Goal: Task Accomplishment & Management: Complete application form

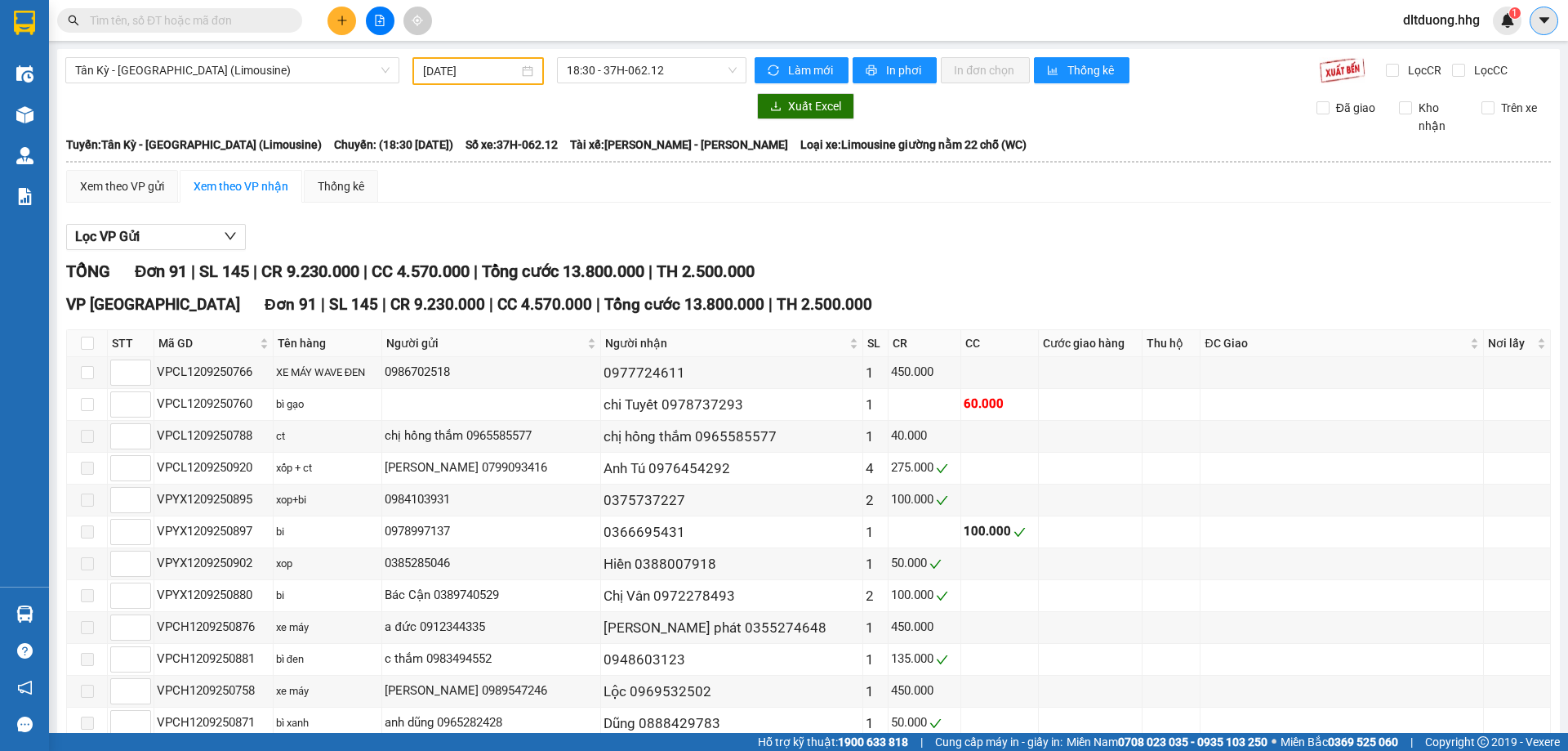
click at [1548, 17] on icon "caret-down" at bounding box center [1544, 20] width 15 height 15
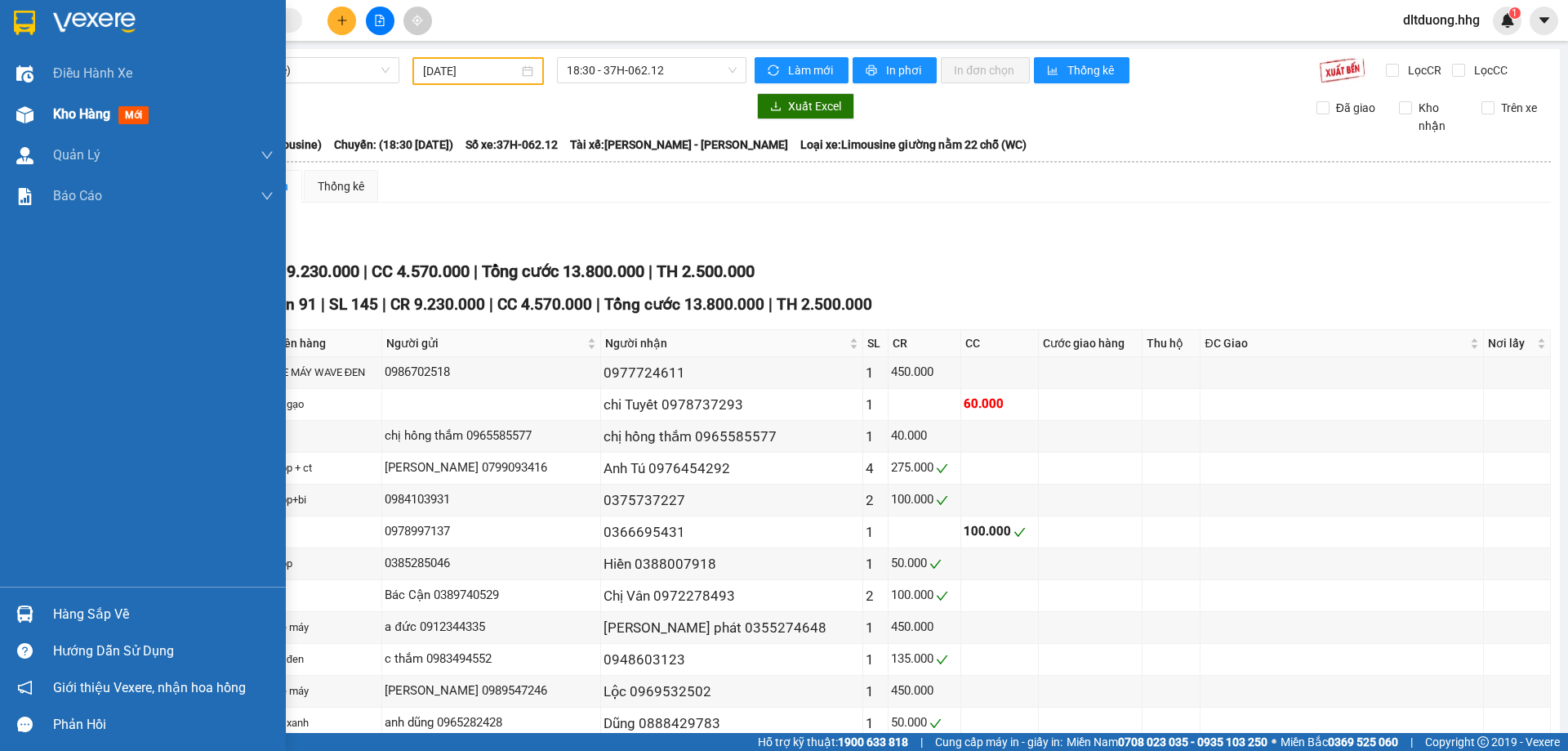
click at [72, 114] on span "Kho hàng" at bounding box center [81, 114] width 57 height 16
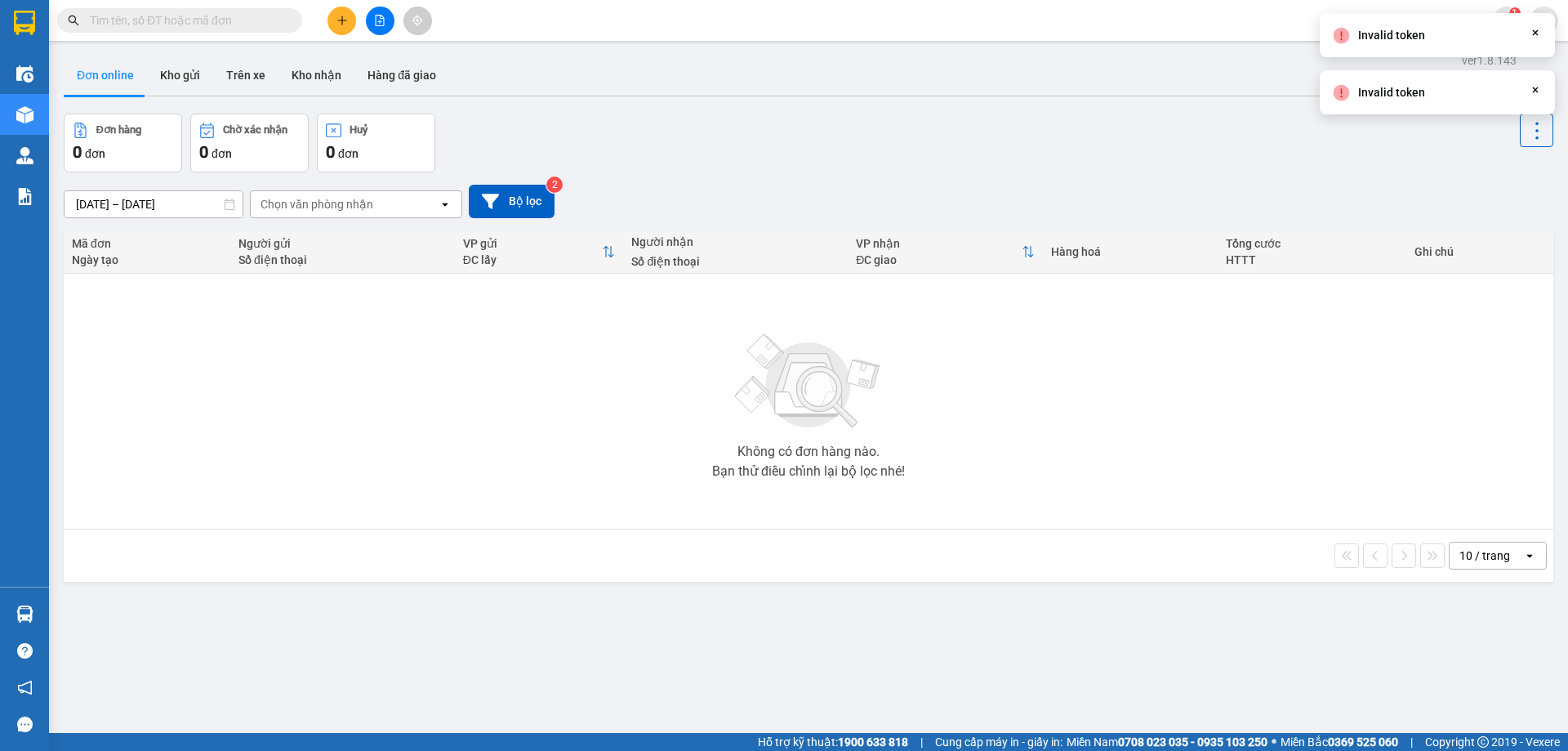
click at [1537, 88] on icon "Close" at bounding box center [1535, 90] width 13 height 13
click at [1431, 25] on span "dltduong.hhg" at bounding box center [1441, 20] width 103 height 20
click at [1437, 48] on span "Đăng xuất" at bounding box center [1447, 50] width 71 height 18
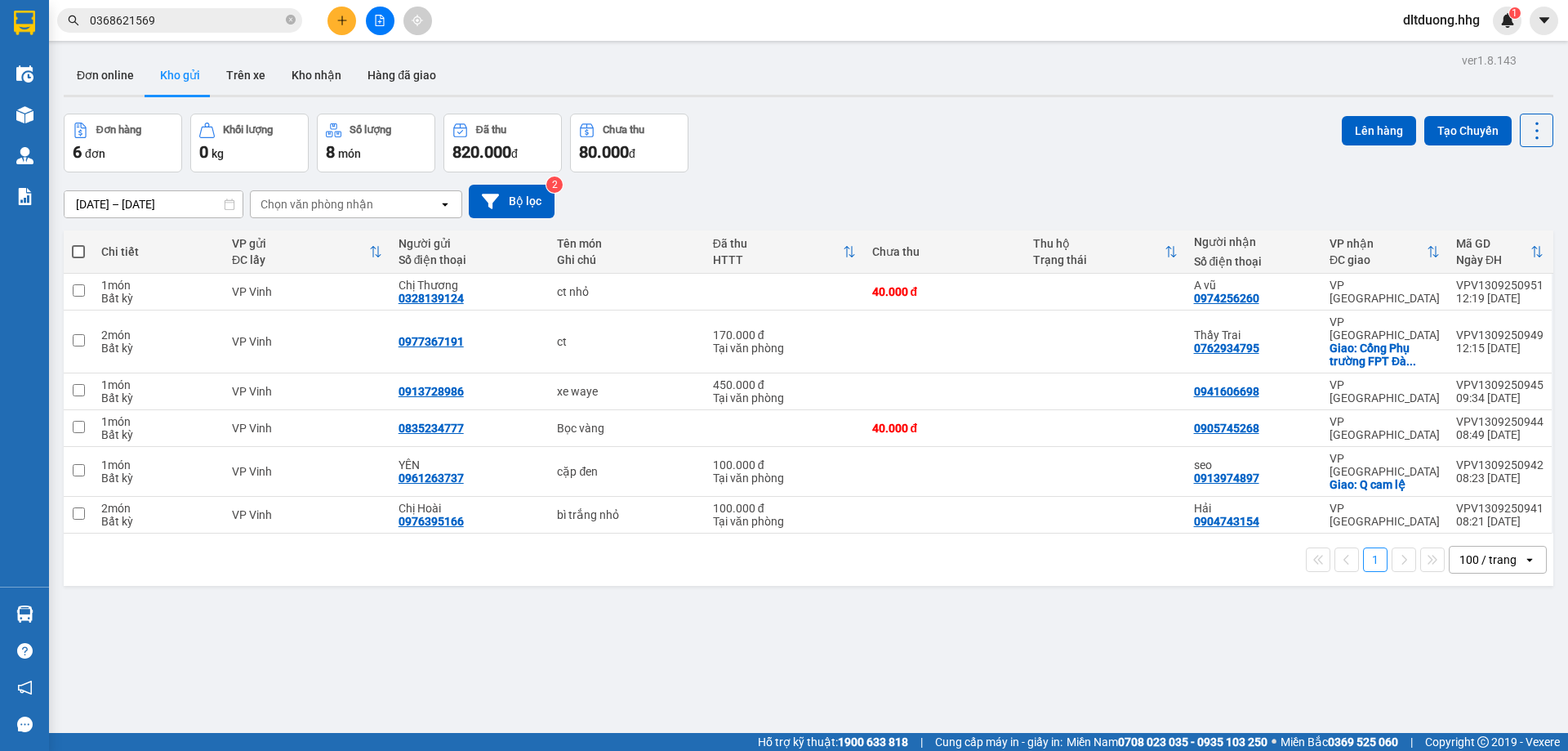
click at [1439, 24] on span "dltduong.hhg" at bounding box center [1441, 20] width 103 height 20
click at [1456, 45] on span "Đăng xuất" at bounding box center [1447, 50] width 71 height 18
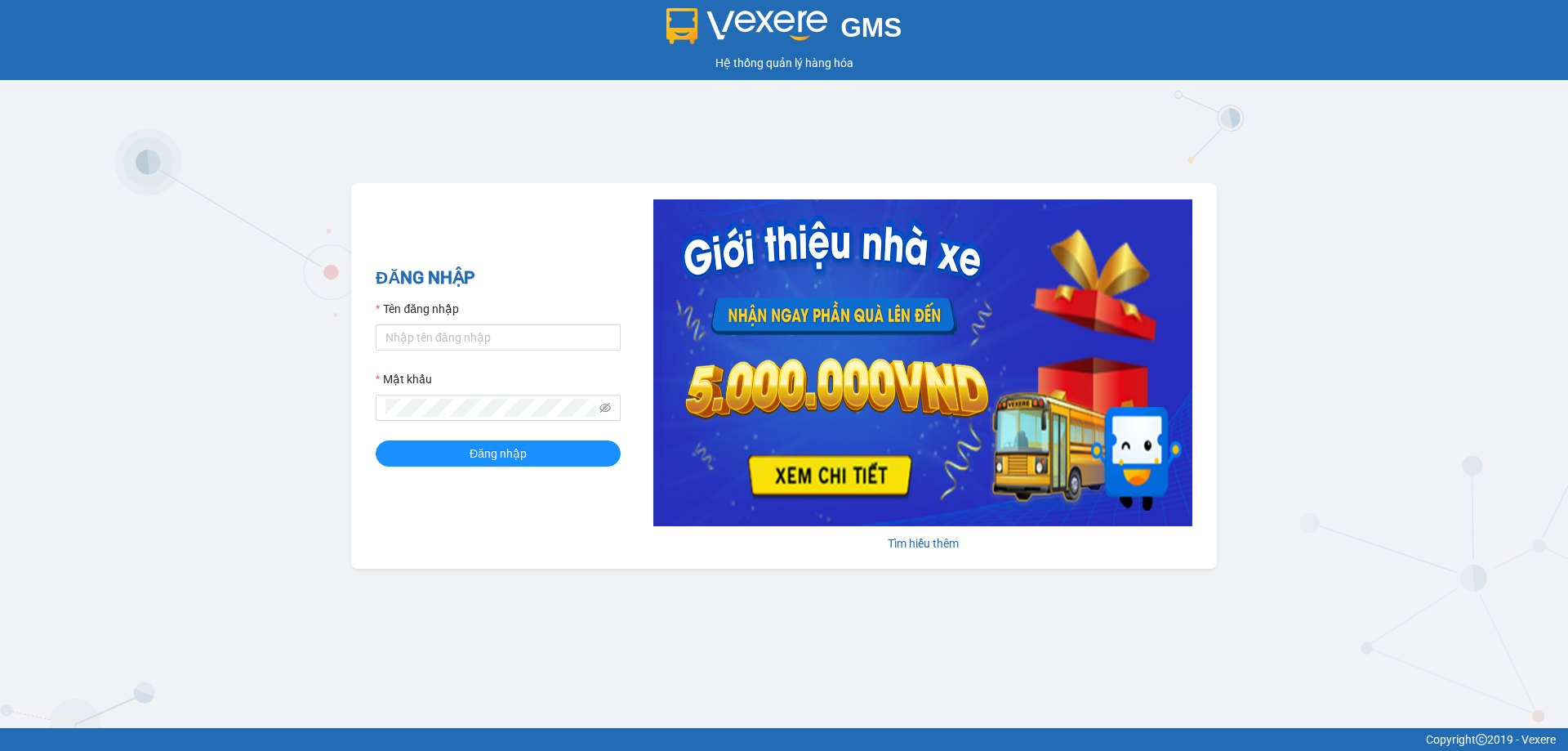
drag, startPoint x: 422, startPoint y: 323, endPoint x: 434, endPoint y: 323, distance: 12.0
click at [426, 323] on div "Tên đăng nhập" at bounding box center [498, 312] width 245 height 25
drag, startPoint x: 439, startPoint y: 333, endPoint x: 452, endPoint y: 335, distance: 13.2
click at [439, 333] on input "Tên đăng nhập" at bounding box center [498, 337] width 245 height 26
type input "nttho.hhg"
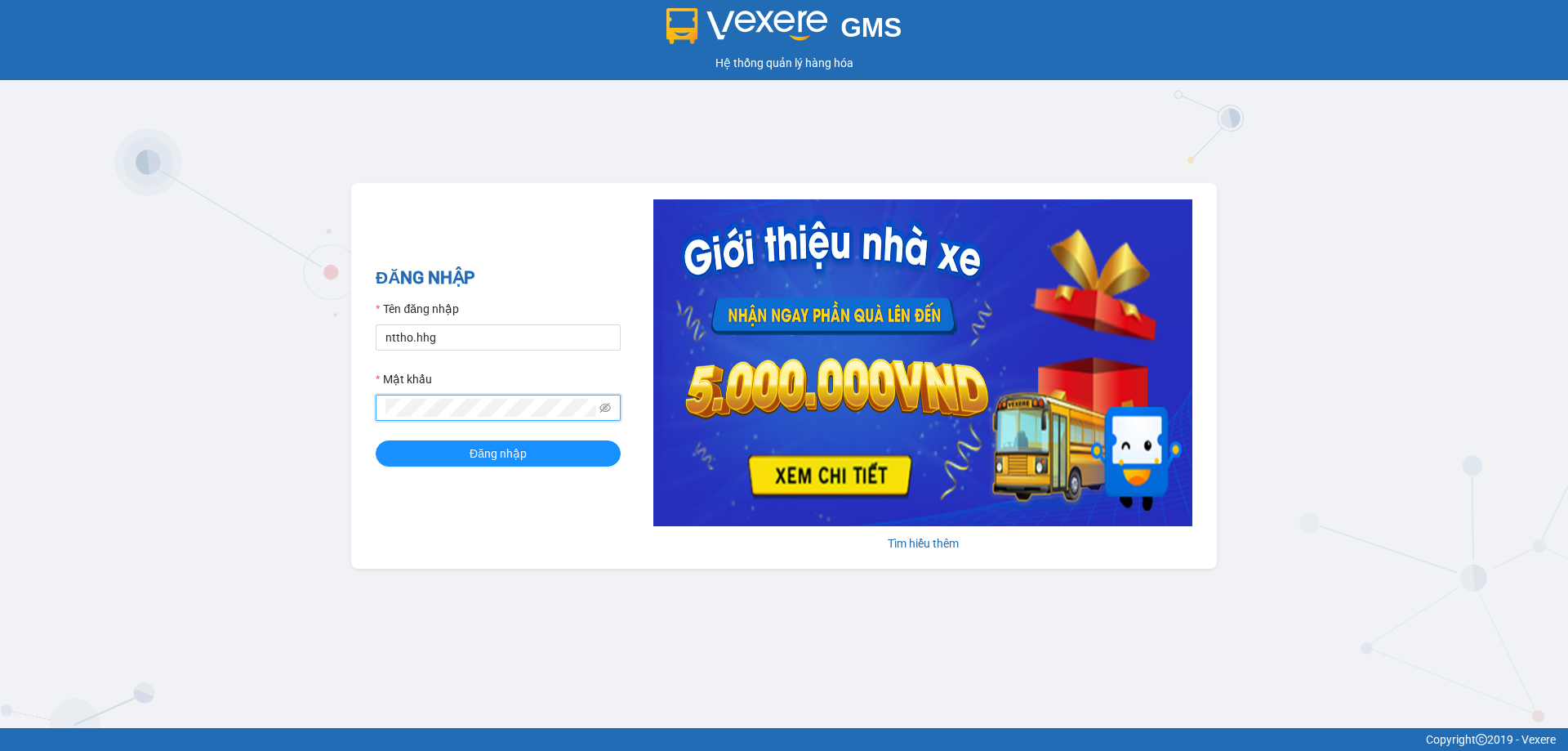
click at [376, 441] on button "Đăng nhập" at bounding box center [498, 454] width 245 height 26
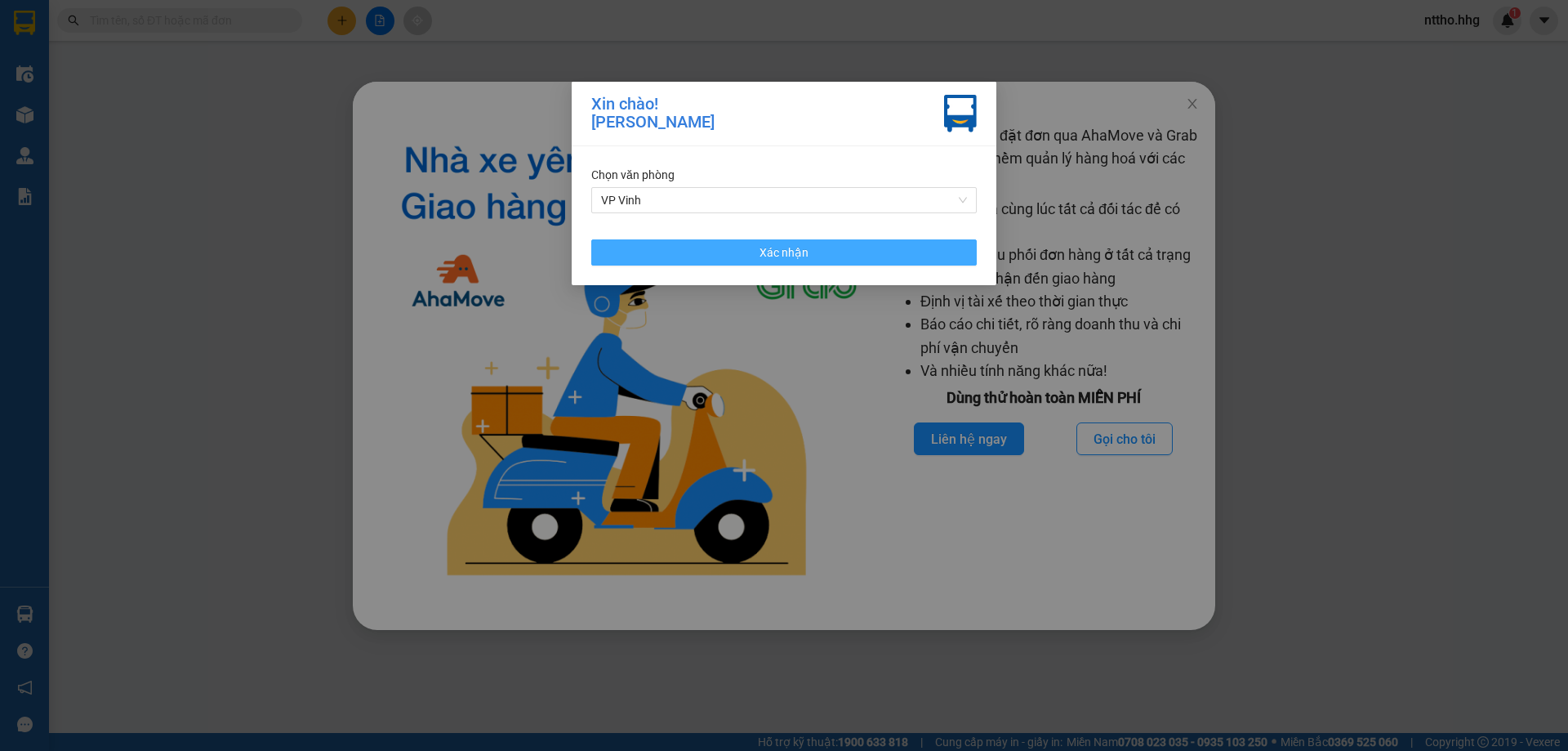
click at [771, 257] on span "Xác nhận" at bounding box center [783, 252] width 49 height 18
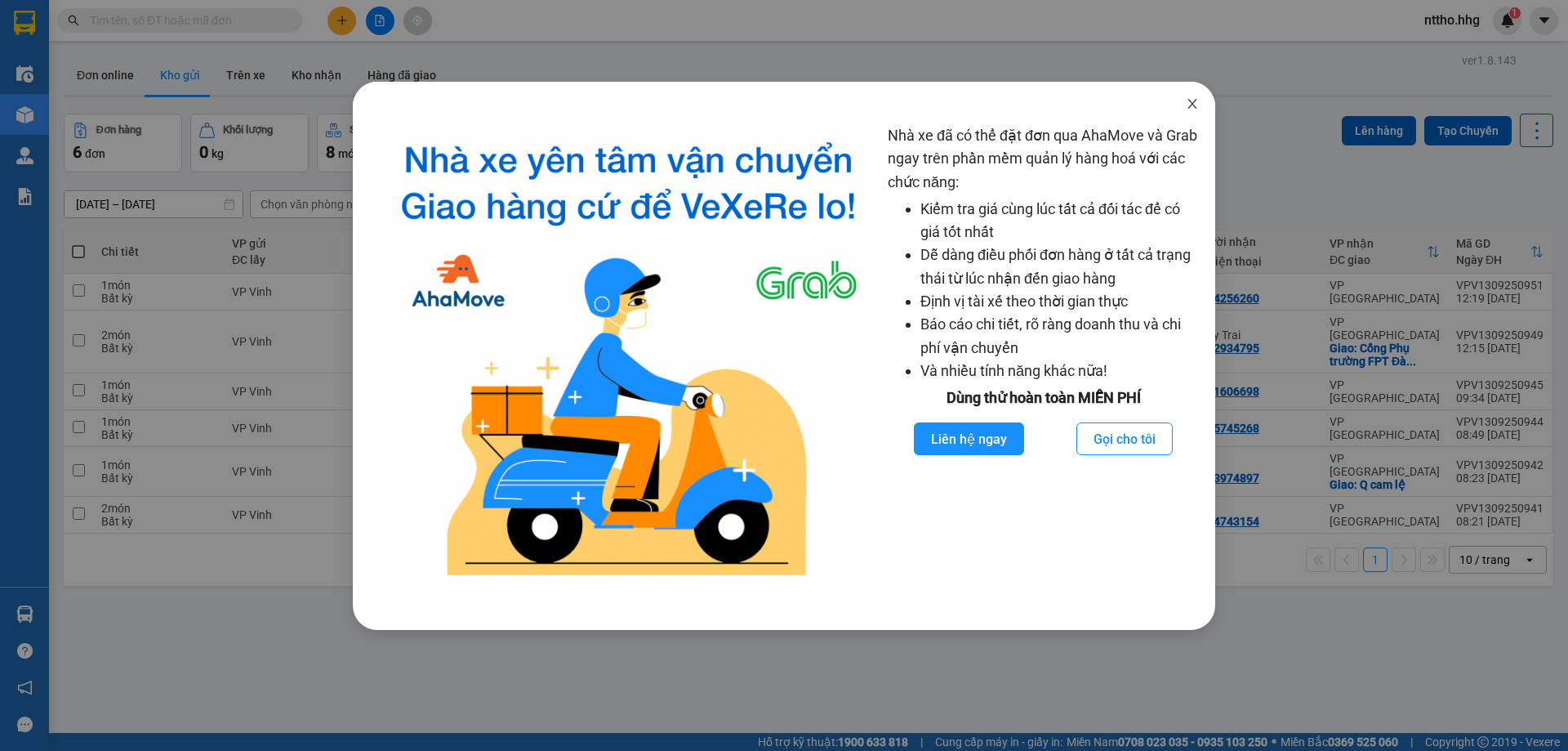
click at [1189, 104] on icon "close" at bounding box center [1192, 103] width 13 height 13
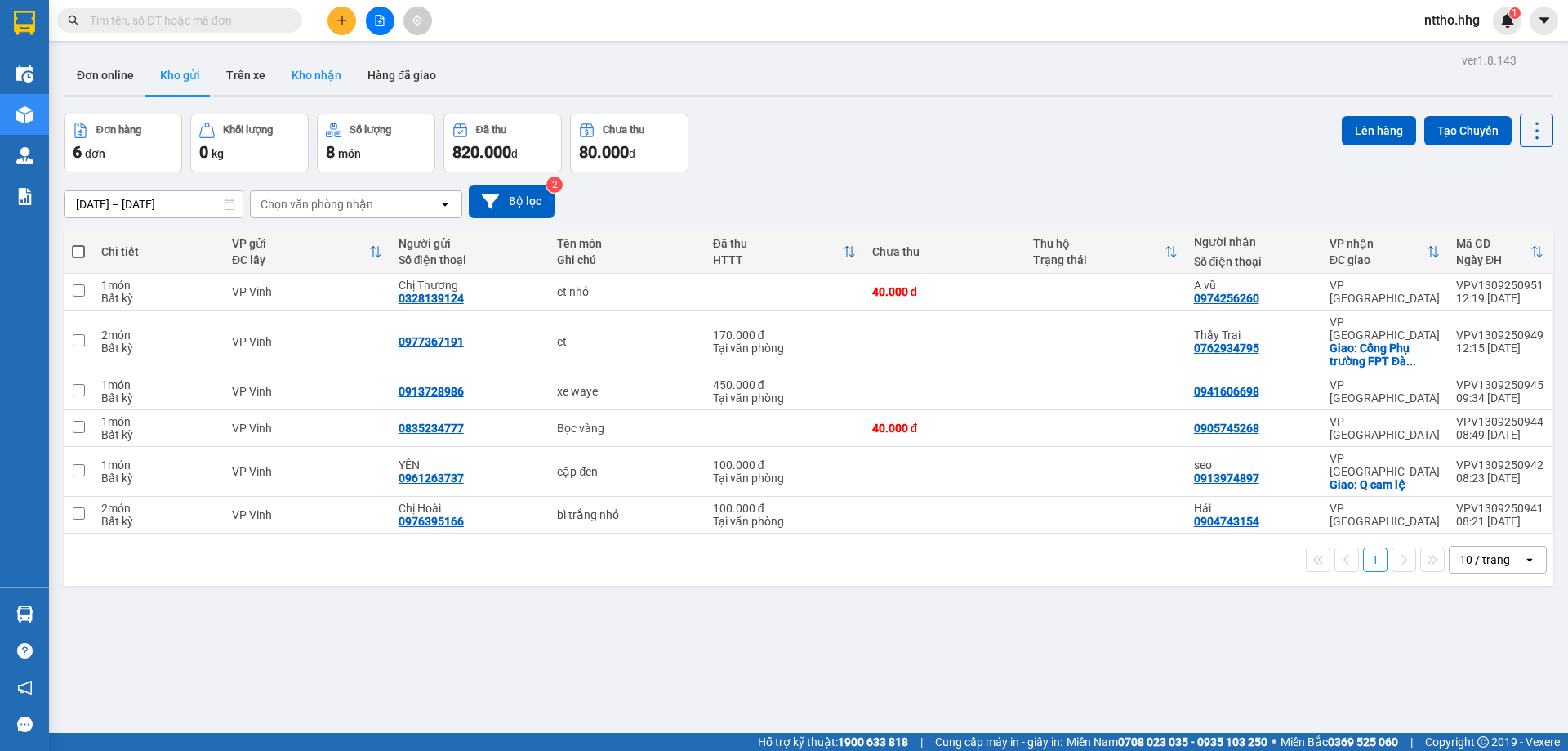
click at [298, 75] on button "Kho nhận" at bounding box center [317, 75] width 76 height 39
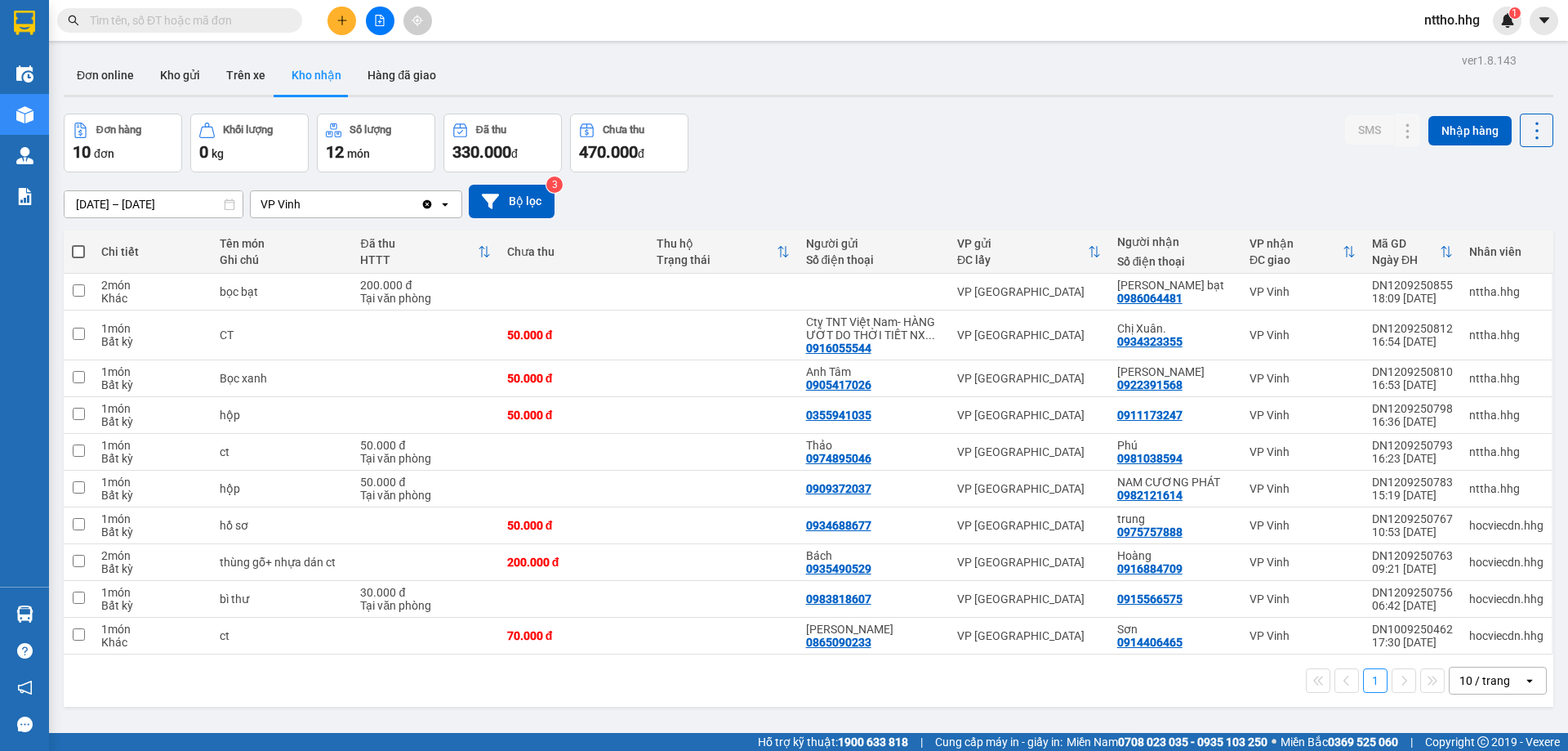
click at [184, 207] on input "[DATE] – [DATE]" at bounding box center [153, 204] width 178 height 26
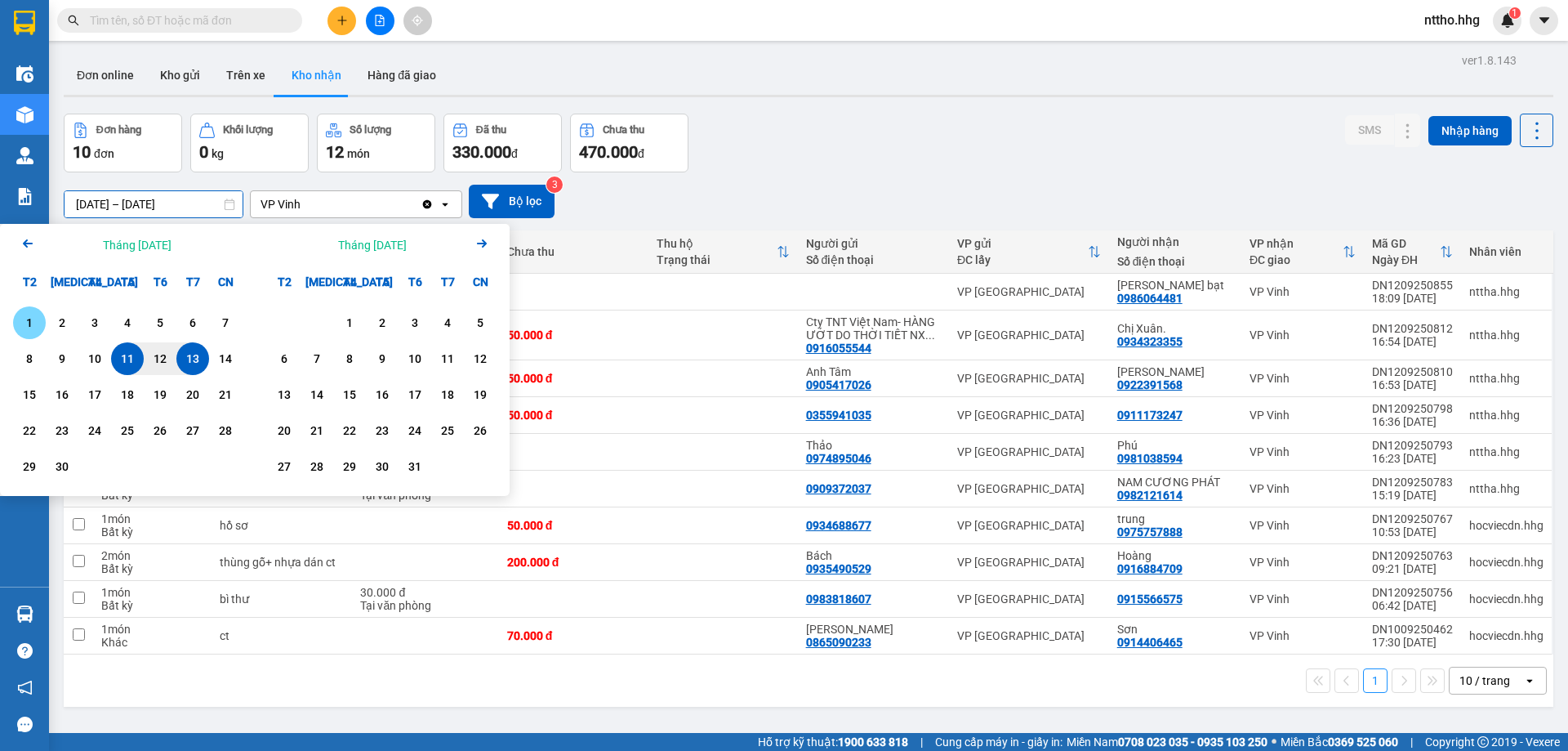
click at [32, 321] on div "1" at bounding box center [29, 322] width 23 height 19
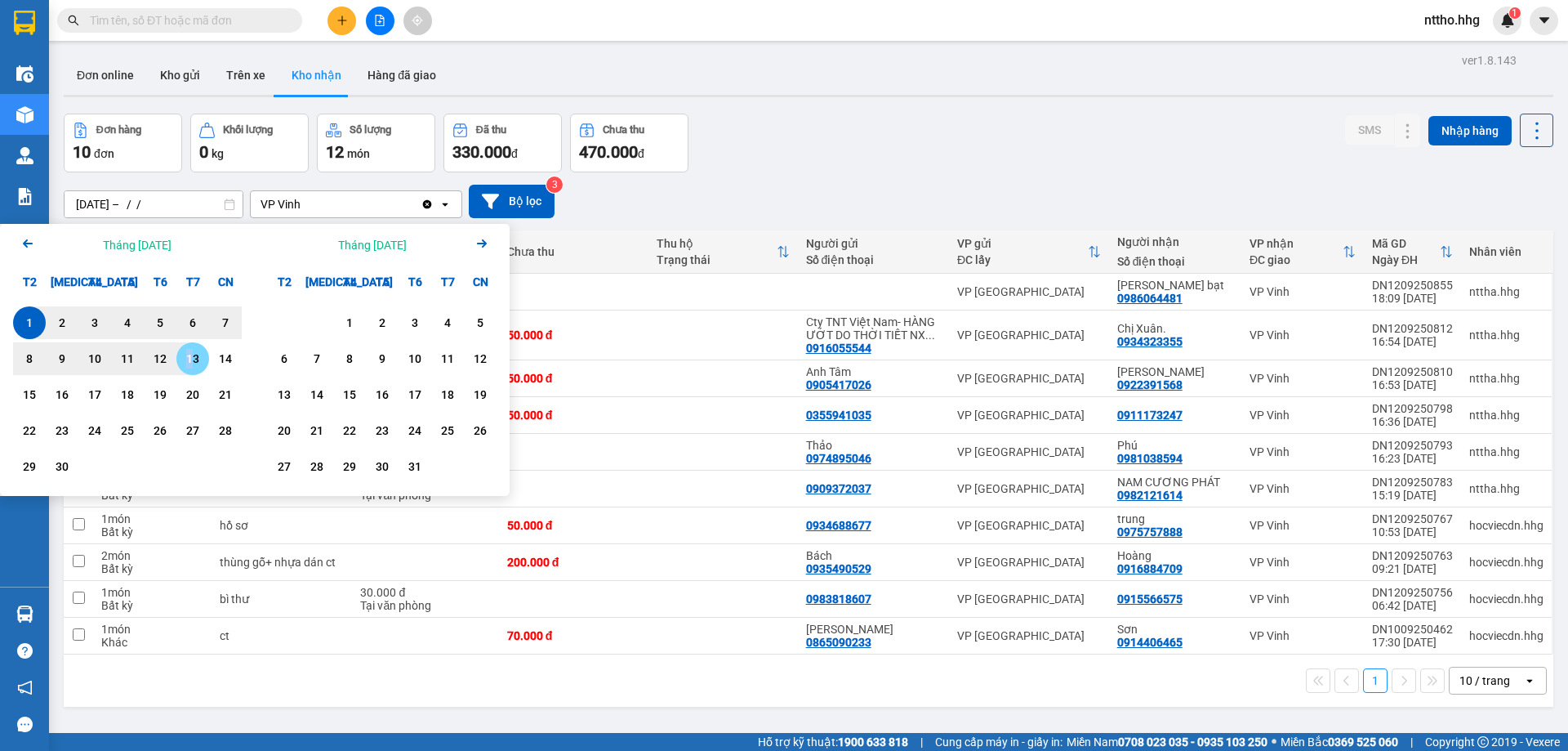
click at [190, 354] on div "13" at bounding box center [192, 358] width 23 height 19
type input "[DATE] – [DATE]"
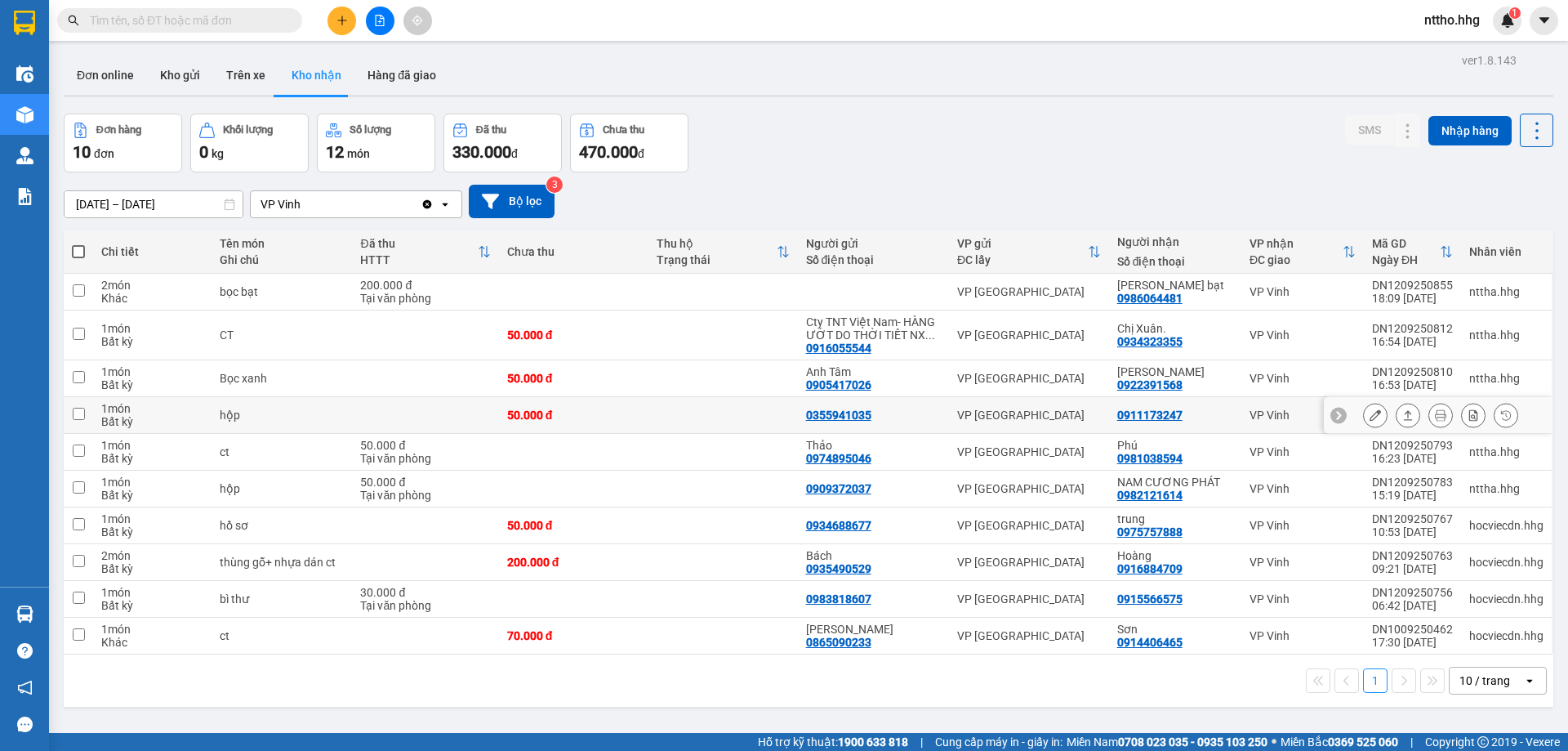
click at [1222, 408] on div "0911173247" at bounding box center [1176, 415] width 116 height 13
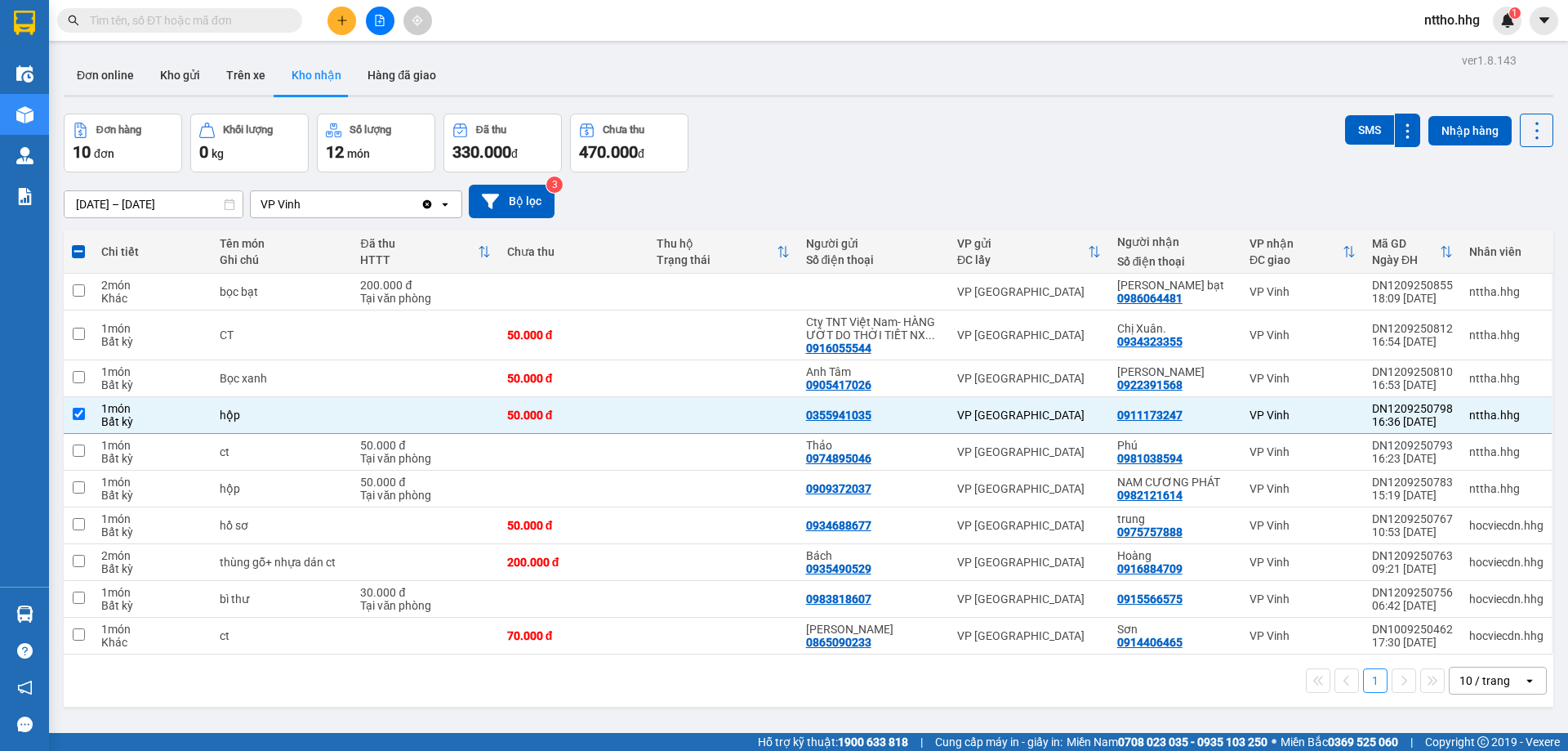
click at [972, 151] on div "Đơn hàng 10 đơn Khối lượng 0 kg Số lượng 12 món Đã thu 330.000 đ Chưa thu 470.0…" at bounding box center [808, 143] width 1490 height 59
click at [687, 424] on td at bounding box center [723, 416] width 150 height 37
checkbox input "false"
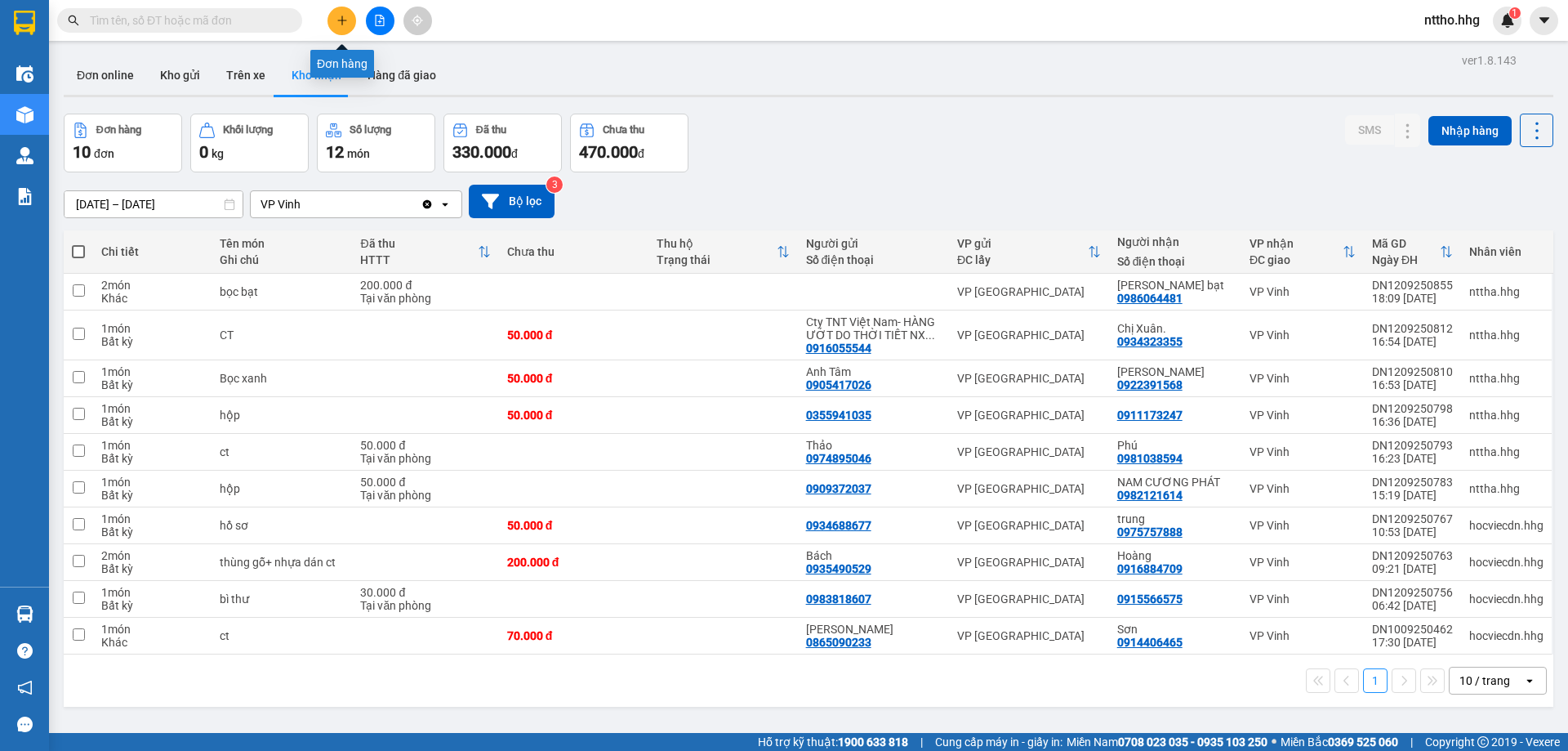
drag, startPoint x: 340, startPoint y: 21, endPoint x: 370, endPoint y: 38, distance: 34.5
click at [343, 26] on button at bounding box center [342, 20] width 29 height 29
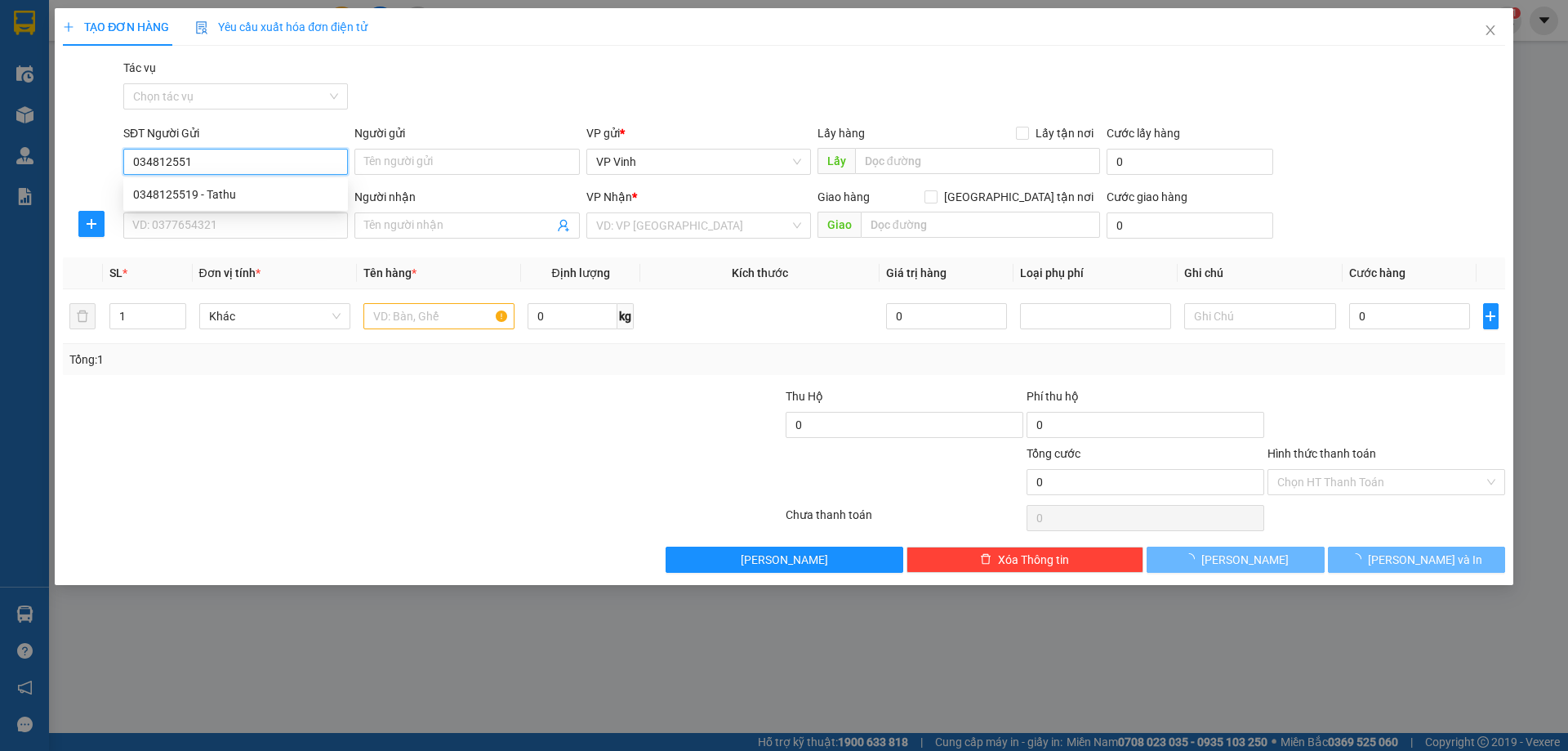
type input "0348125519"
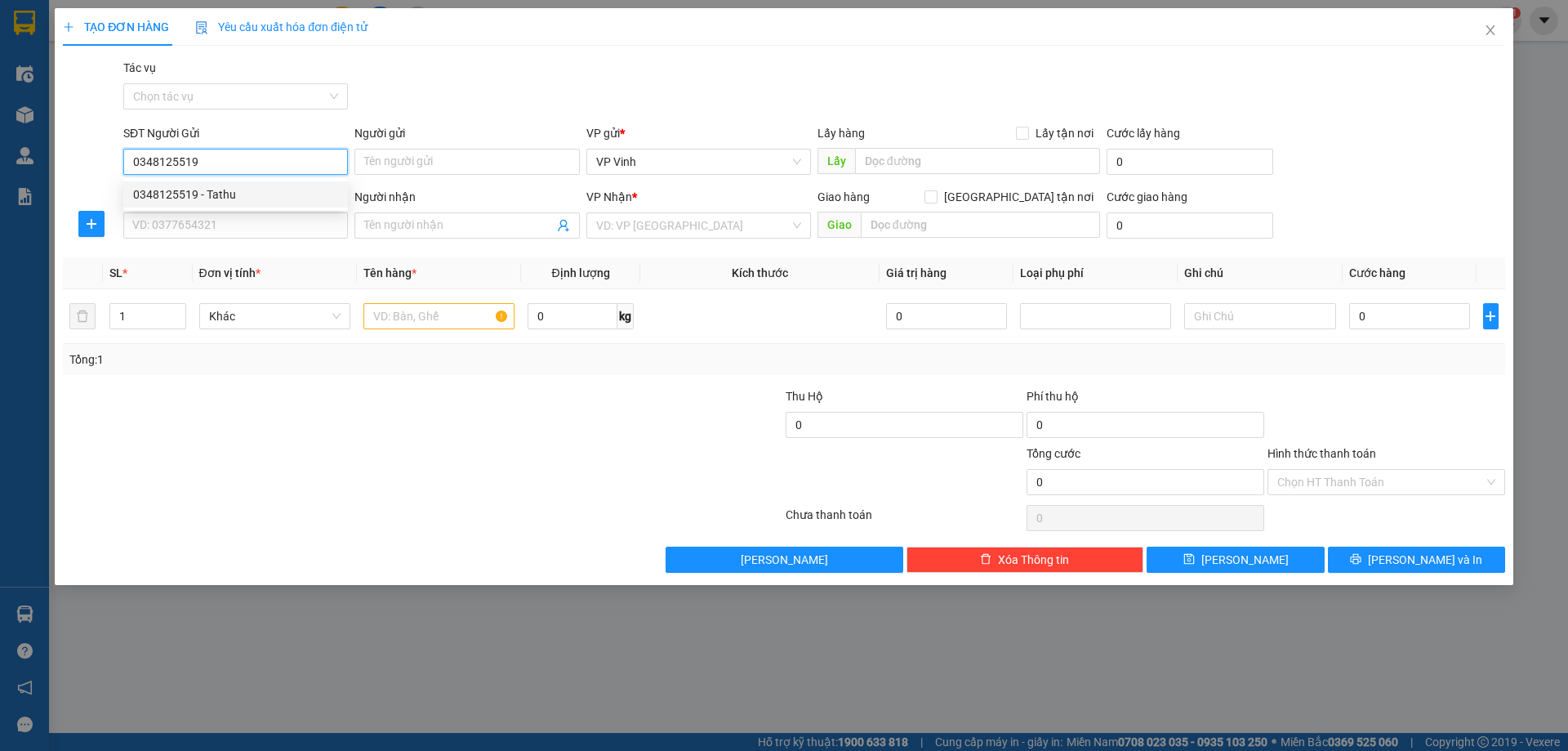
click at [237, 203] on div "0348125519 - Tathu" at bounding box center [235, 194] width 224 height 26
type input "Tathu"
type input "0348125519"
click at [180, 226] on input "SĐT Người Nhận" at bounding box center [235, 225] width 224 height 26
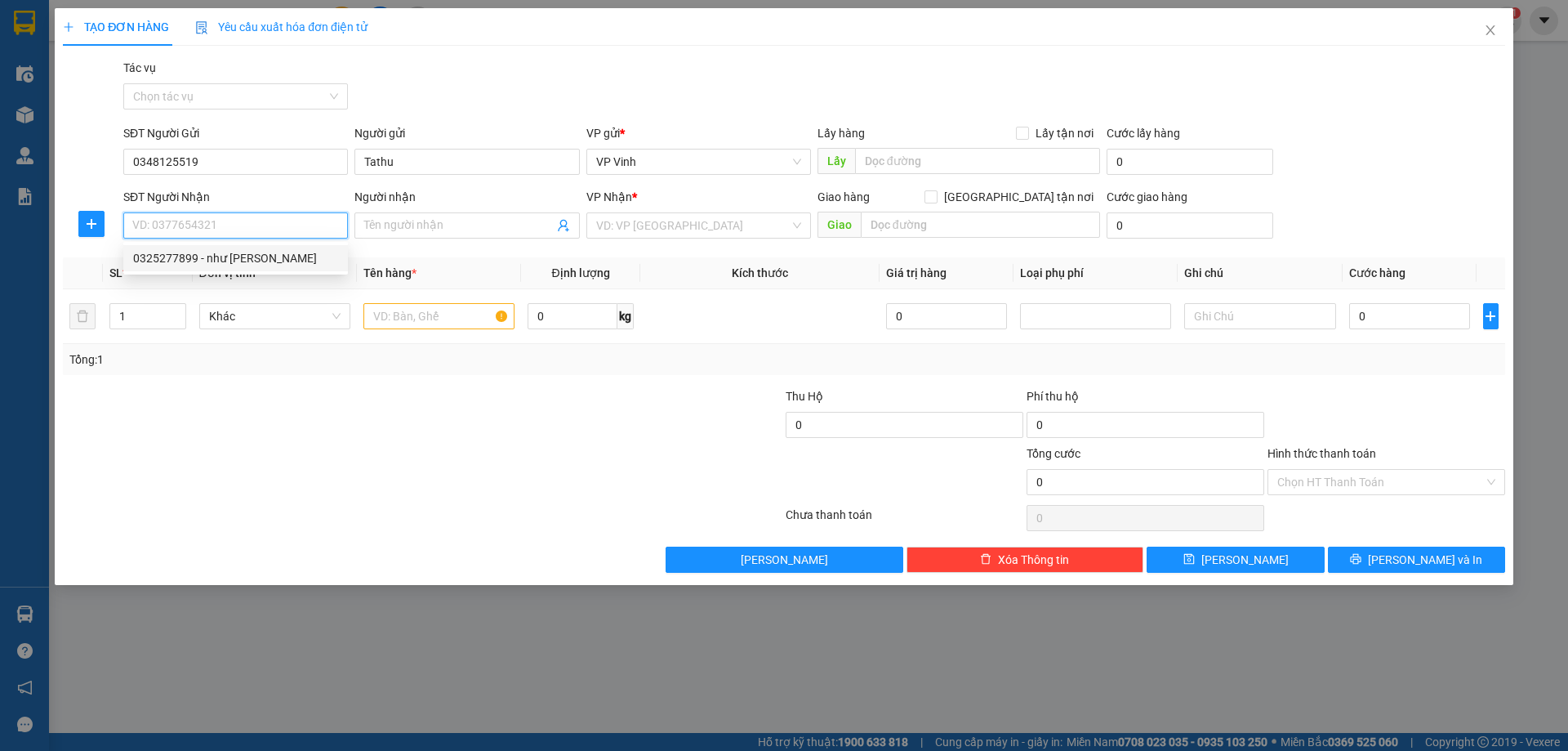
click at [250, 255] on div "0325277899 - như [PERSON_NAME]" at bounding box center [235, 258] width 205 height 18
type input "0325277899"
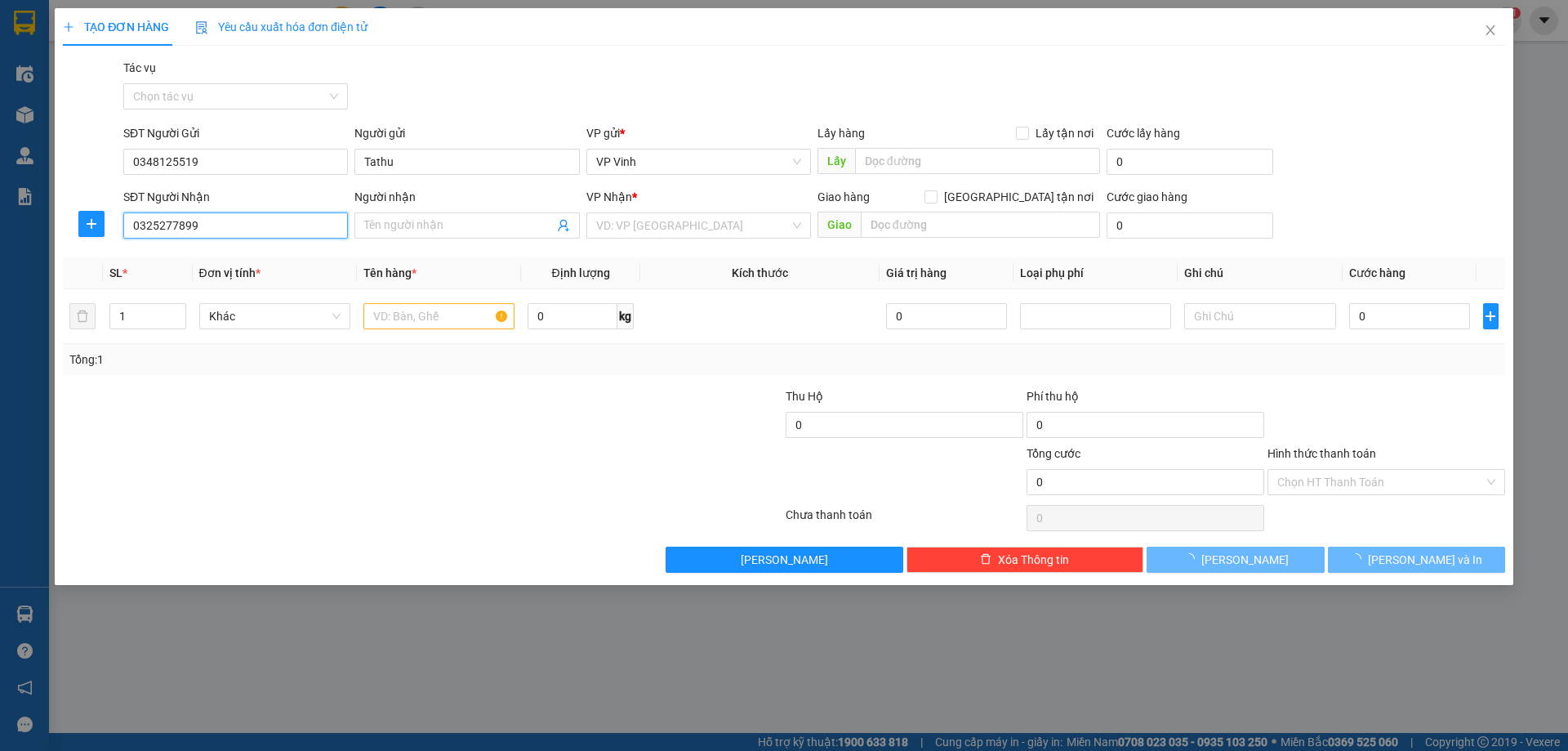
type input "như [PERSON_NAME]"
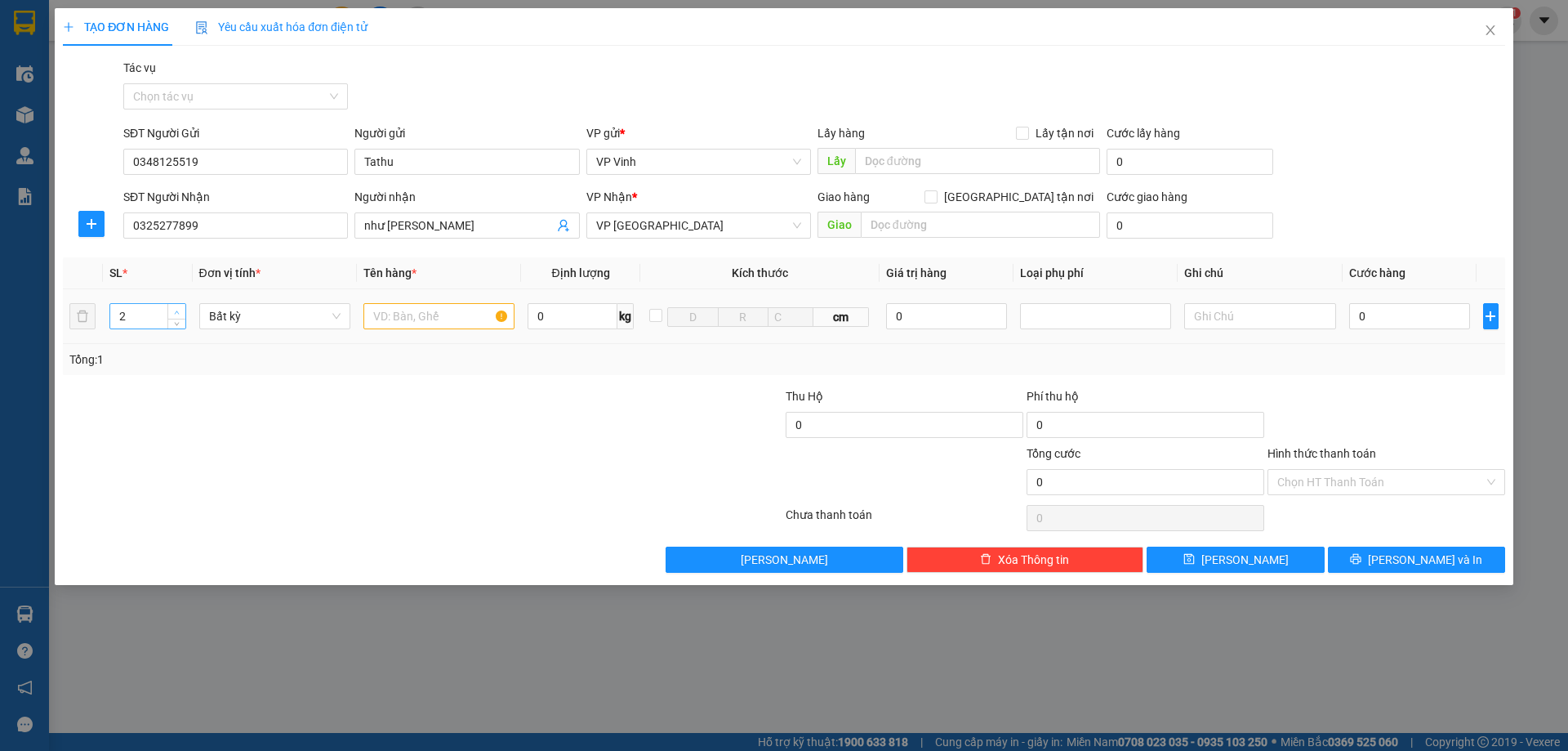
click at [175, 309] on icon "up" at bounding box center [176, 312] width 6 height 6
type input "5"
click at [175, 309] on icon "up" at bounding box center [176, 312] width 6 height 6
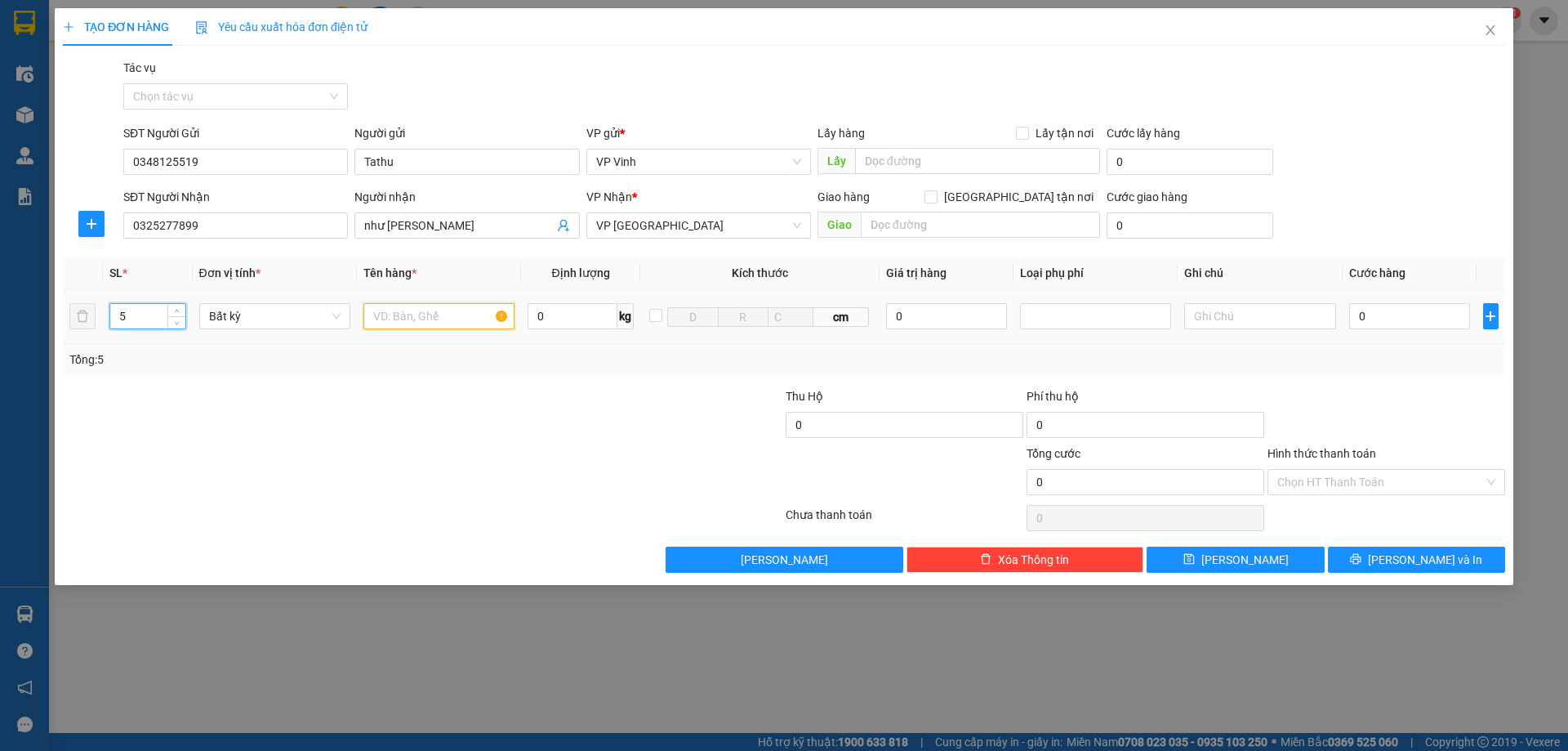
drag, startPoint x: 457, startPoint y: 327, endPoint x: 448, endPoint y: 324, distance: 9.5
click at [458, 327] on input "text" at bounding box center [440, 316] width 151 height 26
type input "ct"
click at [1404, 321] on input "0" at bounding box center [1410, 316] width 122 height 26
type input "2"
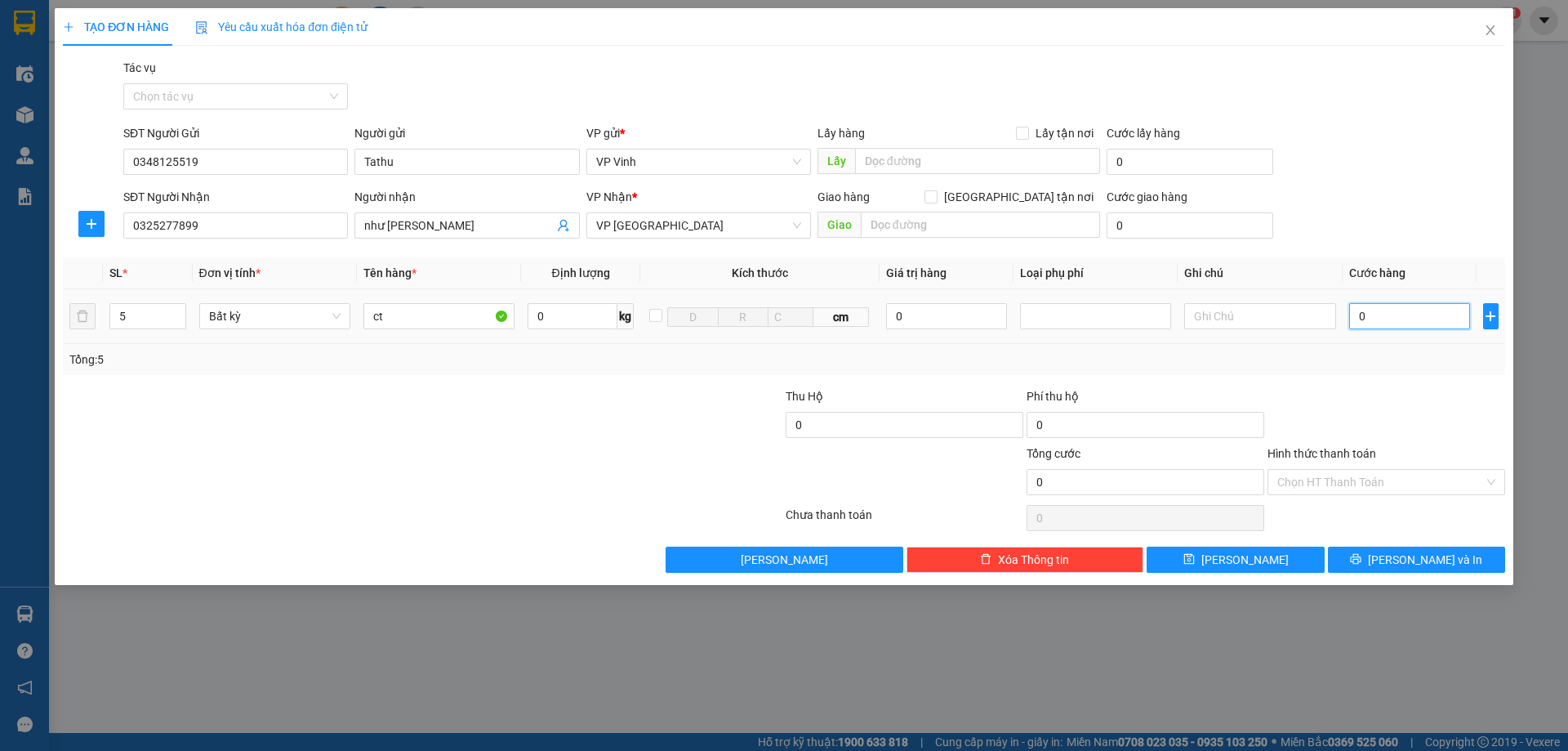
type input "2"
type input "28"
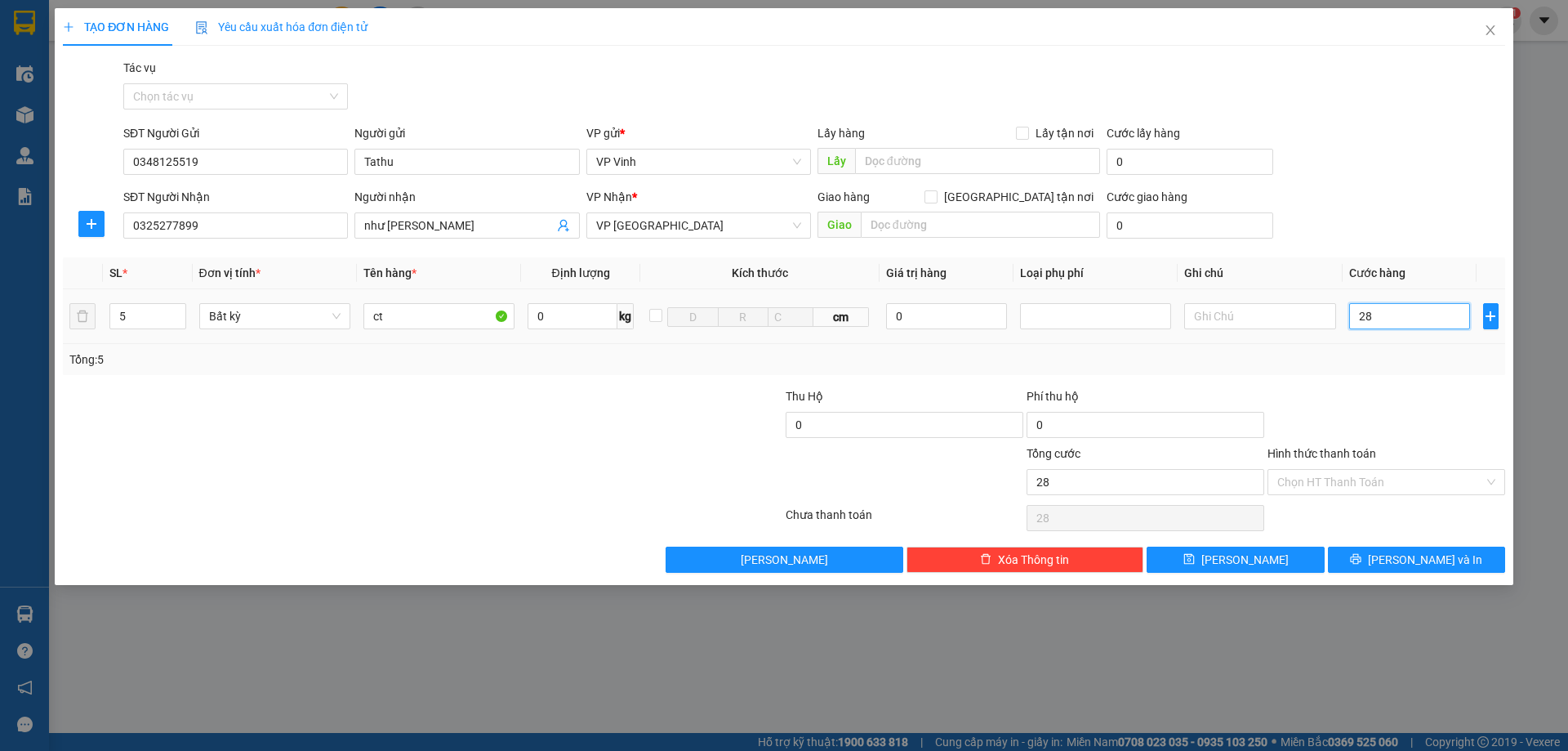
type input "280"
type input "2.800"
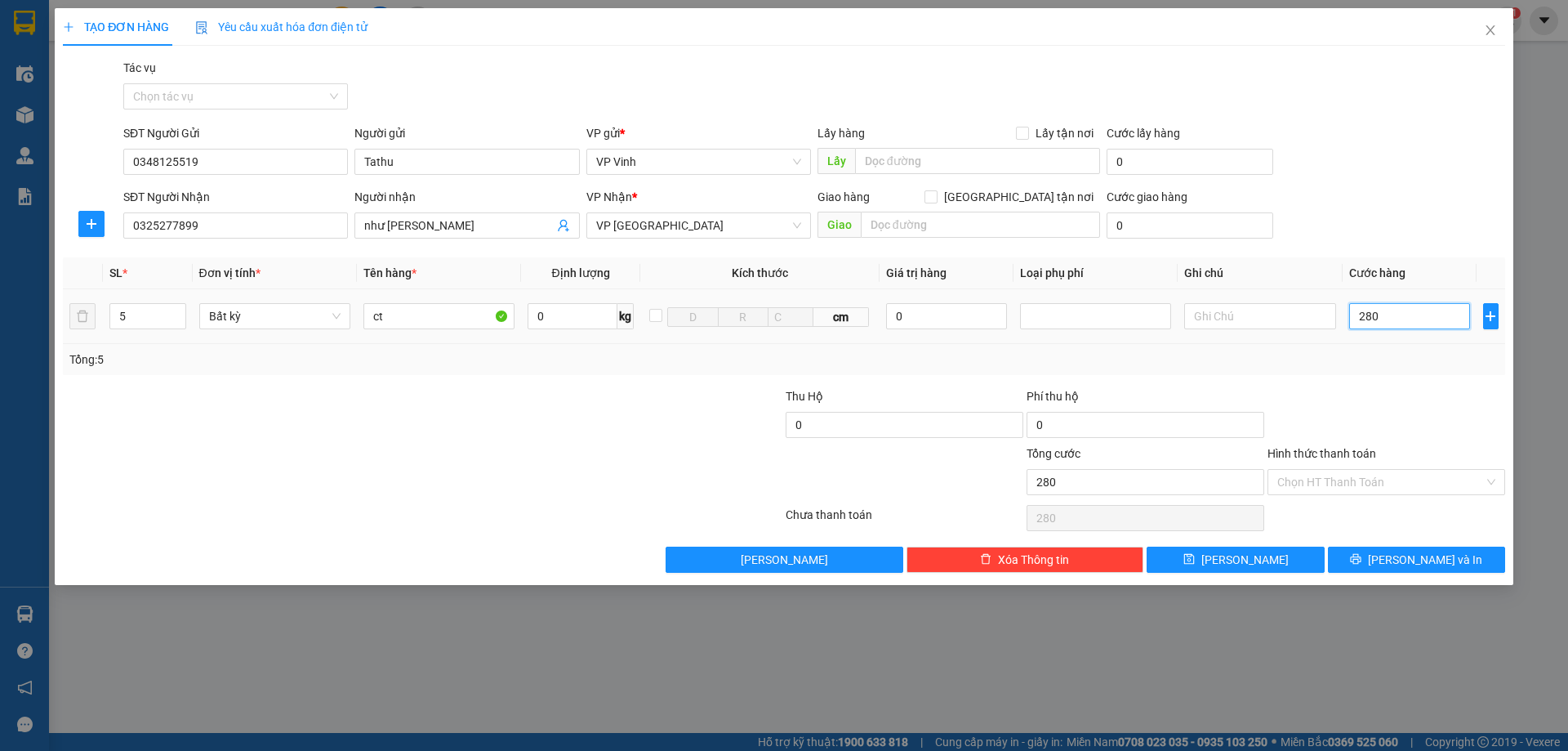
type input "2.800"
type input "28.000"
type input "280.000"
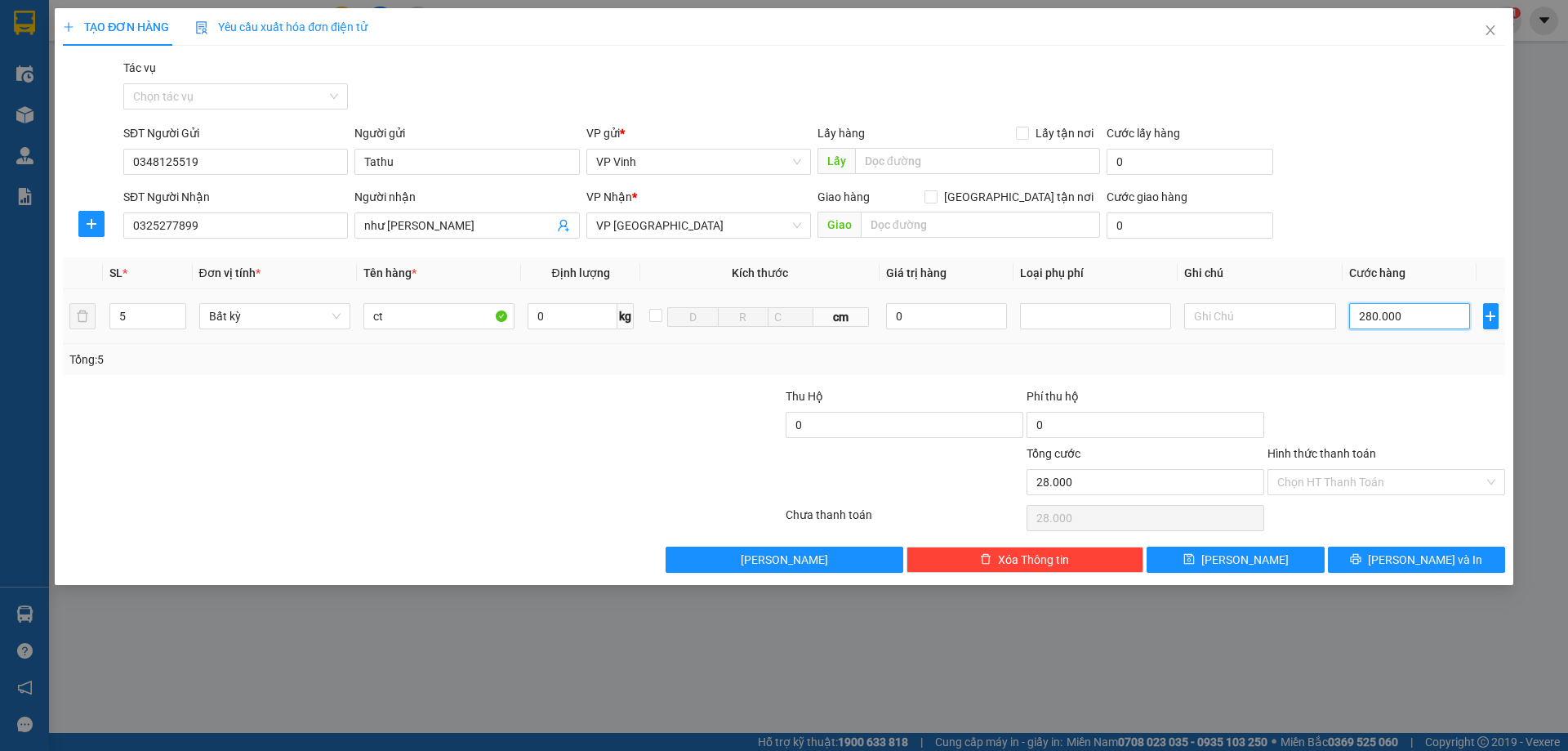
type input "280.000"
type input "28.000"
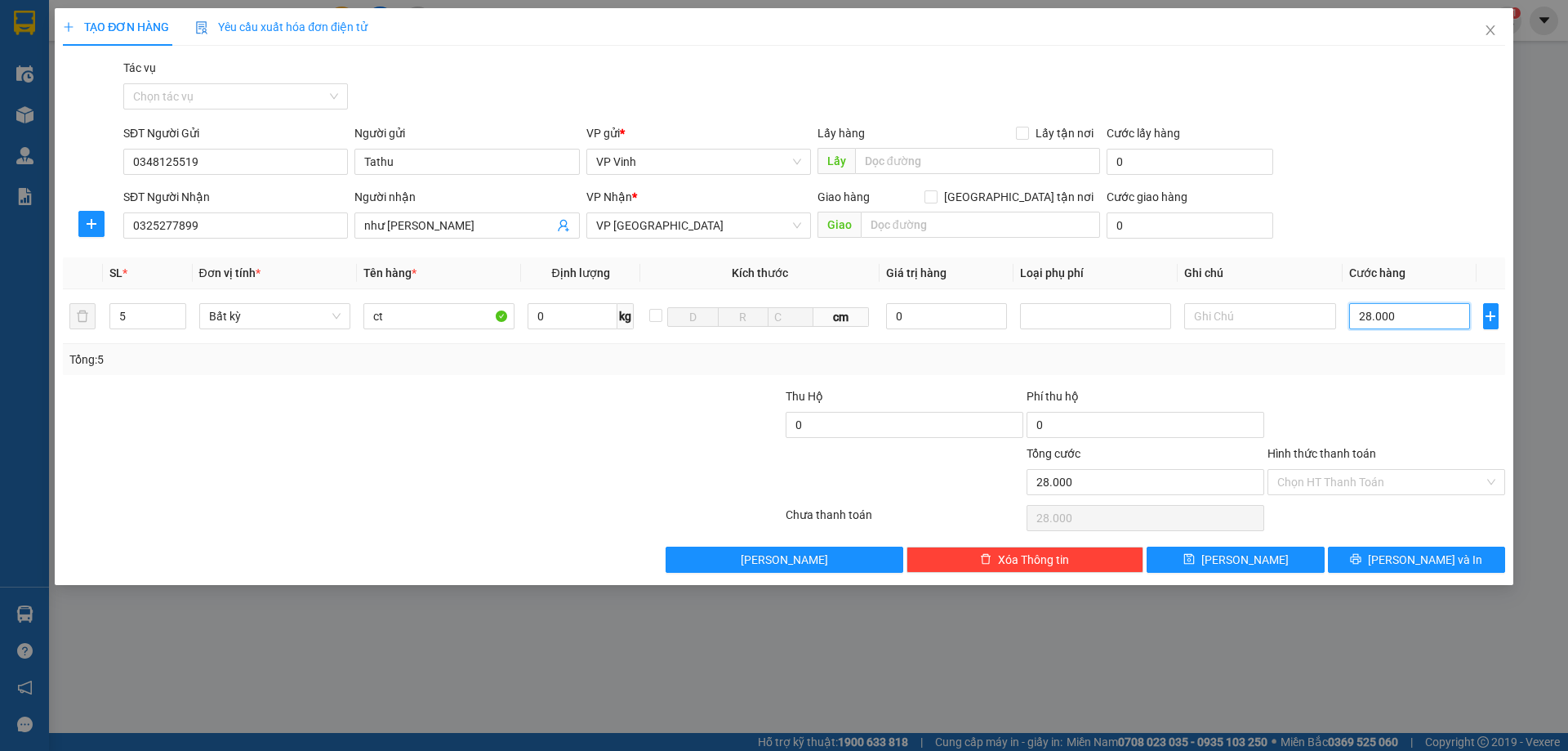
type input "2.800"
type input "280"
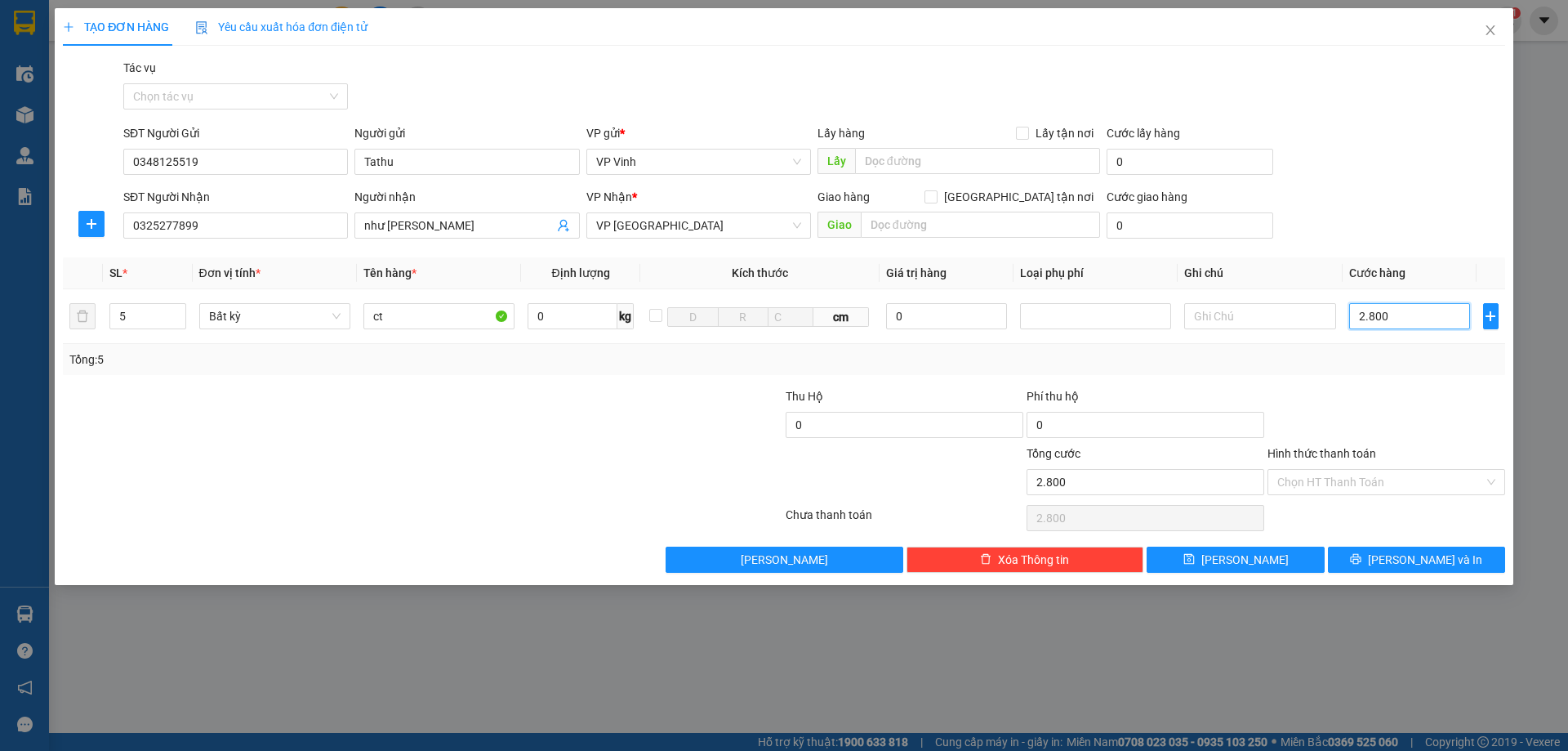
type input "280"
type input "28"
type input "2"
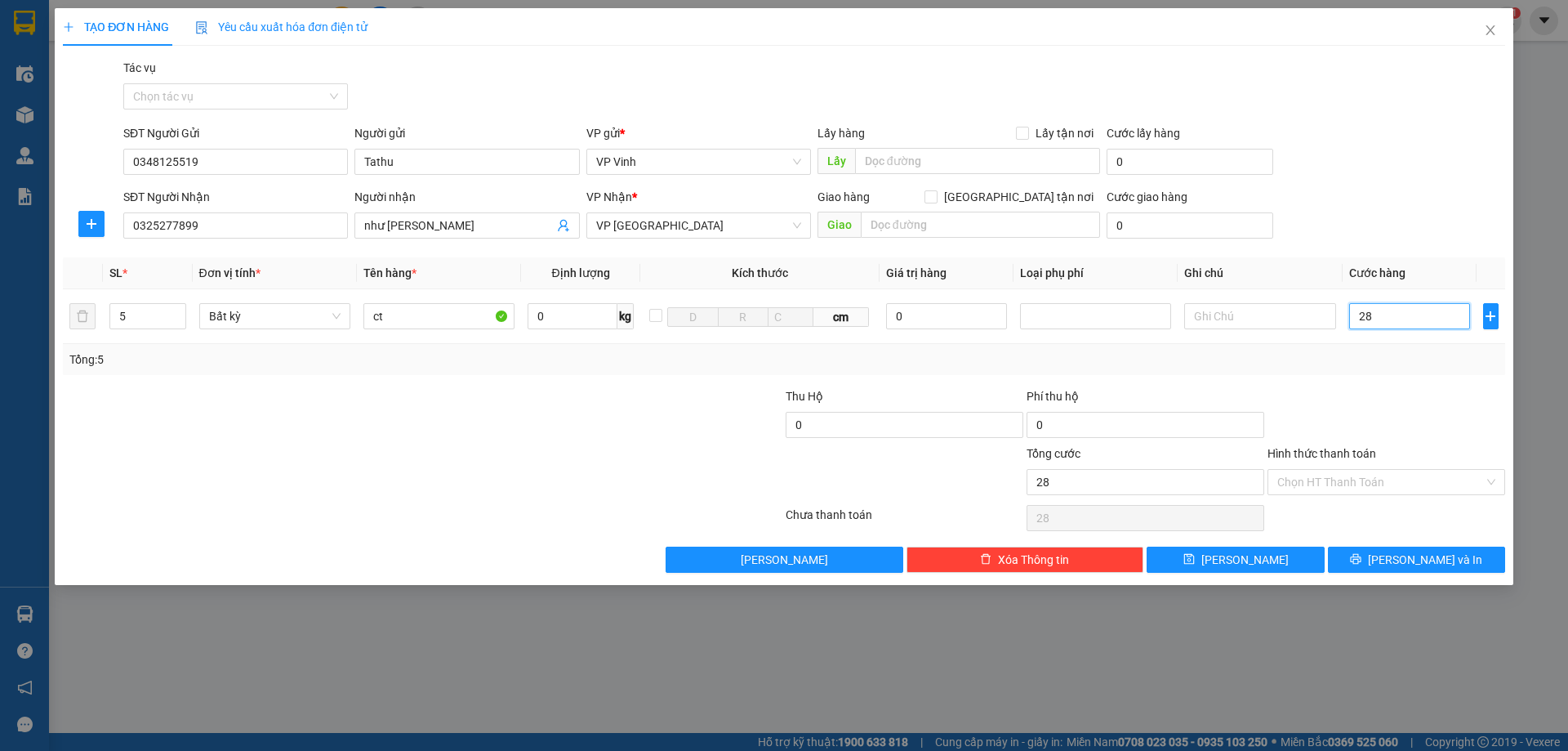
type input "2"
type input "27"
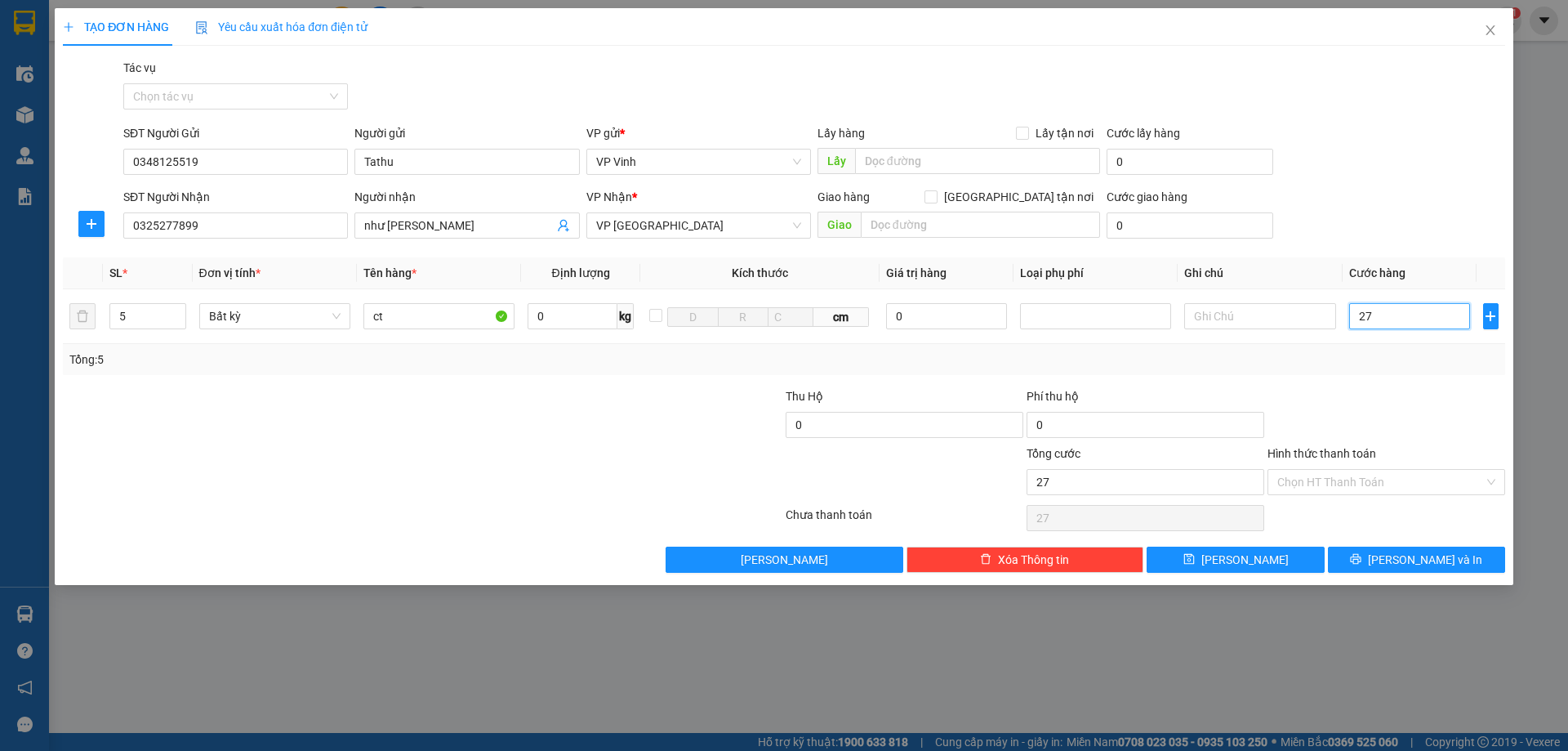
type input "270"
type input "2.700"
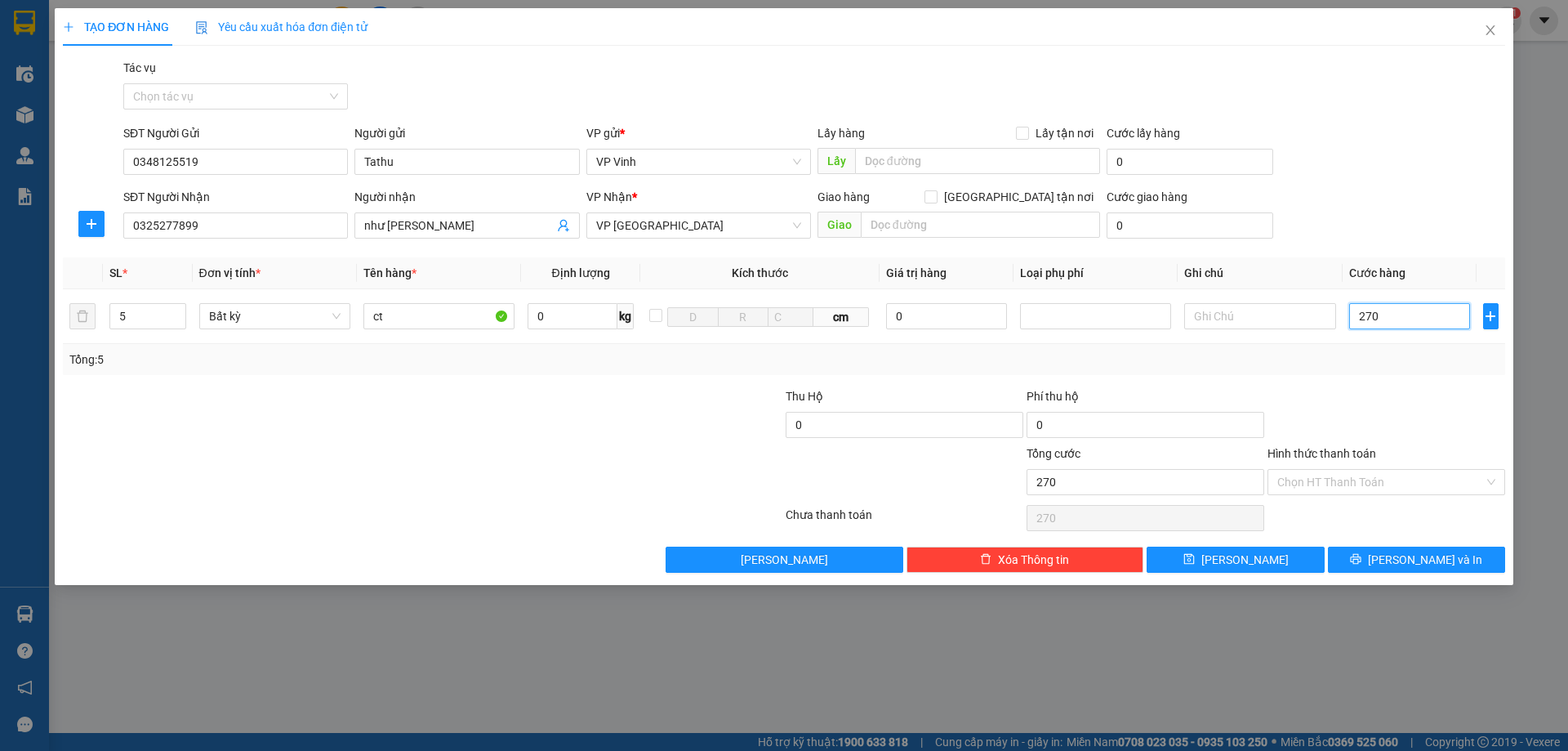
type input "2.700"
type input "27.000"
type input "270.000"
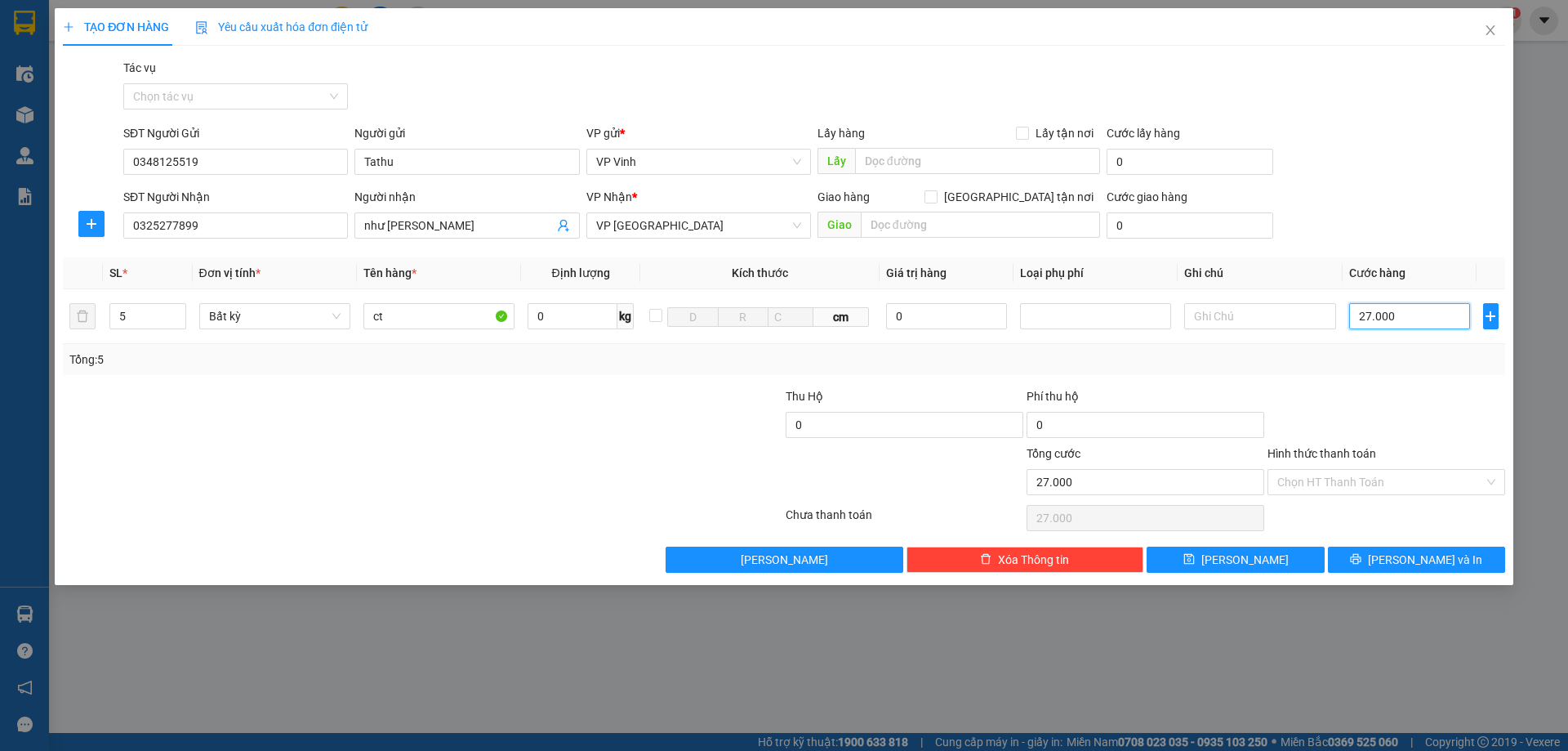
type input "270.000"
click at [1417, 561] on span "[PERSON_NAME] và In" at bounding box center [1425, 559] width 115 height 18
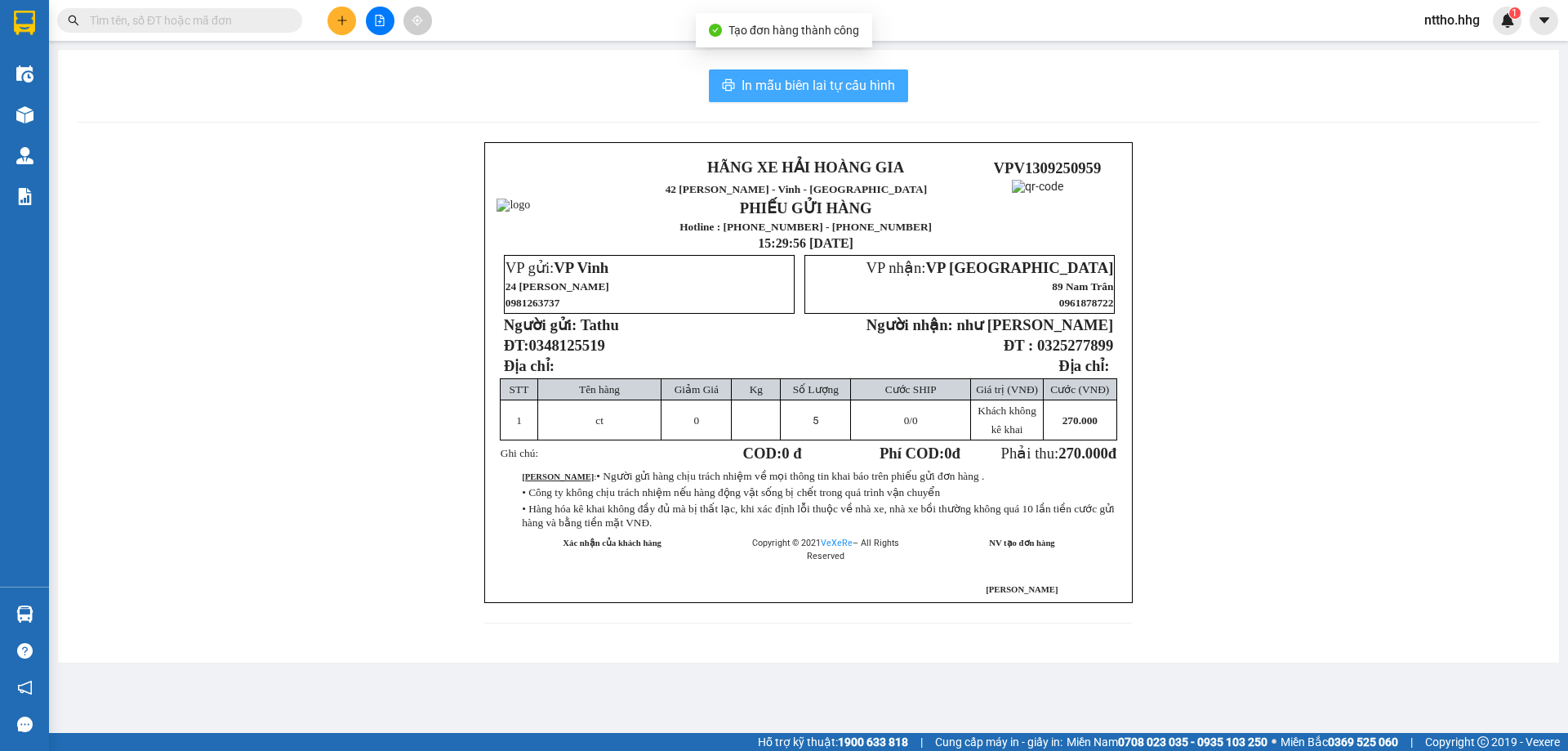
click at [784, 78] on span "In mẫu biên lai tự cấu hình" at bounding box center [818, 85] width 153 height 20
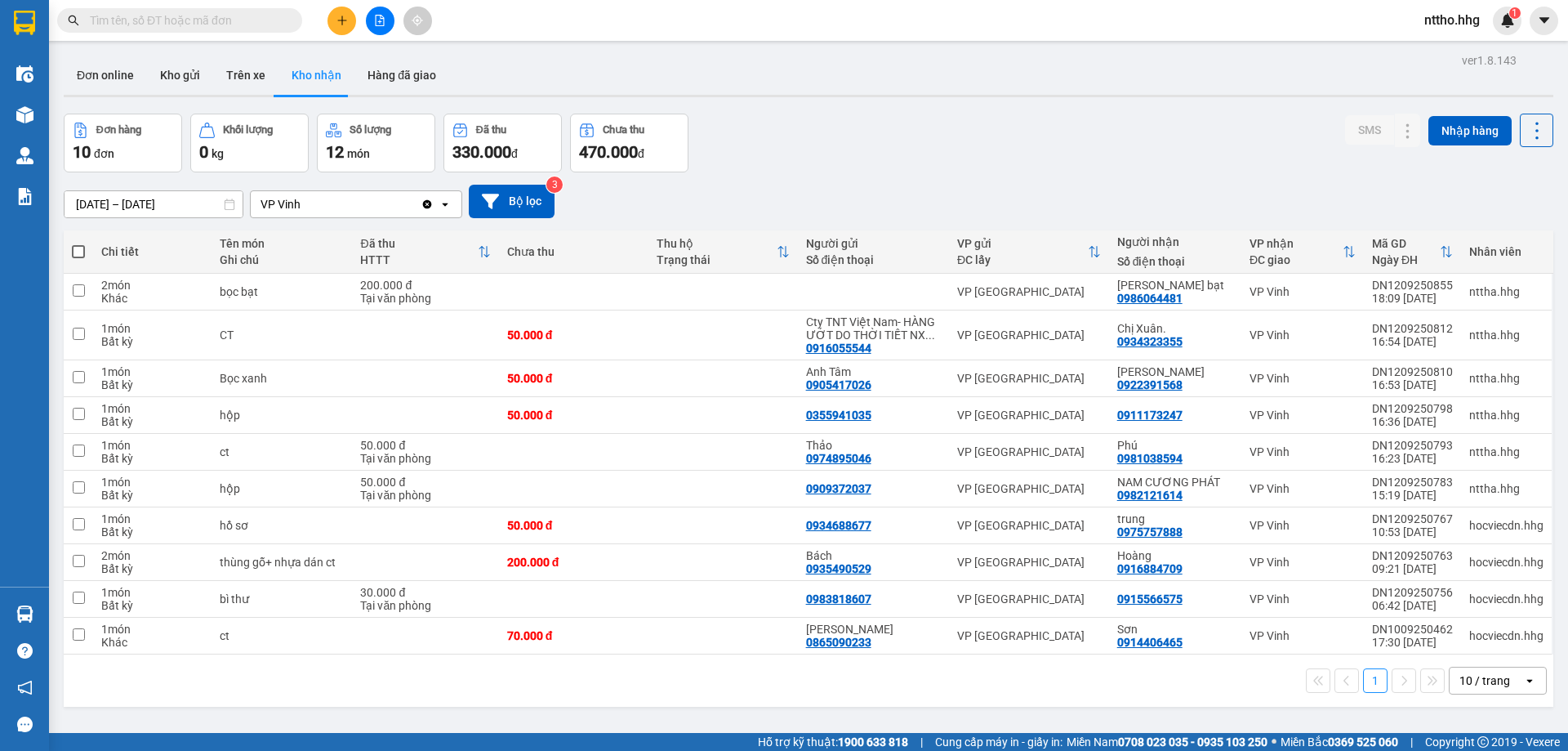
click at [339, 22] on icon "plus" at bounding box center [342, 20] width 11 height 11
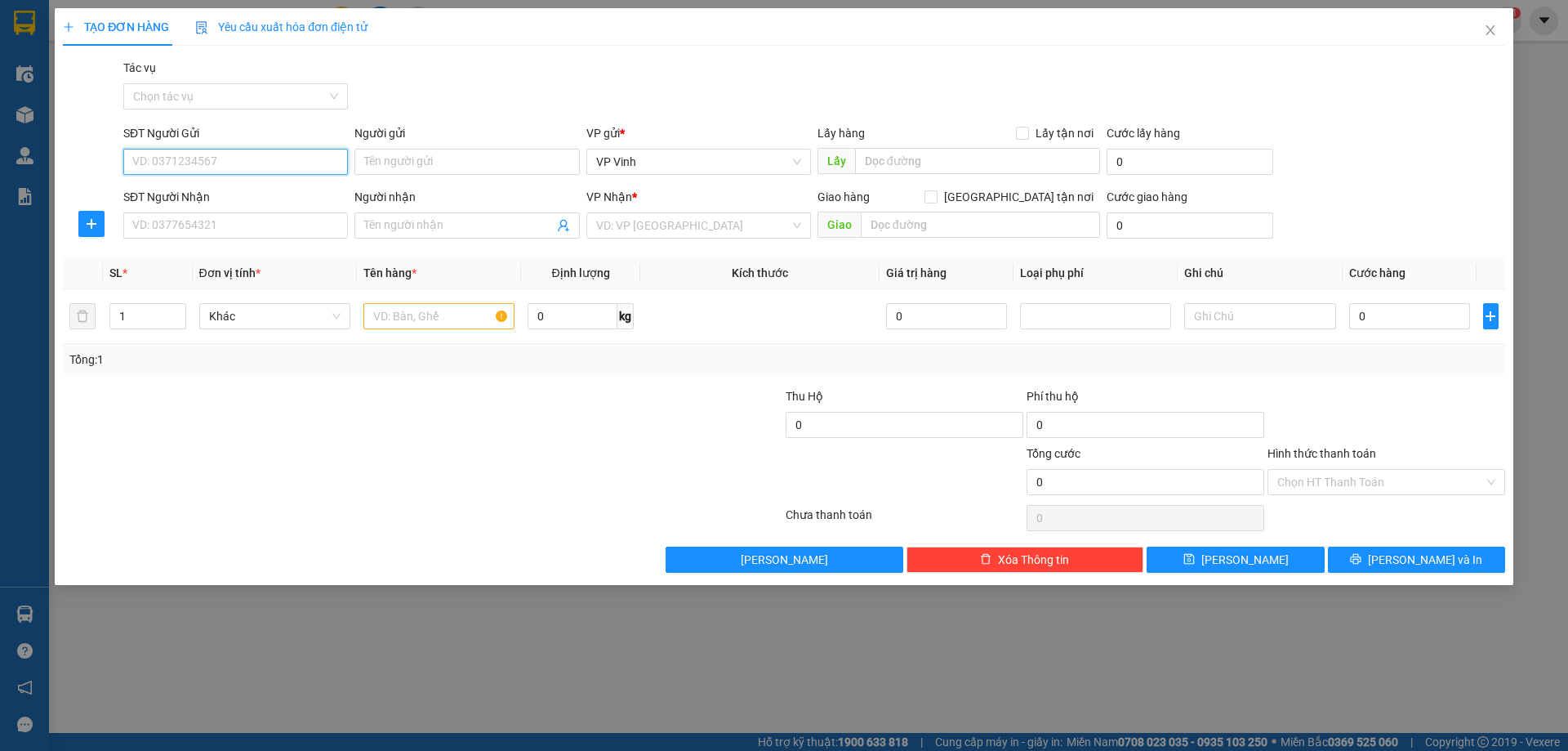
click at [215, 163] on input "SĐT Người Gửi" at bounding box center [235, 162] width 224 height 26
click at [191, 186] on div "0367035260 - Hòa" at bounding box center [235, 194] width 205 height 18
type input "0367035260"
type input "Hòa"
type input "0367035260"
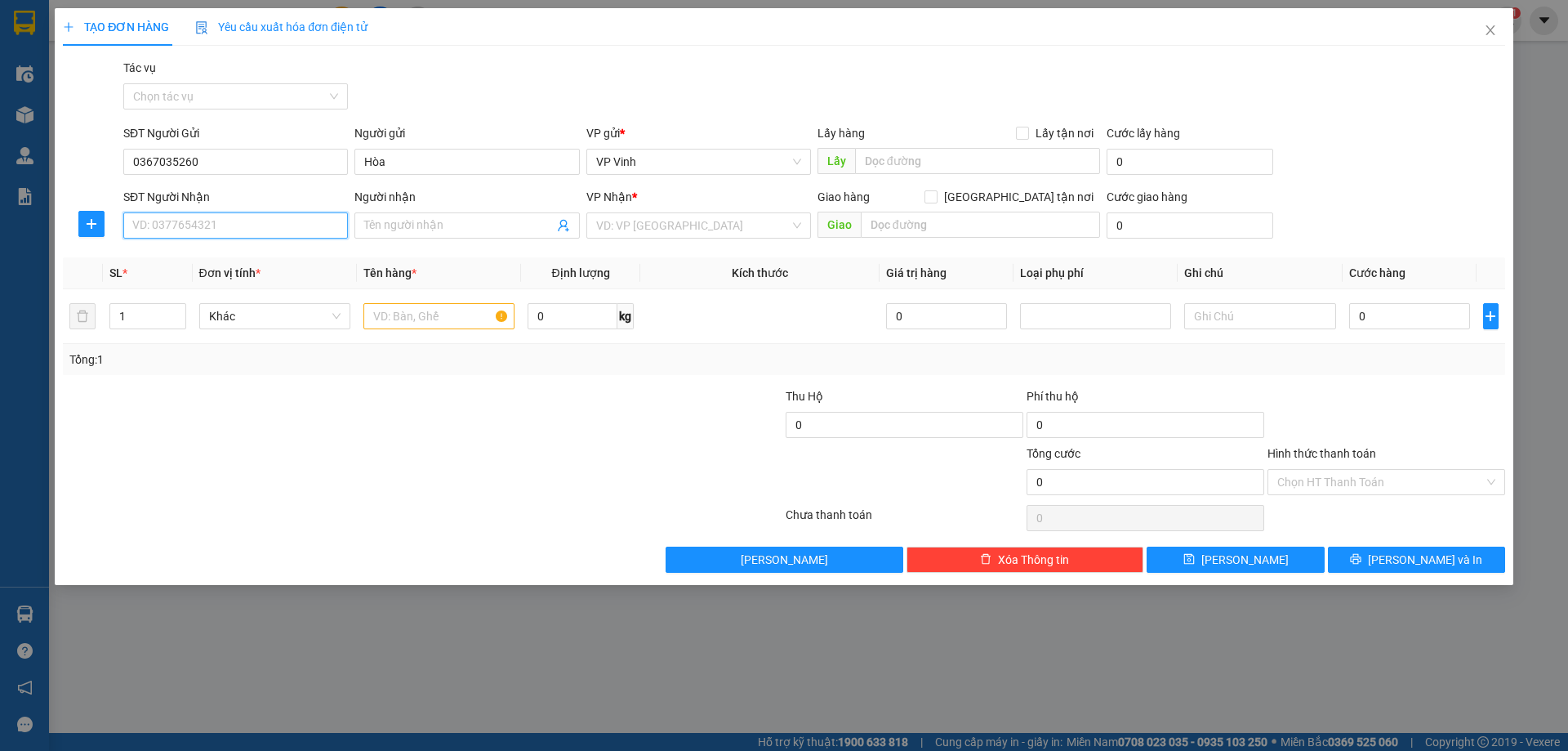
click at [155, 220] on input "SĐT Người Nhận" at bounding box center [235, 225] width 224 height 26
click at [218, 254] on div "0985539665 - thắng" at bounding box center [235, 258] width 205 height 18
type input "0985539665"
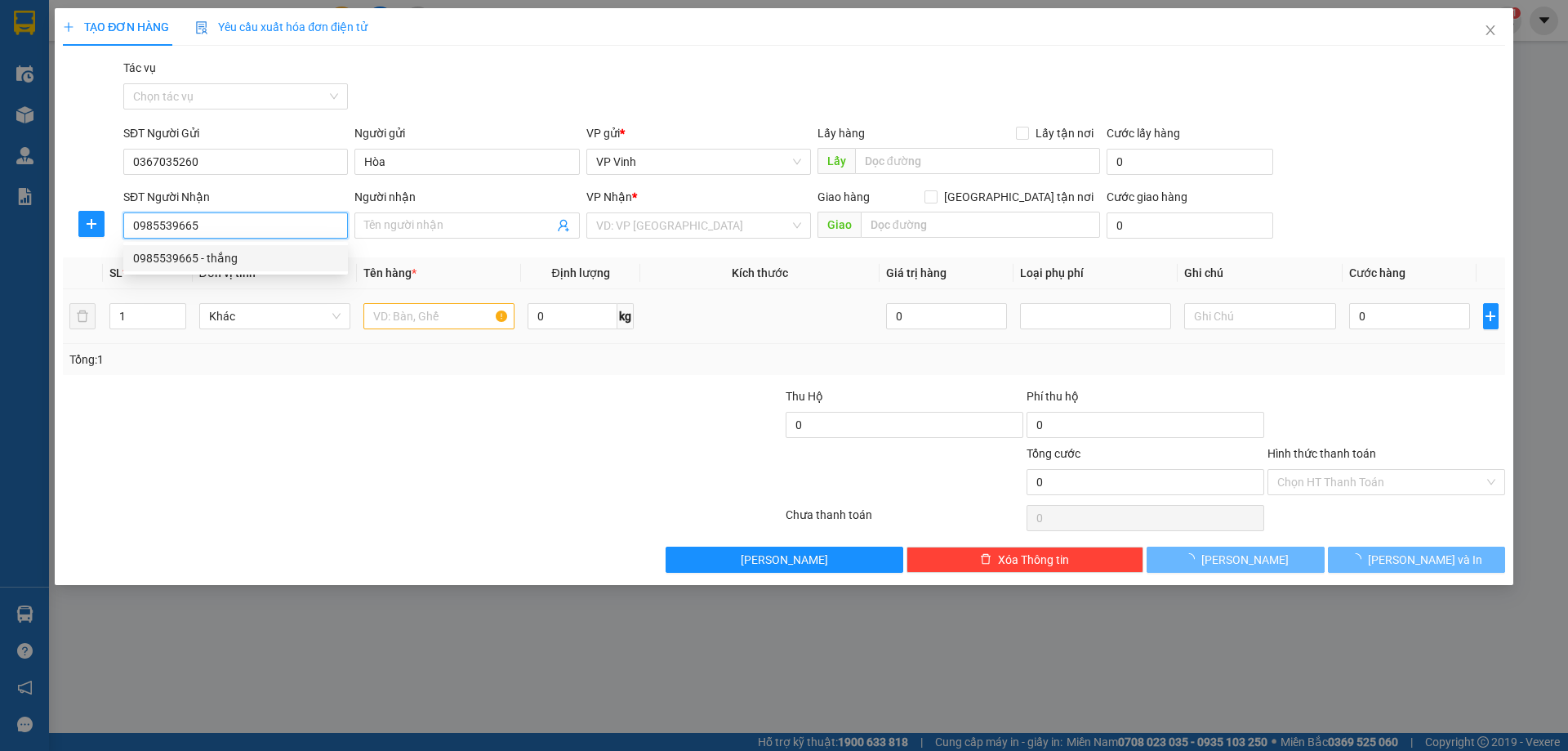
type input "thắng"
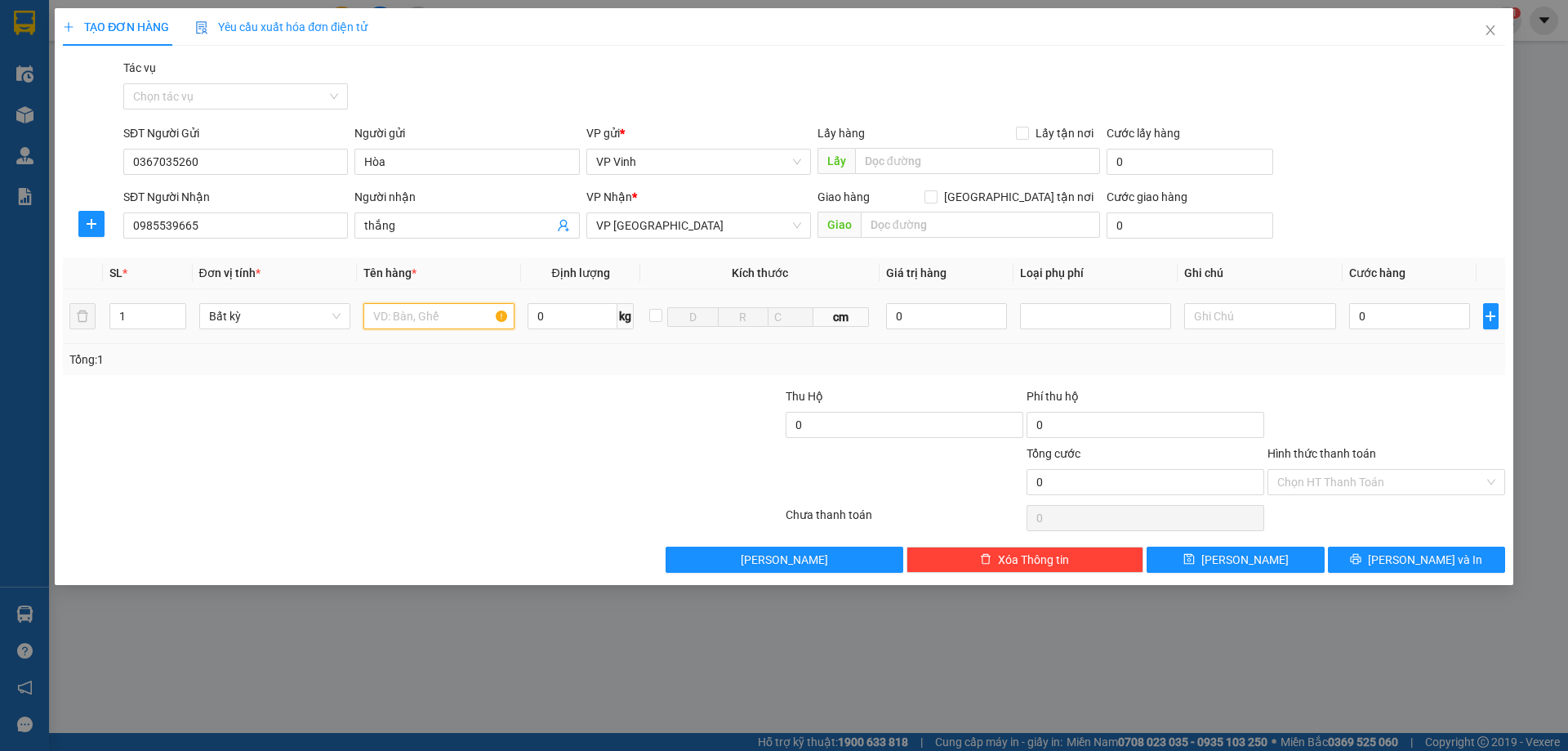
click at [384, 306] on input "text" at bounding box center [440, 316] width 151 height 26
type input "xốp"
click at [1393, 320] on input "0" at bounding box center [1410, 316] width 122 height 26
type input "5"
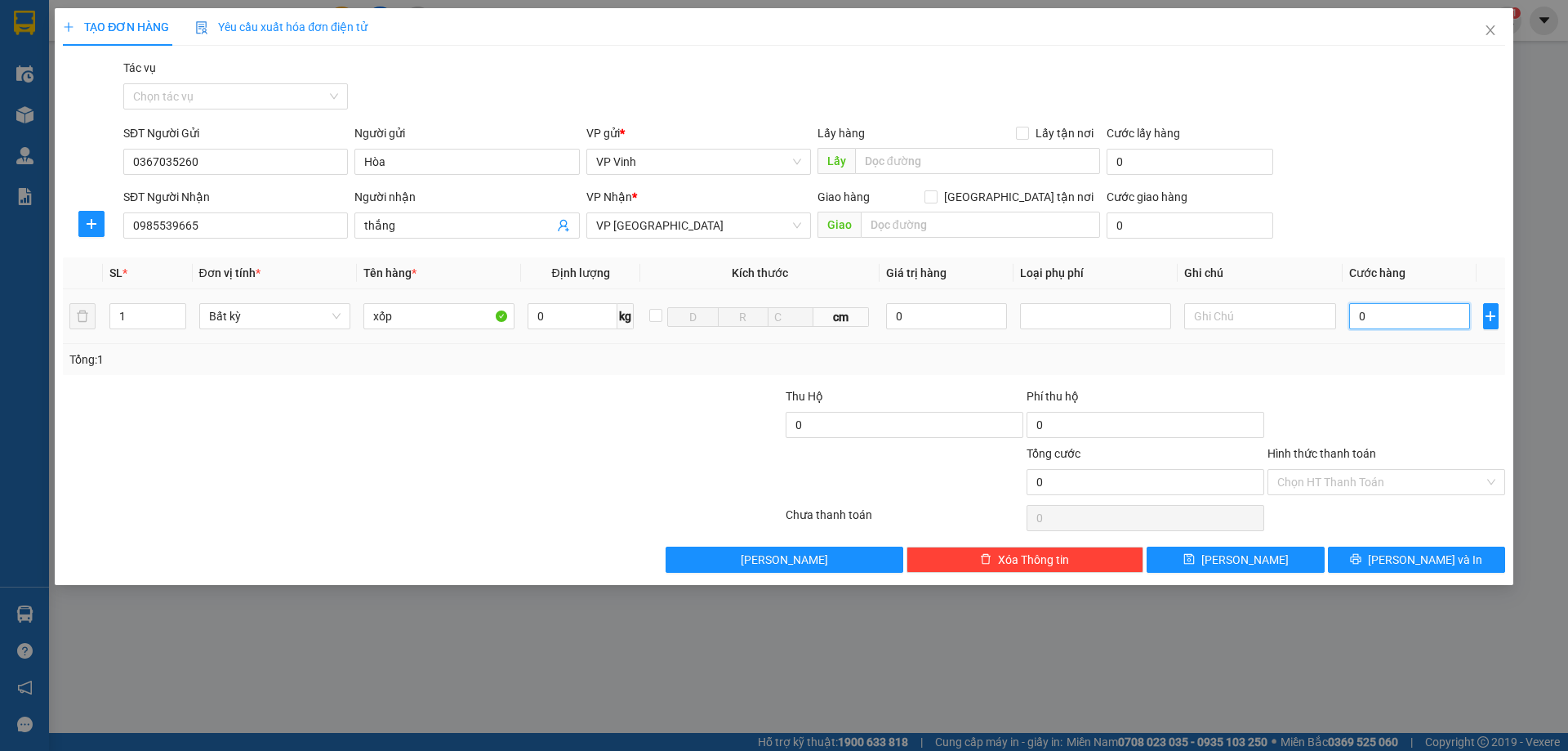
type input "5"
type input "50"
type input "500"
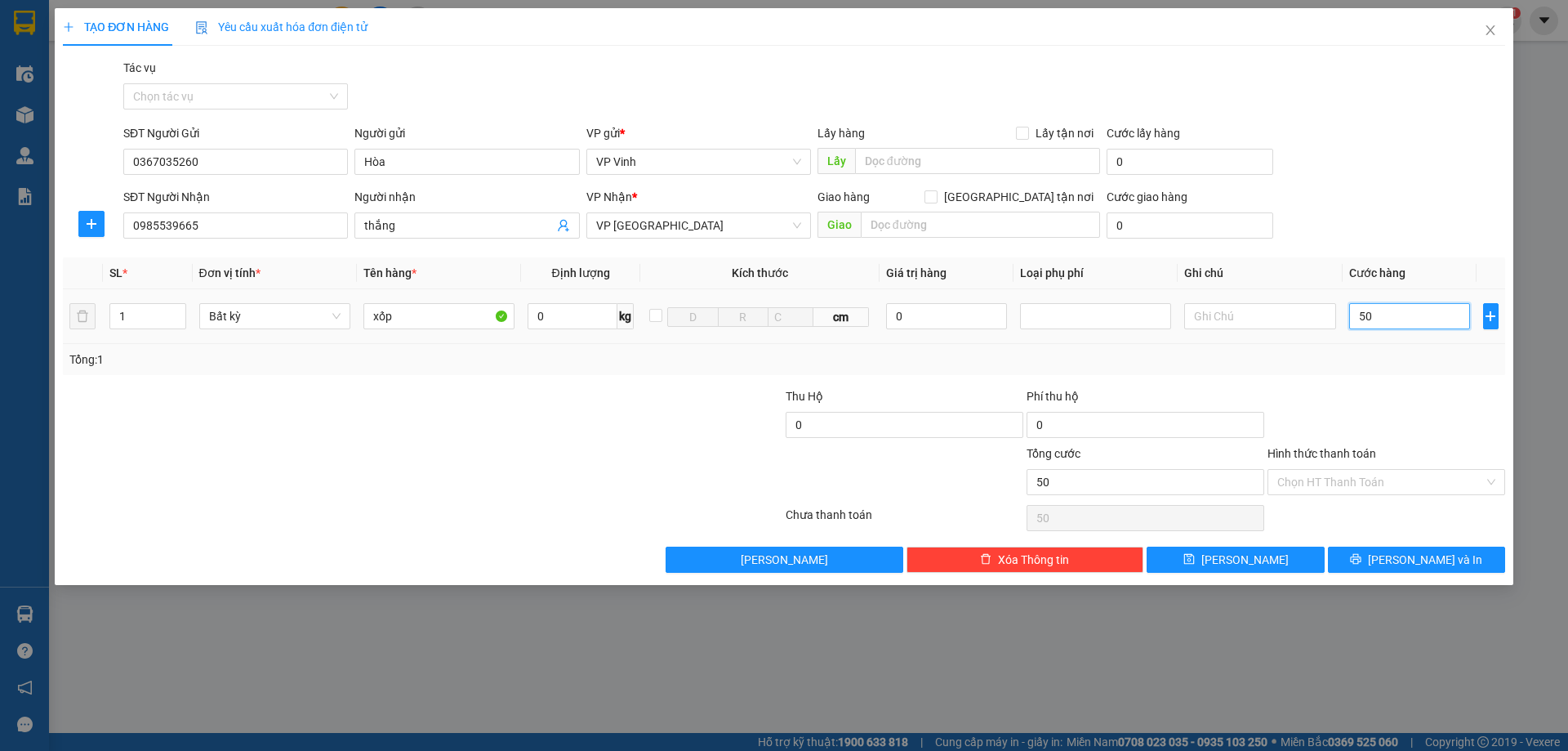
type input "500"
type input "5.000"
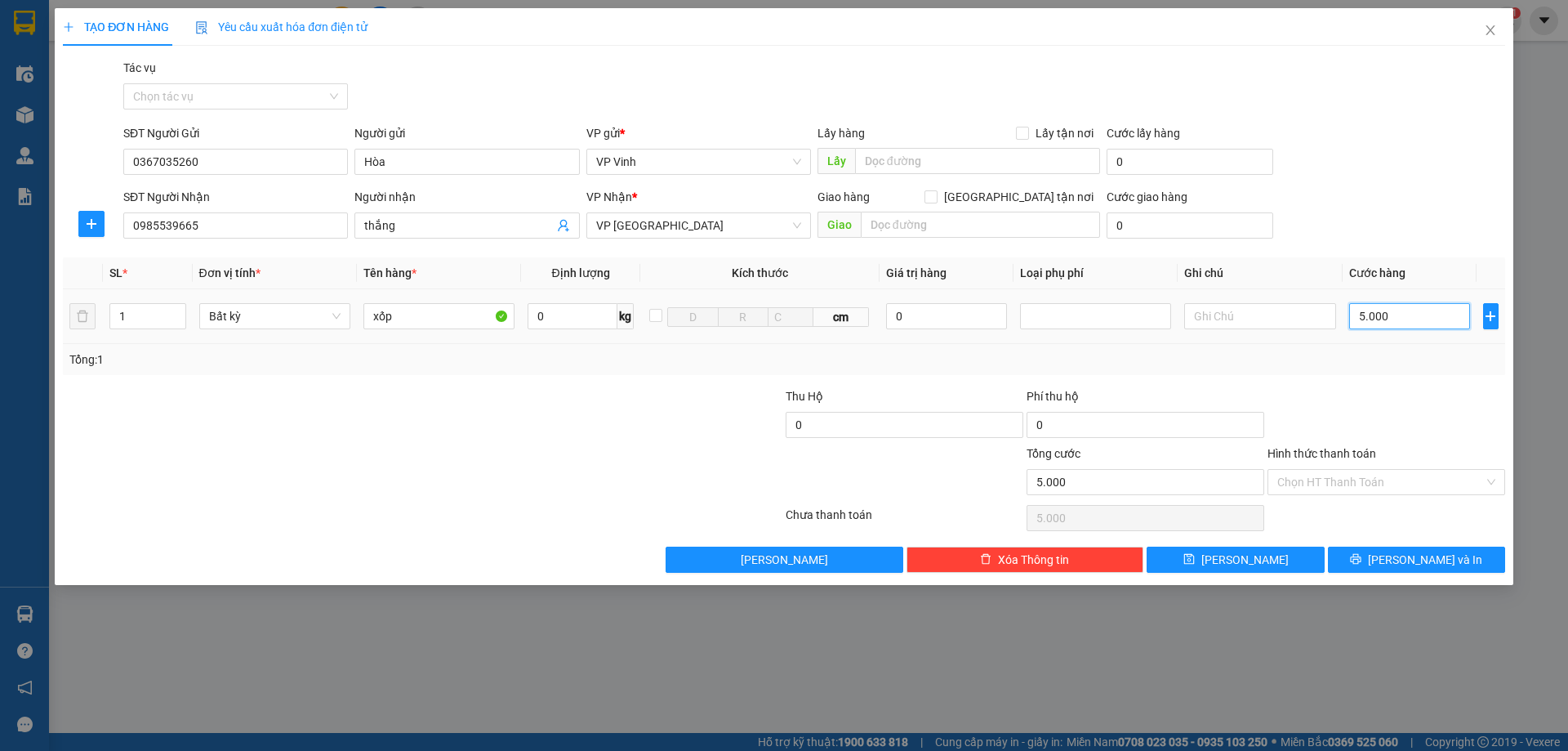
type input "50.000"
drag, startPoint x: 1358, startPoint y: 463, endPoint x: 1439, endPoint y: 488, distance: 84.8
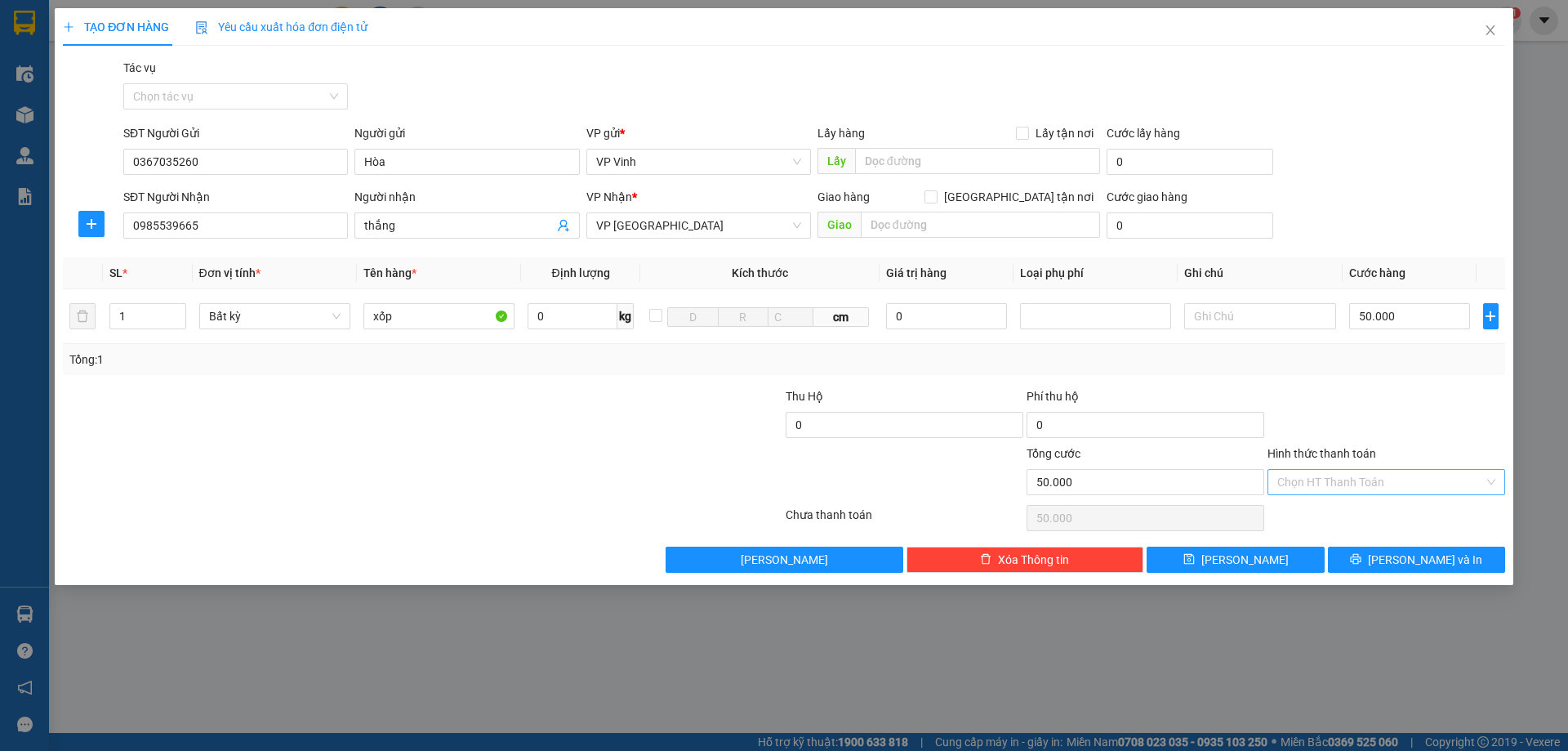
click at [1369, 467] on div "Hình thức thanh toán" at bounding box center [1385, 456] width 237 height 25
click at [1436, 488] on input "Hình thức thanh toán" at bounding box center [1381, 481] width 207 height 25
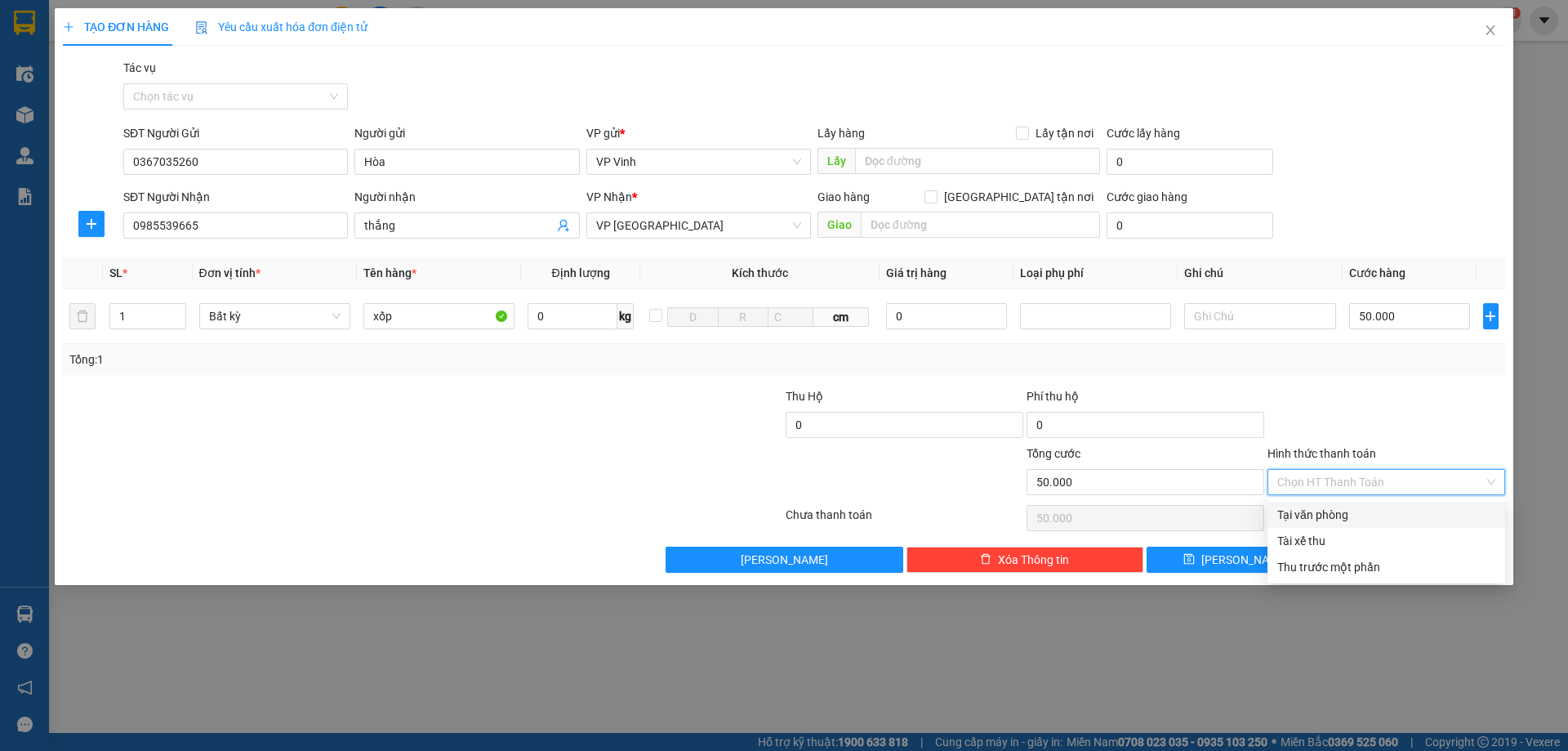
drag, startPoint x: 1360, startPoint y: 513, endPoint x: 1403, endPoint y: 525, distance: 44.6
click at [1368, 515] on div "Tại văn phòng" at bounding box center [1386, 514] width 218 height 18
type input "0"
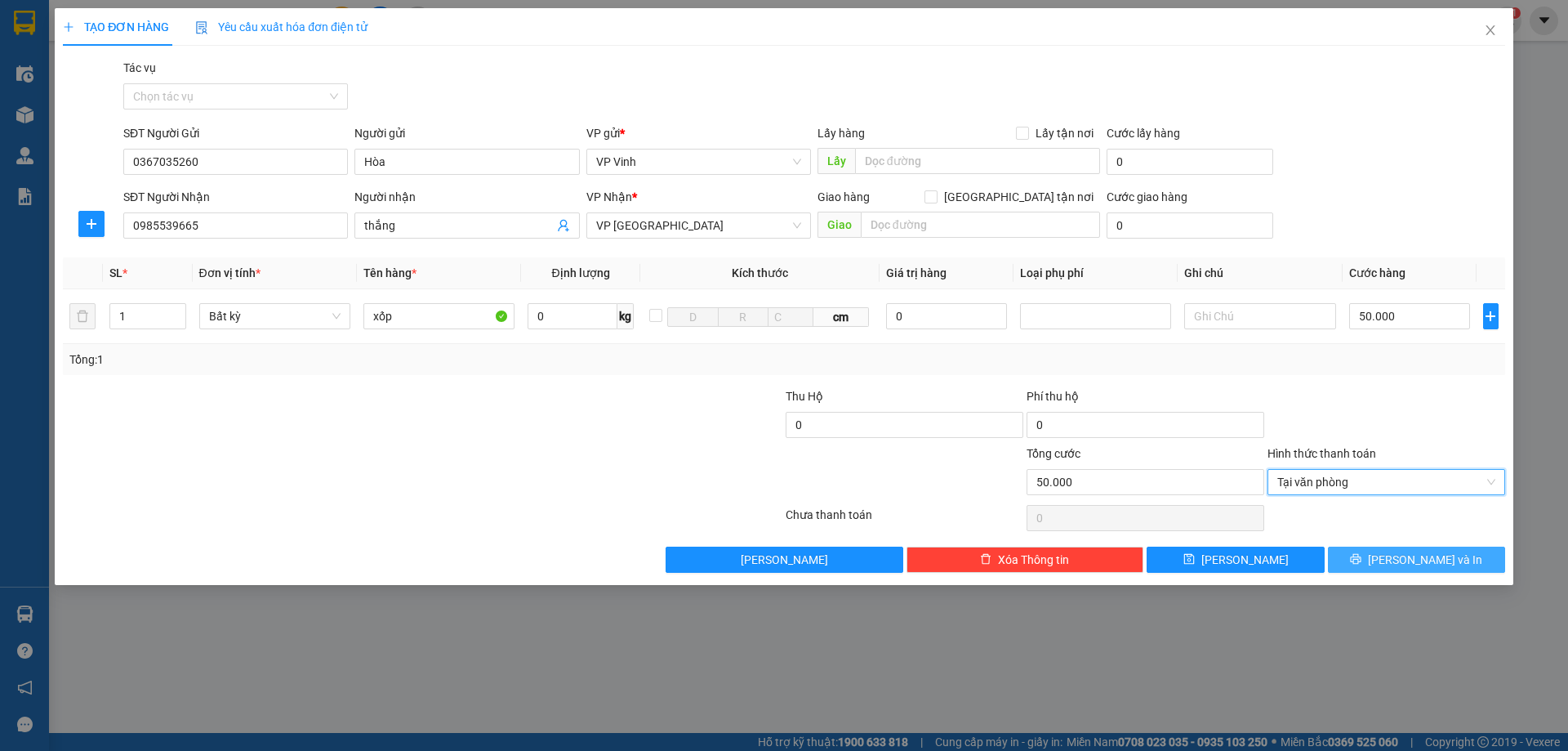
click at [1421, 562] on span "[PERSON_NAME] và In" at bounding box center [1425, 559] width 115 height 18
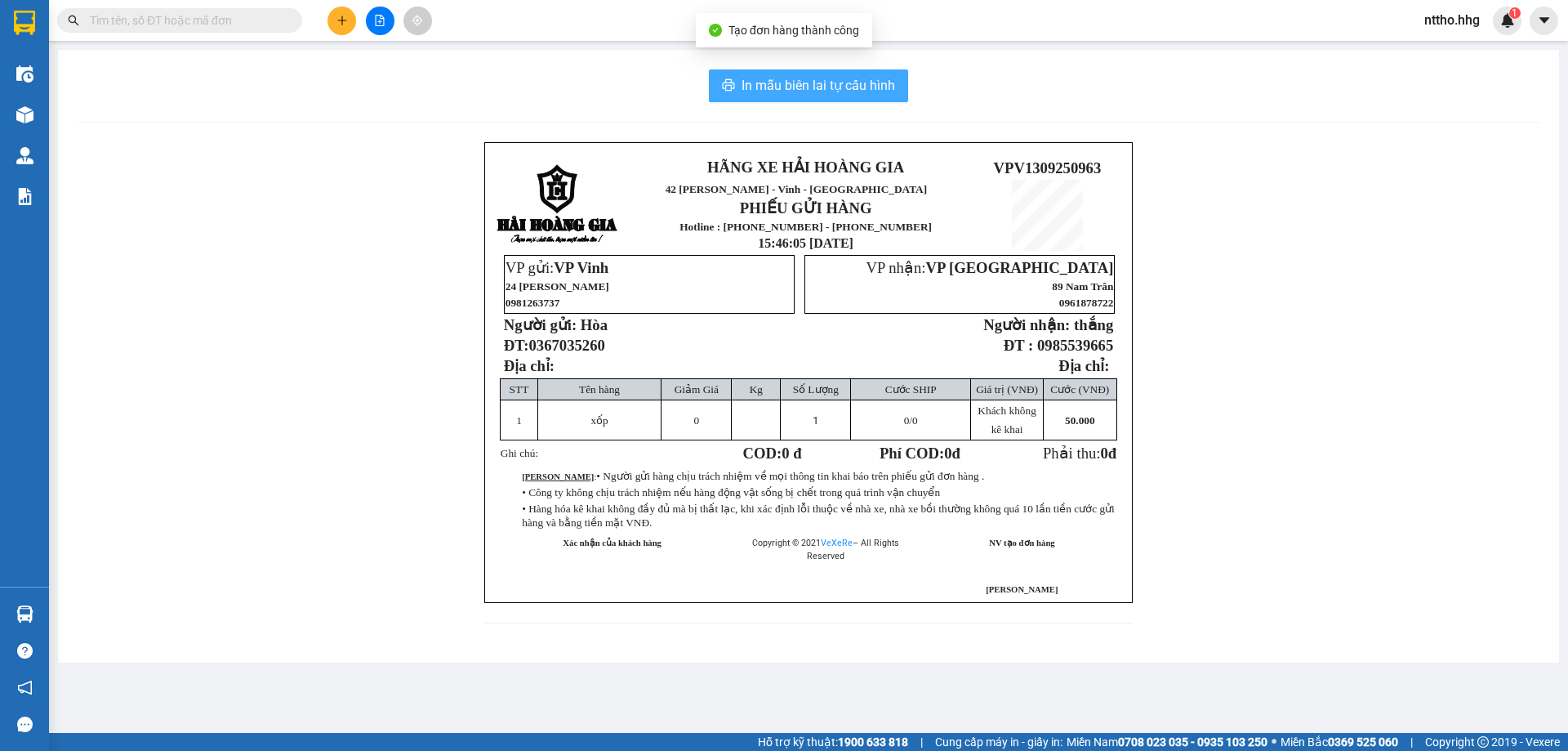
click at [810, 93] on span "In mẫu biên lai tự cấu hình" at bounding box center [818, 85] width 153 height 20
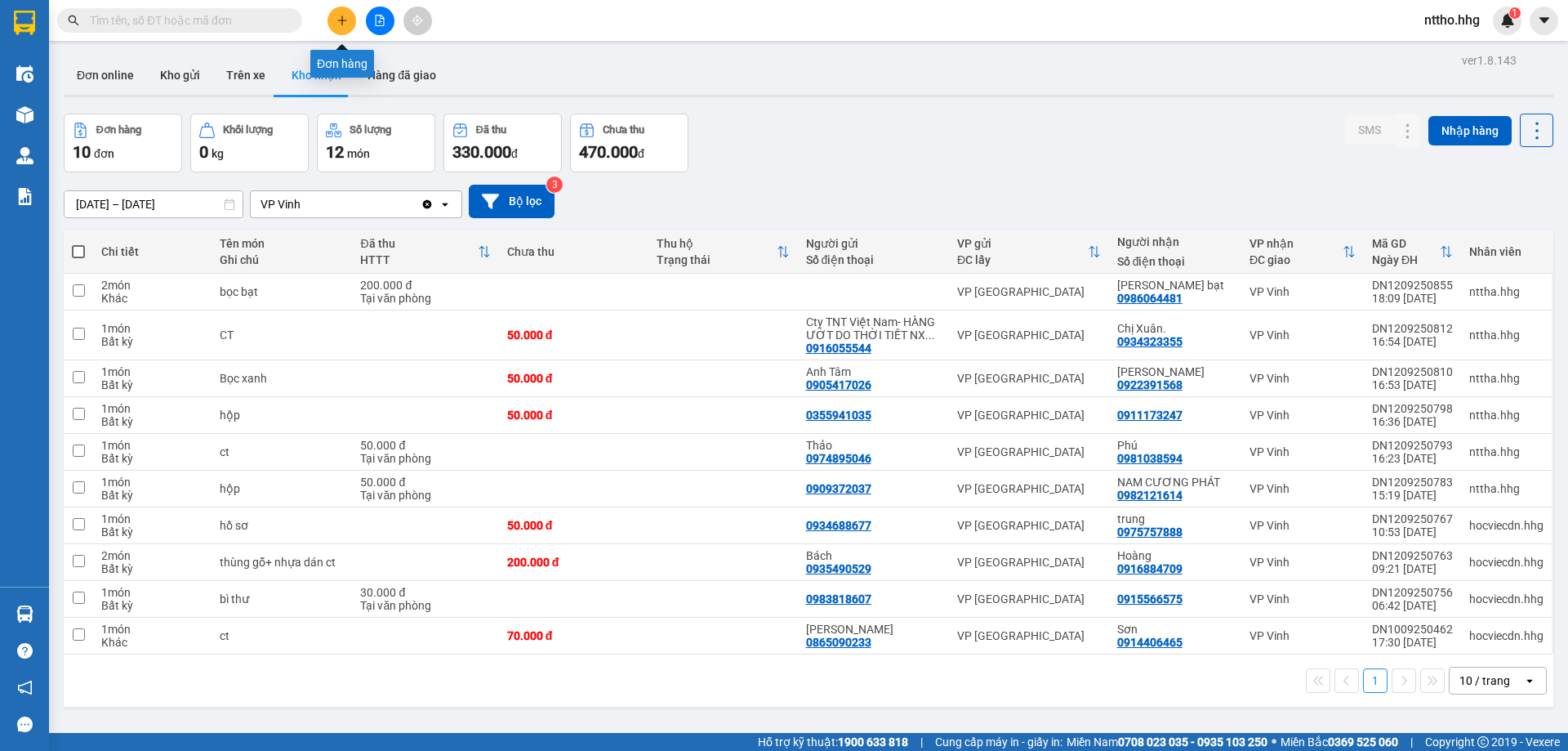
click at [344, 26] on button at bounding box center [342, 20] width 29 height 29
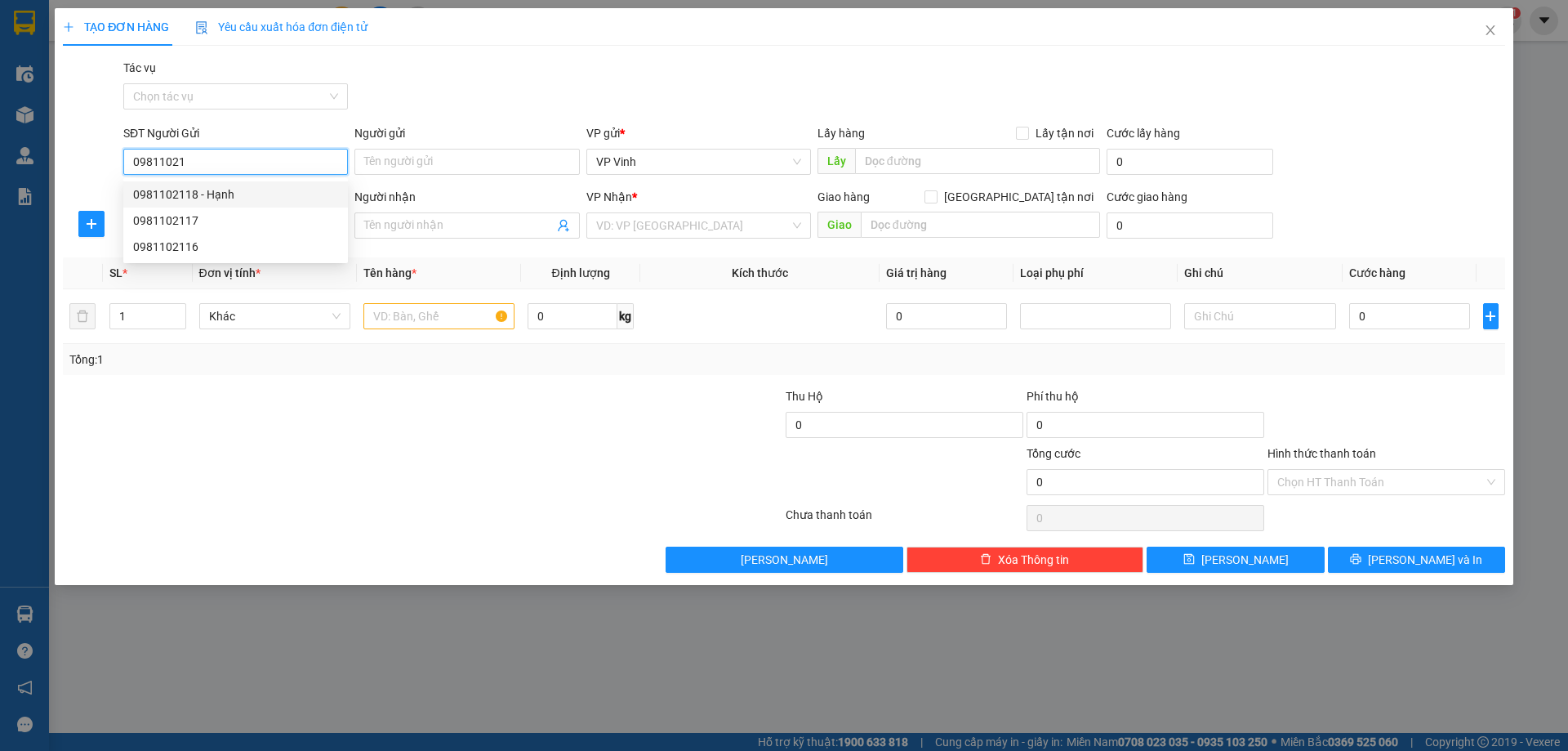
click at [201, 198] on div "0981102118 - Hạnh" at bounding box center [235, 194] width 205 height 18
type input "0981102118"
type input "Hạnh"
type input "0981102118"
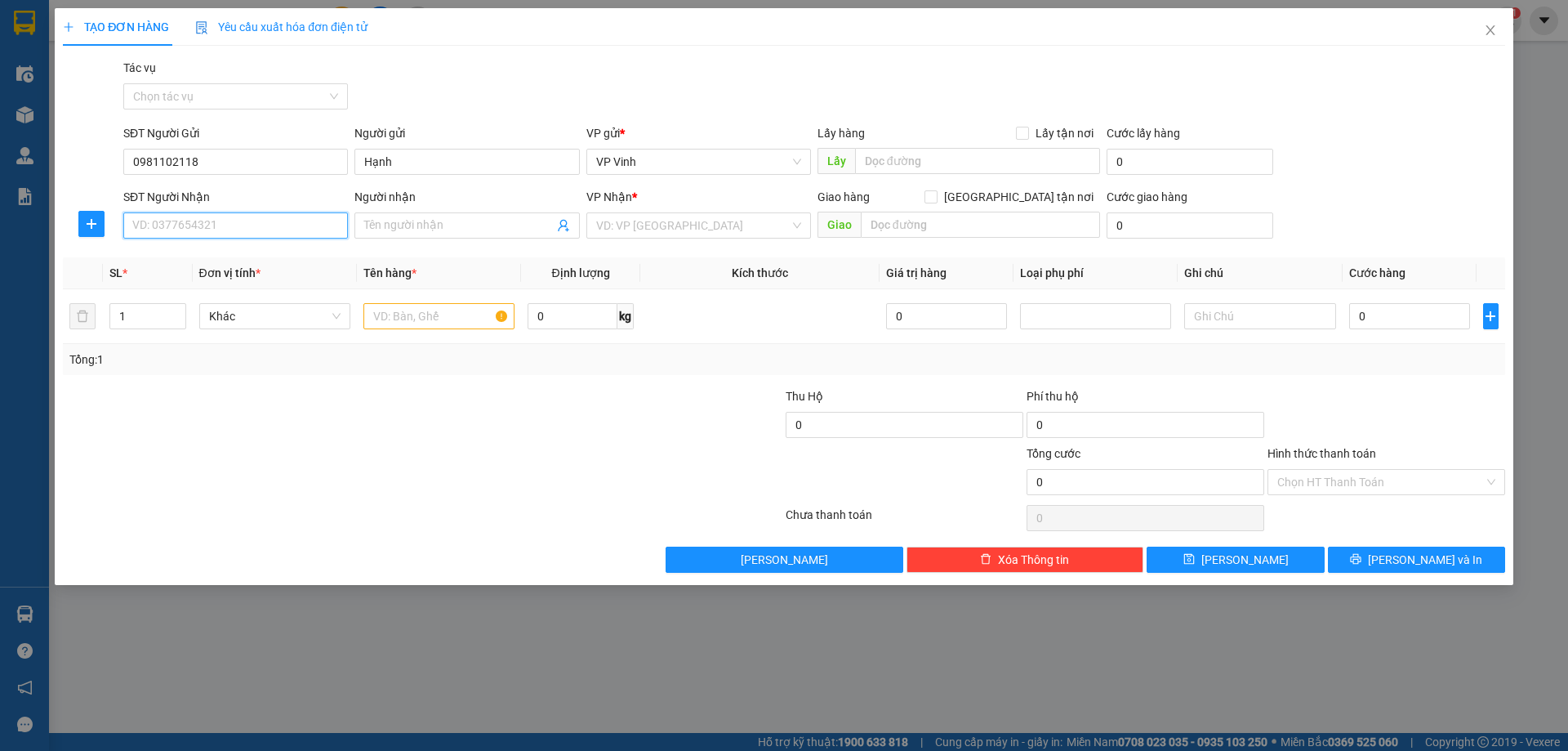
click at [269, 224] on input "SĐT Người Nhận" at bounding box center [235, 225] width 224 height 26
click at [192, 271] on div "0942981525 - [PERSON_NAME]" at bounding box center [235, 258] width 224 height 26
type input "0942981525"
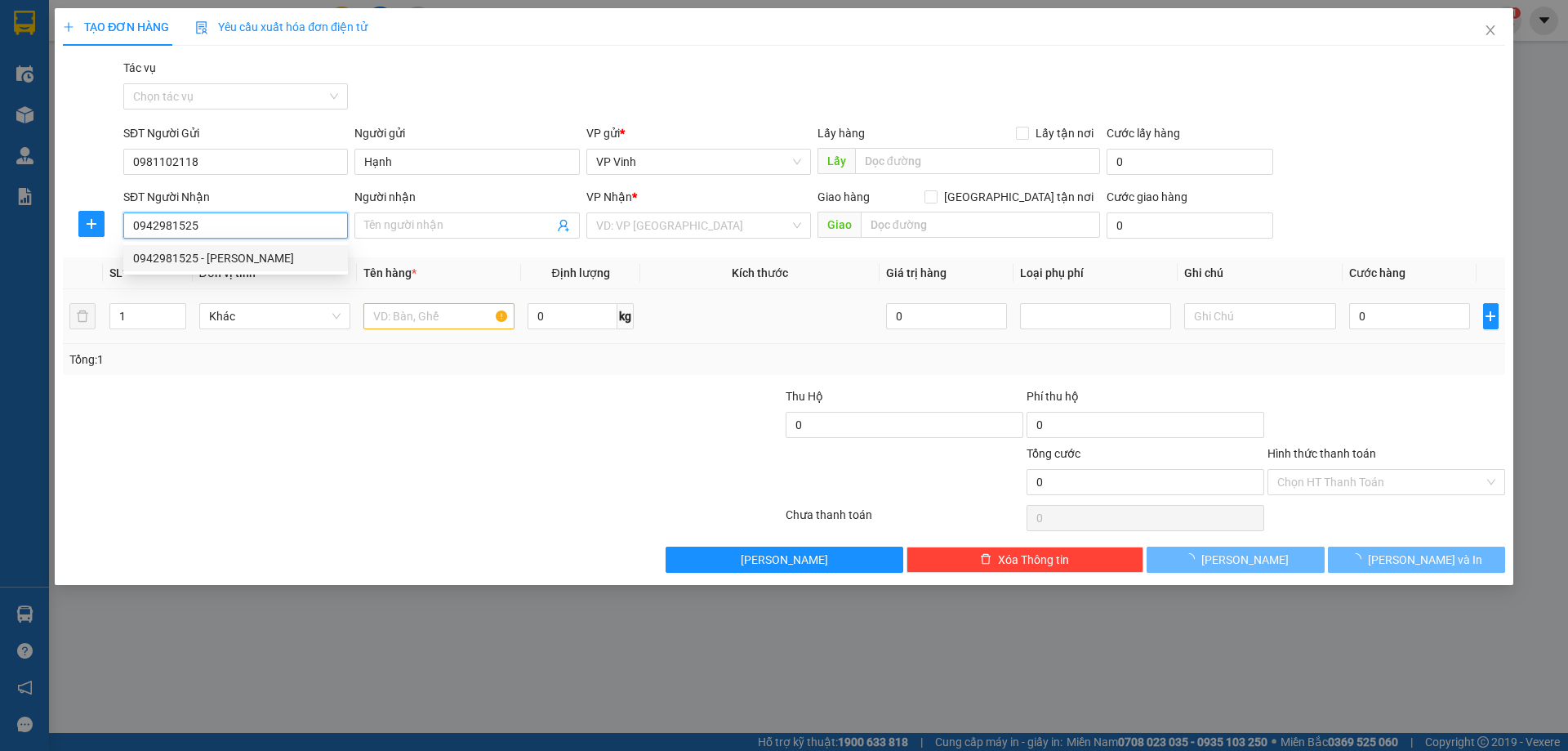
type input "[PERSON_NAME]"
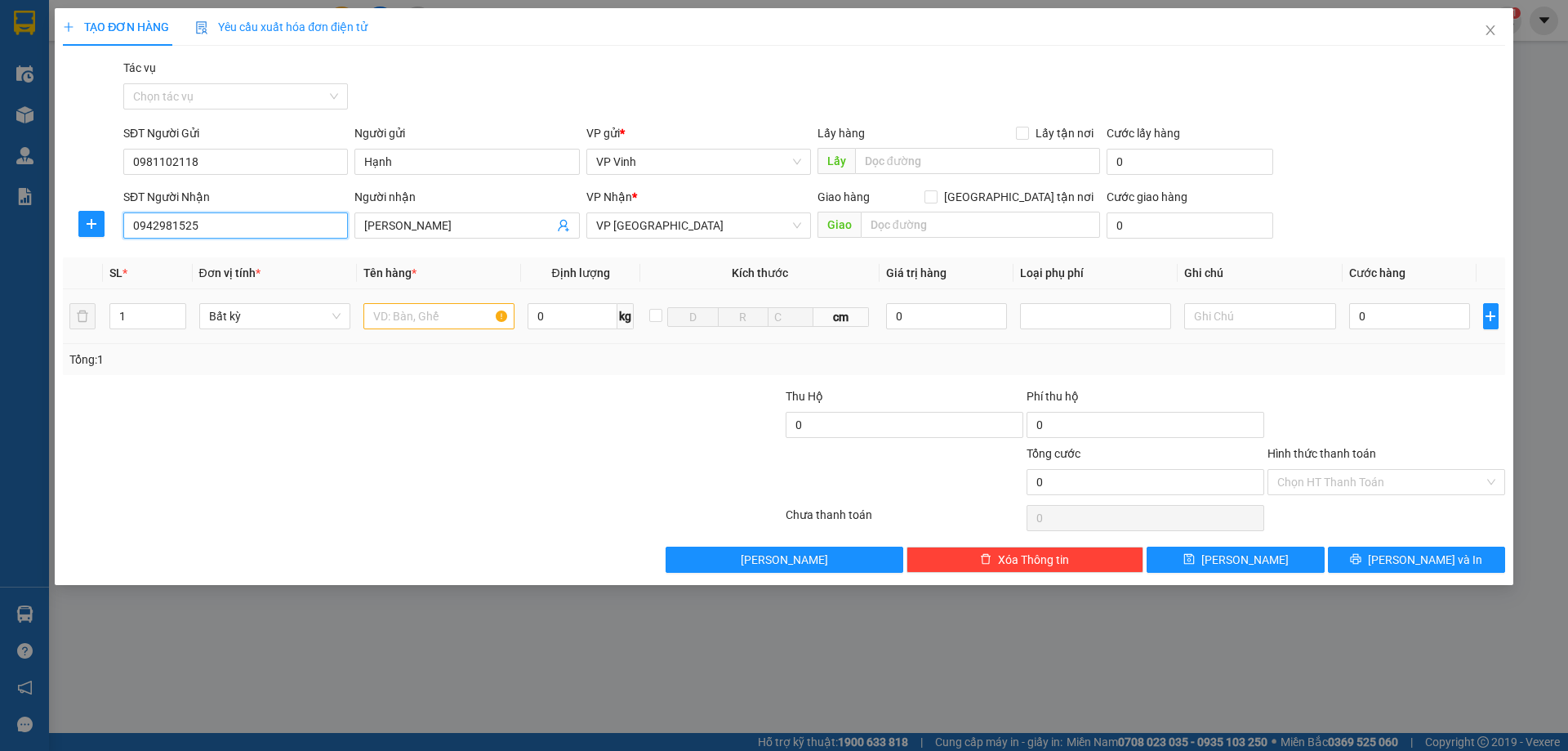
type input "0942981525"
click at [440, 318] on input "text" at bounding box center [440, 316] width 151 height 26
type input "ct"
click at [1420, 332] on div "0" at bounding box center [1410, 316] width 122 height 32
click at [1369, 318] on input "0" at bounding box center [1410, 316] width 122 height 26
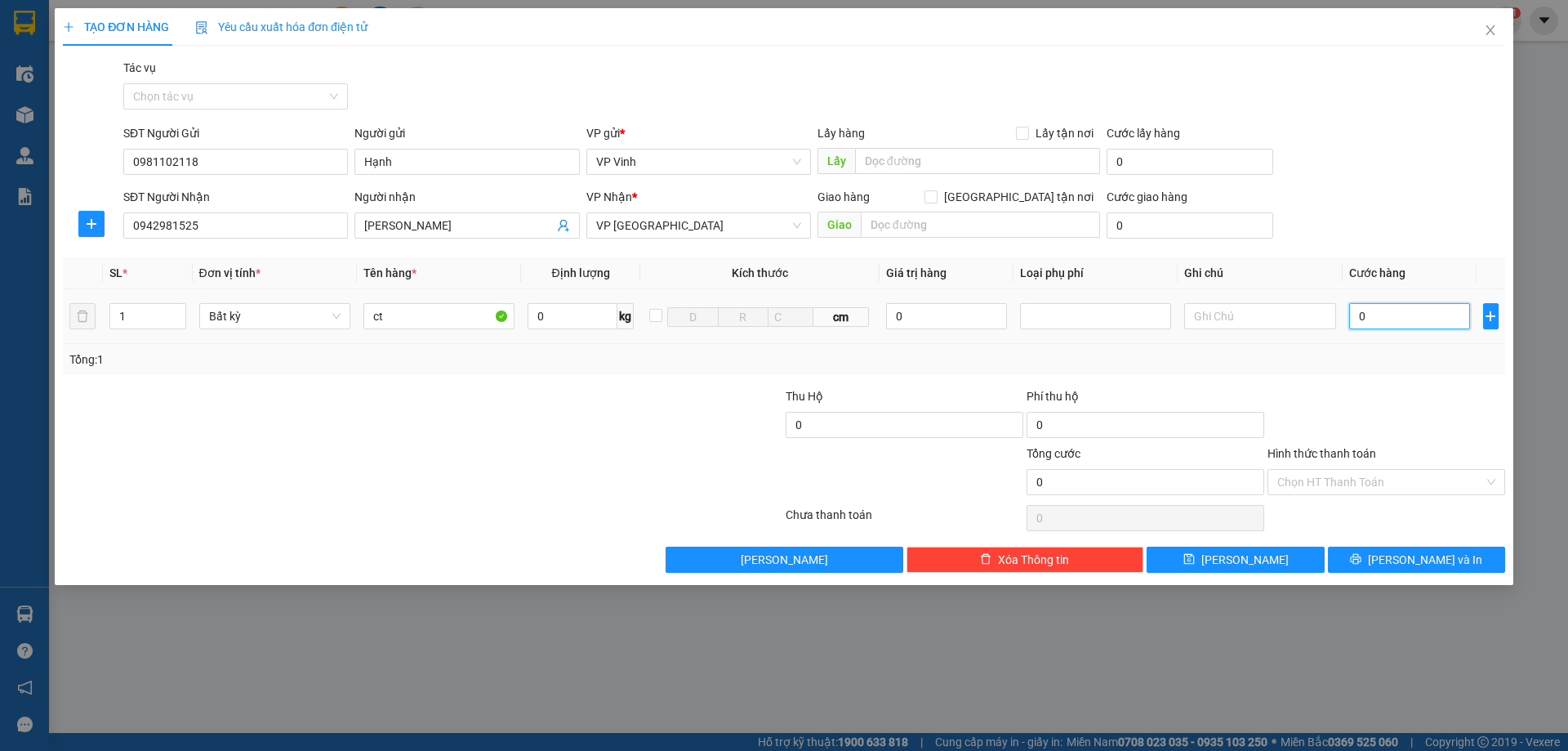
type input "5"
type input "50"
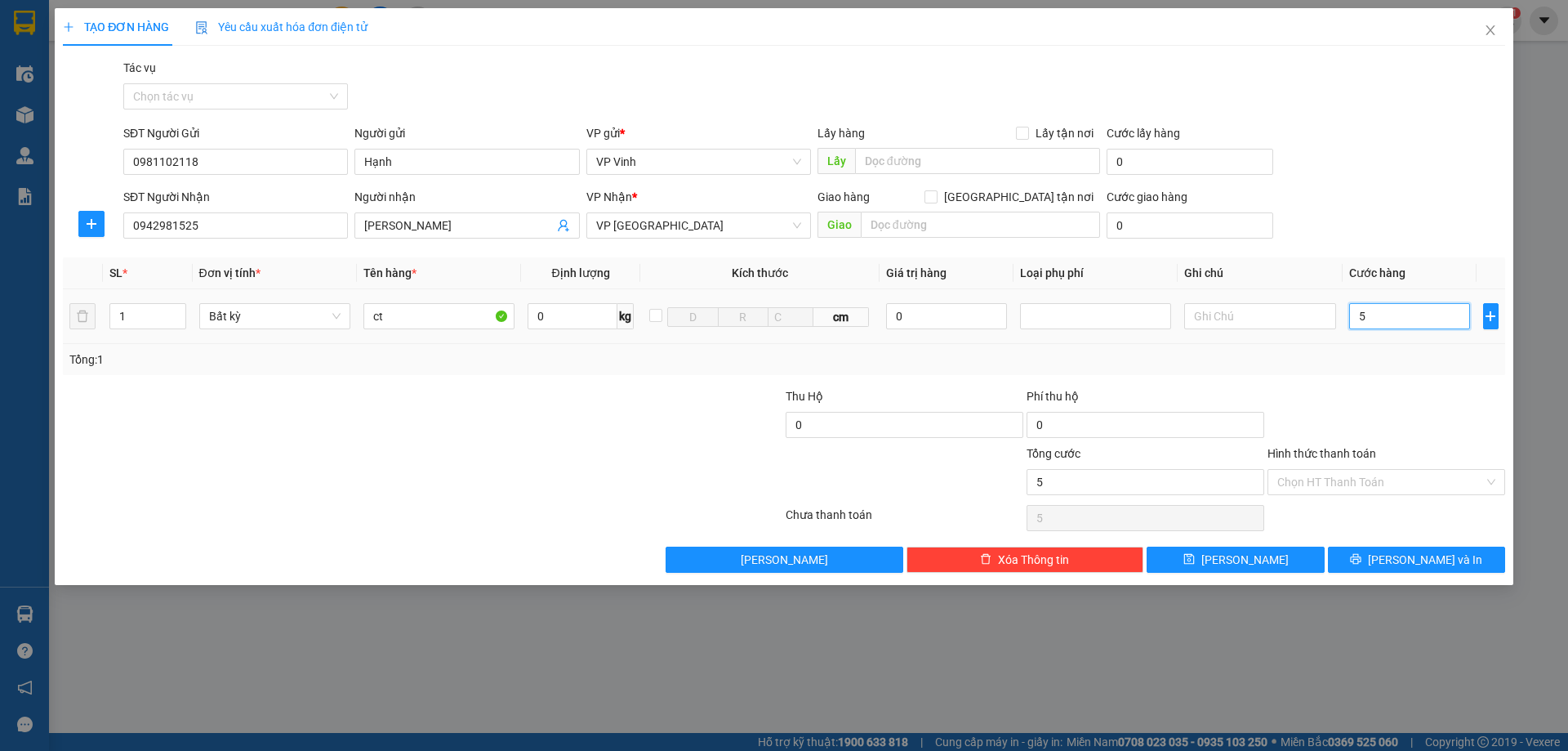
type input "50"
type input "500"
type input "5.000"
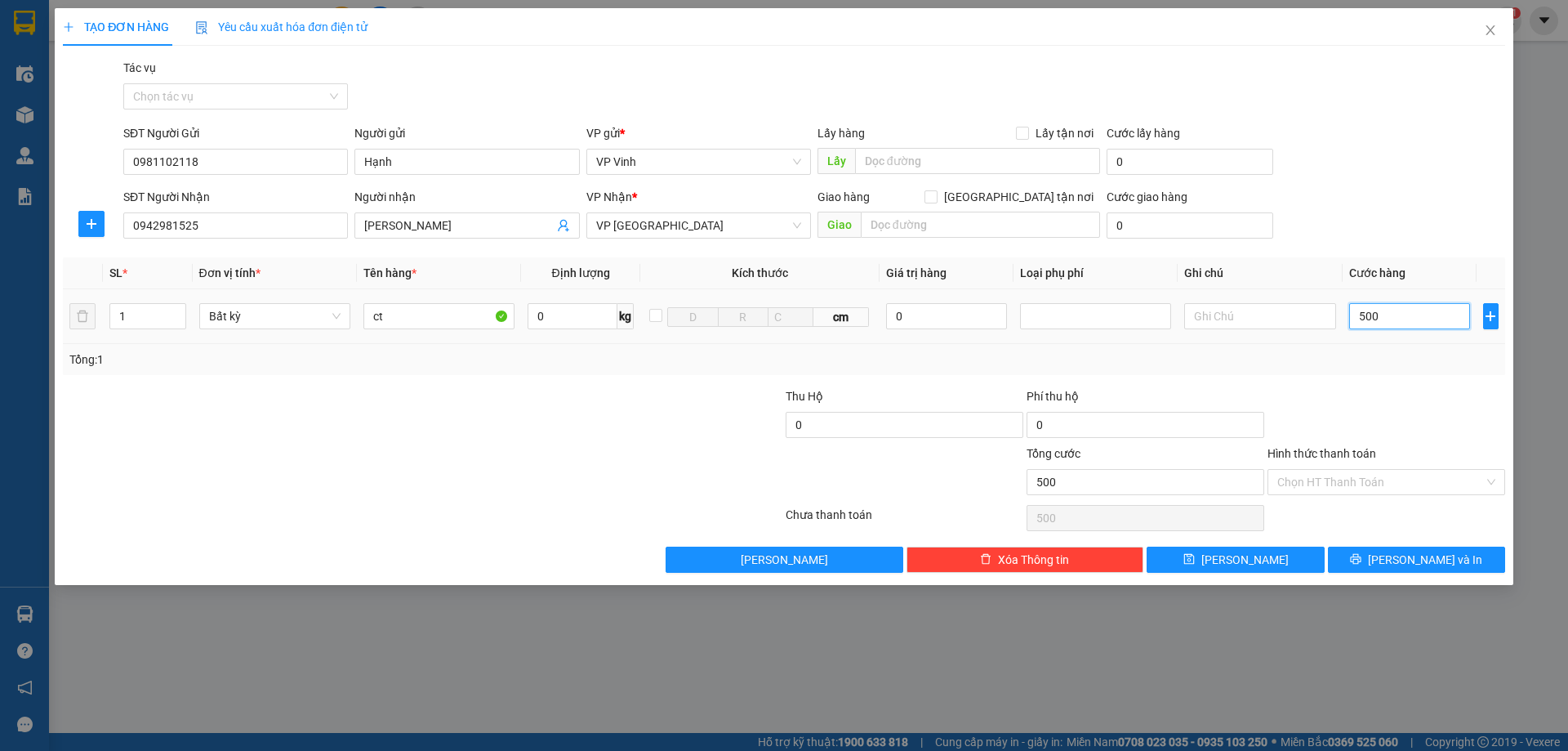
type input "5.000"
type input "50.000"
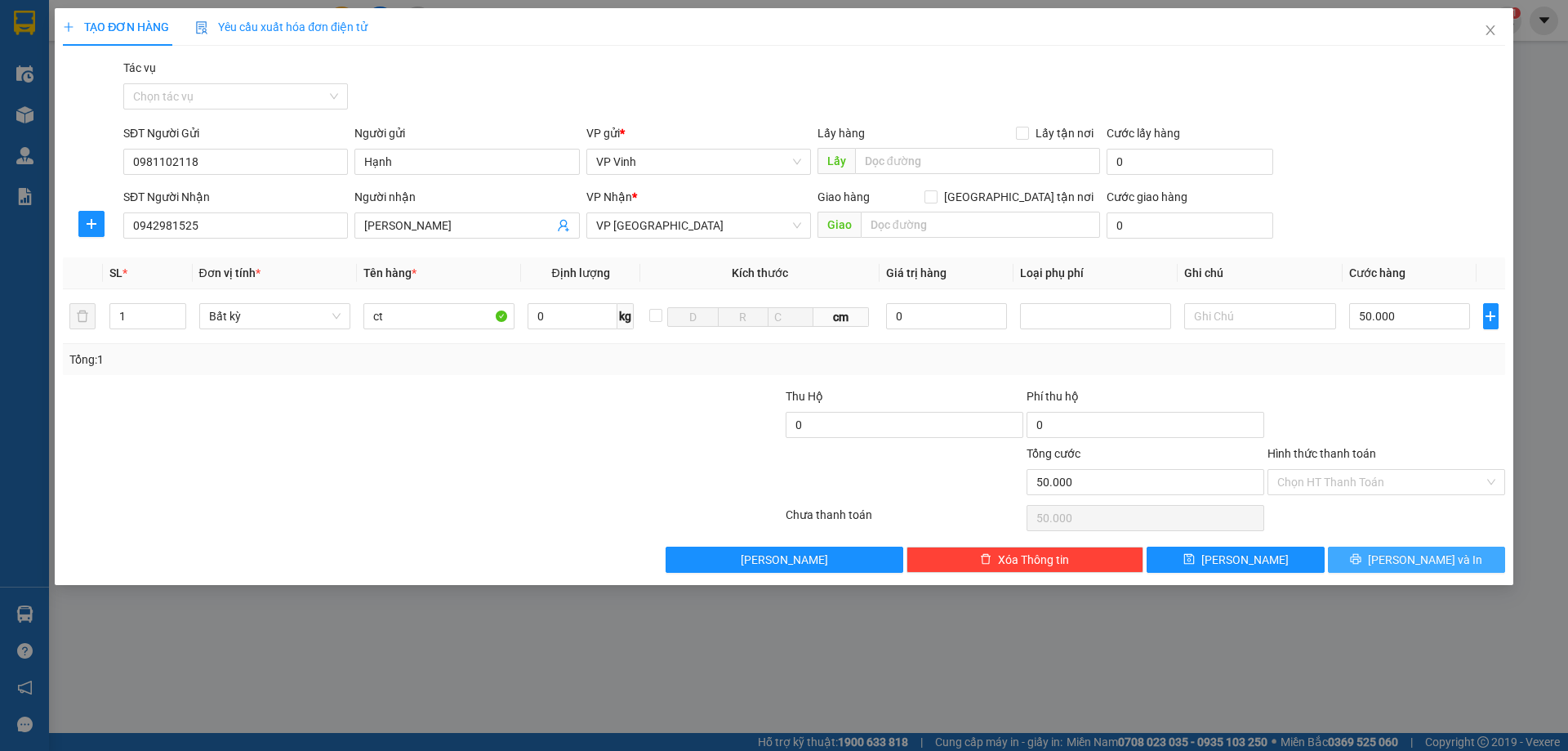
click at [1434, 554] on span "[PERSON_NAME] và In" at bounding box center [1425, 559] width 115 height 18
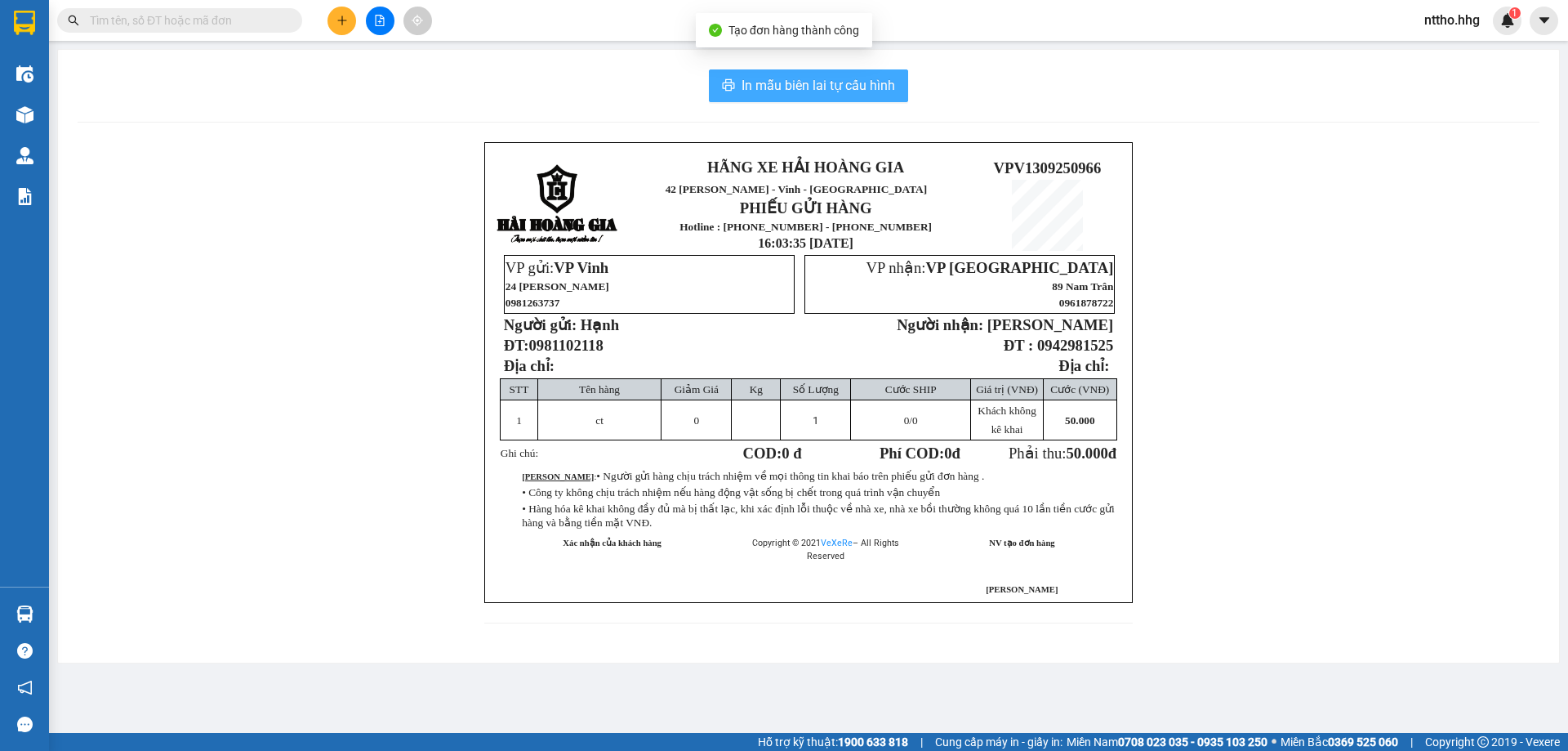
drag, startPoint x: 795, startPoint y: 83, endPoint x: 1215, endPoint y: 100, distance: 420.3
click at [801, 83] on span "In mẫu biên lai tự cấu hình" at bounding box center [818, 85] width 153 height 20
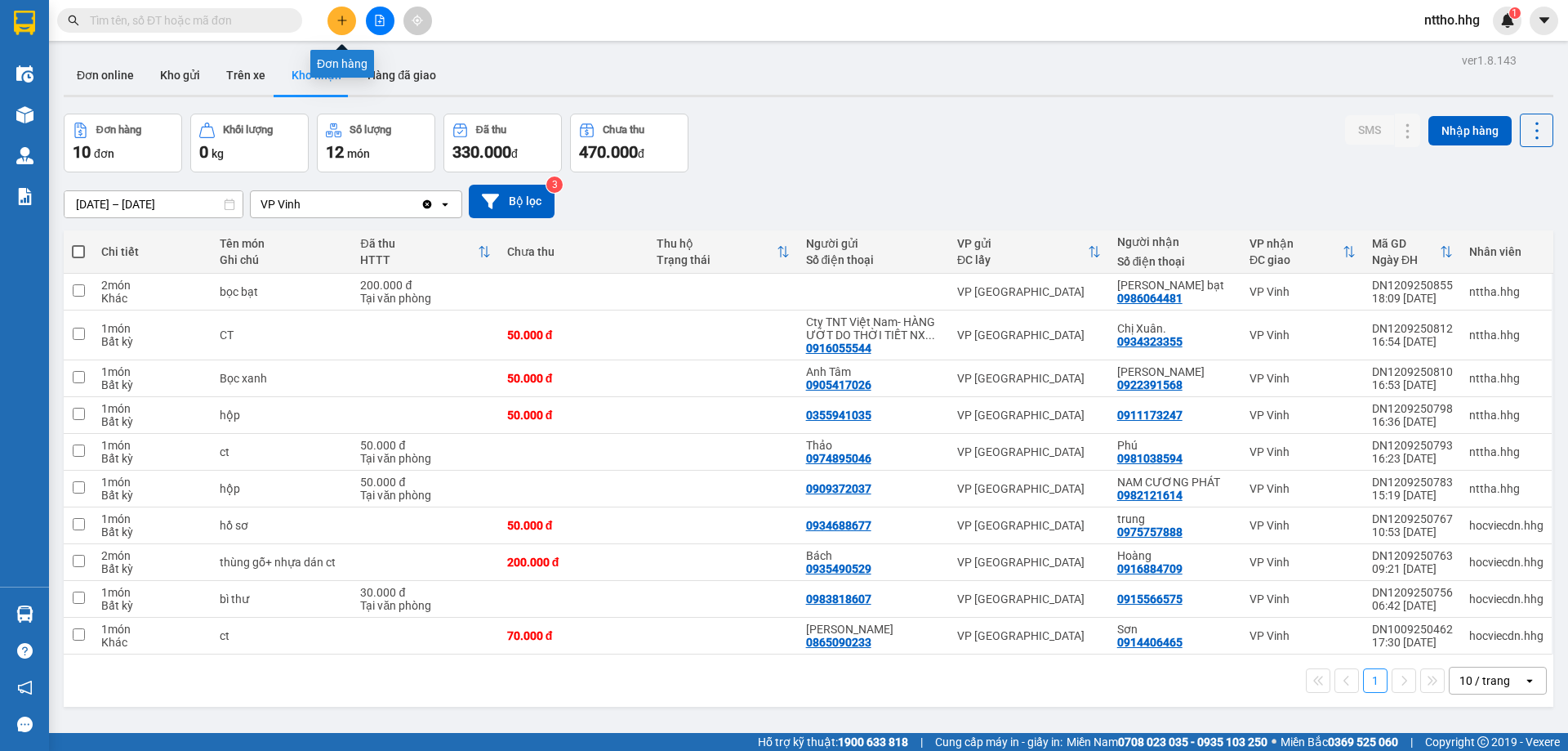
click at [335, 12] on button at bounding box center [342, 20] width 29 height 29
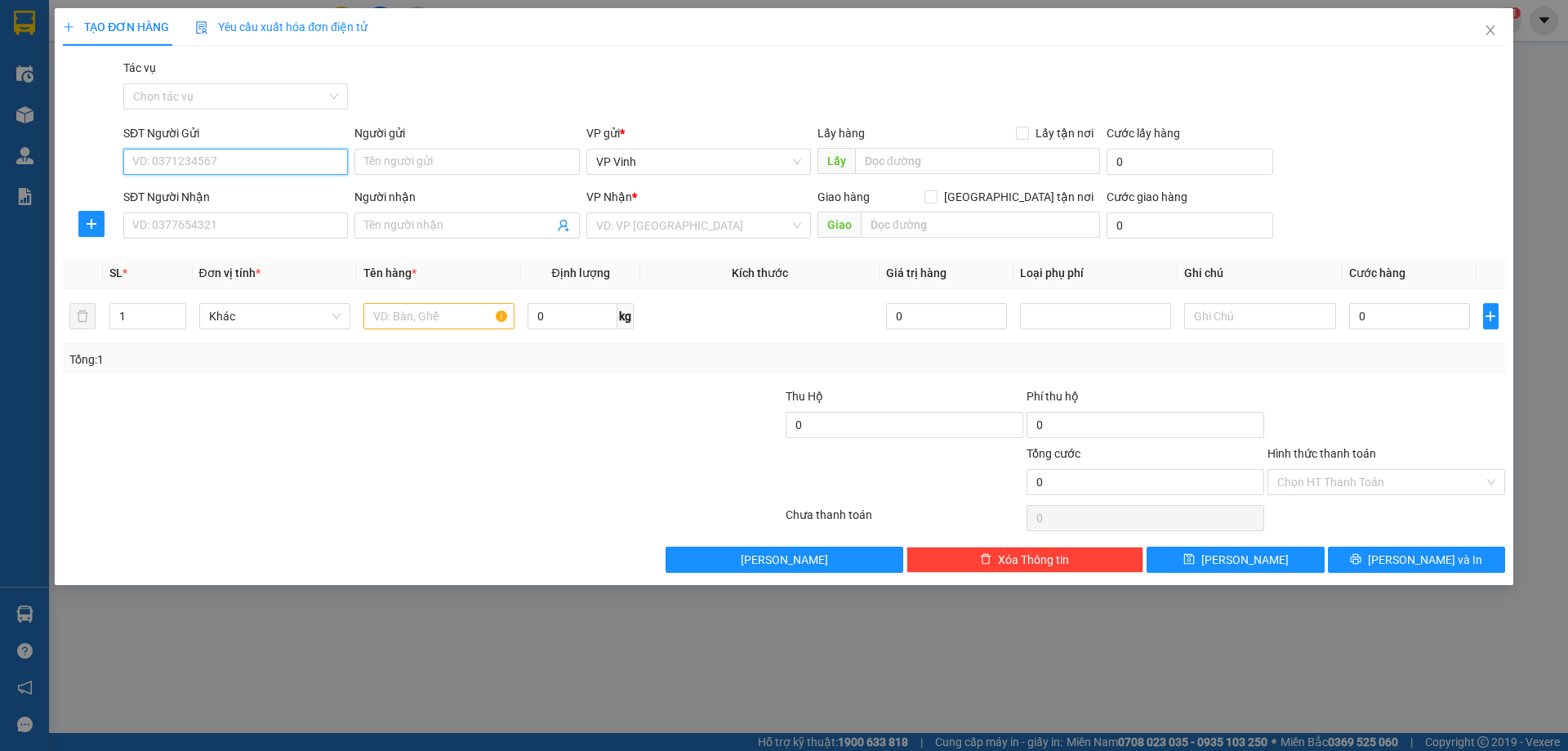
click at [182, 161] on input "SĐT Người Gửi" at bounding box center [235, 162] width 224 height 26
click at [191, 216] on input "SĐT Người Nhận" at bounding box center [235, 225] width 224 height 26
type input "0377566796"
drag, startPoint x: 694, startPoint y: 228, endPoint x: 700, endPoint y: 270, distance: 42.4
click at [694, 227] on input "search" at bounding box center [694, 225] width 194 height 25
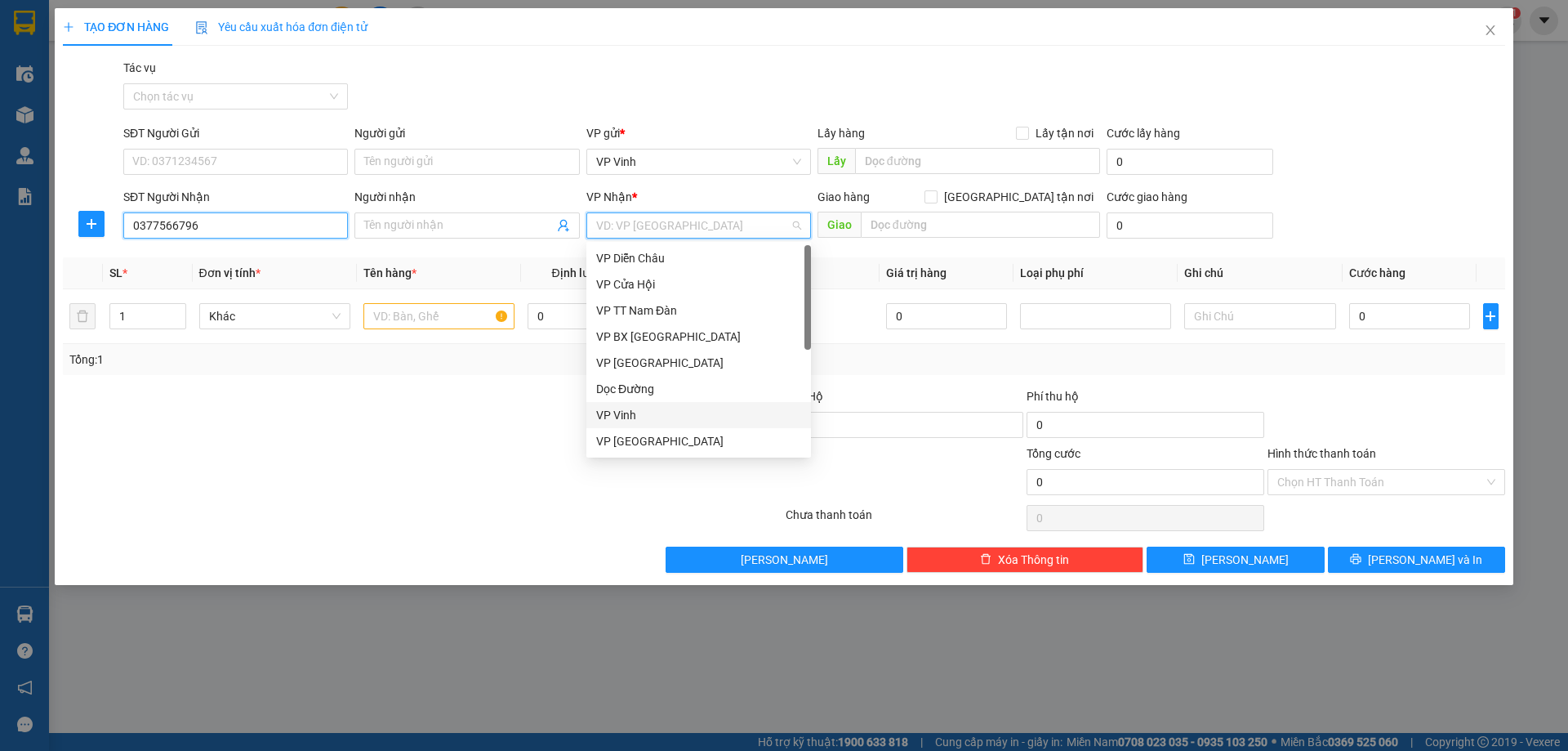
drag, startPoint x: 12, startPoint y: 250, endPoint x: 0, endPoint y: 250, distance: 12.0
click at [0, 250] on div "TẠO ĐƠN HÀNG Yêu cầu xuất hóa đơn điện tử Transit Pickup Surcharge Ids Transit …" at bounding box center [784, 375] width 1568 height 751
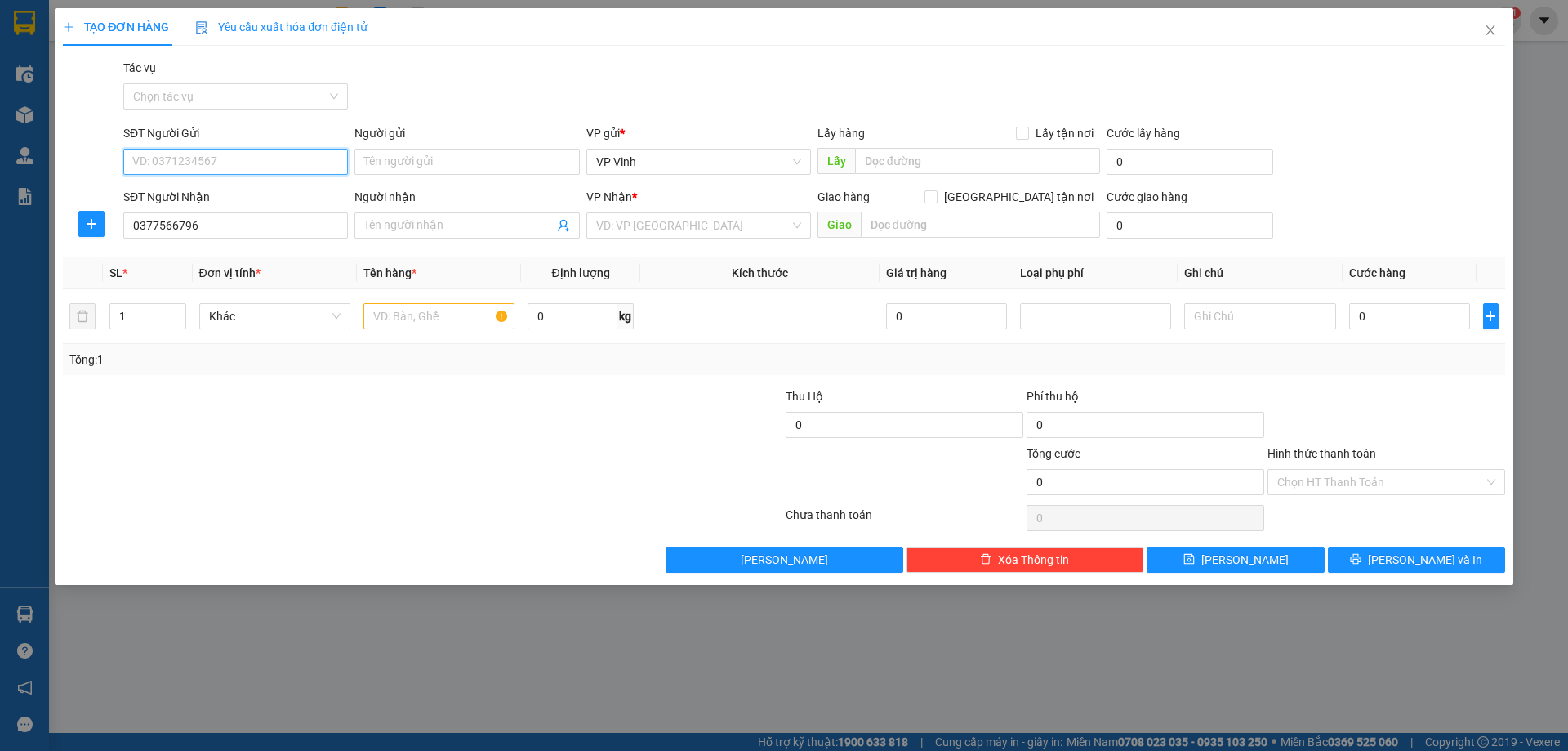
click at [151, 154] on input "SĐT Người Gửi" at bounding box center [235, 162] width 224 height 26
paste input "0377566796"
type input "0377566796"
drag, startPoint x: 249, startPoint y: 236, endPoint x: 124, endPoint y: 236, distance: 125.0
click at [135, 236] on input "0377566796" at bounding box center [235, 225] width 224 height 26
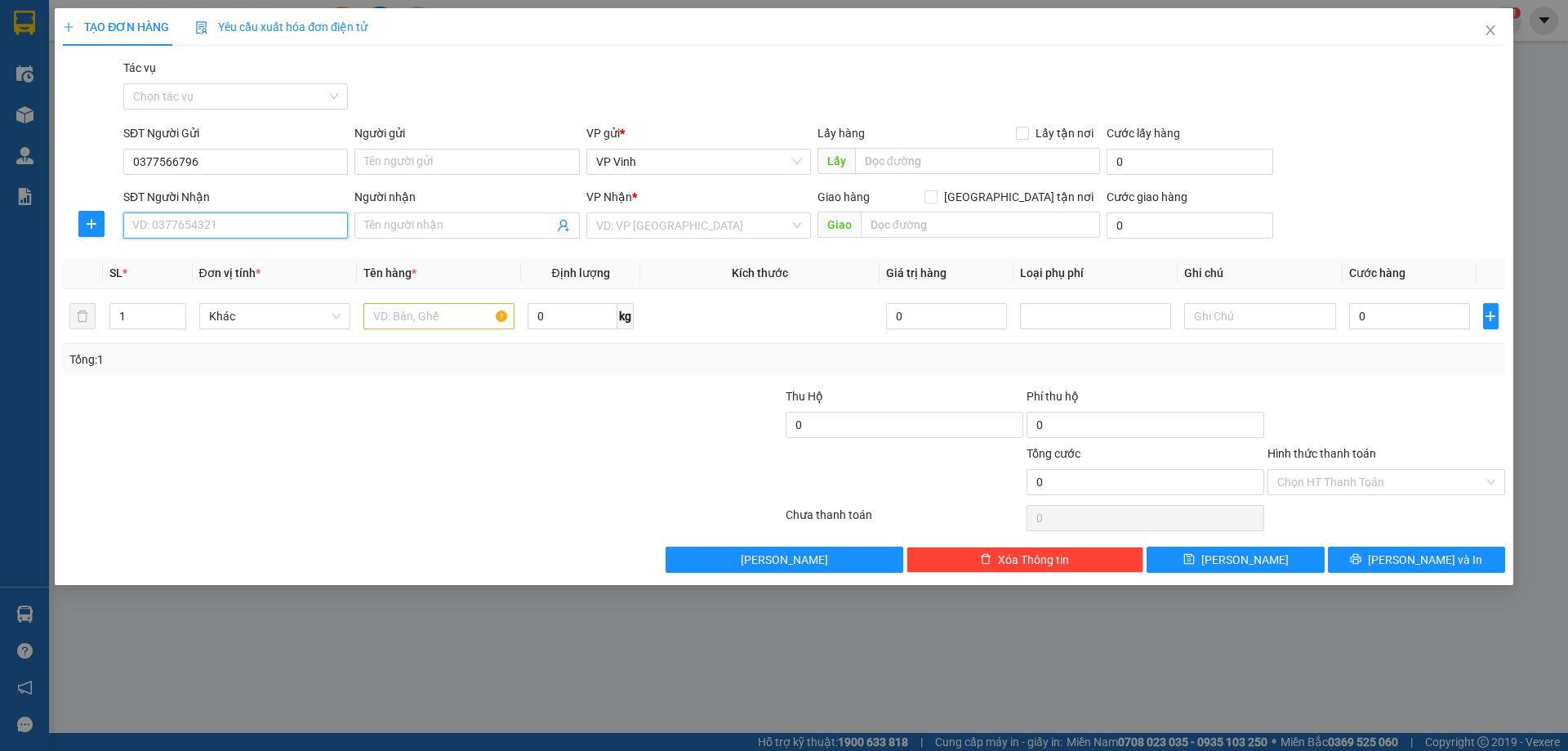
click at [185, 229] on input "SĐT Người Nhận" at bounding box center [235, 225] width 224 height 26
click at [166, 403] on div at bounding box center [302, 416] width 482 height 57
click at [147, 230] on input "SĐT Người Nhận" at bounding box center [235, 225] width 224 height 26
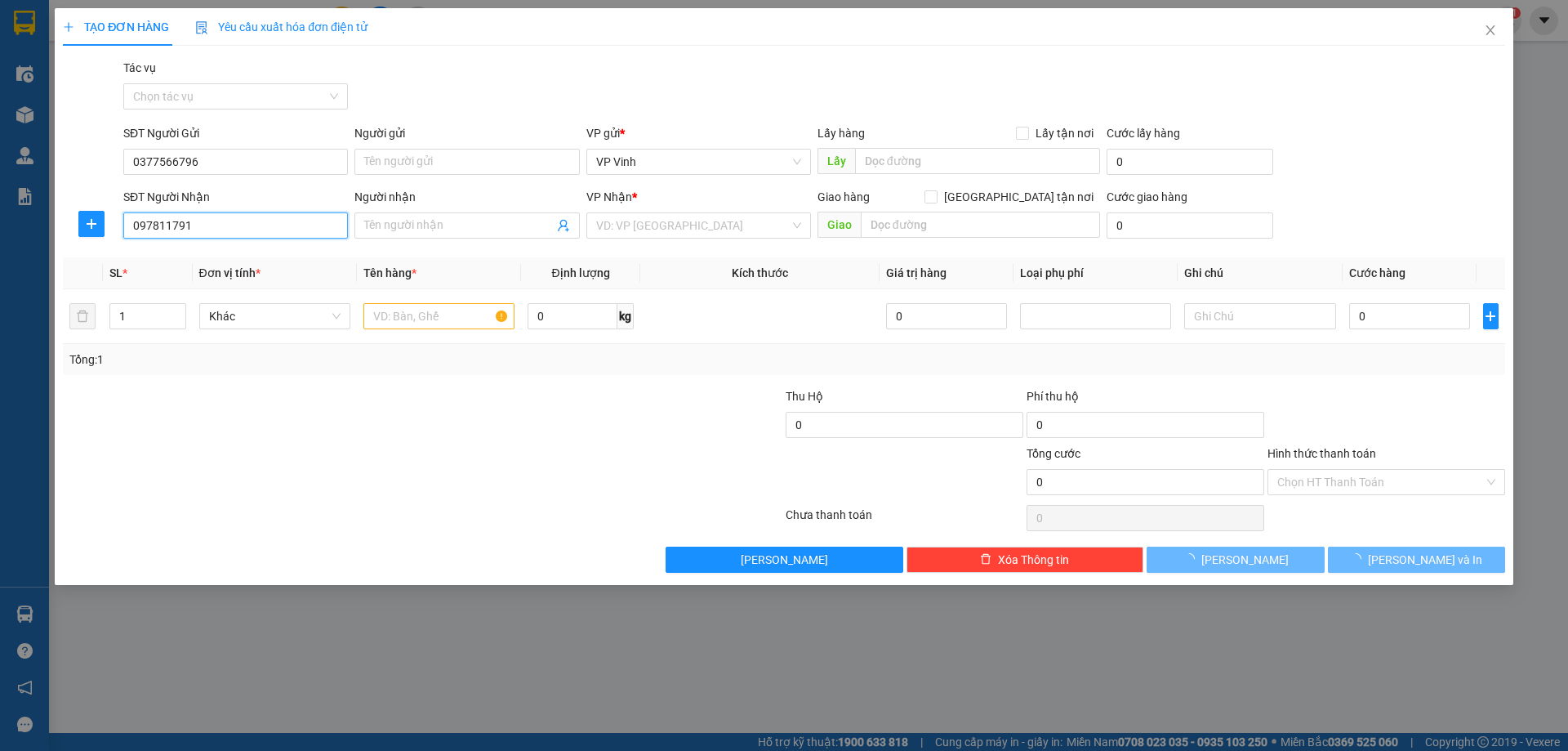
type input "0978117916"
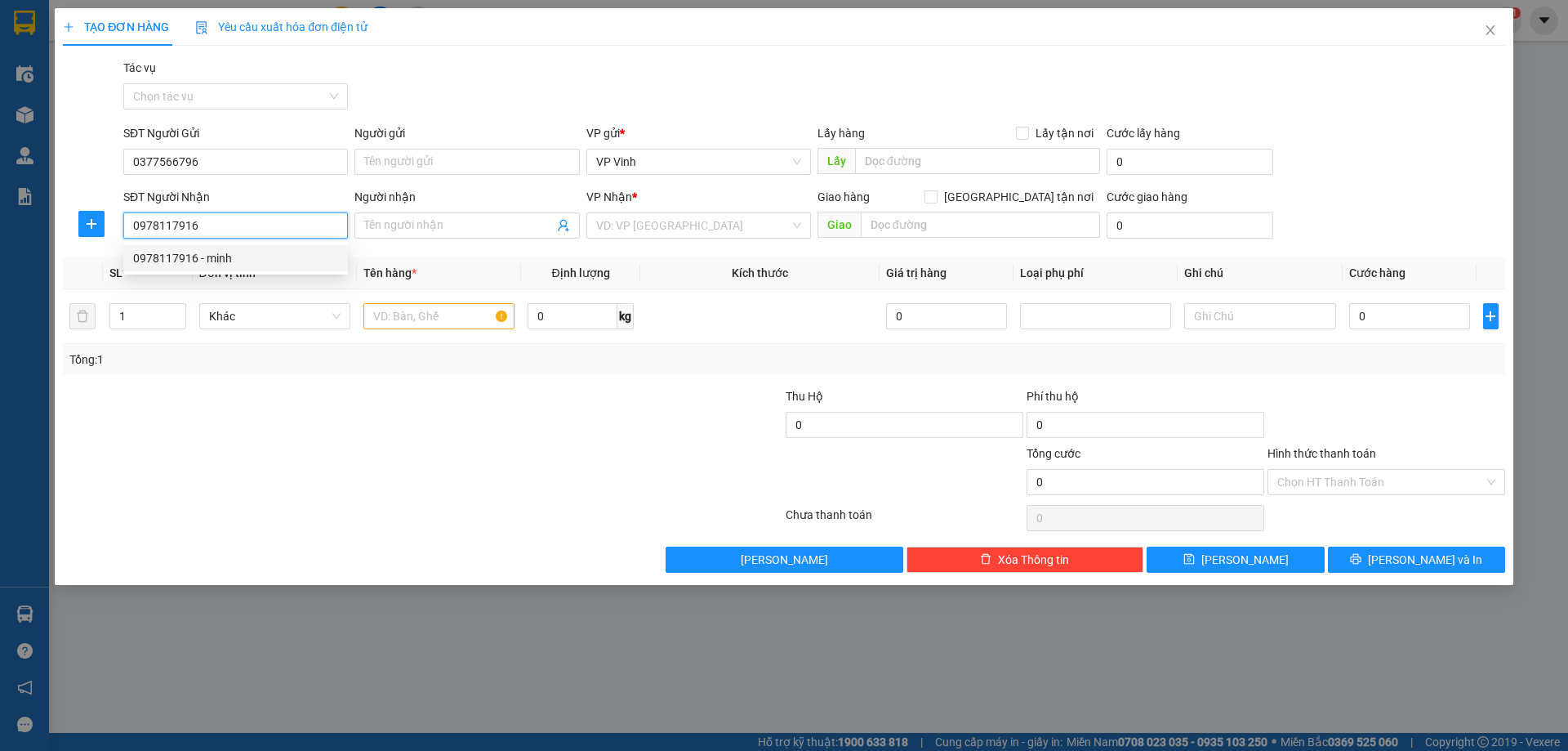
click at [244, 253] on div "0978117916 - minh" at bounding box center [235, 258] width 205 height 18
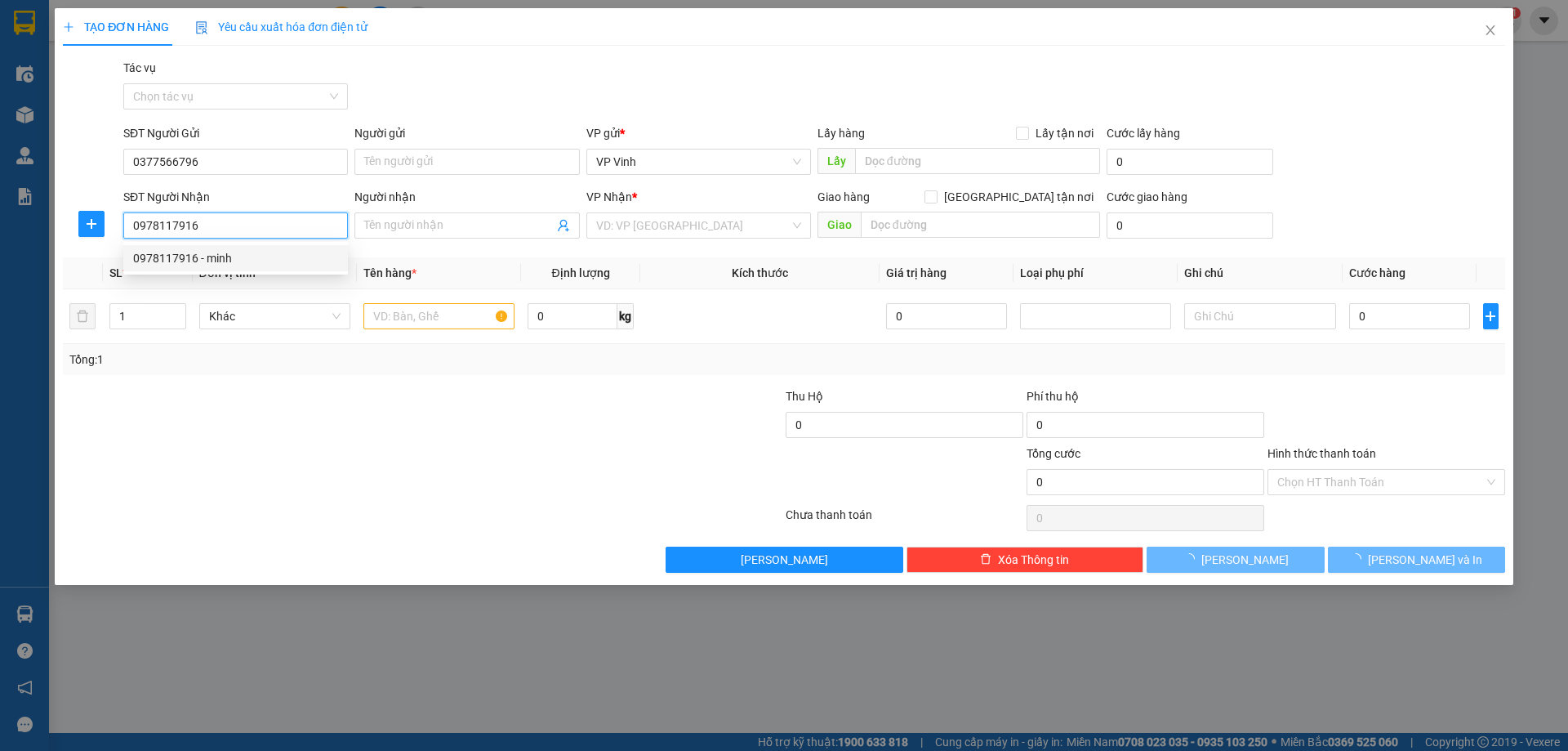
type input "minh"
type input "tam kỳ q nam"
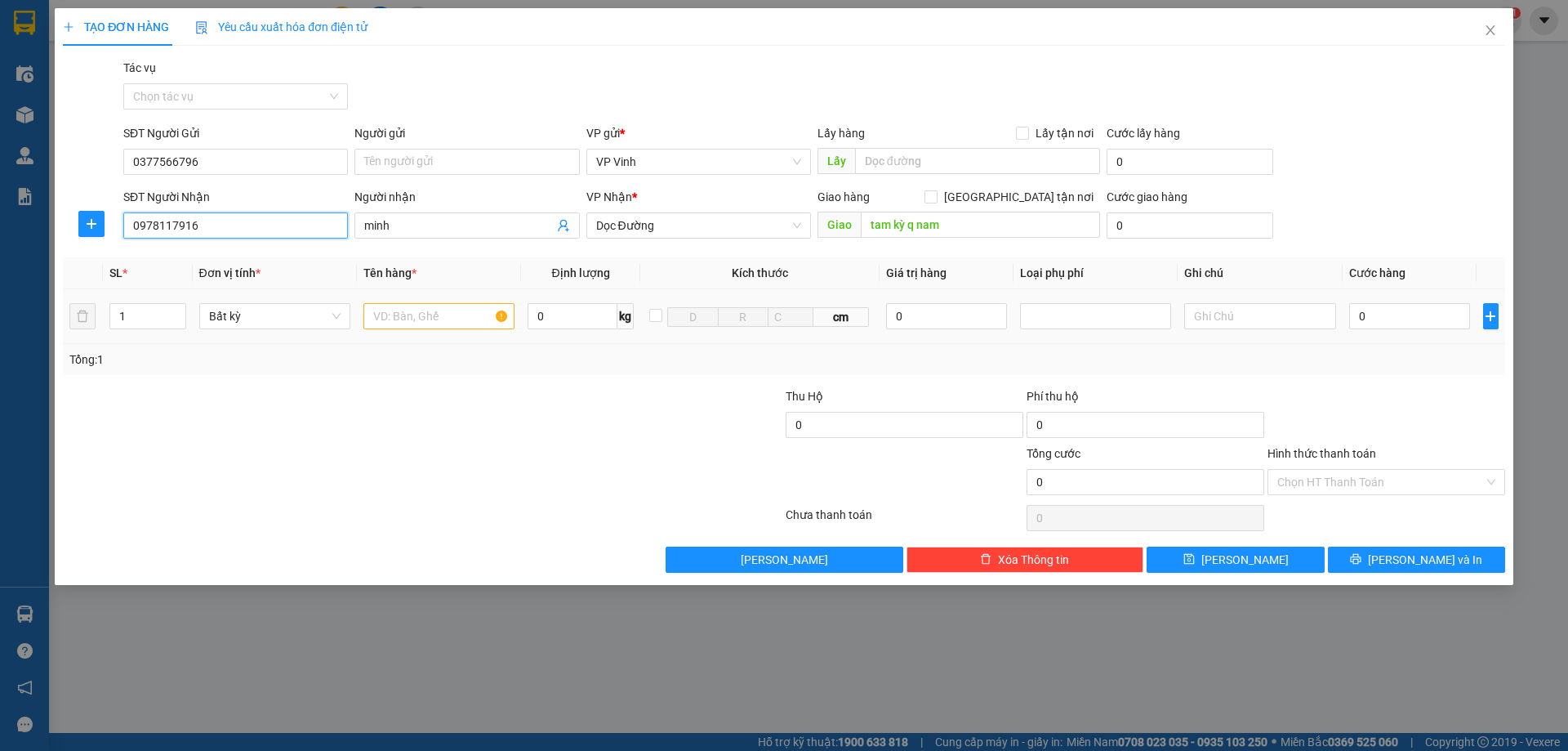
type input "0978117916"
drag, startPoint x: 383, startPoint y: 319, endPoint x: 466, endPoint y: 312, distance: 83.3
click at [464, 313] on input "text" at bounding box center [440, 316] width 151 height 26
click at [414, 314] on input "text" at bounding box center [440, 316] width 151 height 26
type input "ct"
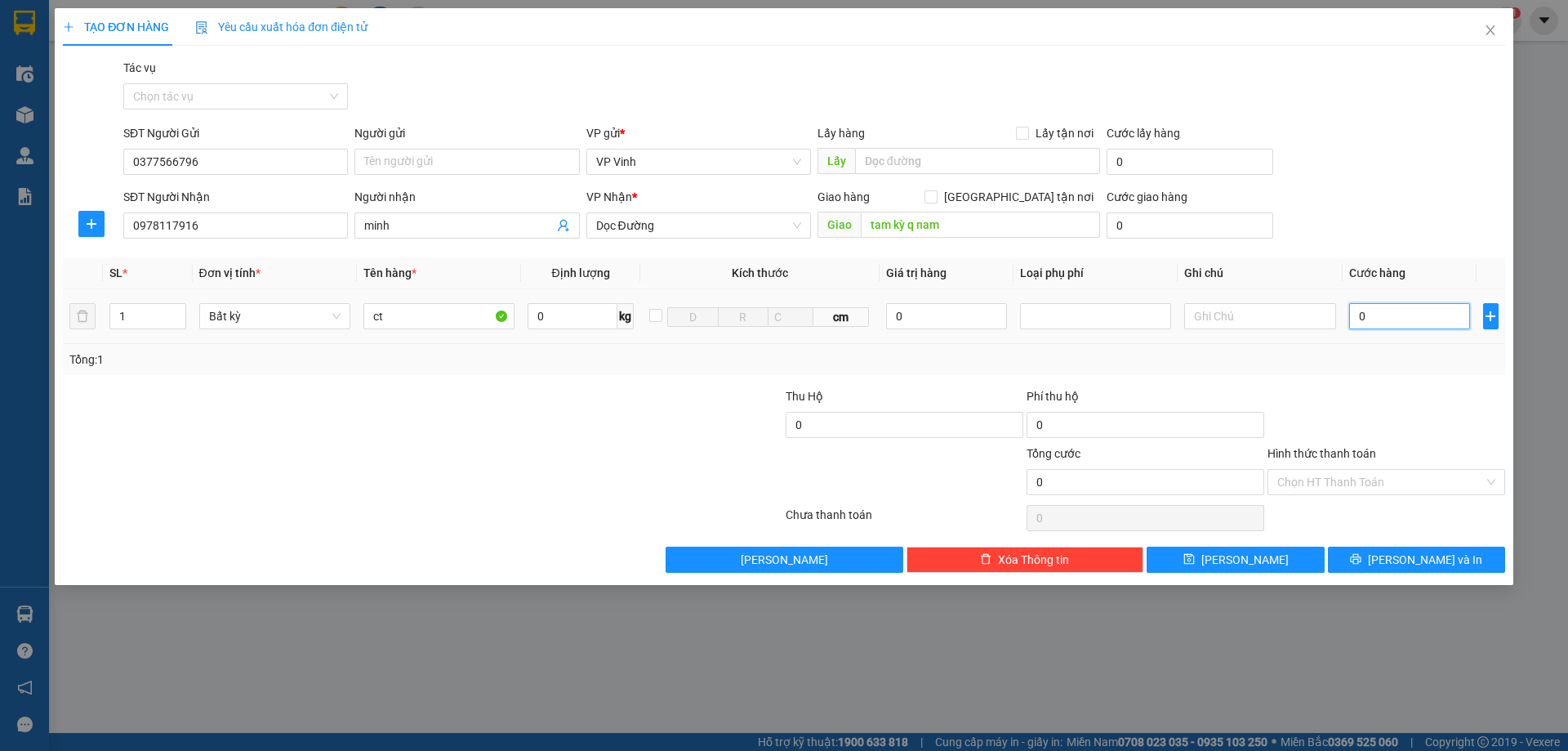
click at [1407, 325] on input "0" at bounding box center [1410, 316] width 122 height 26
type input "5"
type input "50"
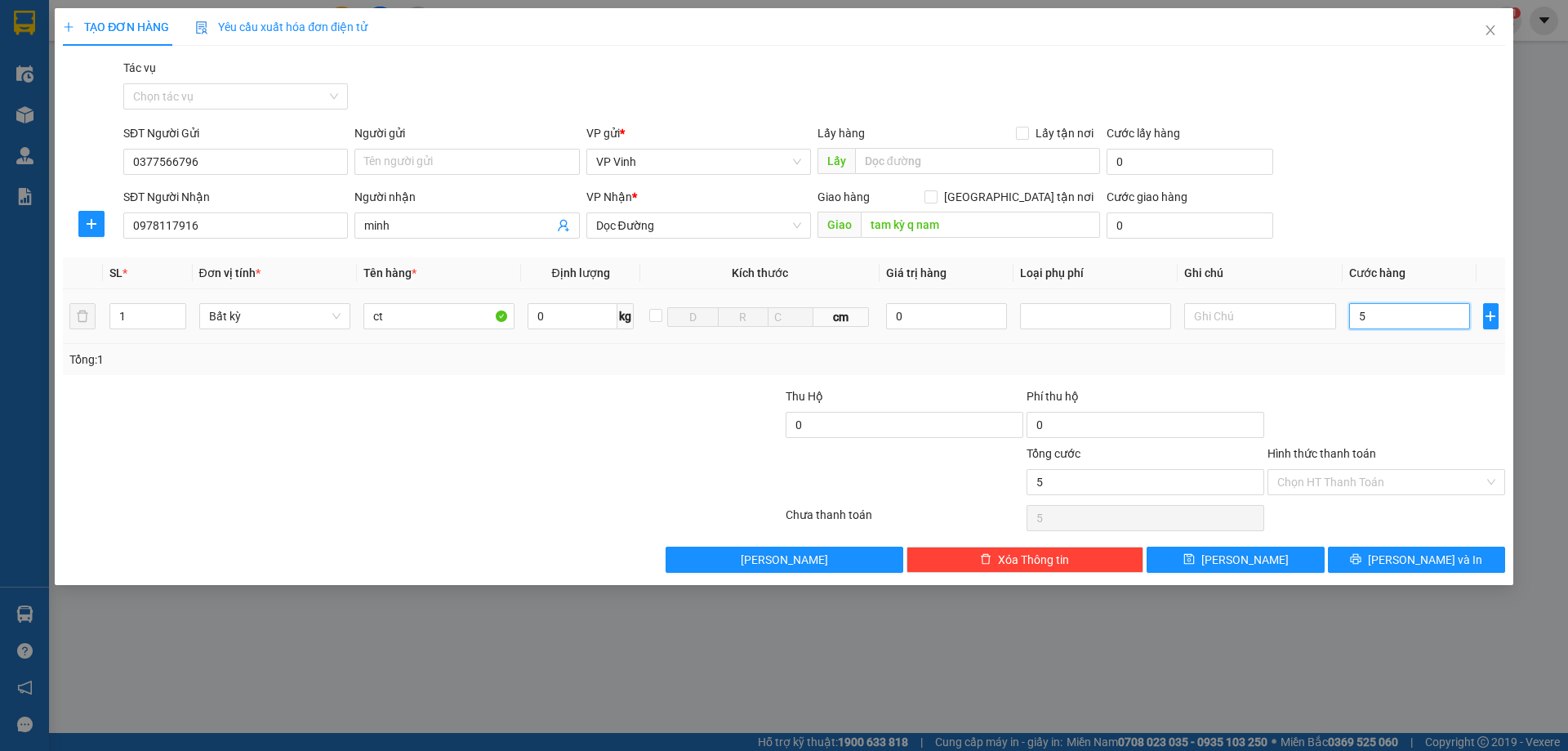
type input "50"
type input "500"
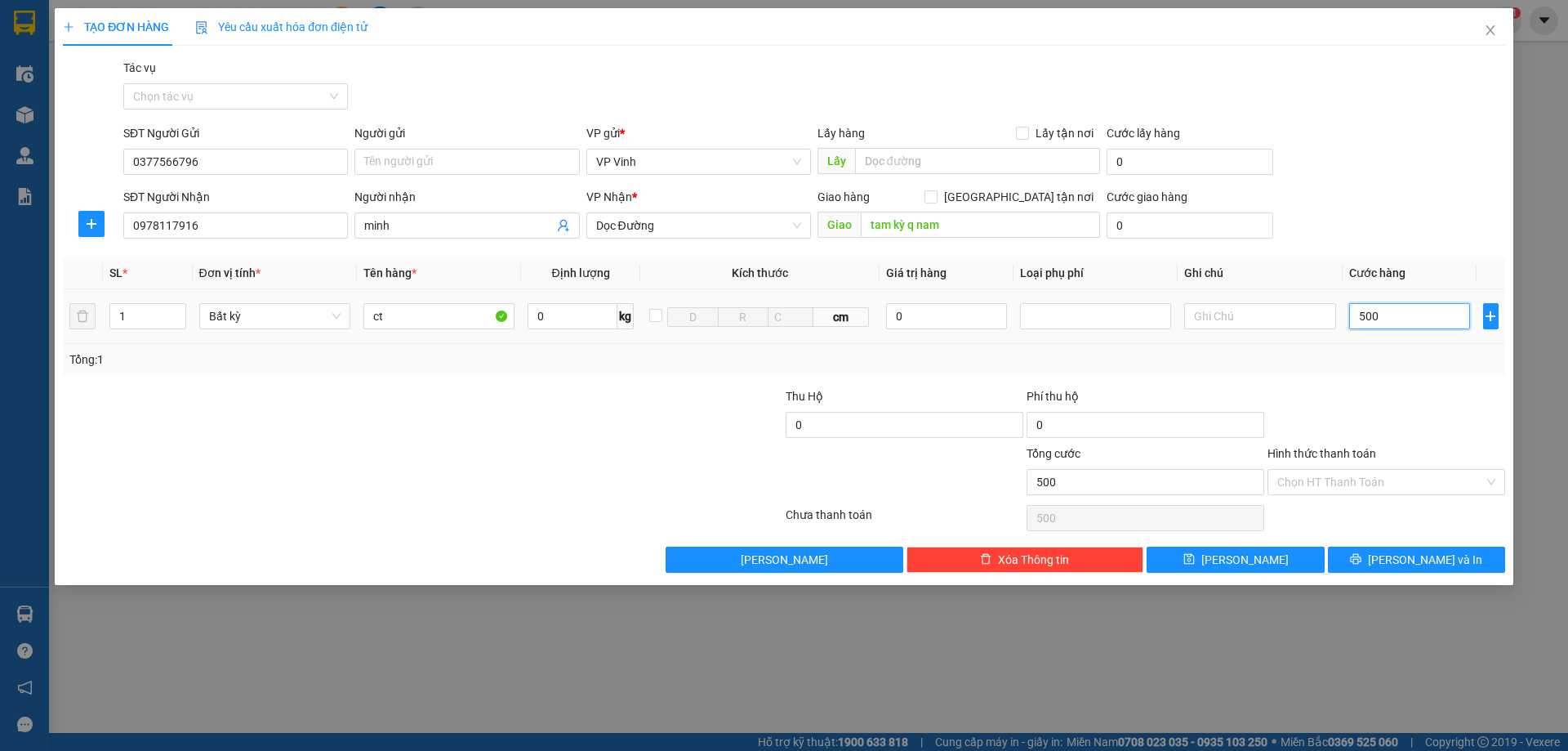
type input "5.000"
type input "50.000"
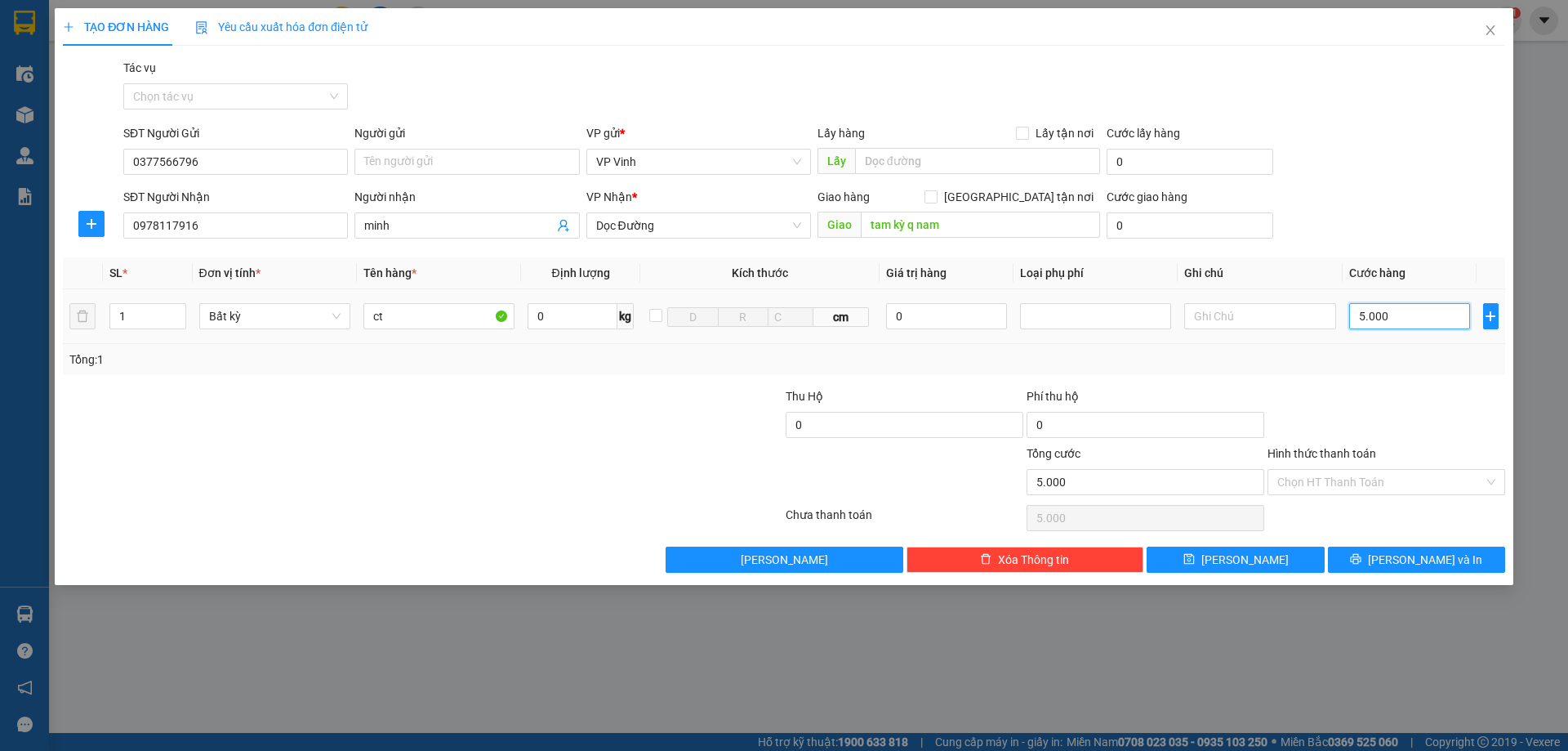
type input "50.000"
drag, startPoint x: 1327, startPoint y: 478, endPoint x: 1339, endPoint y: 496, distance: 21.6
click at [1330, 481] on input "Hình thức thanh toán" at bounding box center [1381, 481] width 207 height 25
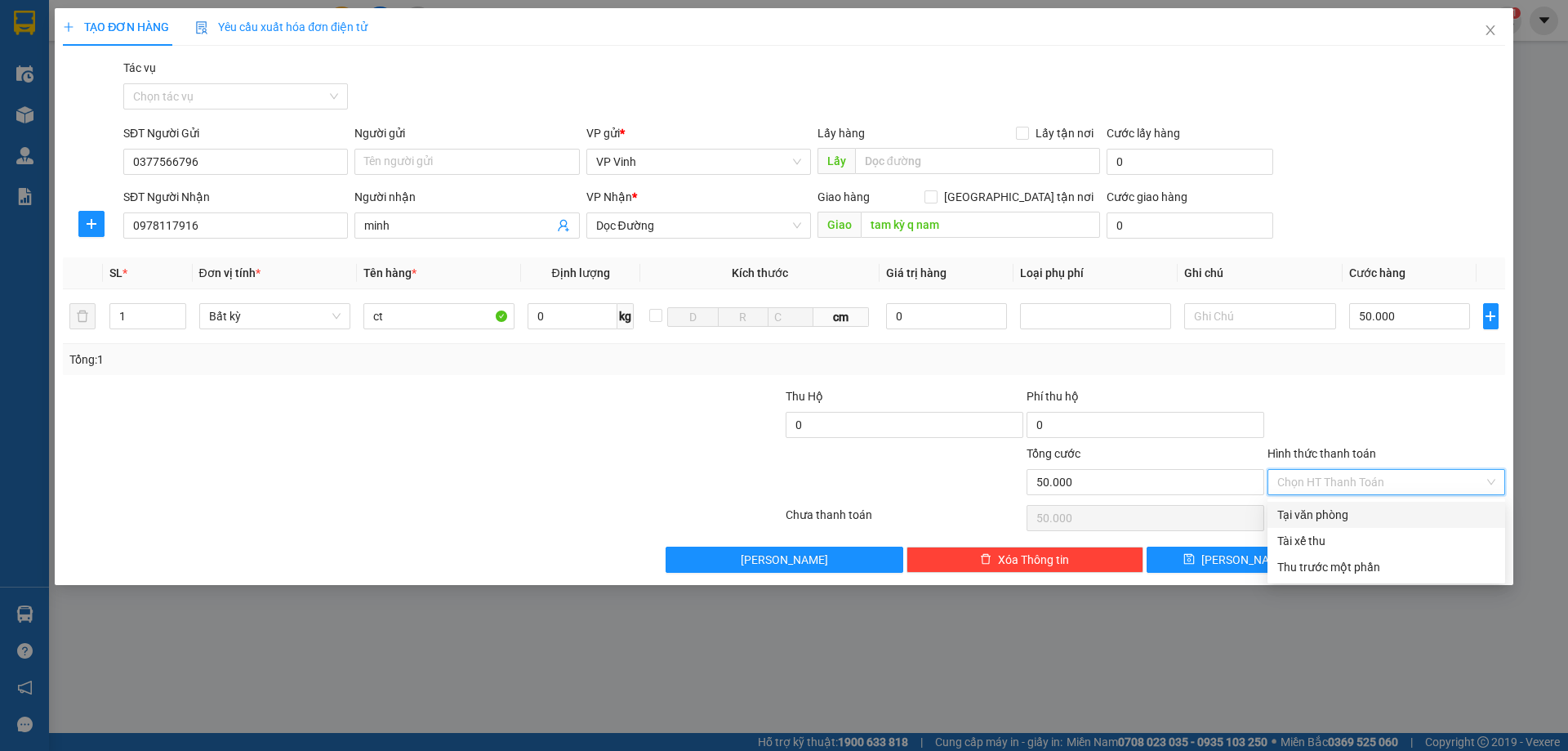
click at [1325, 522] on div "Tại văn phòng" at bounding box center [1386, 514] width 218 height 18
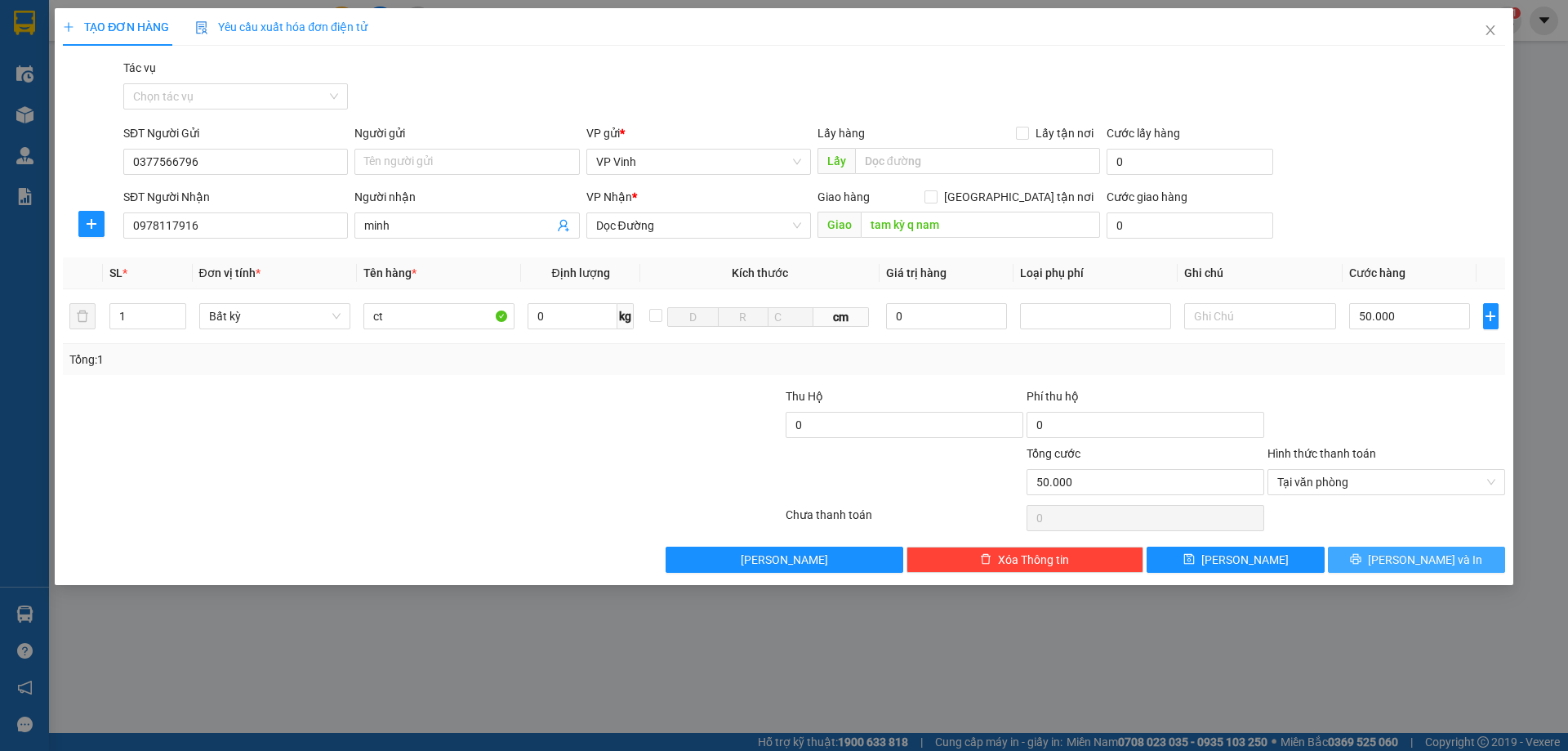
click at [1420, 558] on span "[PERSON_NAME] và In" at bounding box center [1425, 559] width 115 height 18
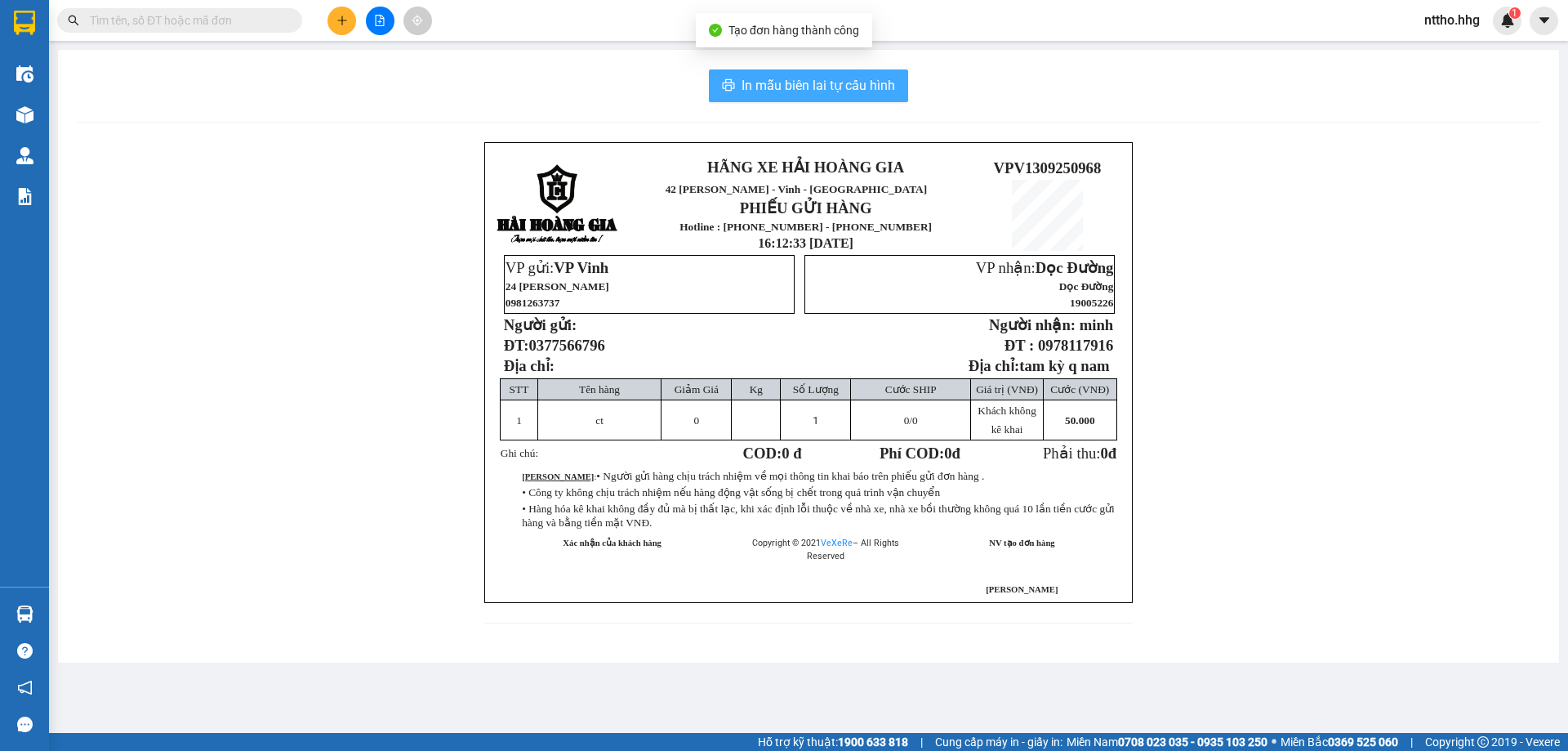
drag, startPoint x: 838, startPoint y: 79, endPoint x: 1196, endPoint y: 196, distance: 376.6
click at [838, 80] on span "In mẫu biên lai tự cấu hình" at bounding box center [818, 85] width 153 height 20
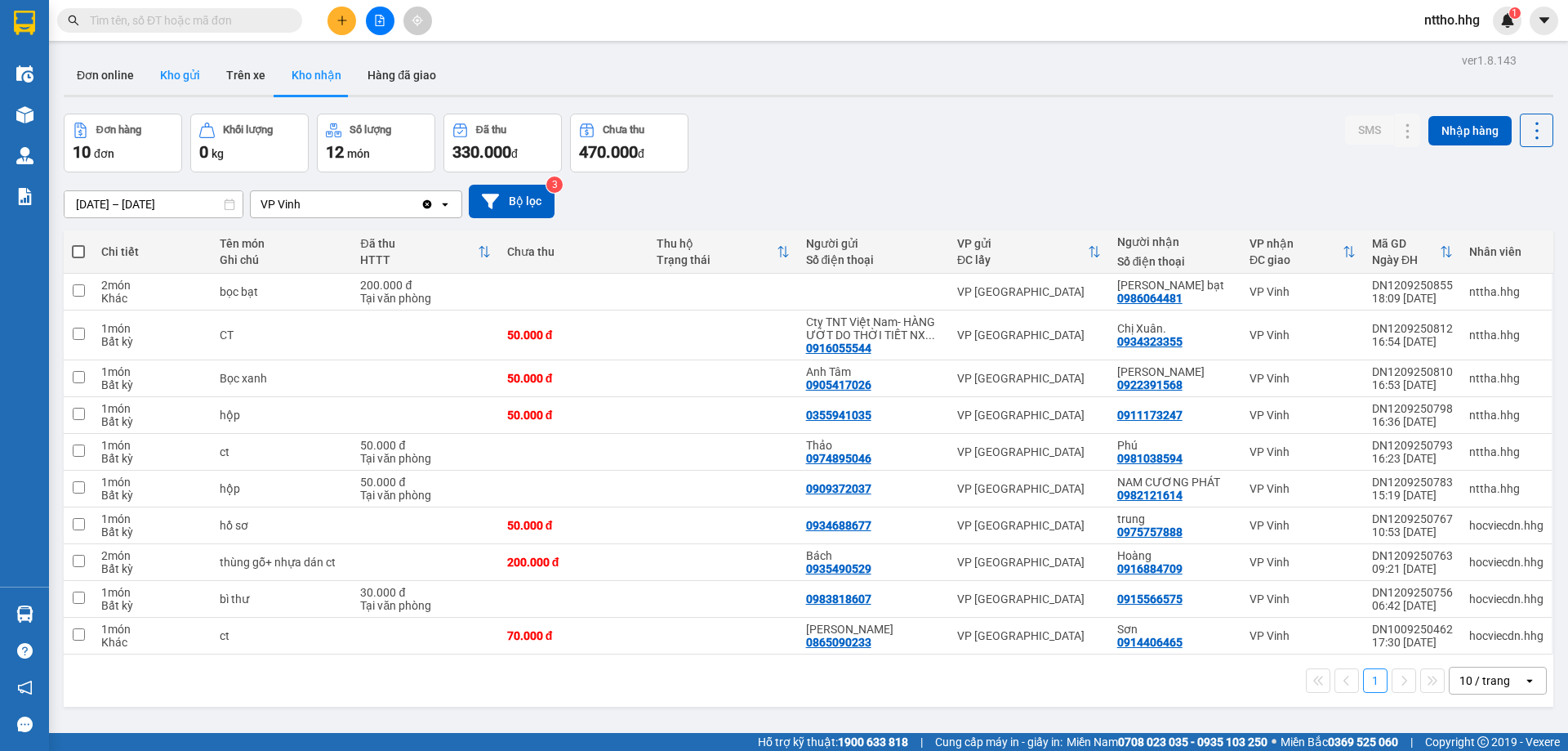
click at [187, 87] on button "Kho gửi" at bounding box center [180, 75] width 66 height 39
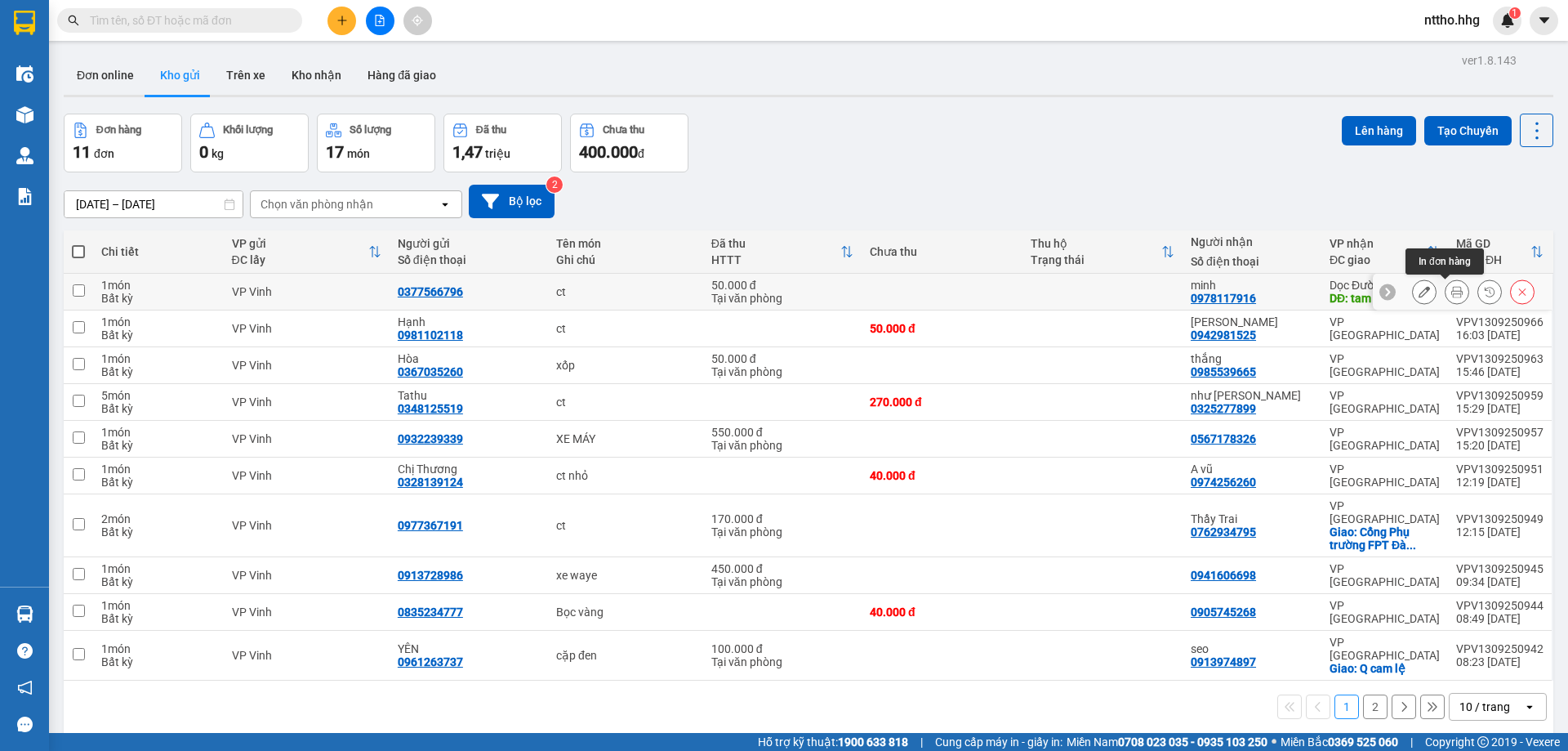
click at [1451, 293] on icon at bounding box center [1456, 291] width 11 height 11
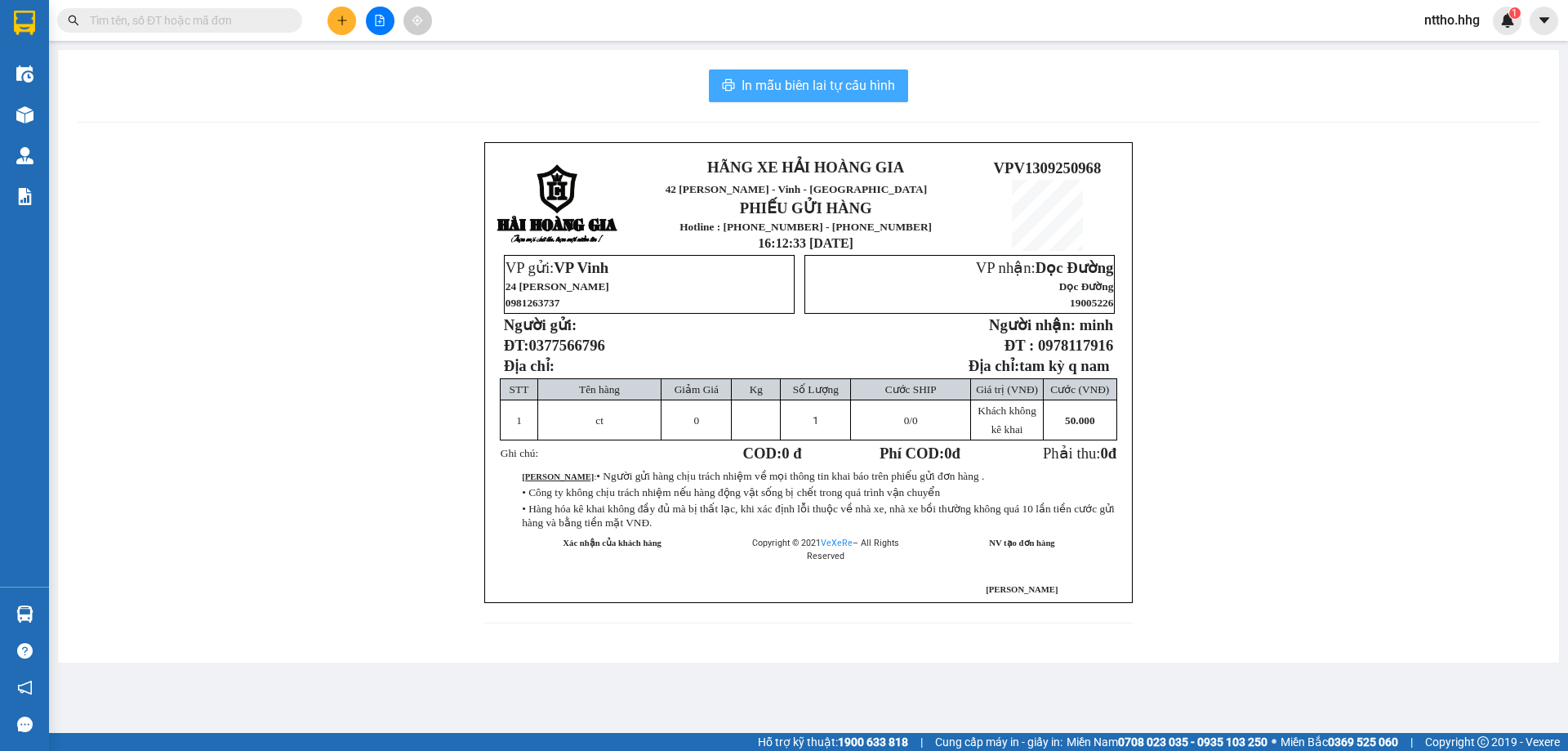
click at [796, 82] on span "In mẫu biên lai tự cấu hình" at bounding box center [818, 85] width 153 height 20
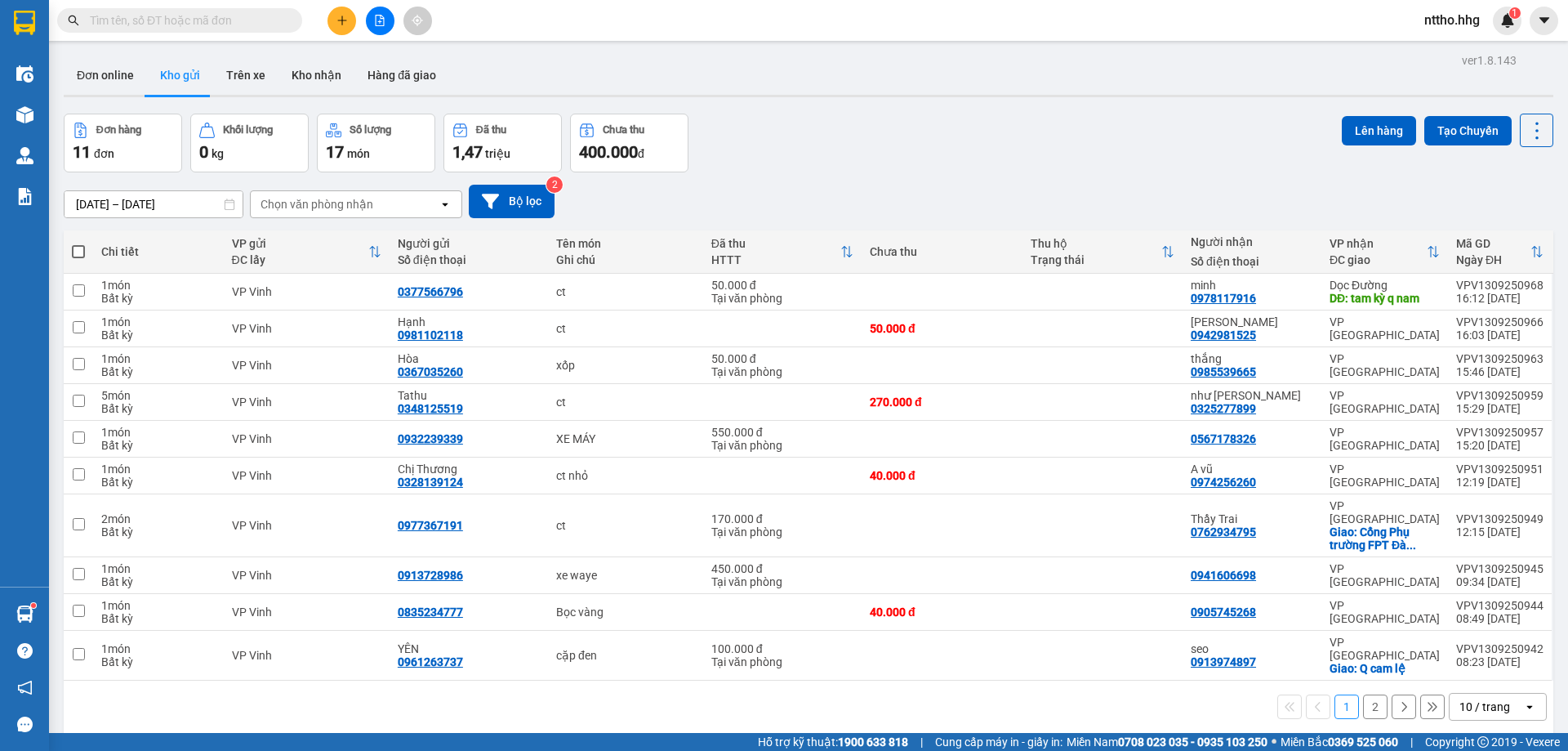
click at [337, 18] on icon "plus" at bounding box center [342, 20] width 11 height 11
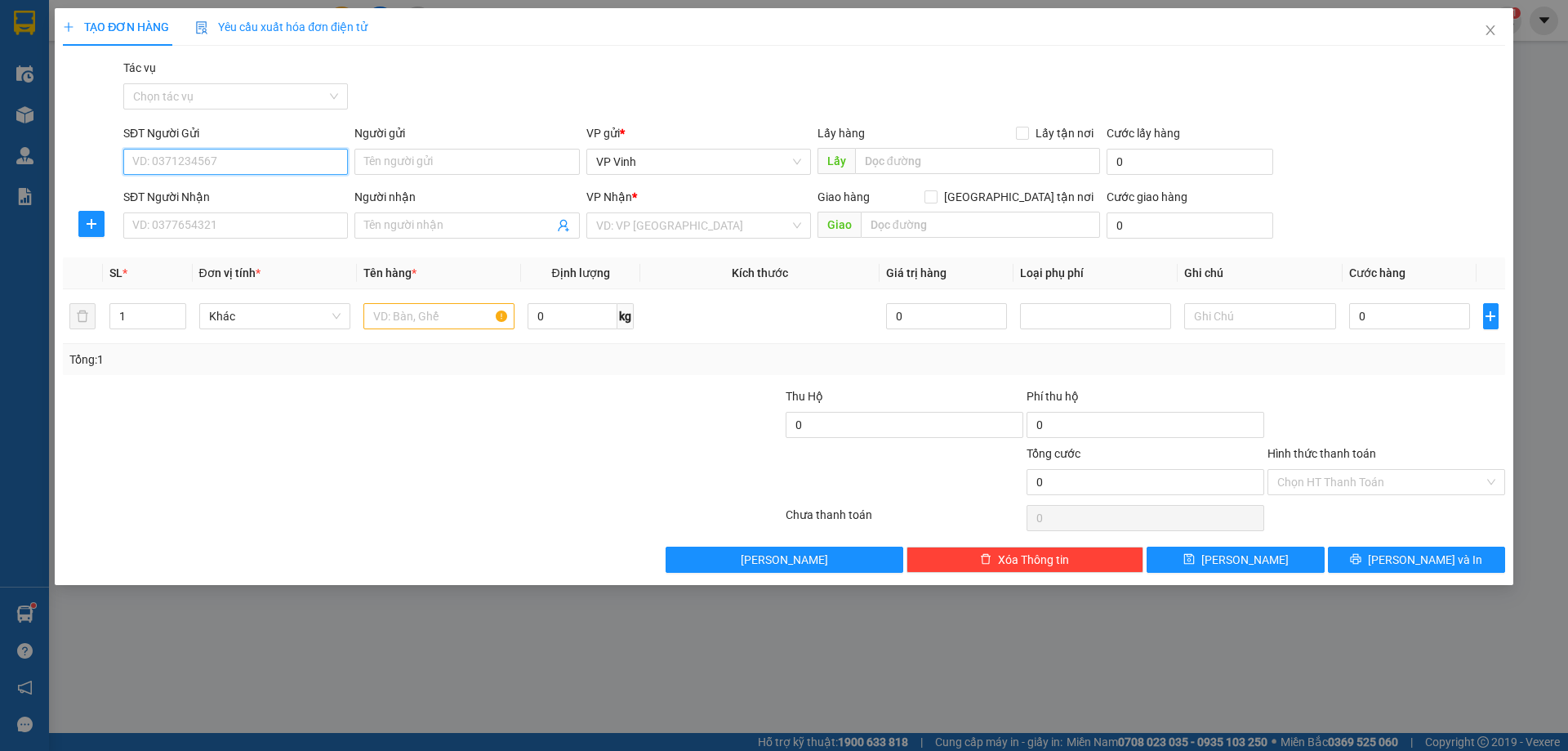
click at [163, 164] on input "SĐT Người Gửi" at bounding box center [235, 162] width 224 height 26
click at [178, 159] on input "SĐT Người Gửi" at bounding box center [235, 162] width 224 height 26
type input "0976434434"
click at [231, 190] on div "0976434434 - a Lý" at bounding box center [235, 194] width 205 height 18
type input "a Lý"
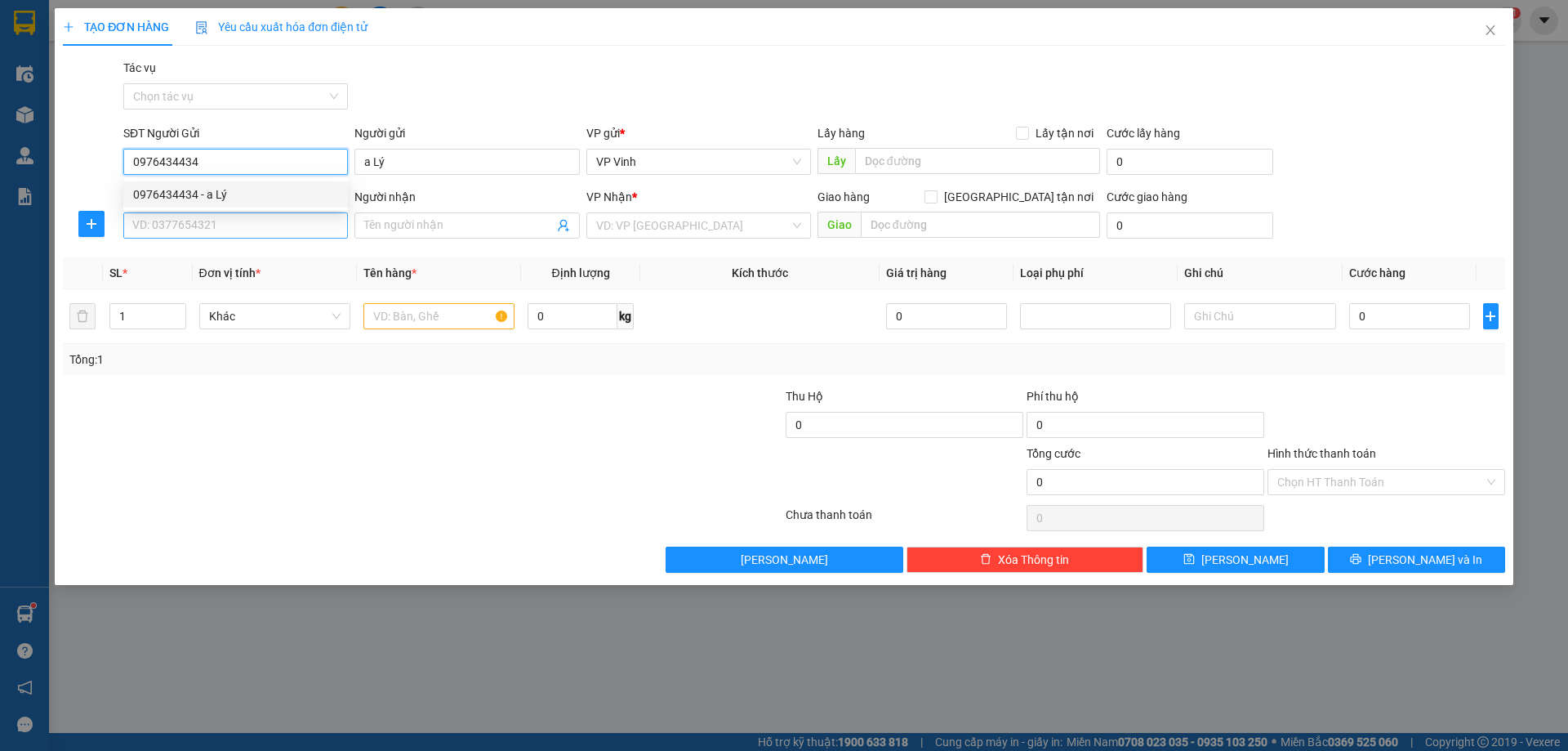
type input "0976434434"
click at [144, 224] on input "SĐT Người Nhận" at bounding box center [235, 225] width 224 height 26
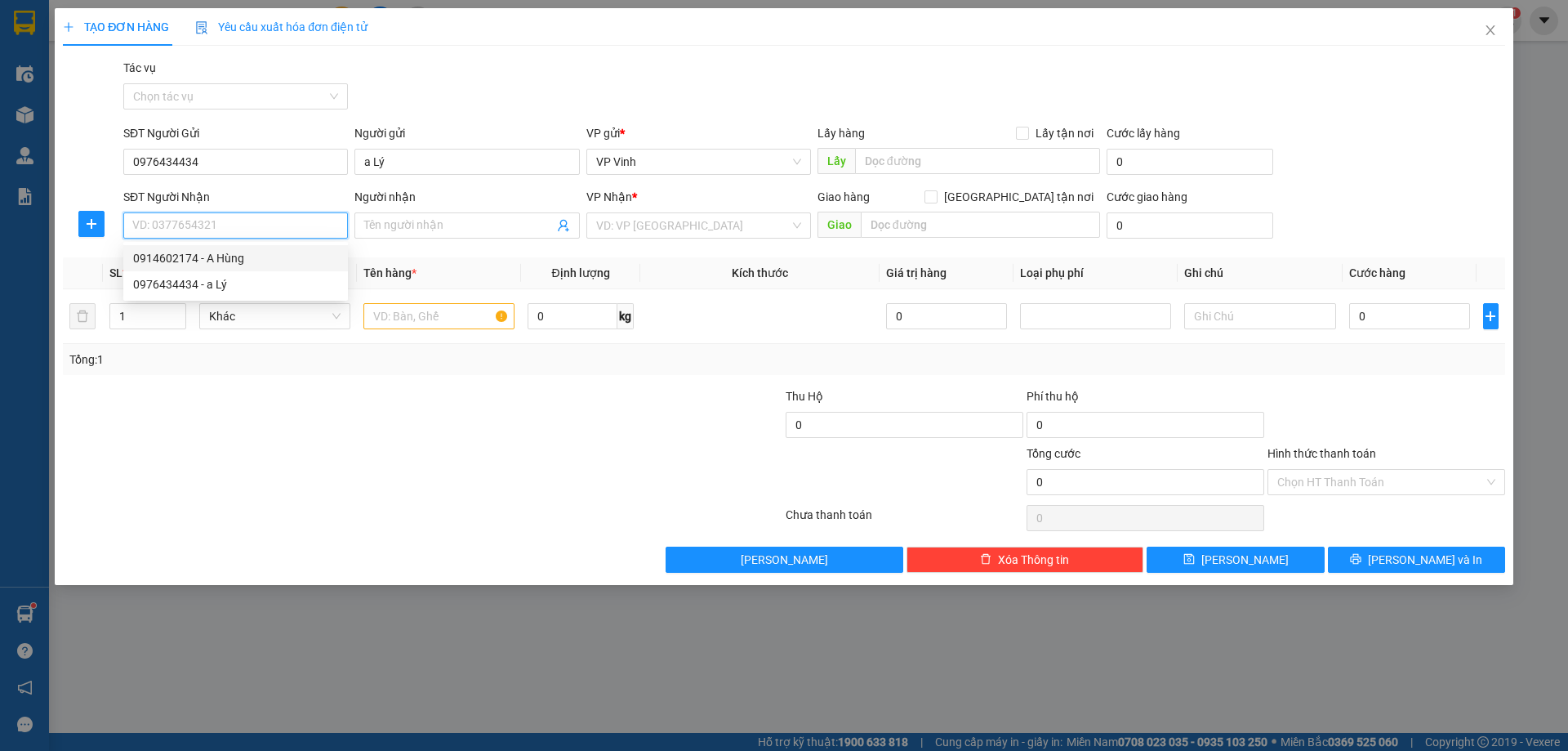
click at [259, 264] on div "0914602174 - A Hùng" at bounding box center [235, 258] width 205 height 18
type input "0914602174"
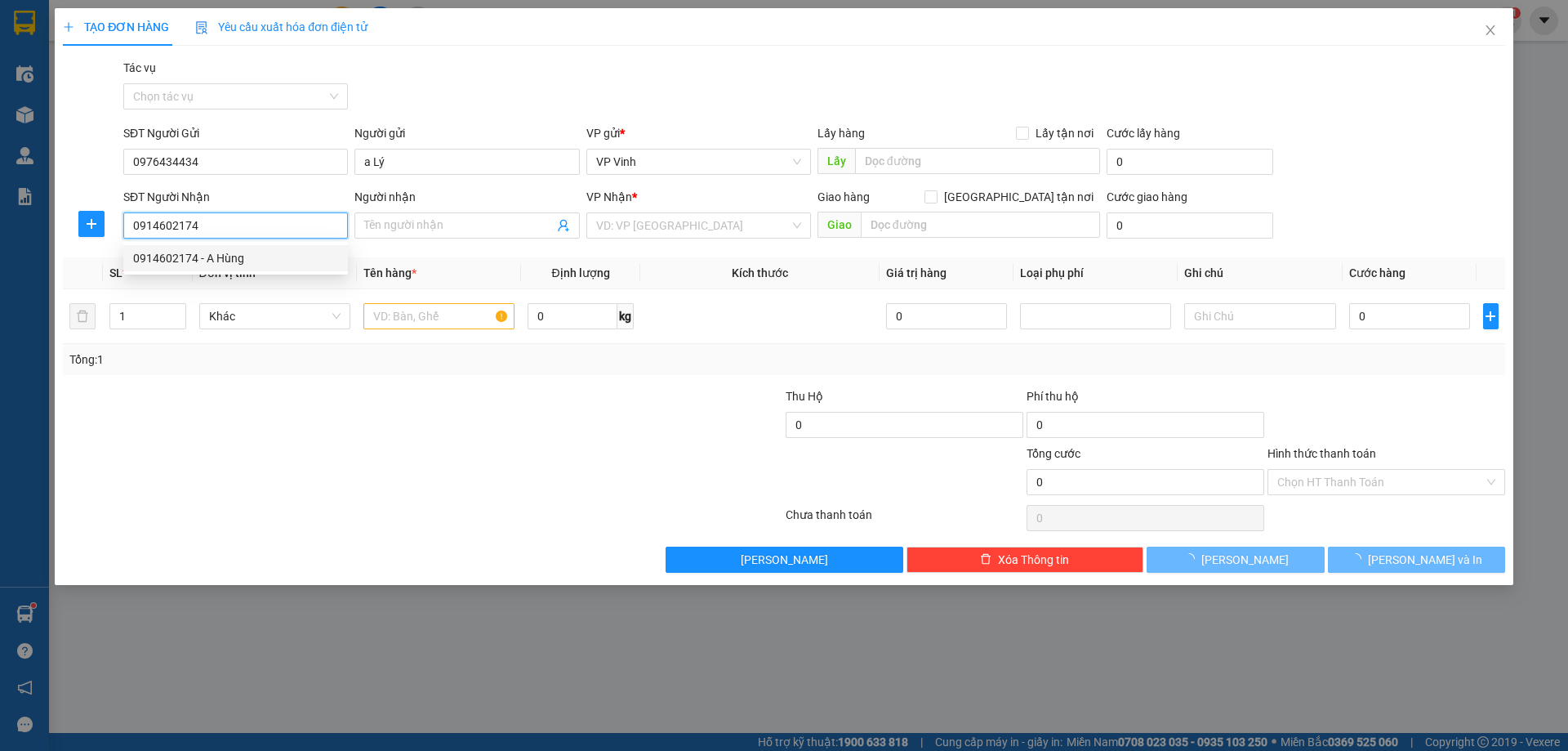
type input "A Hùng"
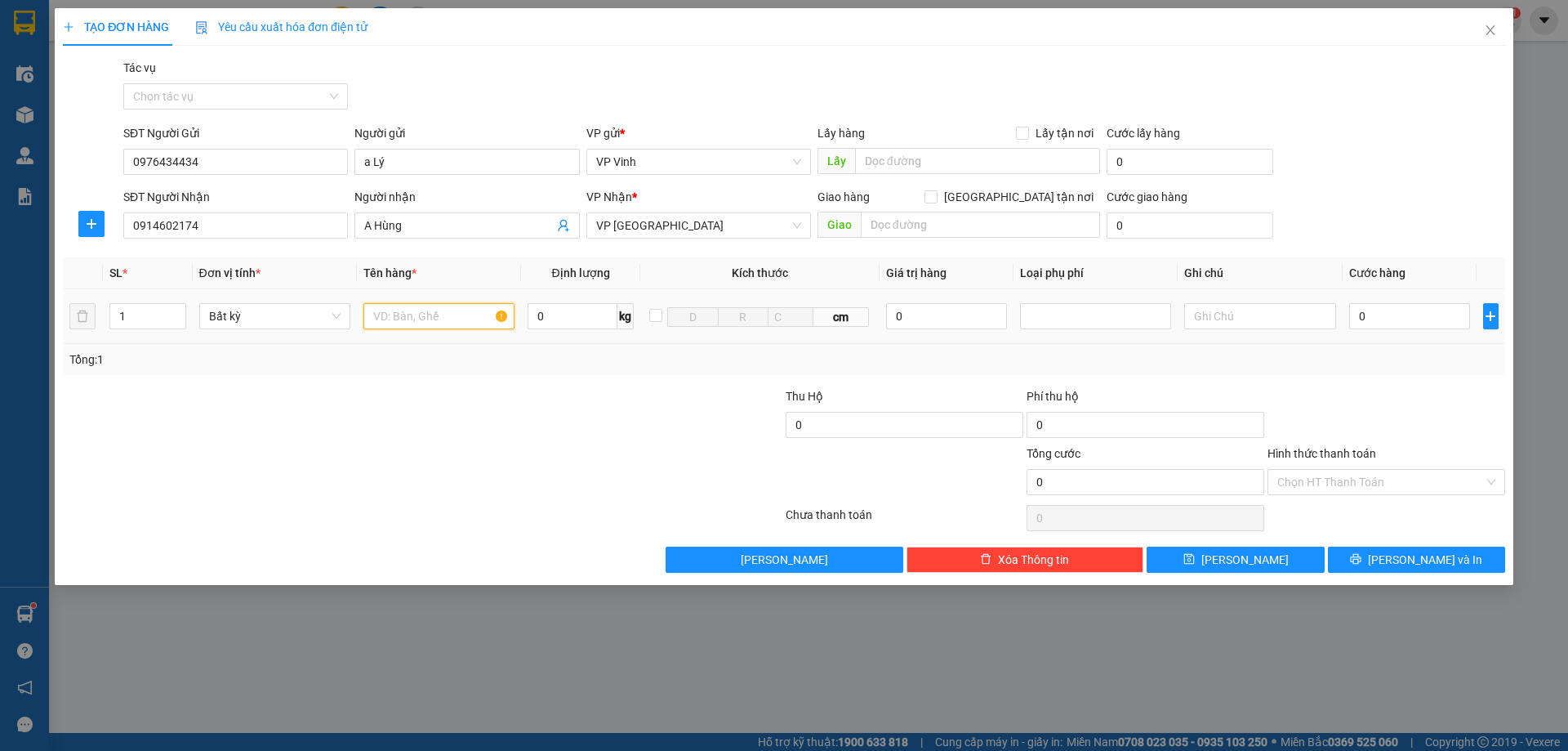
click at [462, 324] on input "text" at bounding box center [440, 316] width 151 height 26
type input "ct"
click at [1400, 320] on input "0" at bounding box center [1410, 316] width 122 height 26
type input "5"
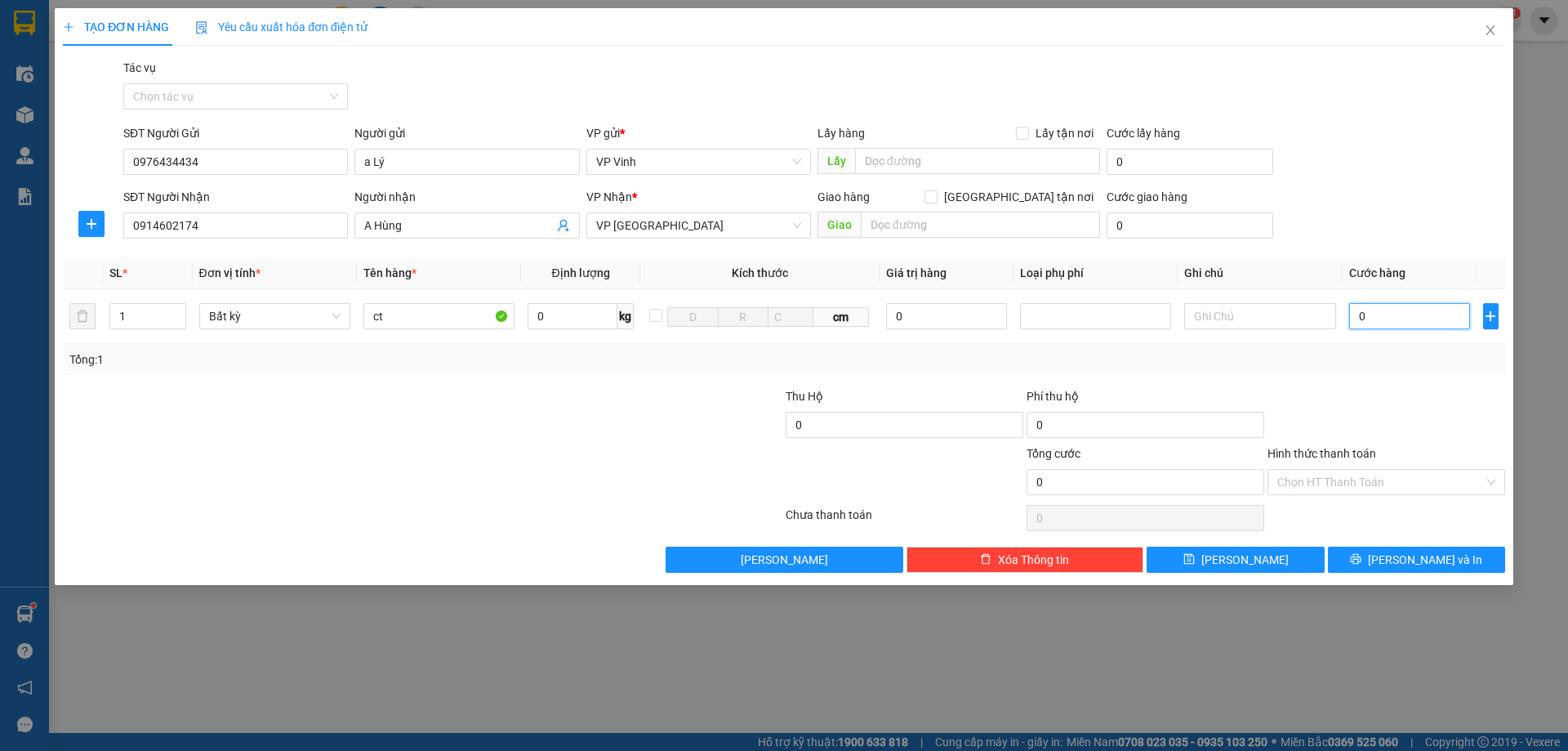
type input "5"
type input "50"
type input "500"
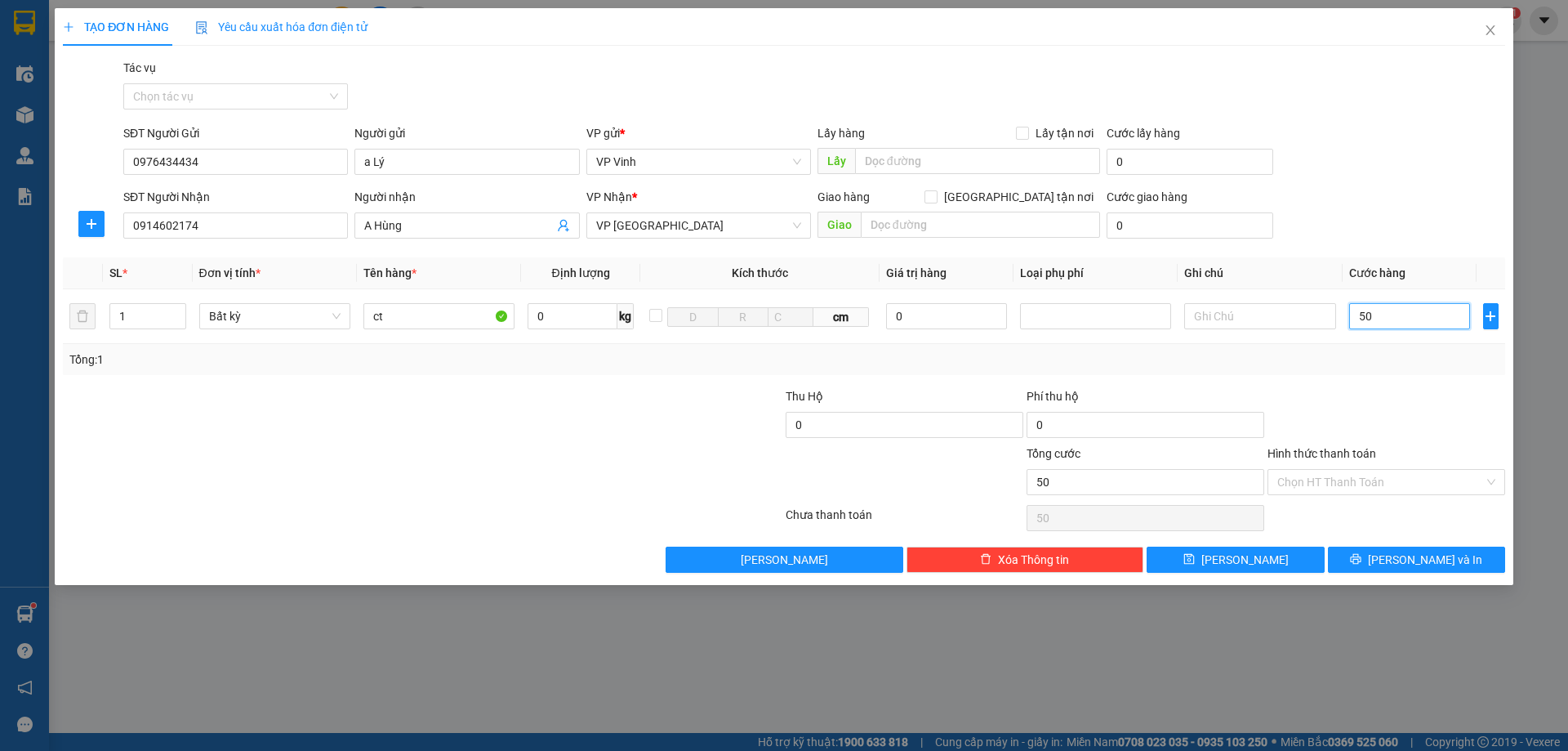
type input "500"
type input "5.000"
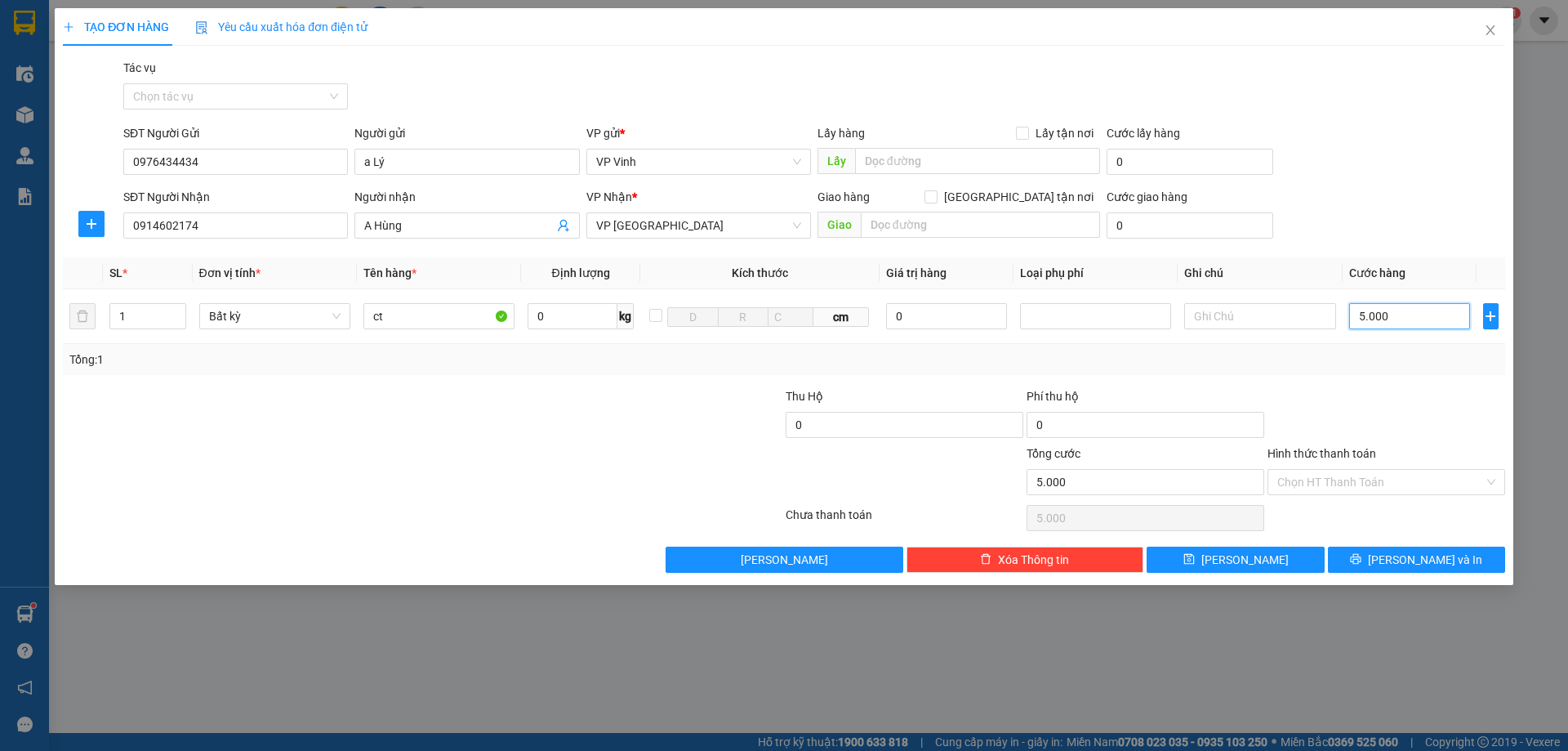
type input "50.000"
click at [1383, 486] on input "Hình thức thanh toán" at bounding box center [1381, 481] width 207 height 25
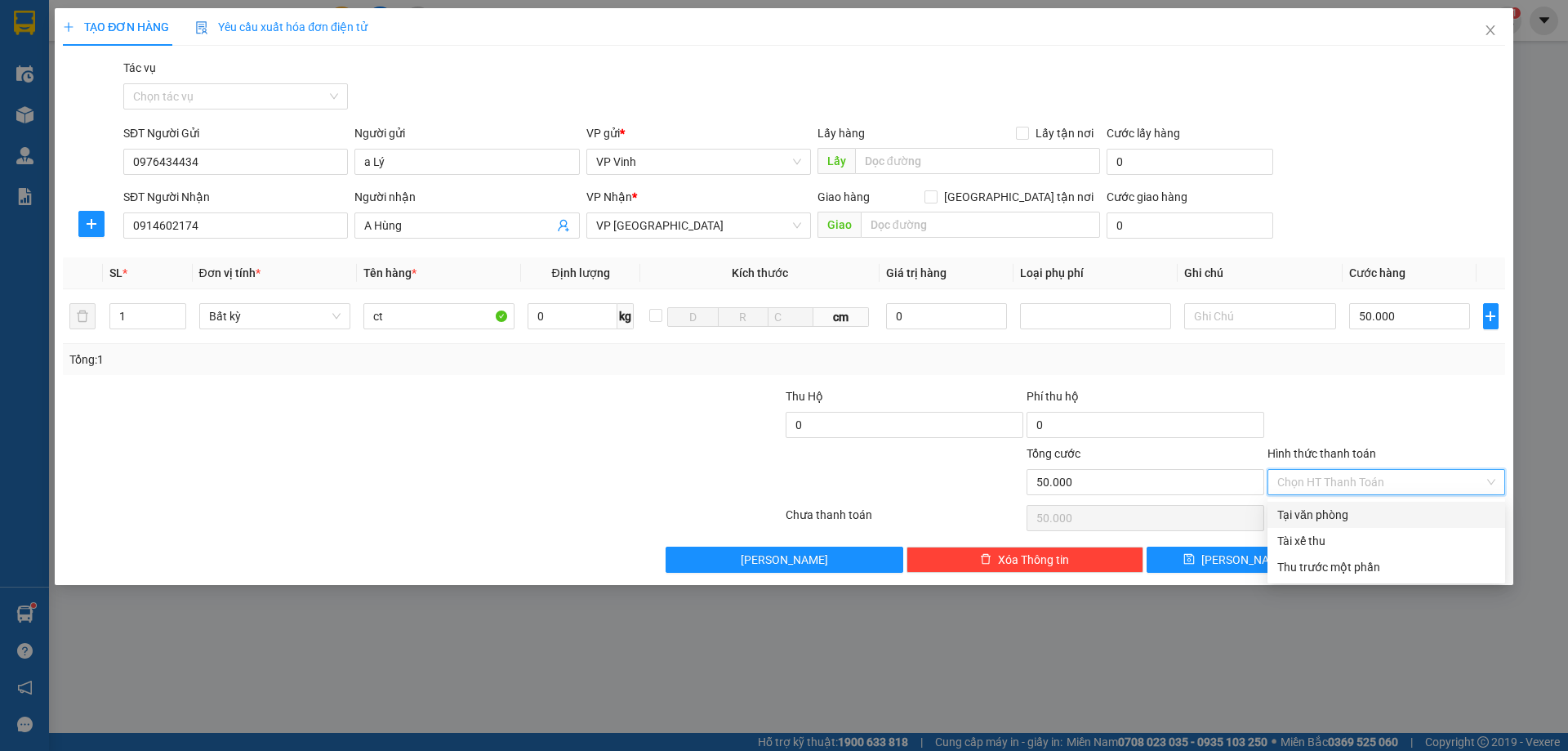
click at [1333, 507] on div "Tại văn phòng" at bounding box center [1385, 515] width 237 height 26
type input "0"
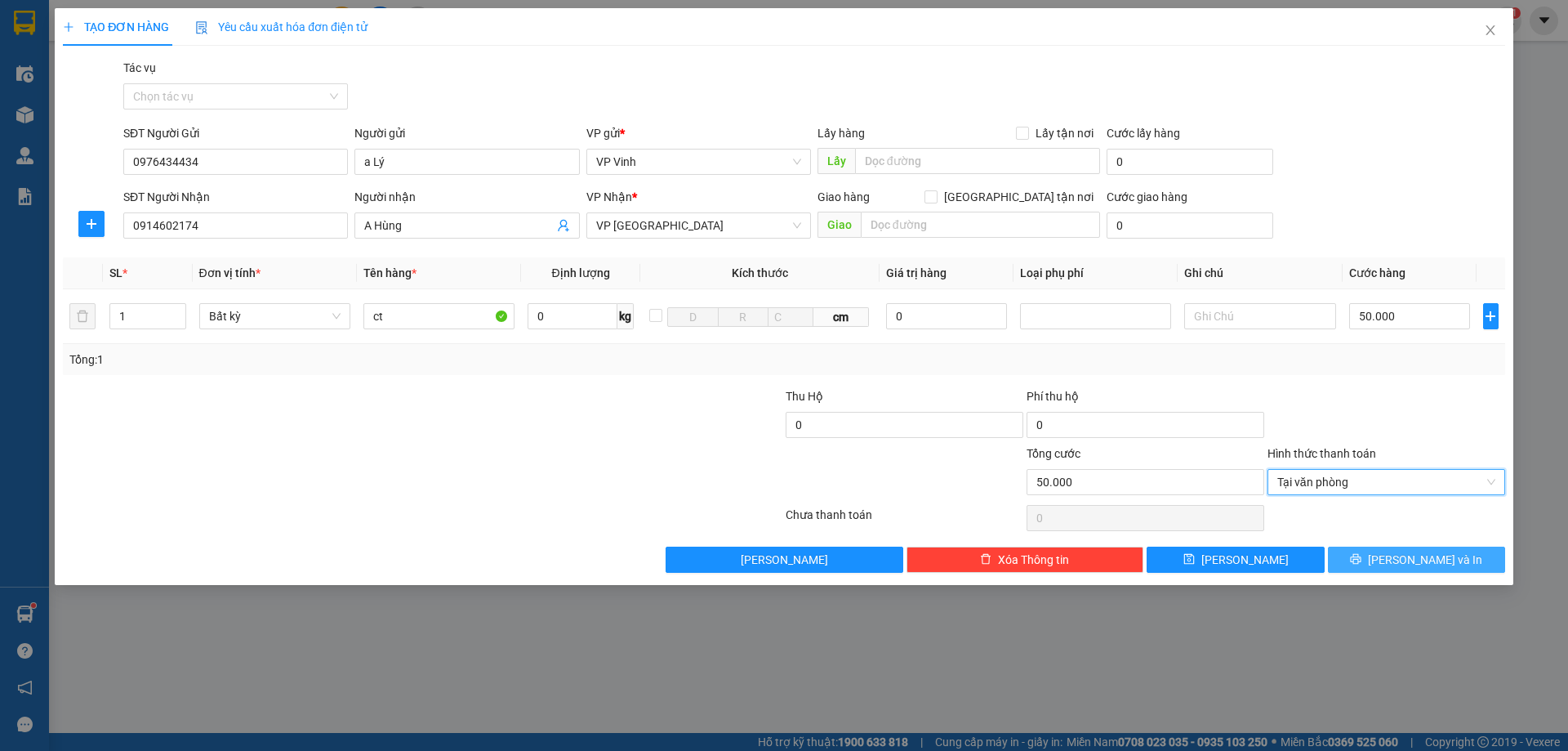
click at [1407, 560] on span "[PERSON_NAME] và In" at bounding box center [1425, 559] width 115 height 18
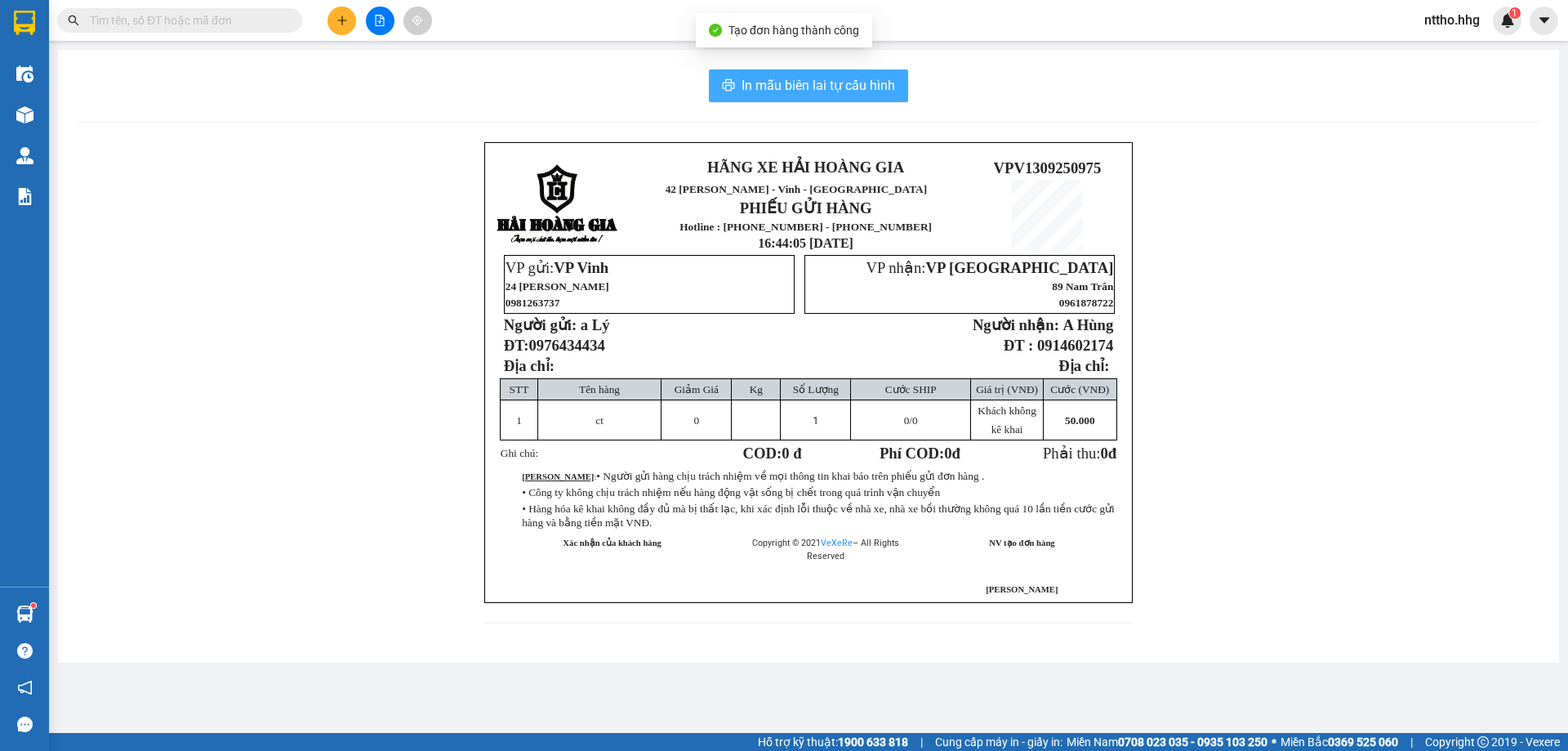
click at [811, 93] on span "In mẫu biên lai tự cấu hình" at bounding box center [818, 85] width 153 height 20
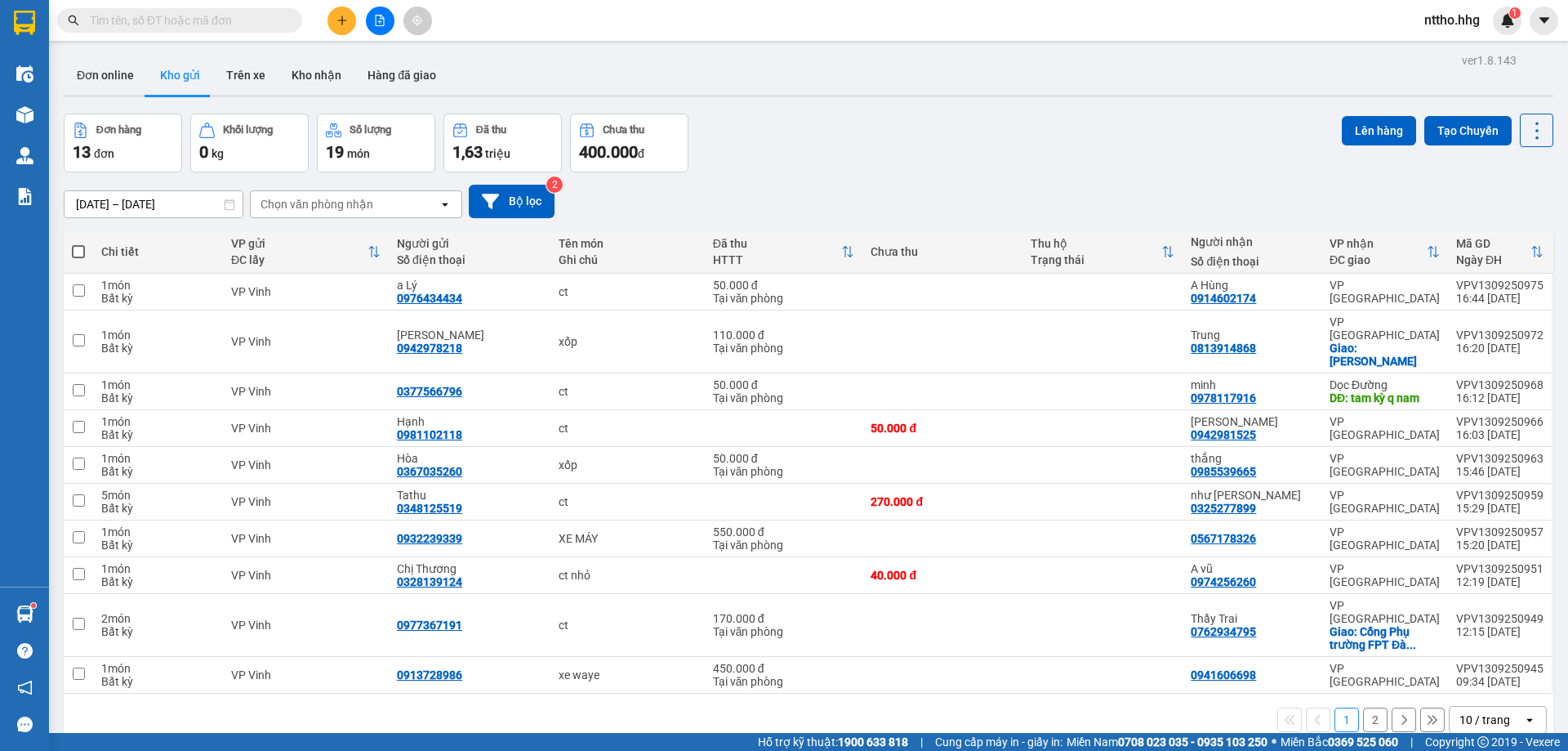
click at [1470, 711] on div "10 / trang" at bounding box center [1484, 720] width 51 height 17
click at [1475, 649] on span "100 / trang" at bounding box center [1479, 645] width 59 height 17
click at [336, 18] on icon "plus" at bounding box center [342, 20] width 11 height 11
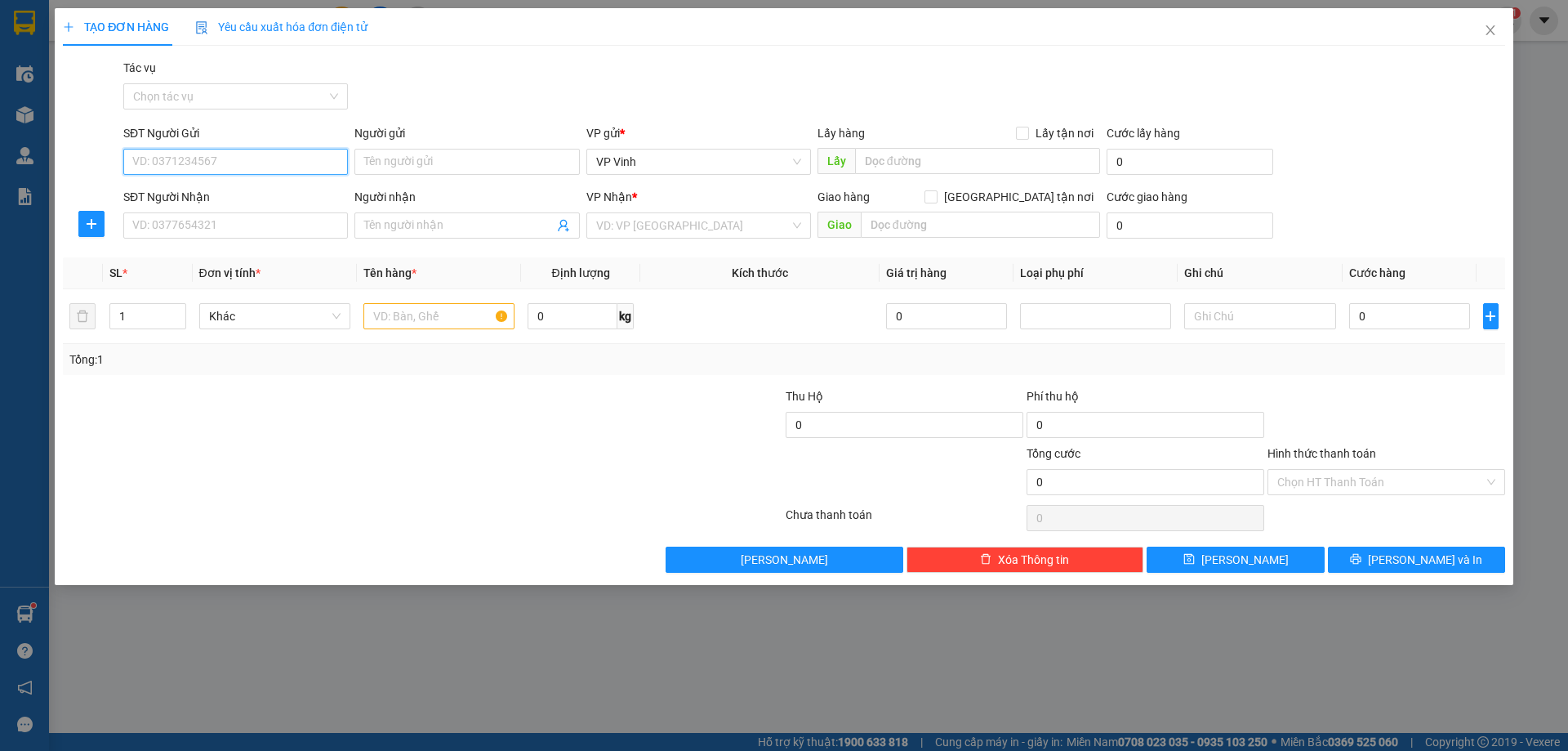
click at [202, 163] on input "SĐT Người Gửi" at bounding box center [235, 162] width 224 height 26
type input "0912347410"
click at [174, 196] on div "0912347410 - B hiếu" at bounding box center [235, 194] width 205 height 18
type input "B hiếu"
type input "0912347410"
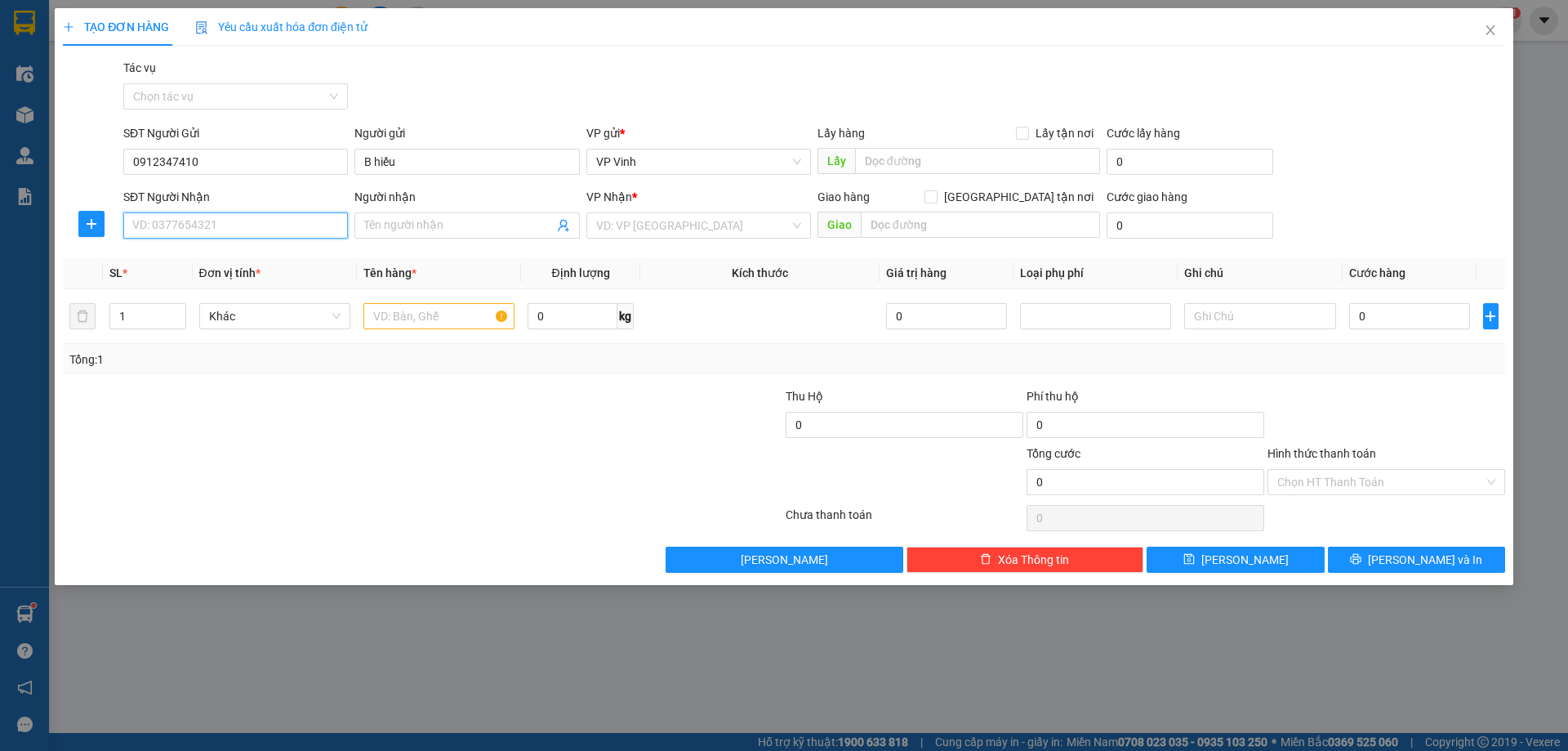
drag, startPoint x: 228, startPoint y: 235, endPoint x: 288, endPoint y: 236, distance: 60.0
click at [230, 235] on input "SĐT Người Nhận" at bounding box center [235, 225] width 224 height 26
drag, startPoint x: 256, startPoint y: 257, endPoint x: 338, endPoint y: 271, distance: 83.2
click at [265, 260] on div "0976250170 - Trung" at bounding box center [235, 258] width 205 height 18
type input "0976250170"
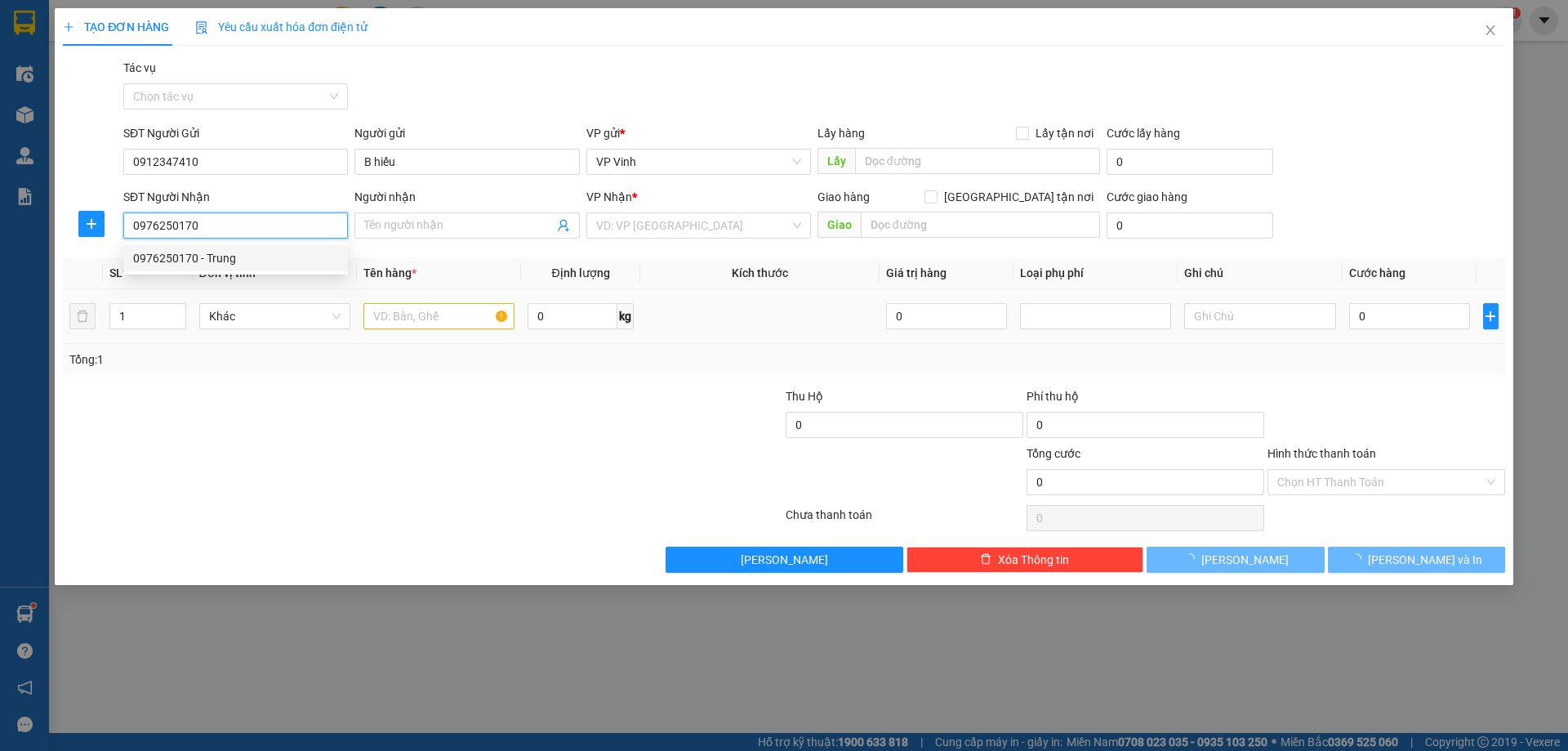
type input "Trung"
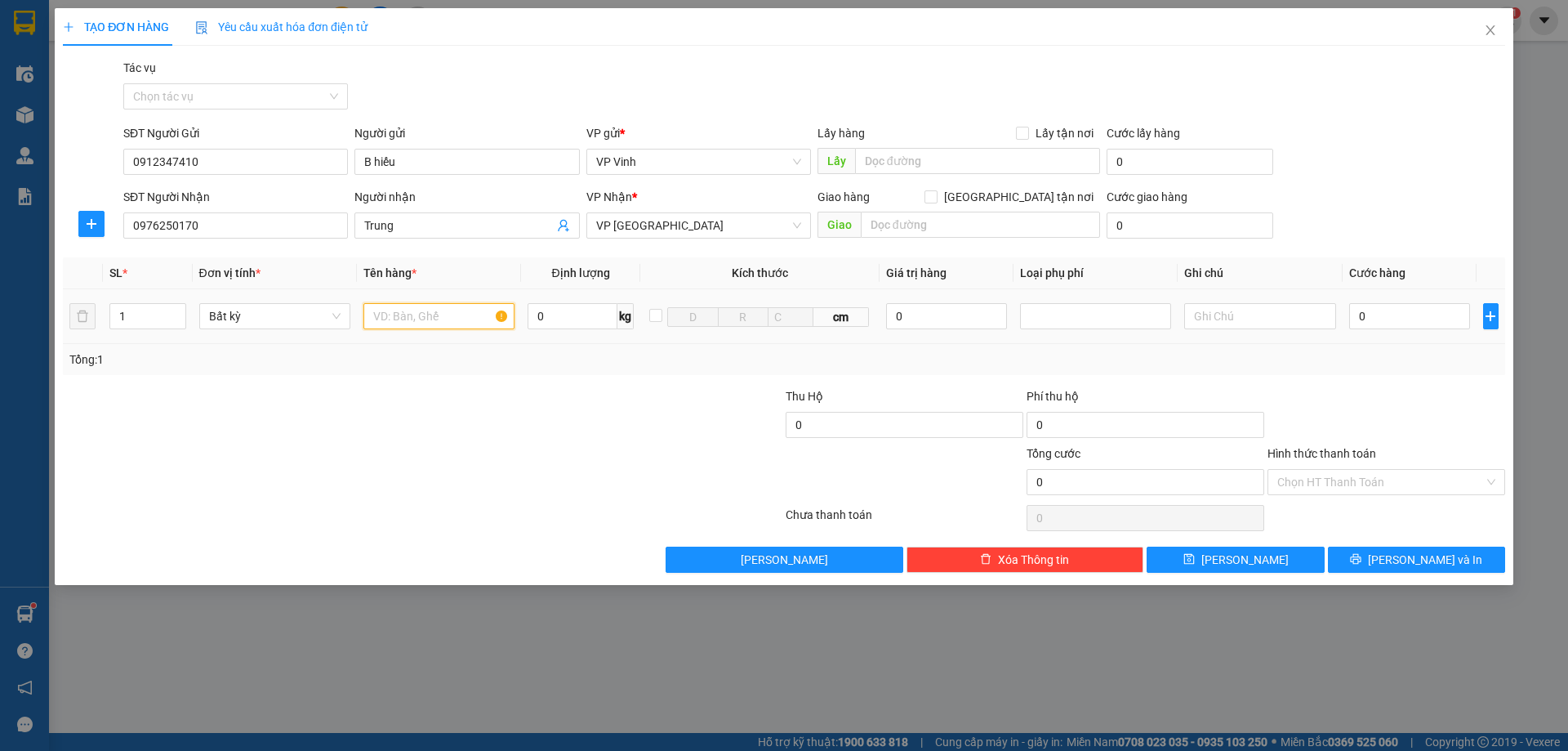
click at [444, 325] on input "text" at bounding box center [440, 316] width 151 height 26
type input "xốp"
click at [1415, 323] on input "0" at bounding box center [1410, 316] width 122 height 26
type input "5"
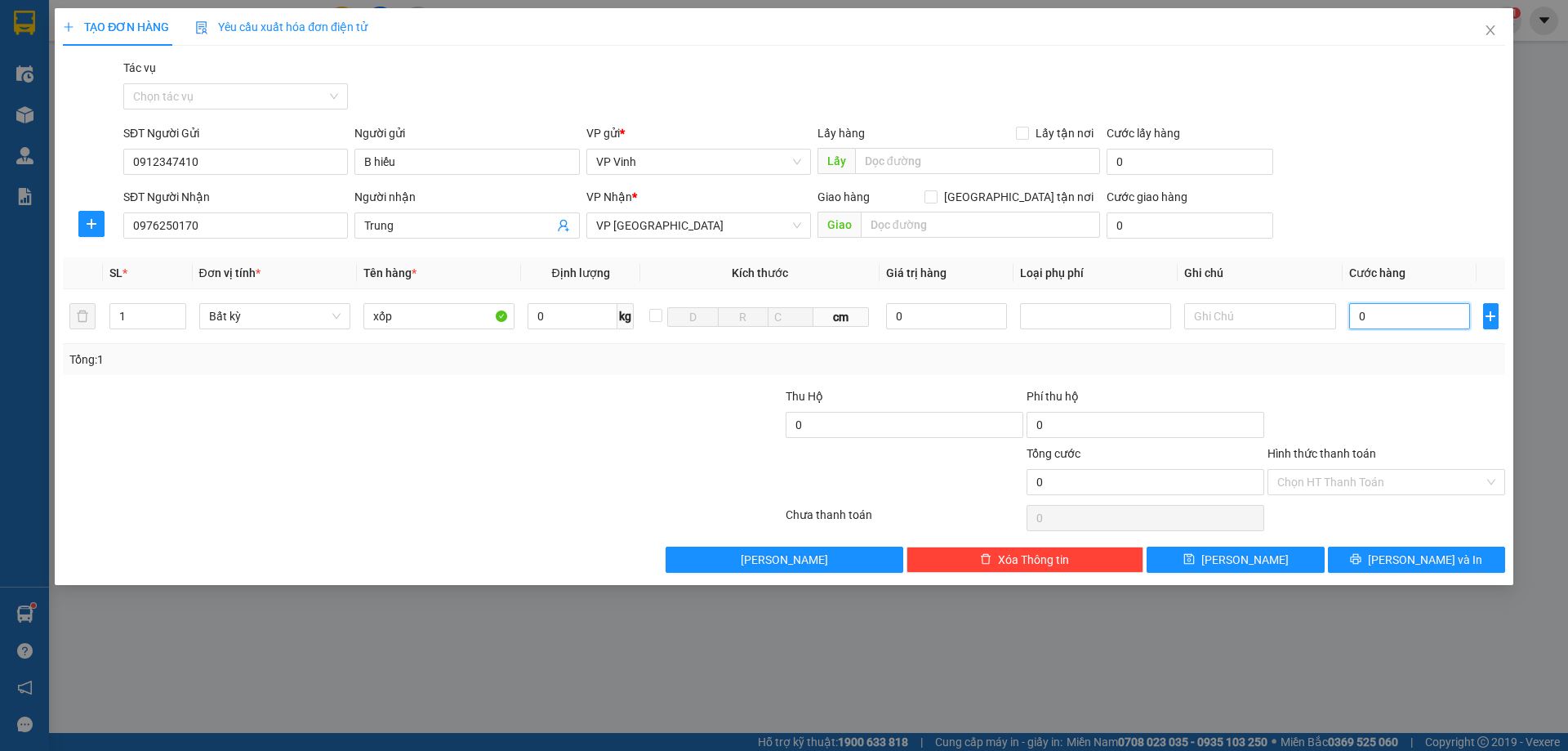
type input "5"
type input "50"
type input "500"
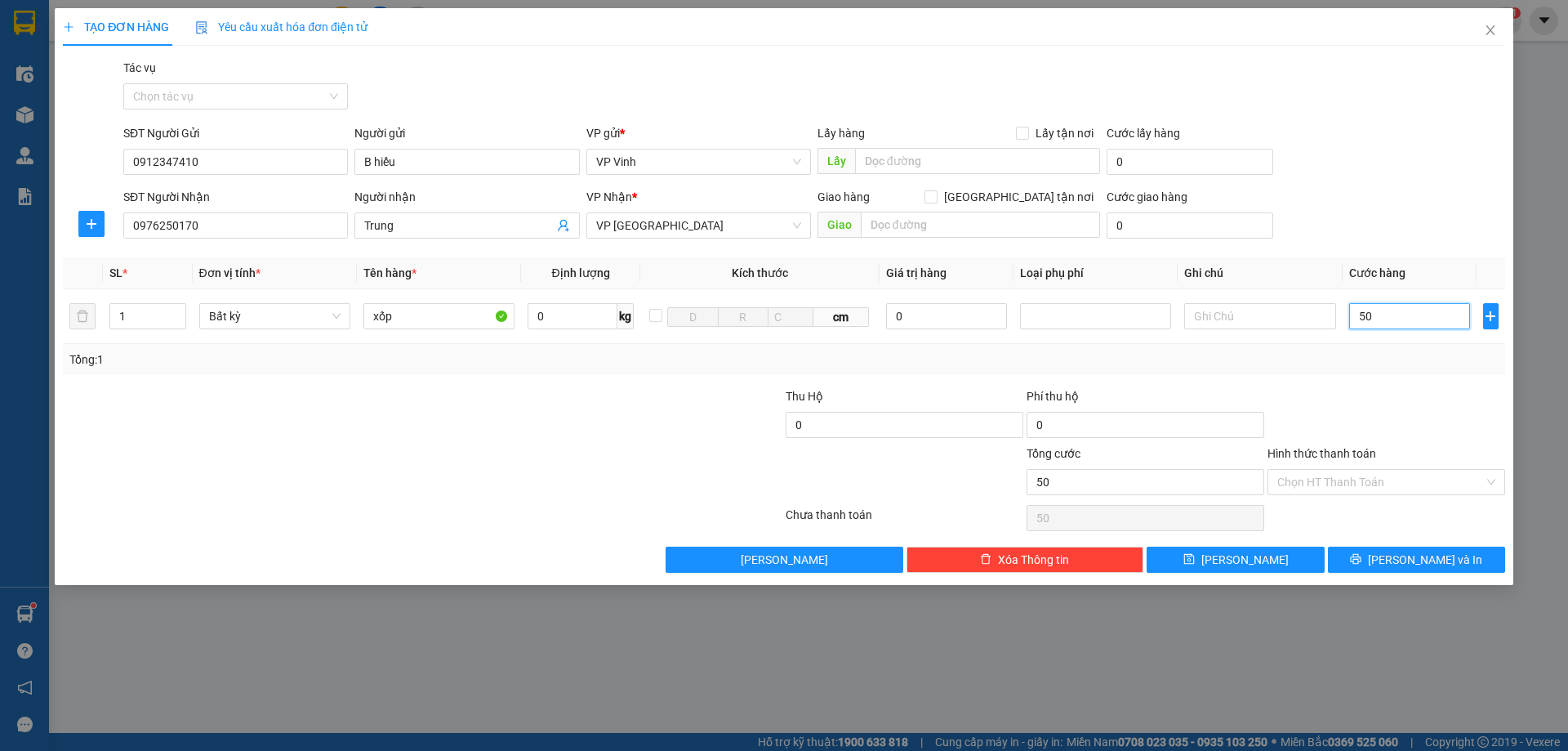
type input "500"
type input "5.000"
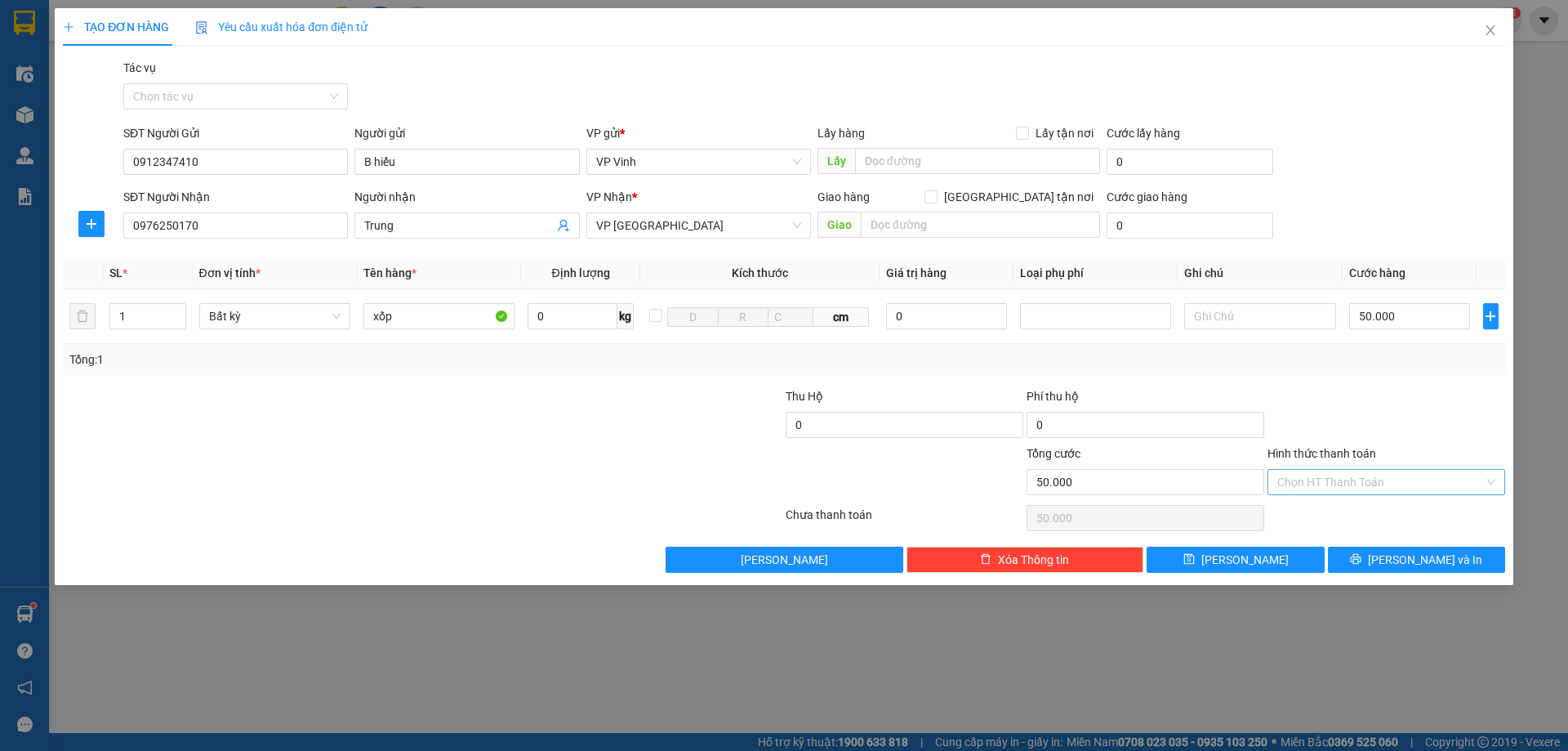
click at [1356, 486] on input "Hình thức thanh toán" at bounding box center [1381, 481] width 207 height 25
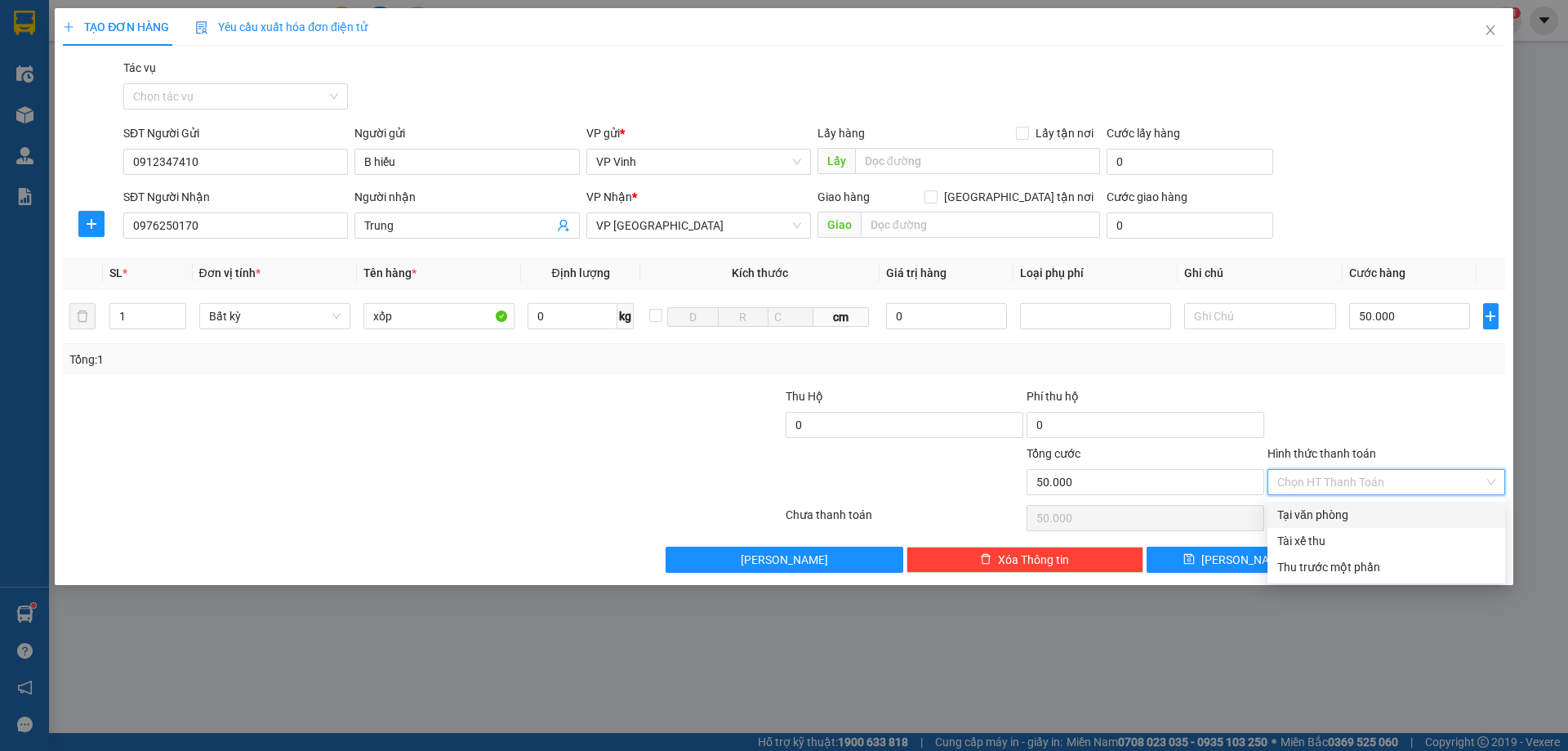
drag, startPoint x: 1321, startPoint y: 508, endPoint x: 1567, endPoint y: 547, distance: 249.1
click at [1324, 508] on div "Tại văn phòng" at bounding box center [1386, 514] width 218 height 18
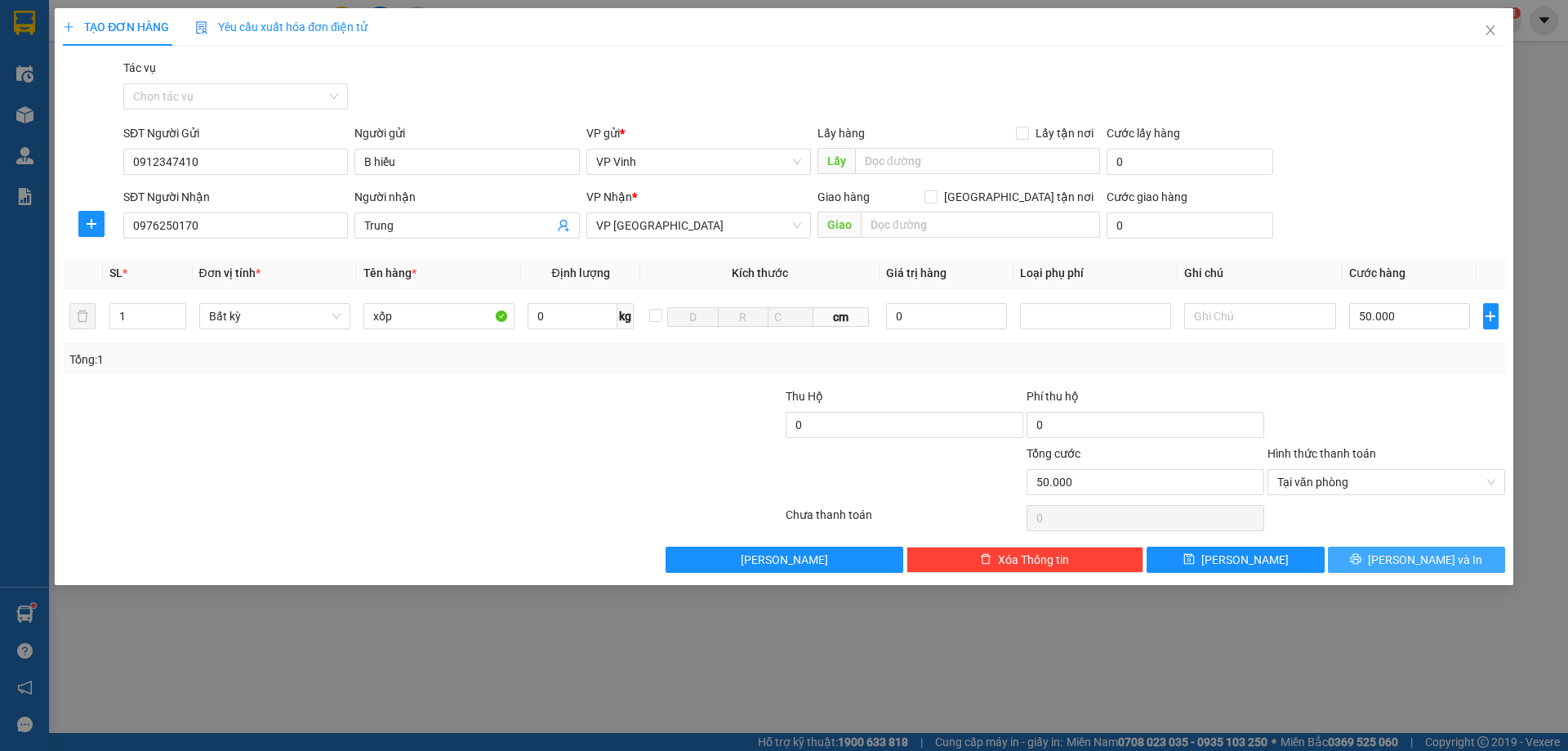
click at [1426, 562] on span "[PERSON_NAME] và In" at bounding box center [1425, 559] width 115 height 18
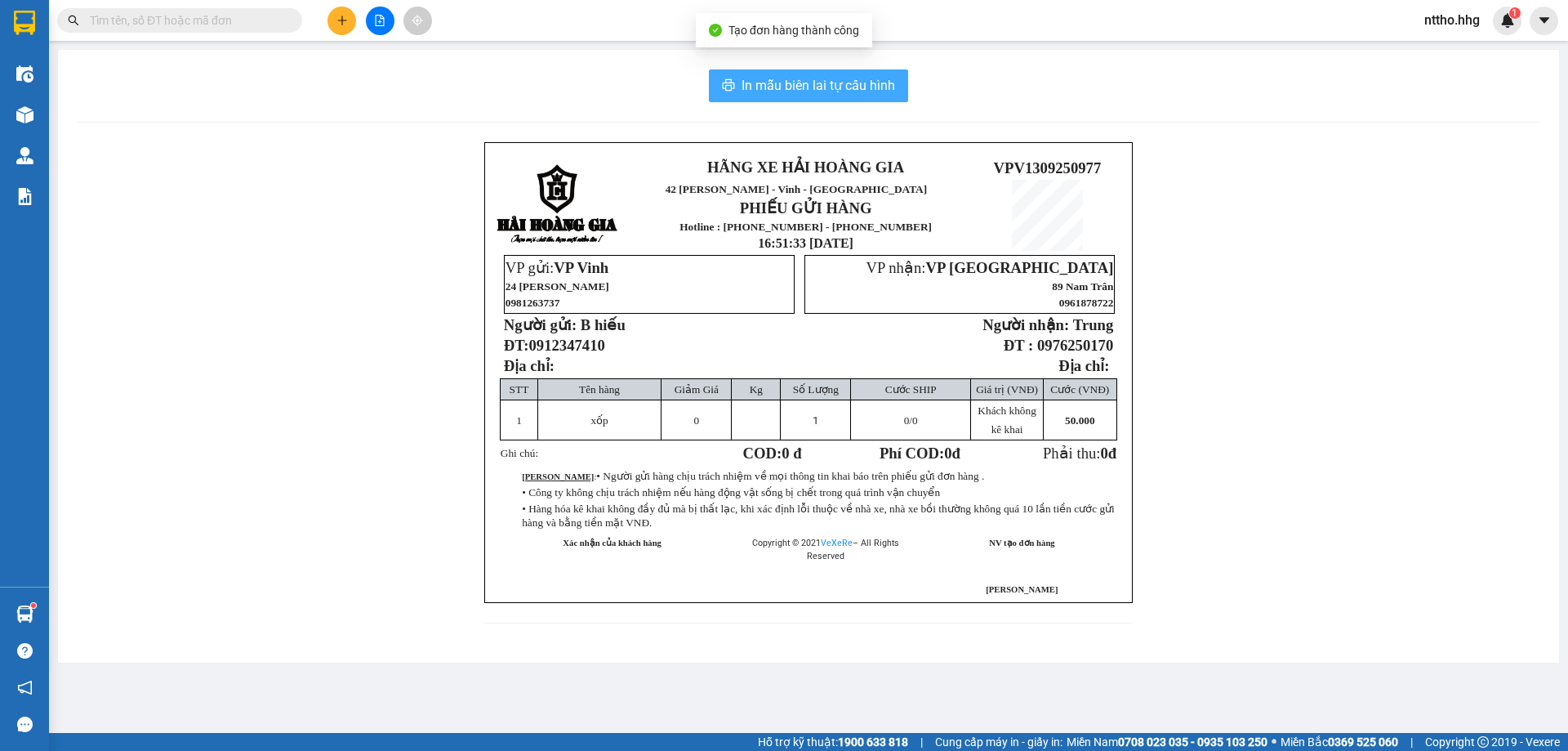
click at [749, 87] on span "In mẫu biên lai tự cấu hình" at bounding box center [818, 85] width 153 height 20
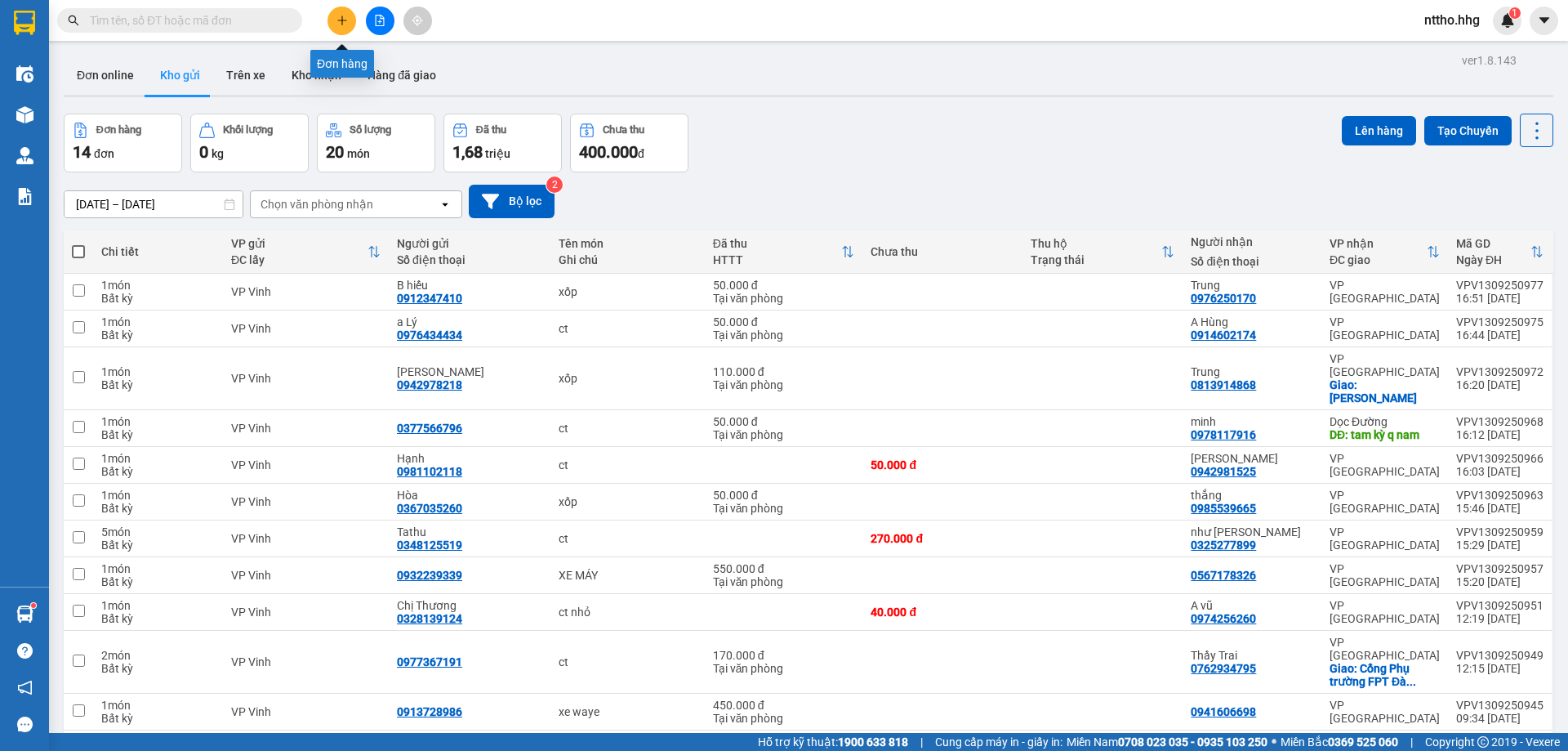
click at [347, 18] on icon "plus" at bounding box center [342, 20] width 11 height 11
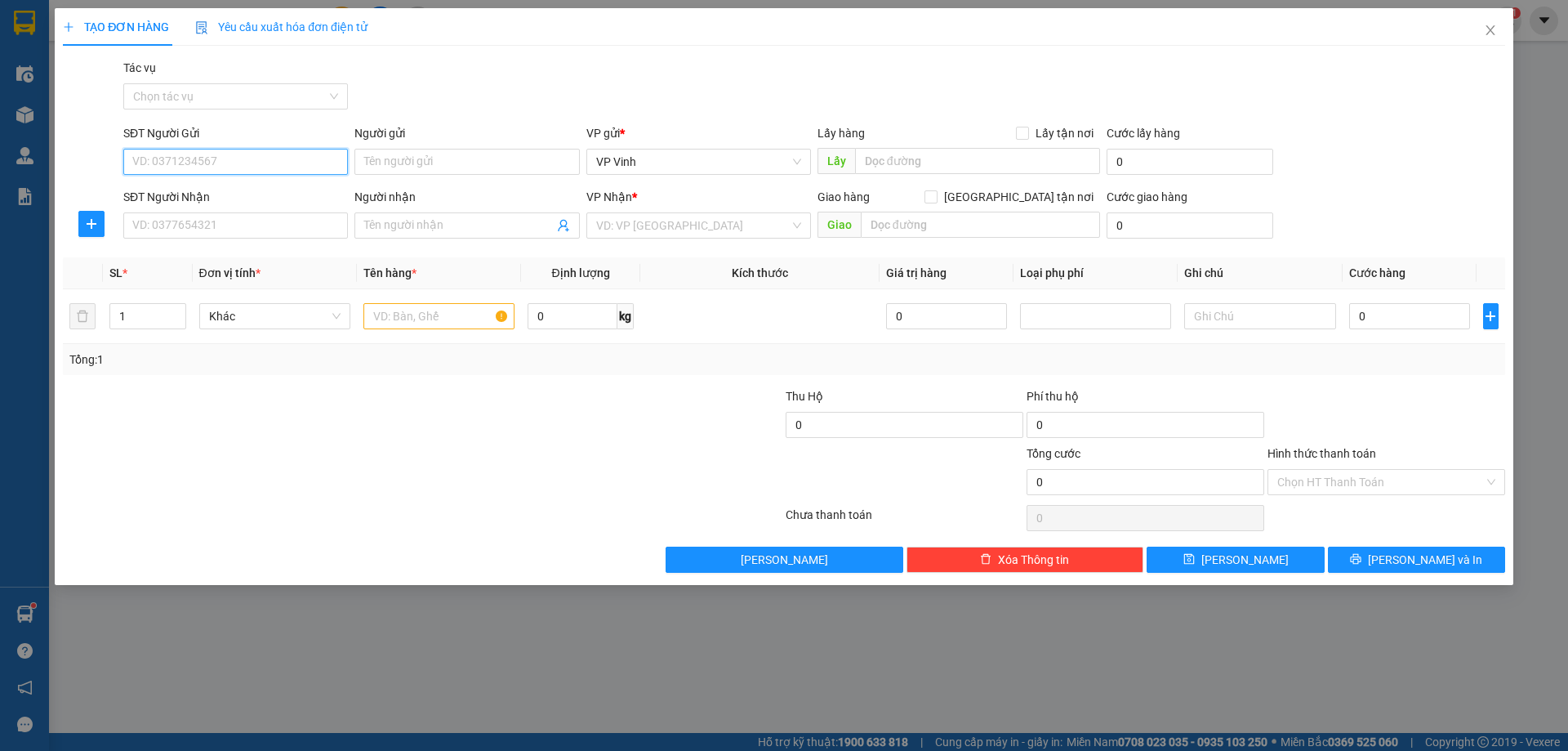
click at [220, 170] on input "SĐT Người Gửi" at bounding box center [235, 162] width 224 height 26
click at [177, 190] on div "0902266000" at bounding box center [235, 194] width 205 height 18
type input "0902266000"
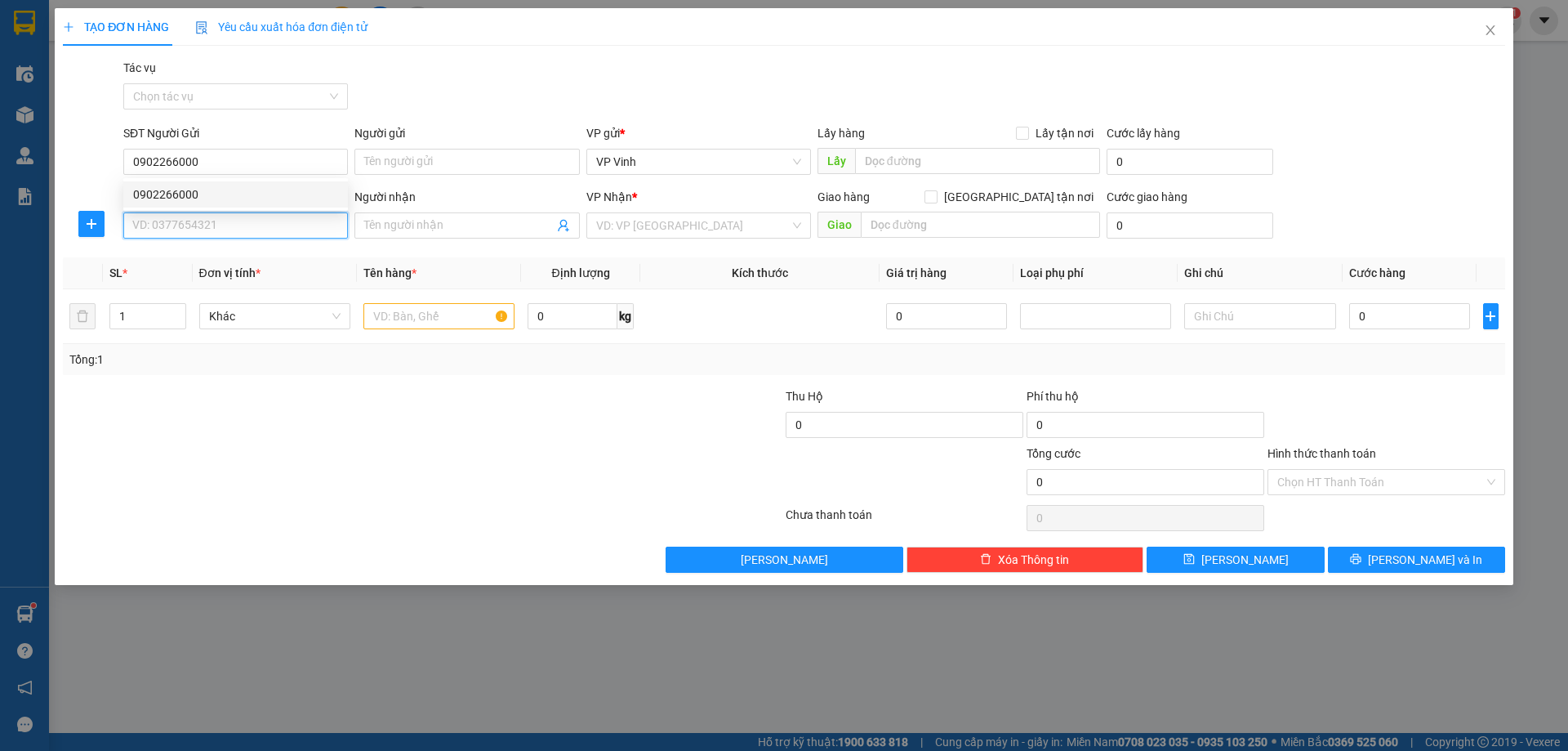
click at [187, 212] on input "SĐT Người Nhận" at bounding box center [235, 225] width 224 height 26
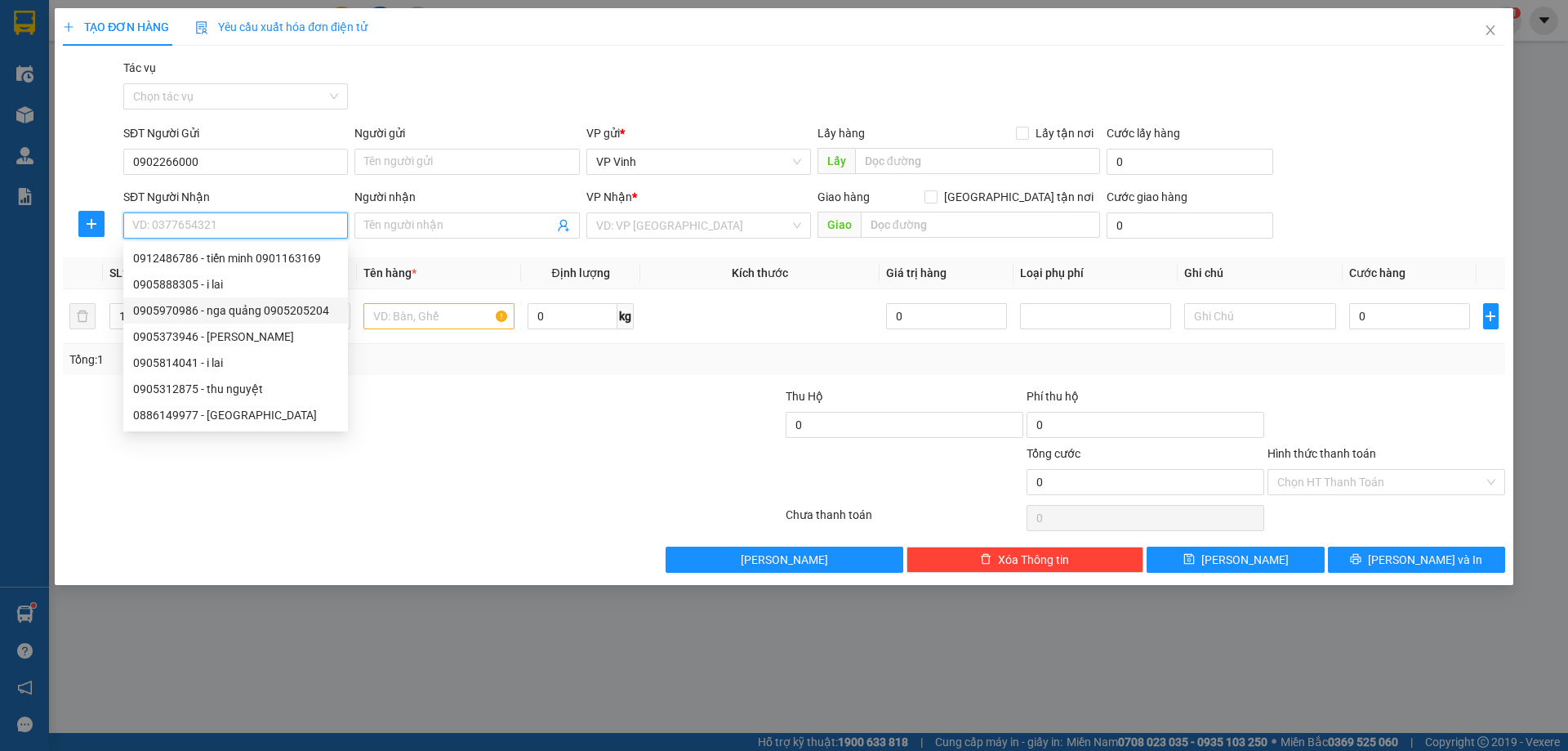
click at [235, 315] on div "0905970986 - nga quảng 0905205204" at bounding box center [235, 309] width 205 height 18
type input "0905970986"
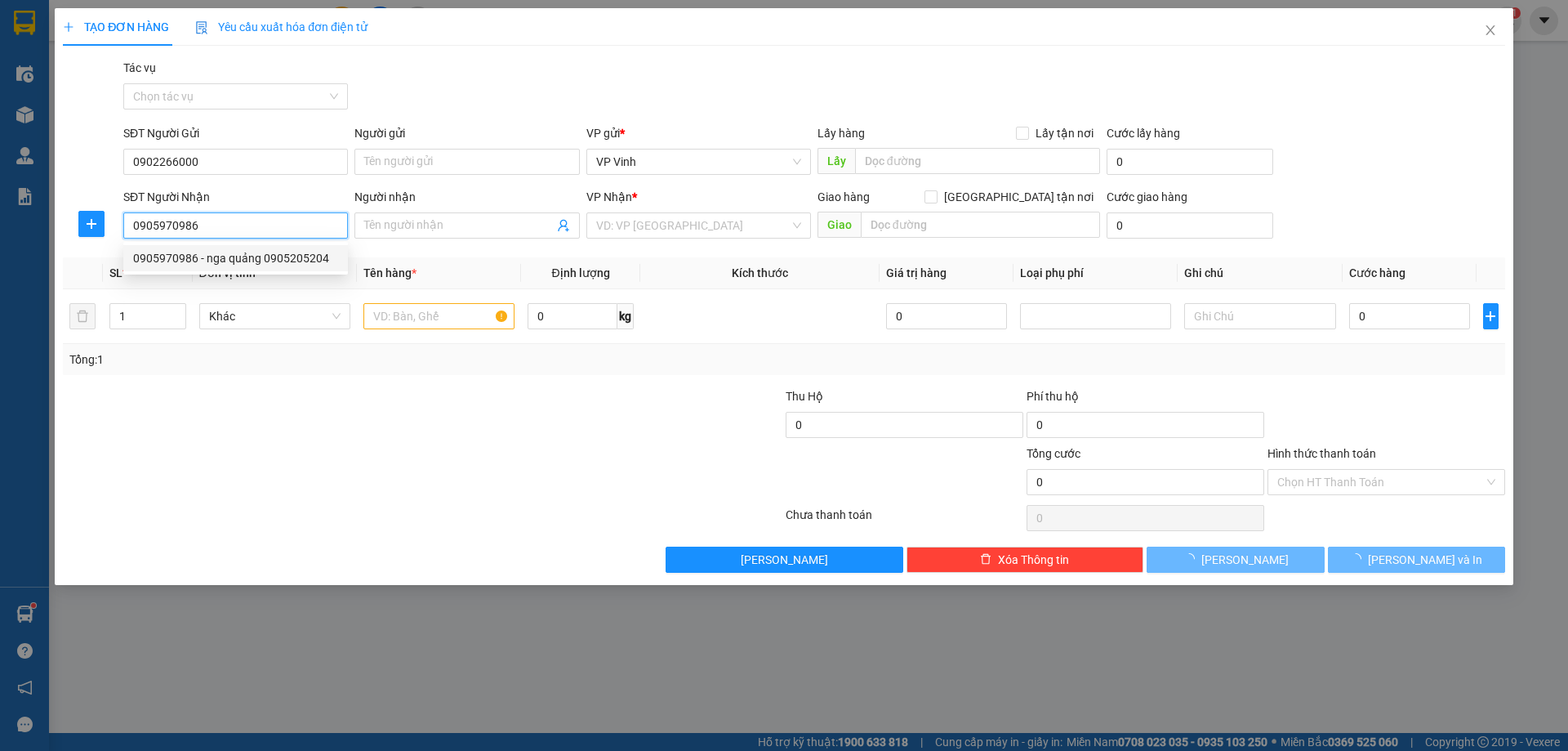
type input "nga quảng 0905205204"
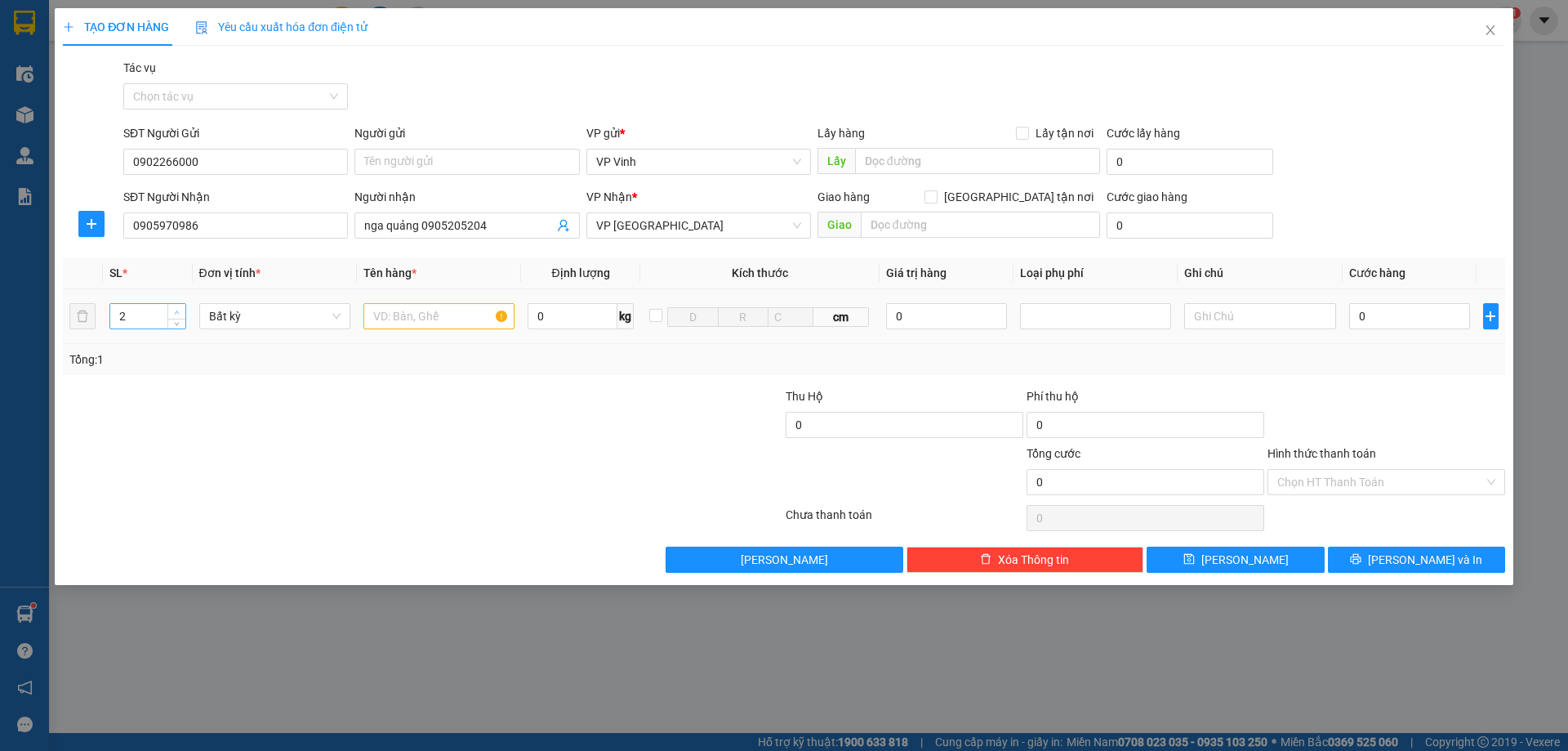
click at [175, 312] on icon "up" at bounding box center [176, 312] width 6 height 6
type input "5"
click at [177, 312] on icon "up" at bounding box center [176, 312] width 6 height 6
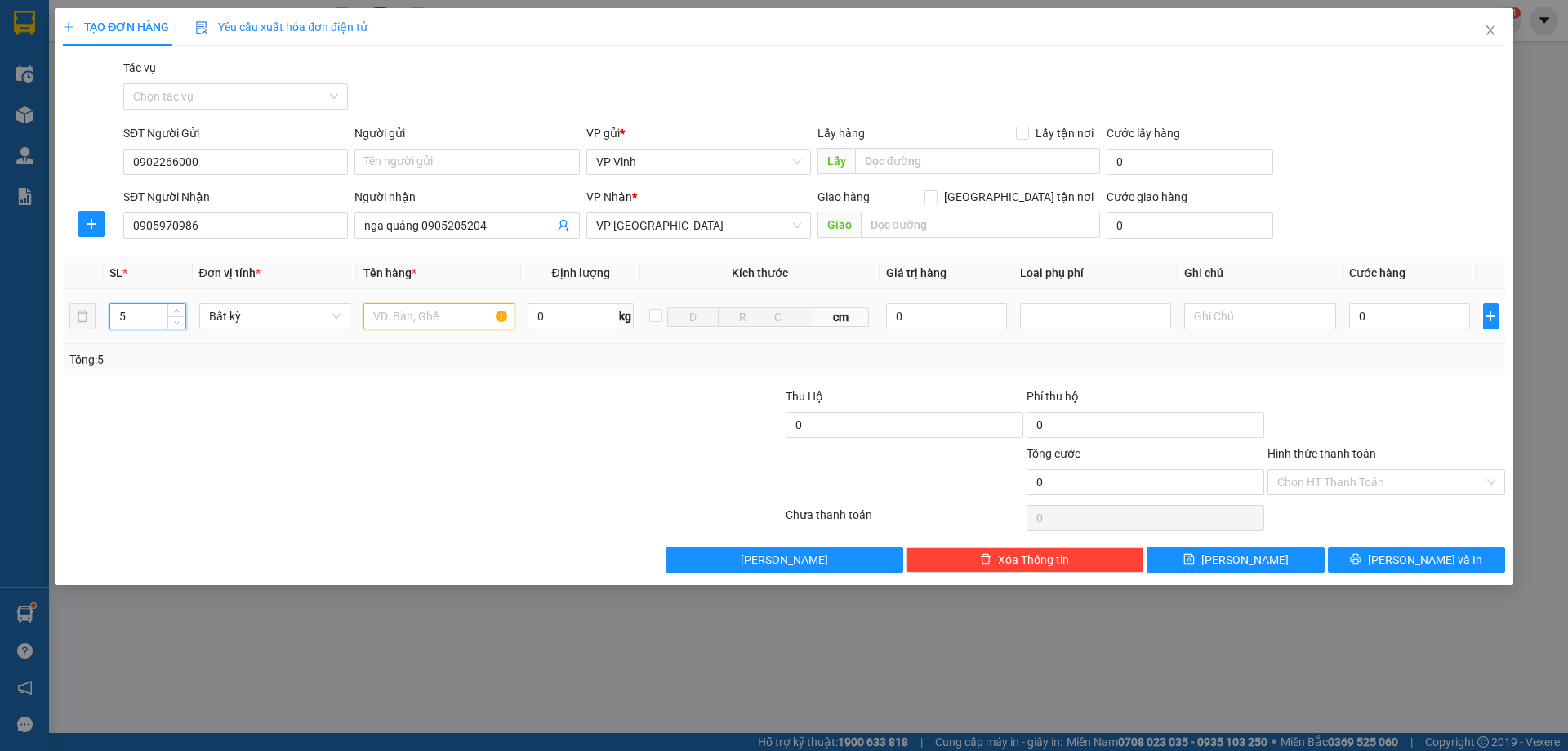
click at [407, 313] on input "text" at bounding box center [440, 316] width 151 height 26
type input "ct"
click at [1424, 318] on input "0" at bounding box center [1410, 316] width 122 height 26
type input "3"
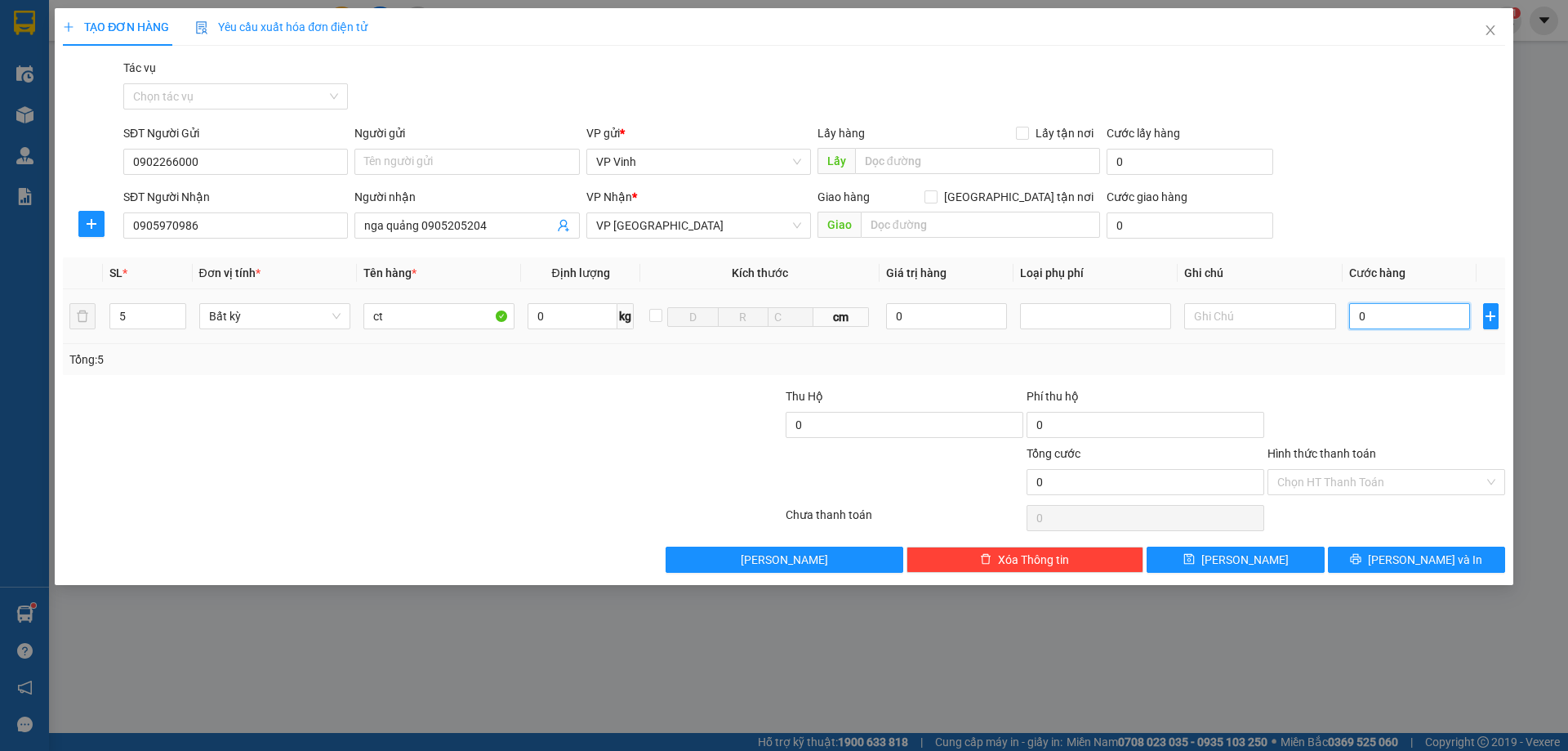
type input "3"
type input "30"
type input "300"
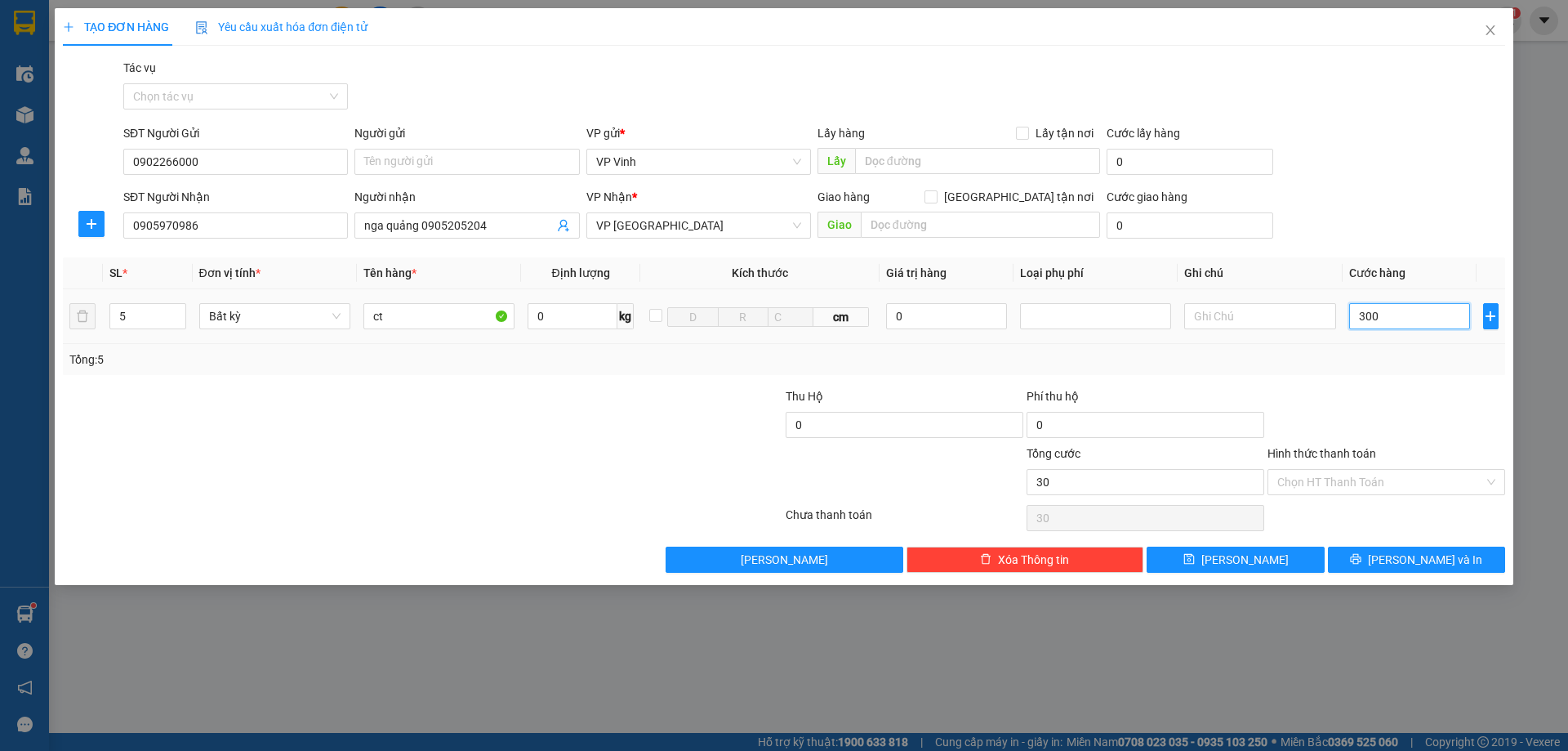
type input "300"
type input "3.000"
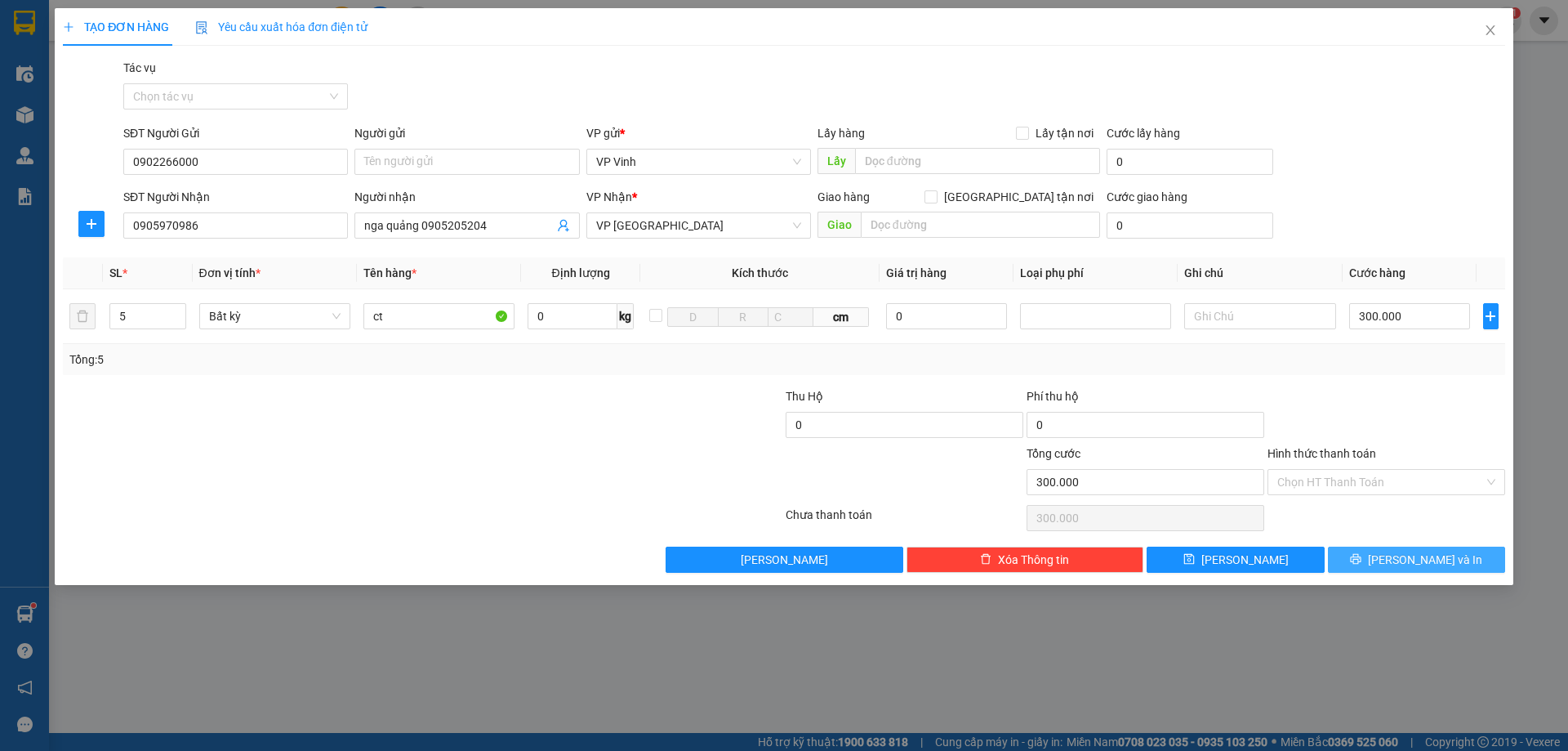
click at [1387, 567] on button "[PERSON_NAME] và In" at bounding box center [1417, 560] width 177 height 26
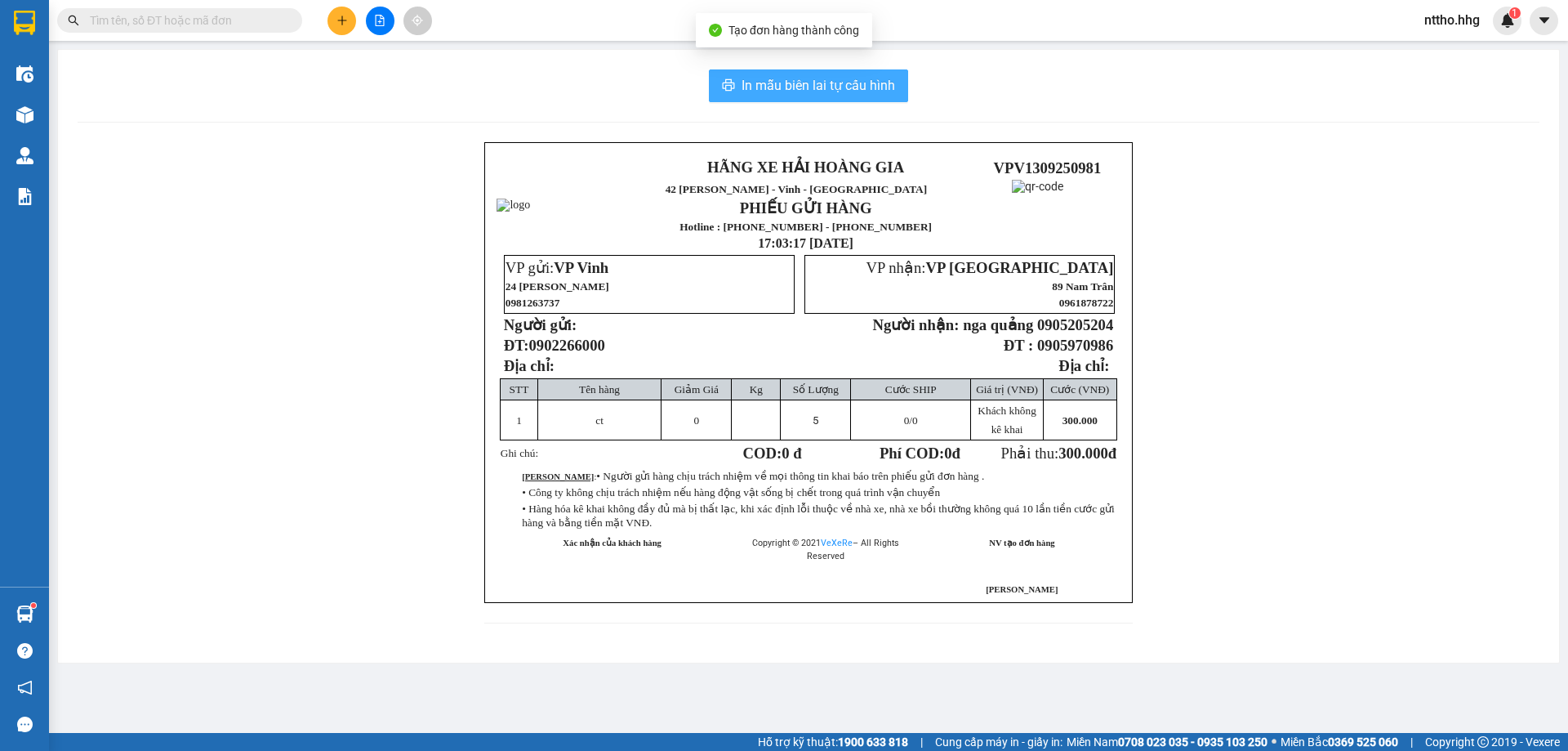
click at [826, 87] on span "In mẫu biên lai tự cấu hình" at bounding box center [818, 85] width 153 height 20
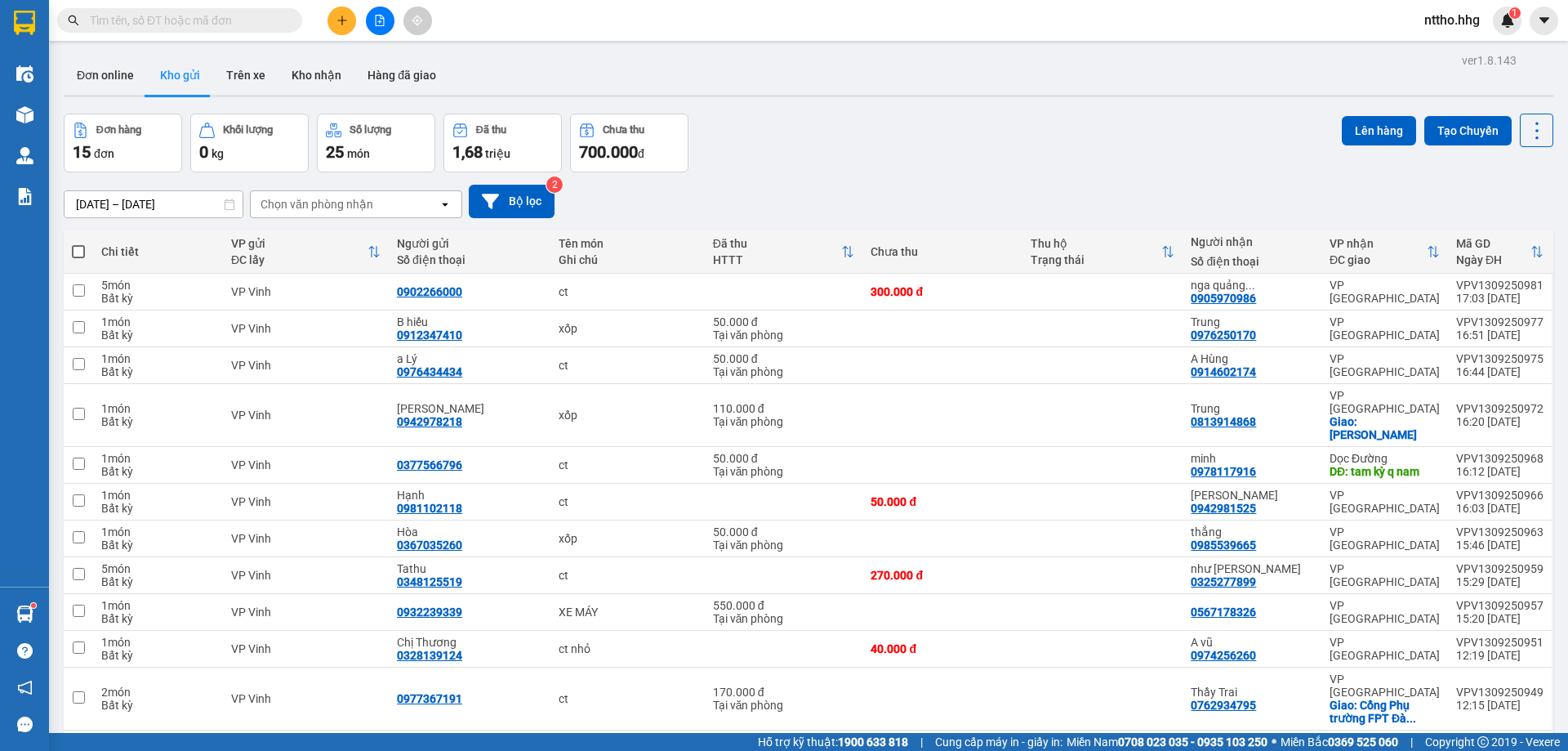
click at [334, 18] on button at bounding box center [342, 20] width 29 height 29
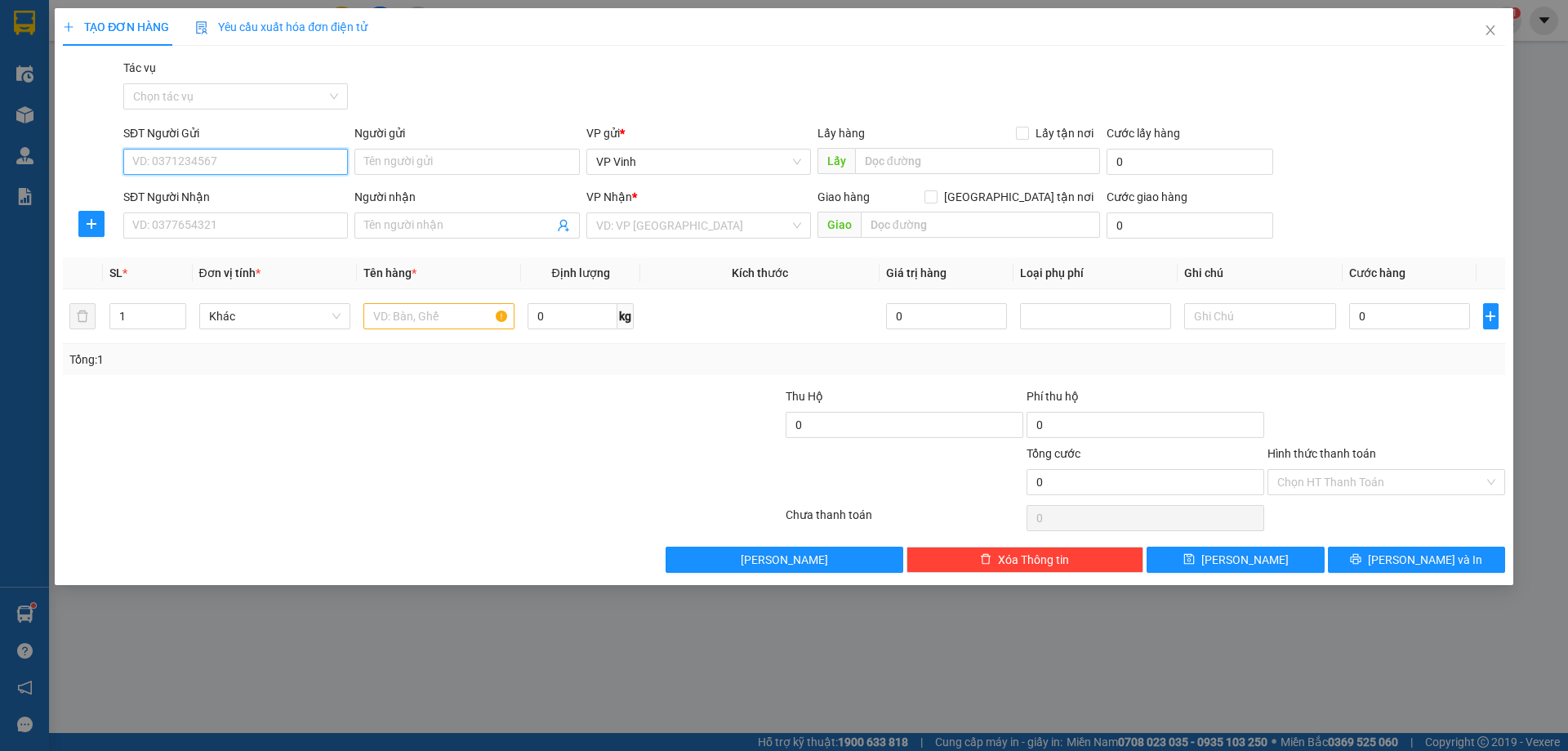
click at [171, 164] on input "SĐT Người Gửi" at bounding box center [235, 162] width 224 height 26
click at [234, 188] on div "0965415525 - Chị Quyên" at bounding box center [235, 194] width 205 height 18
type input "0965415525"
type input "Chị Quyên"
type input "0965415525"
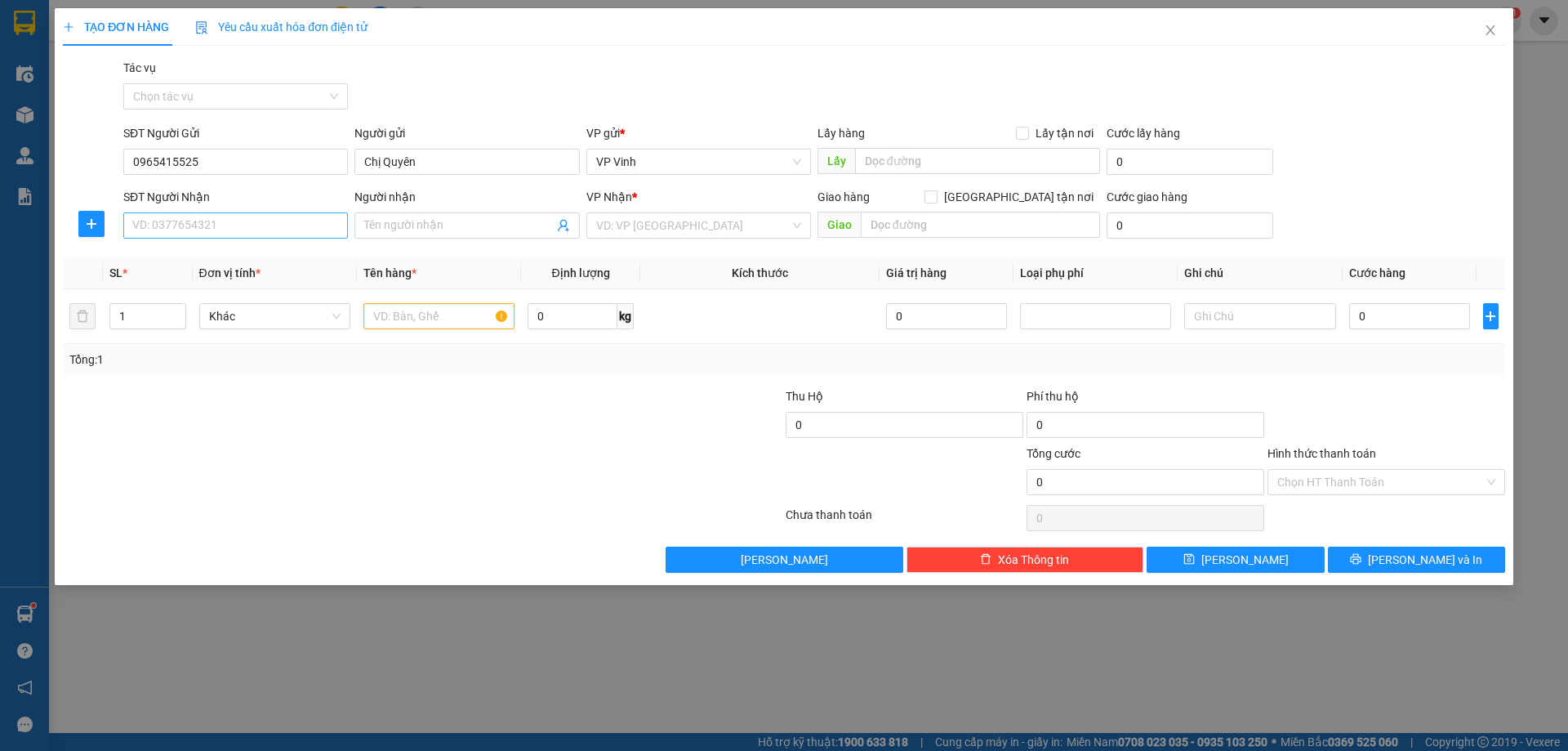
drag, startPoint x: 219, startPoint y: 210, endPoint x: 225, endPoint y: 219, distance: 10.8
click at [218, 212] on div "SĐT Người Nhận VD: 0377654321" at bounding box center [235, 216] width 224 height 57
click at [216, 225] on input "SĐT Người Nhận" at bounding box center [235, 225] width 224 height 26
click at [200, 262] on div "0971414123 - A.Huy" at bounding box center [235, 258] width 205 height 18
type input "0971414123"
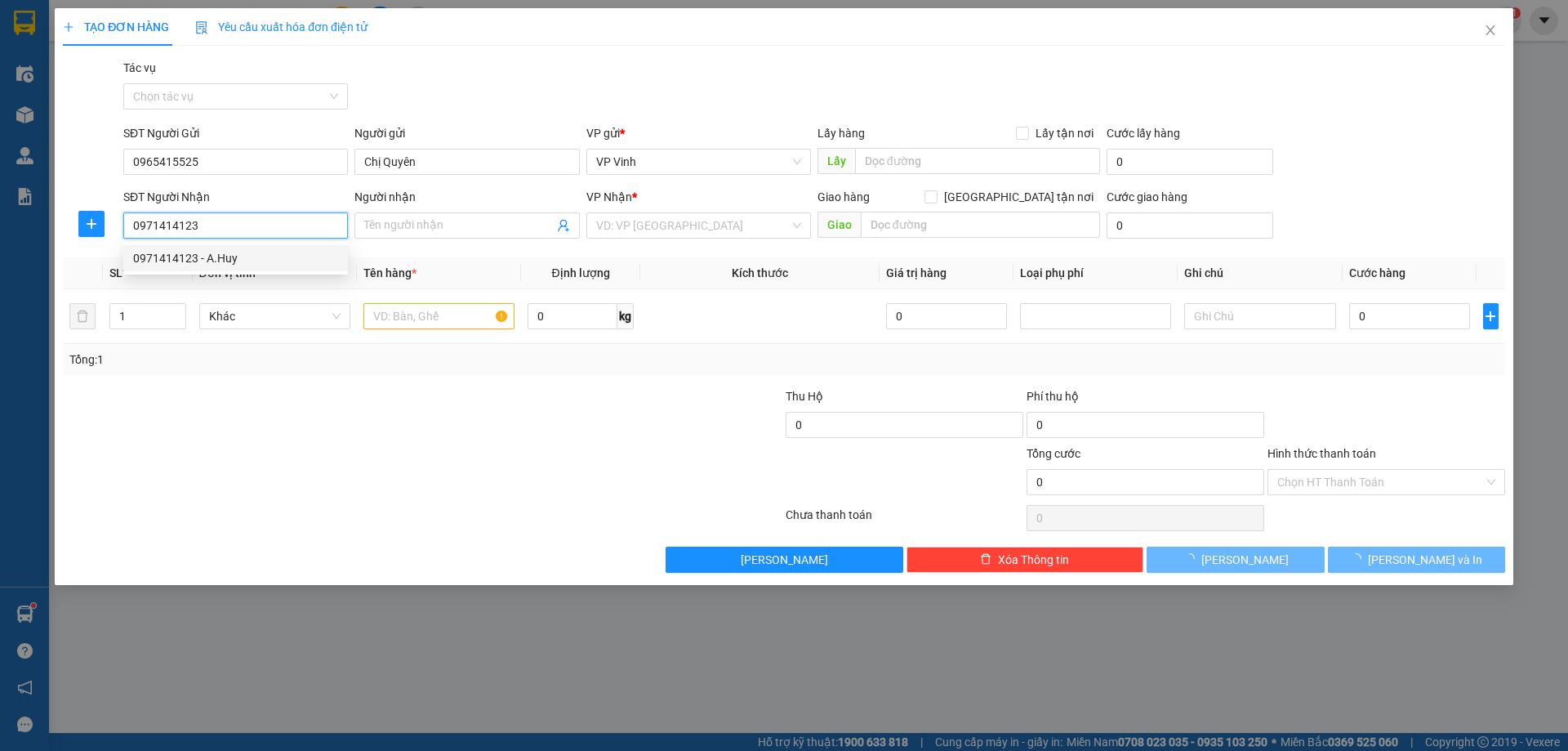
type input "A.Huy"
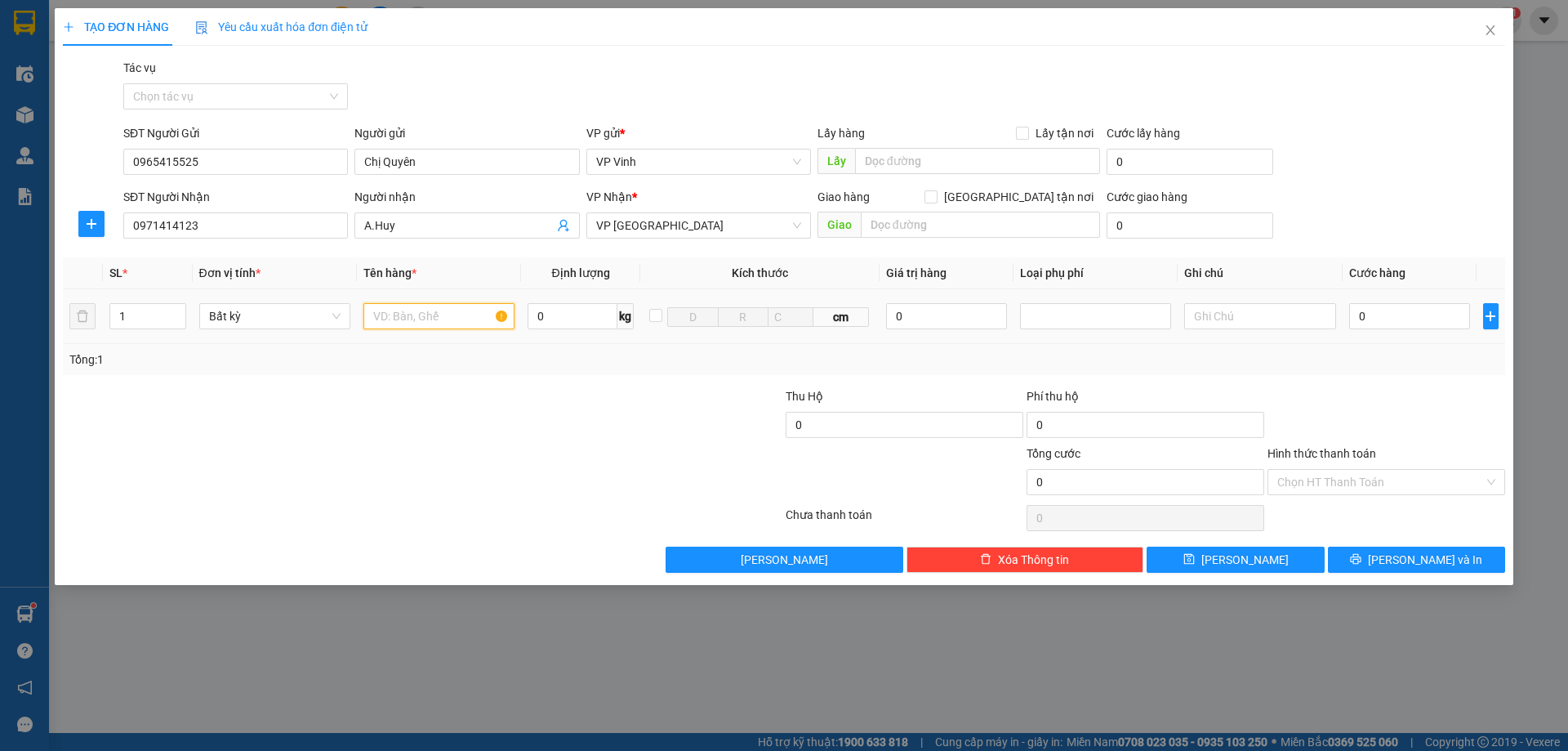
click at [427, 326] on input "text" at bounding box center [440, 316] width 151 height 26
type input "hs"
click at [1407, 314] on input "0" at bounding box center [1410, 316] width 122 height 26
click at [1440, 551] on span "[PERSON_NAME] và In" at bounding box center [1425, 559] width 115 height 18
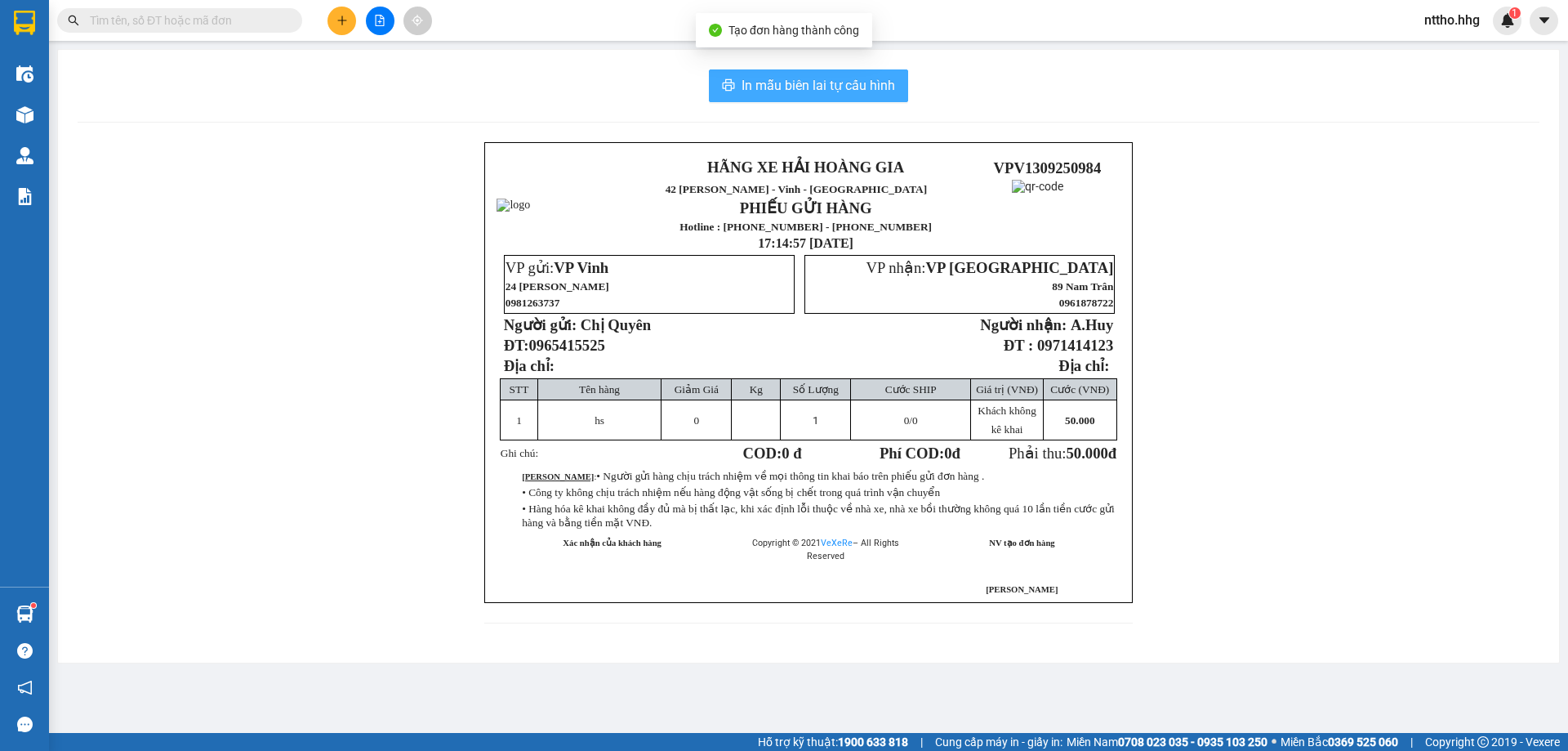
click at [786, 81] on span "In mẫu biên lai tự cấu hình" at bounding box center [818, 85] width 153 height 20
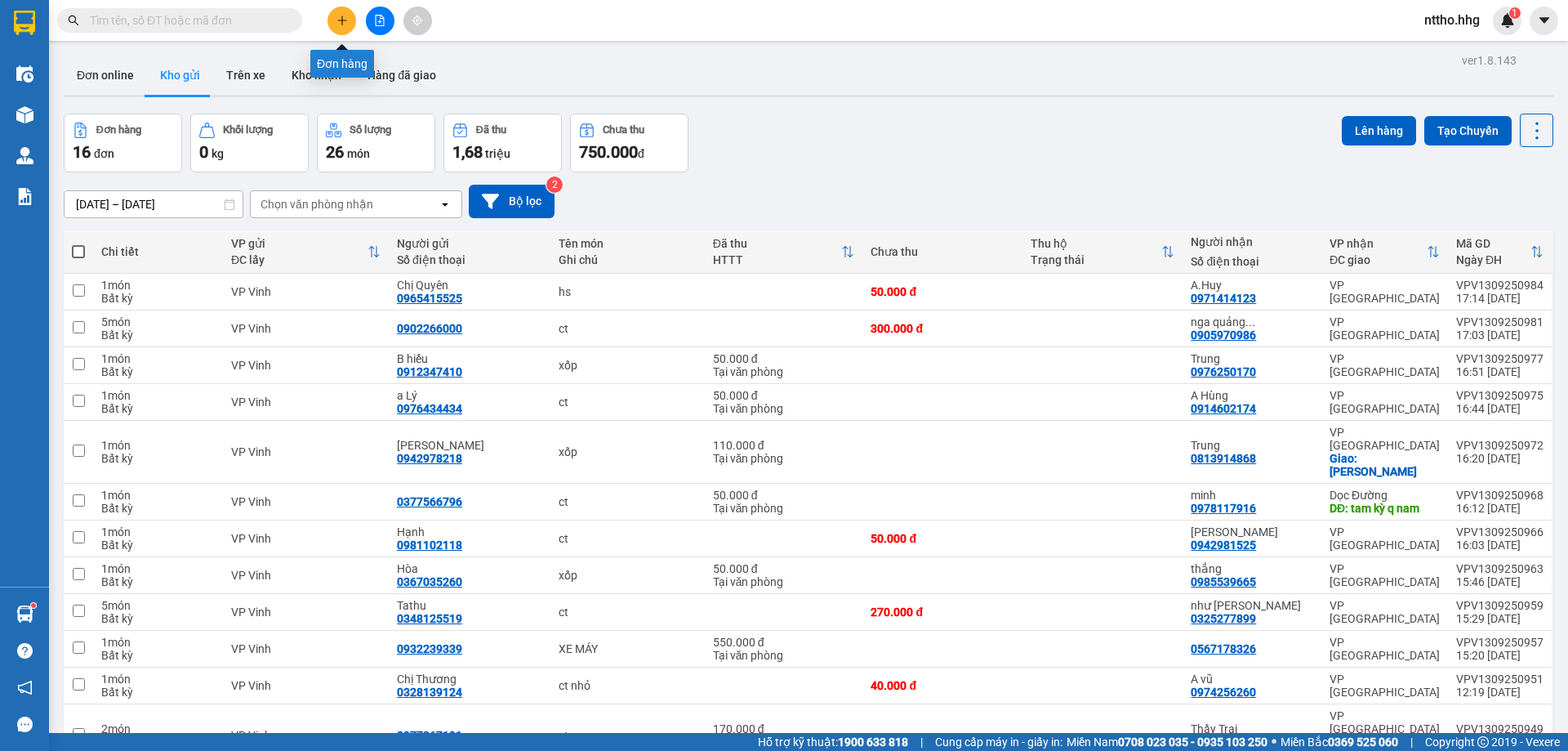
click at [342, 18] on icon "plus" at bounding box center [342, 20] width 11 height 11
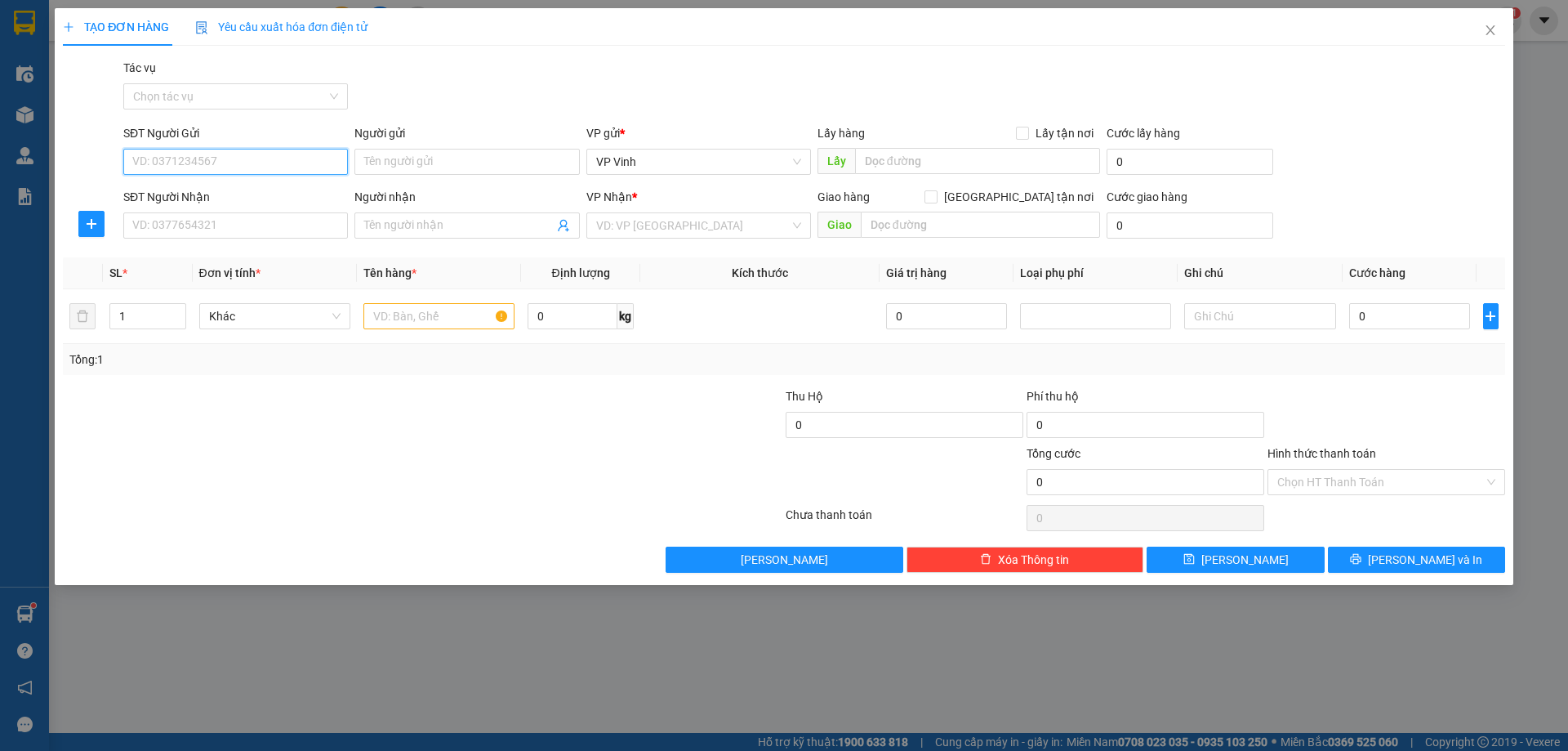
click at [187, 158] on input "SĐT Người Gửi" at bounding box center [235, 162] width 224 height 26
click at [254, 197] on div "0877499112 - [PERSON_NAME]" at bounding box center [235, 194] width 205 height 18
type input "0877499112"
type input "[PERSON_NAME]"
type input "0877499112"
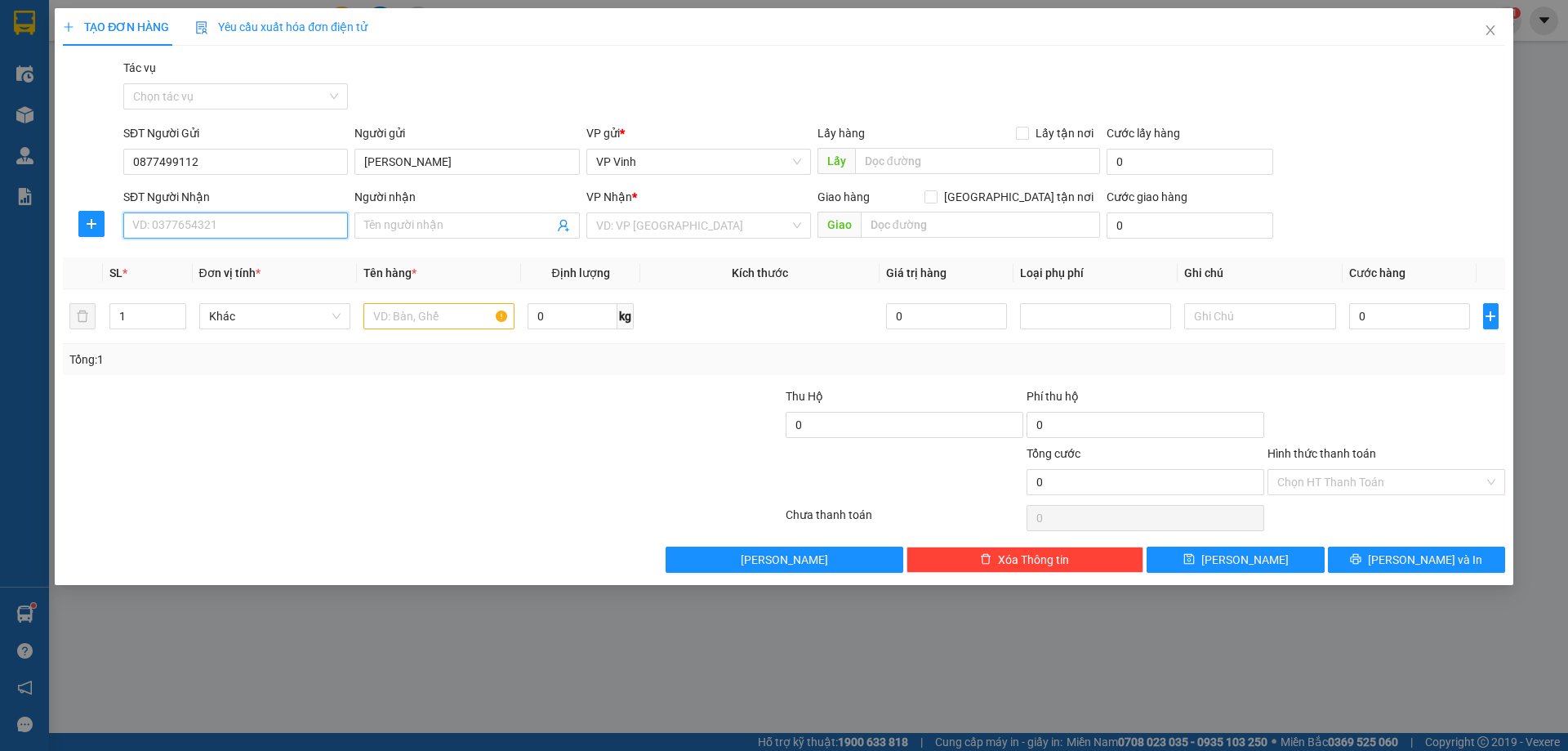
click at [220, 230] on input "SĐT Người Nhận" at bounding box center [235, 225] width 224 height 26
click at [237, 247] on div "0888429783 - Dũng" at bounding box center [235, 258] width 224 height 26
type input "0888429783"
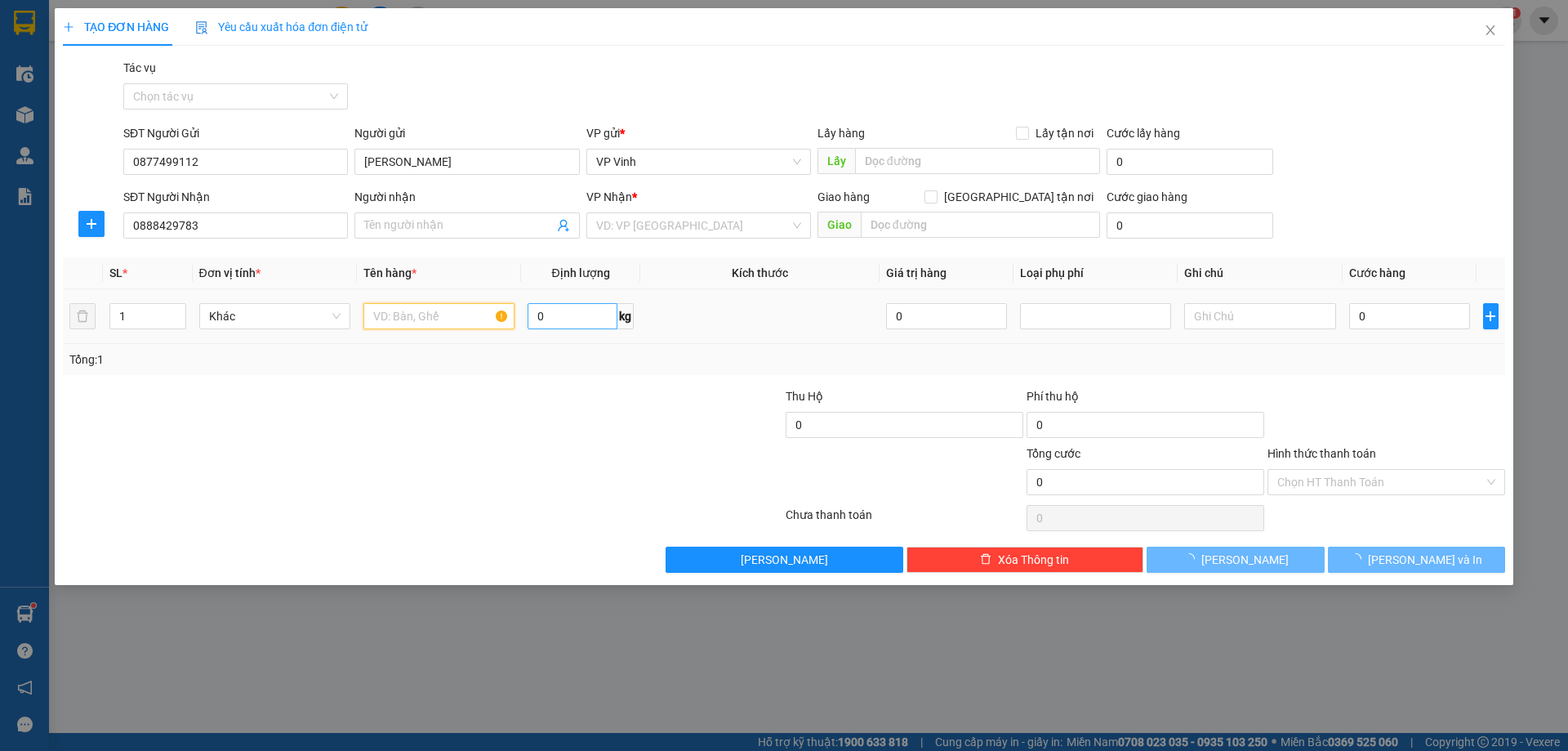
drag, startPoint x: 401, startPoint y: 321, endPoint x: 526, endPoint y: 325, distance: 125.1
click at [477, 325] on input "text" at bounding box center [440, 316] width 151 height 26
type input "Dũng"
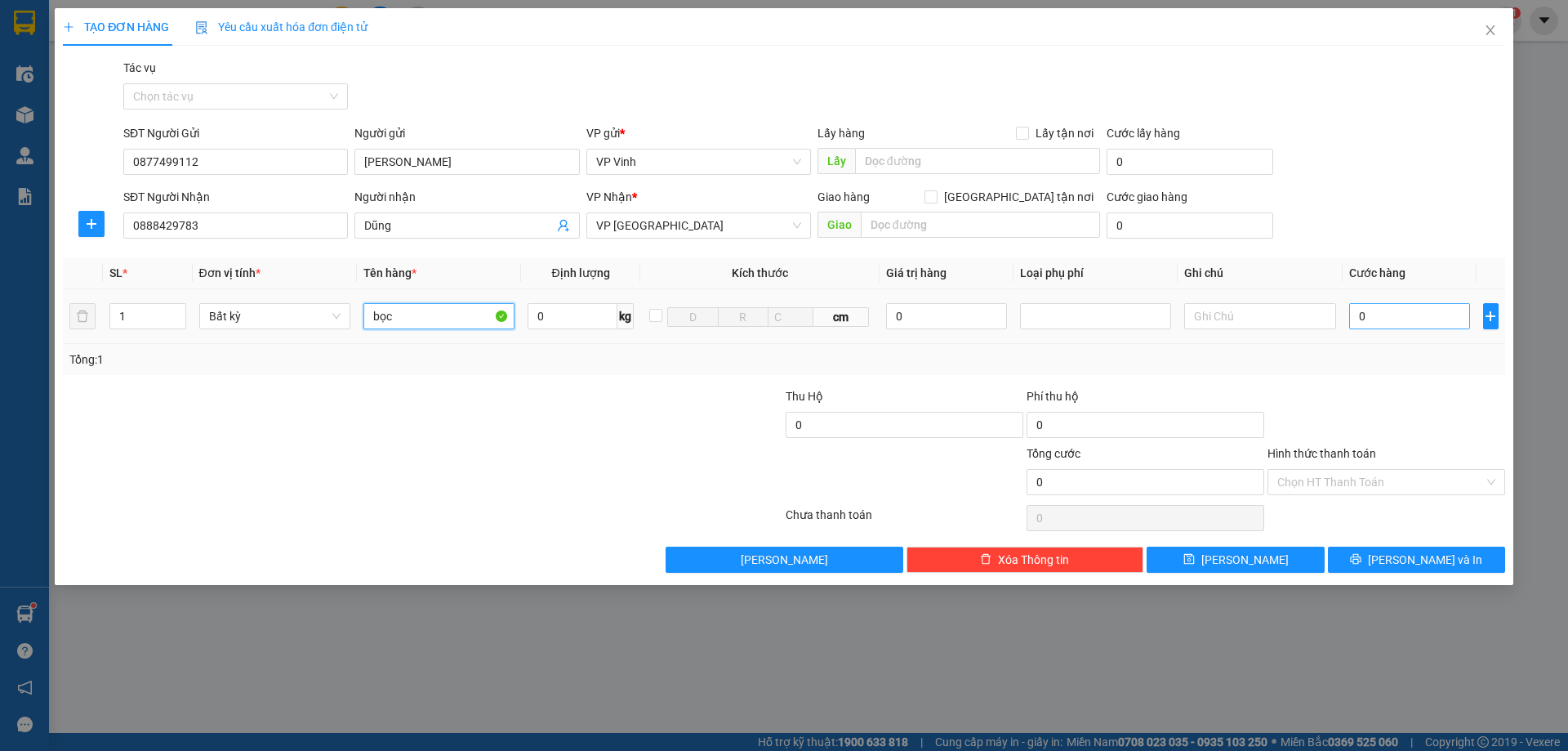
type input "bọc"
click at [1393, 316] on input "0" at bounding box center [1410, 316] width 122 height 26
type input "1"
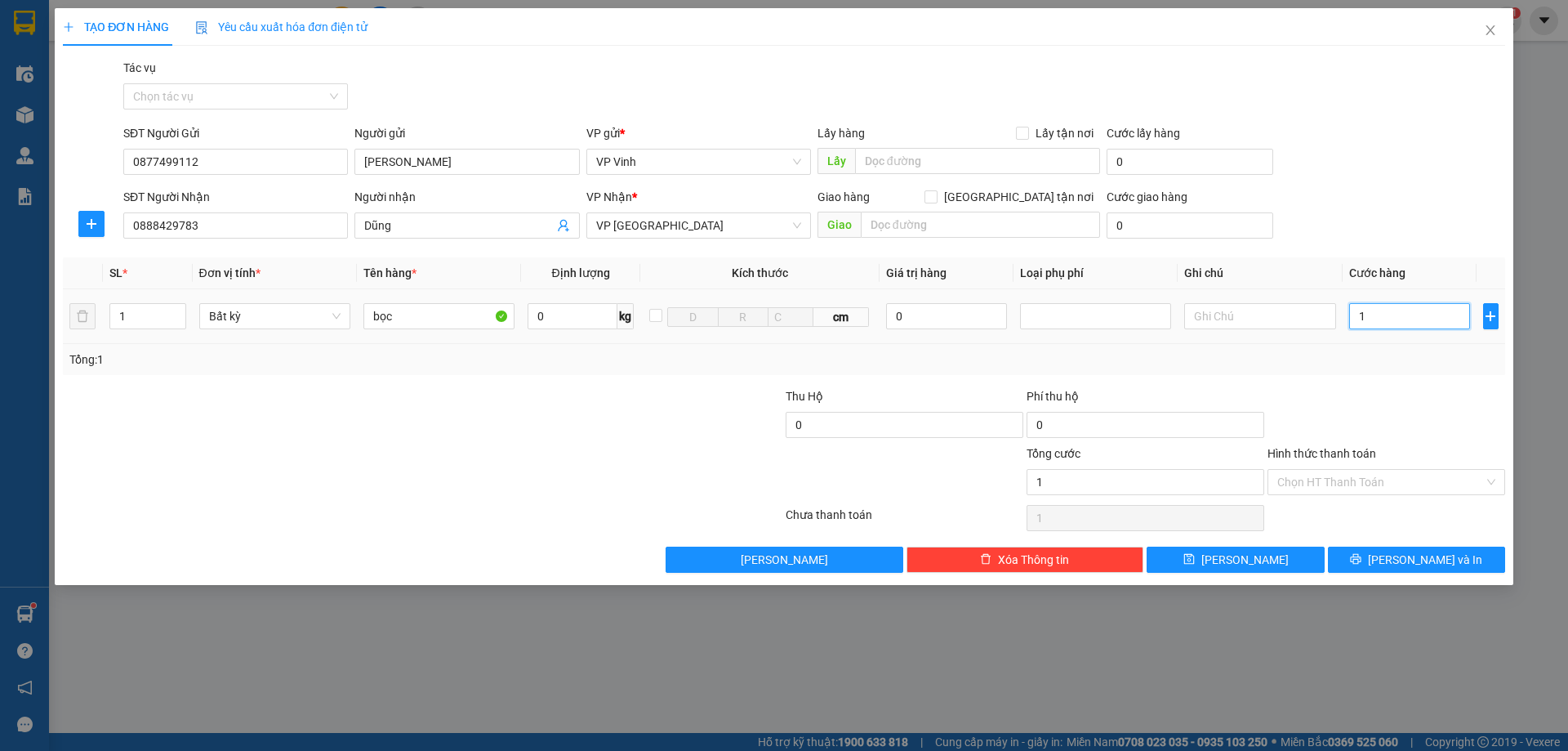
type input "13"
click at [1432, 560] on span "[PERSON_NAME] và In" at bounding box center [1425, 559] width 115 height 18
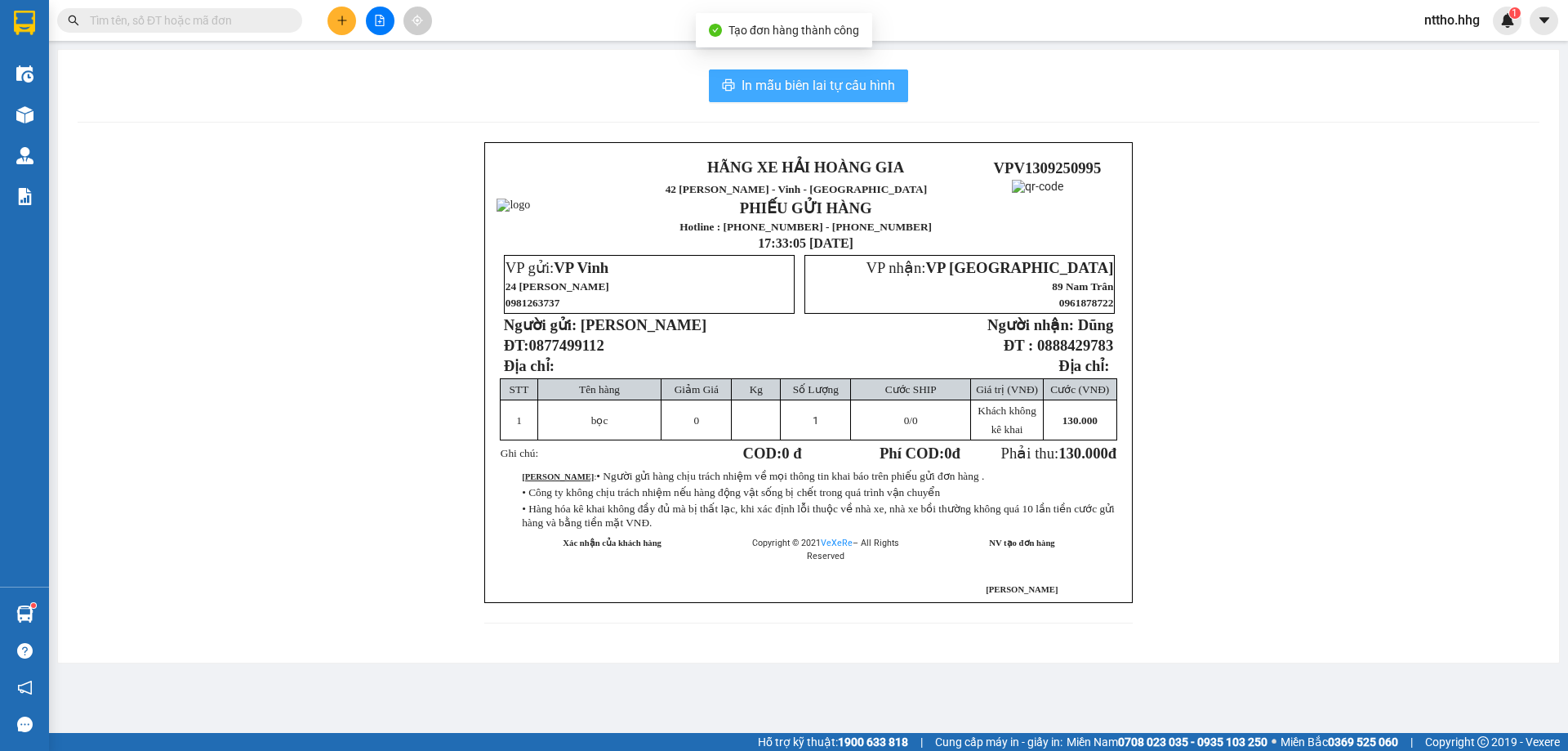
click at [807, 81] on span "In mẫu biên lai tự cấu hình" at bounding box center [818, 85] width 153 height 20
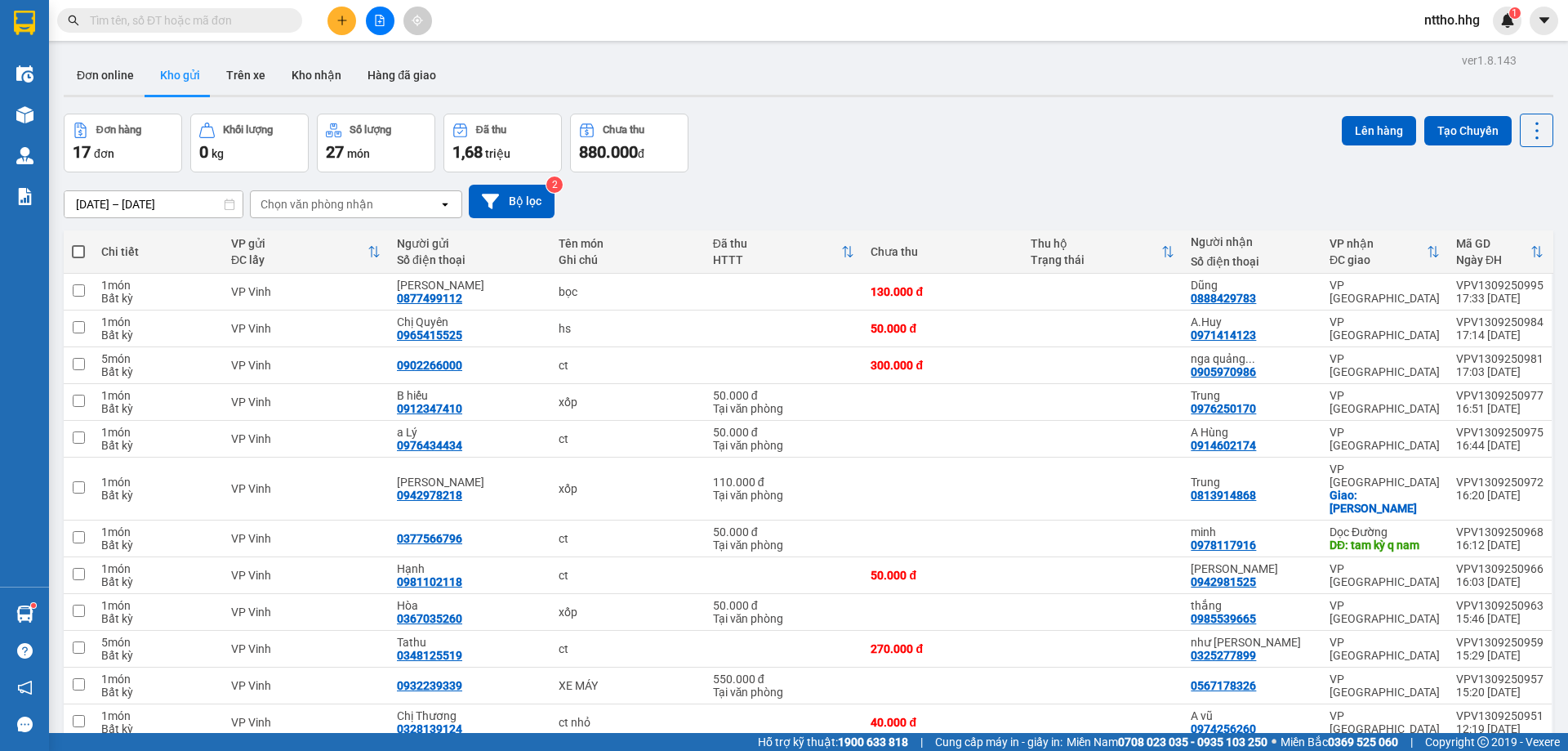
click at [356, 21] on button at bounding box center [342, 20] width 29 height 29
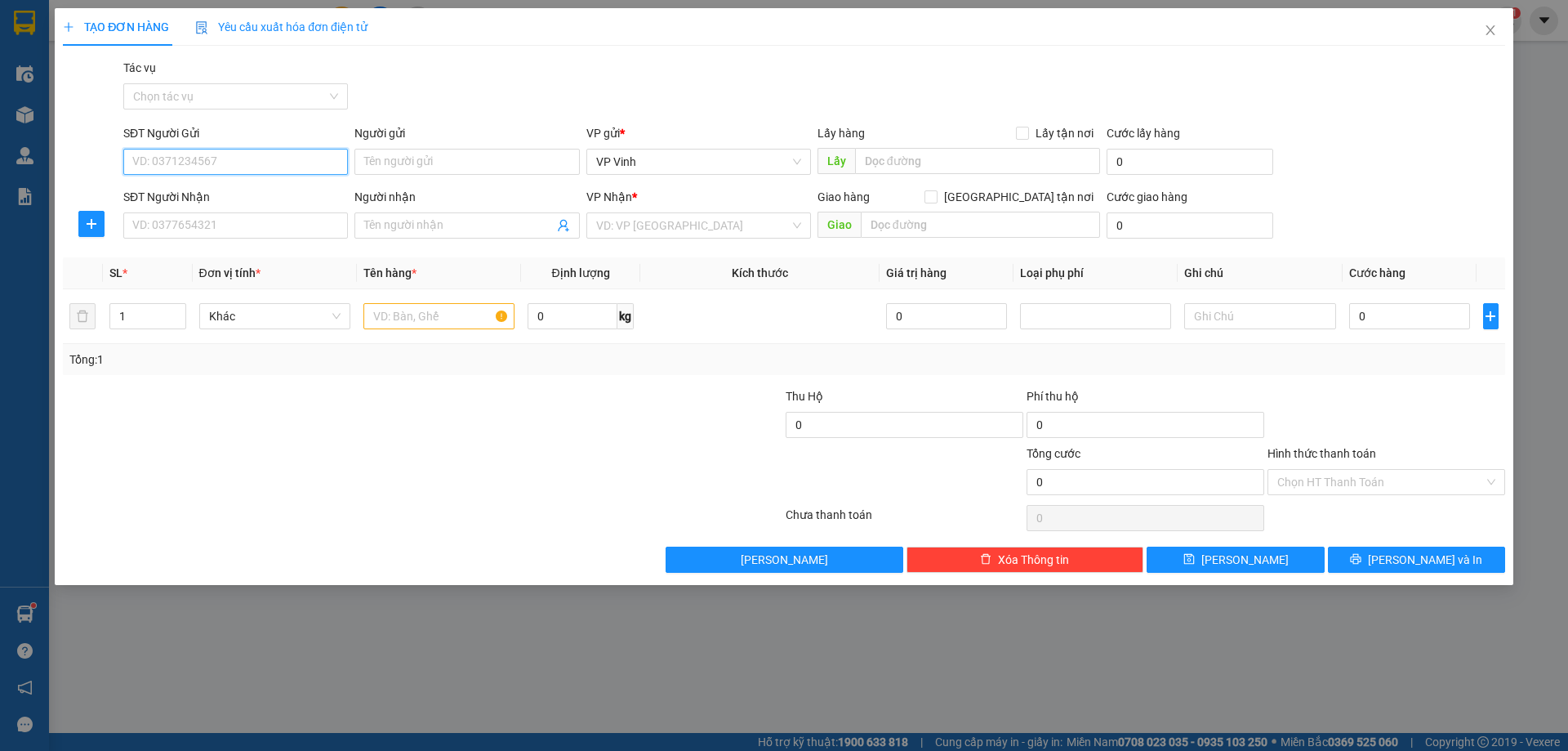
click at [229, 166] on input "SĐT Người Gửi" at bounding box center [235, 162] width 224 height 26
click at [251, 192] on div "0844308668 - [PERSON_NAME]" at bounding box center [235, 194] width 205 height 18
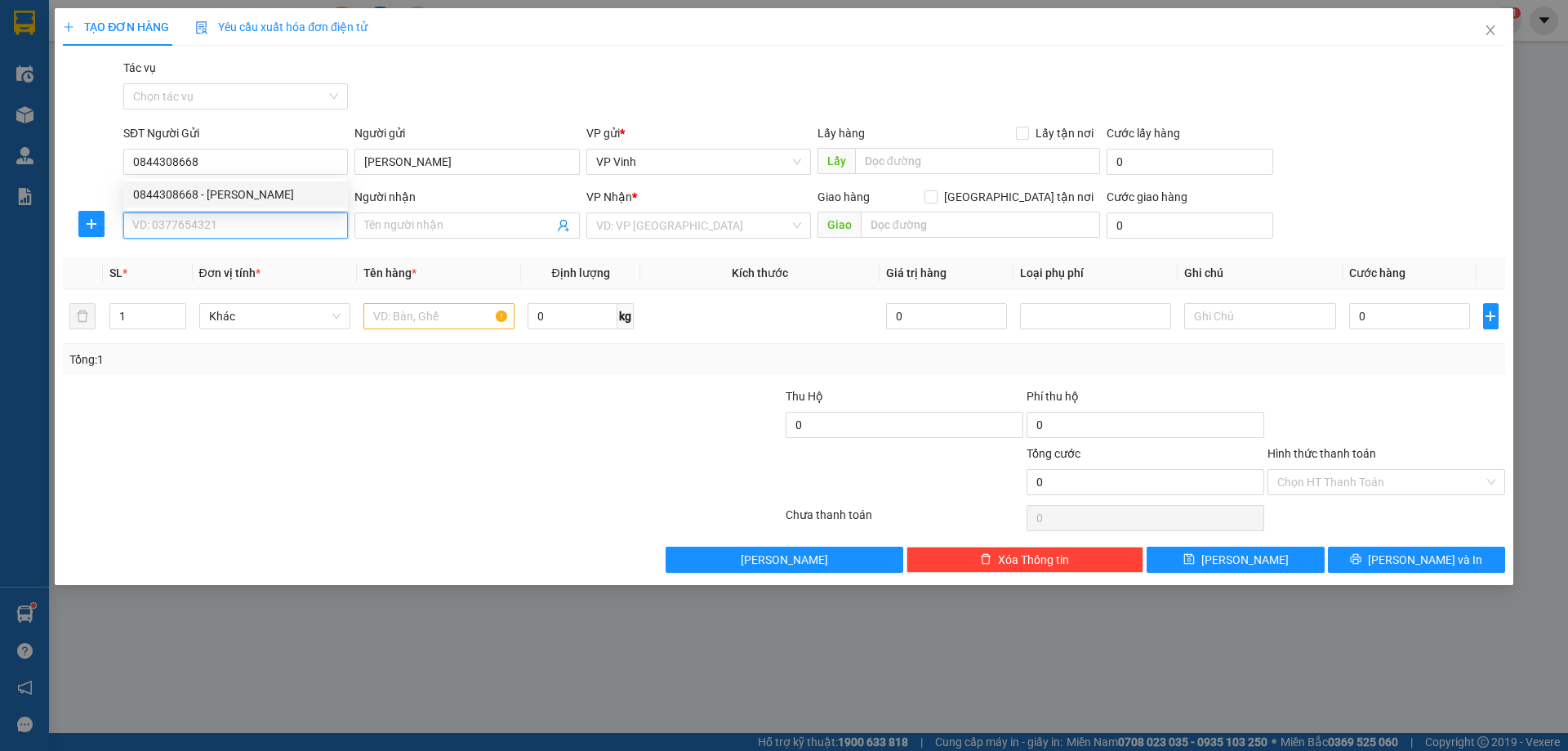
drag, startPoint x: 159, startPoint y: 215, endPoint x: 233, endPoint y: 227, distance: 75.0
click at [174, 219] on input "SĐT Người Nhận" at bounding box center [235, 225] width 224 height 26
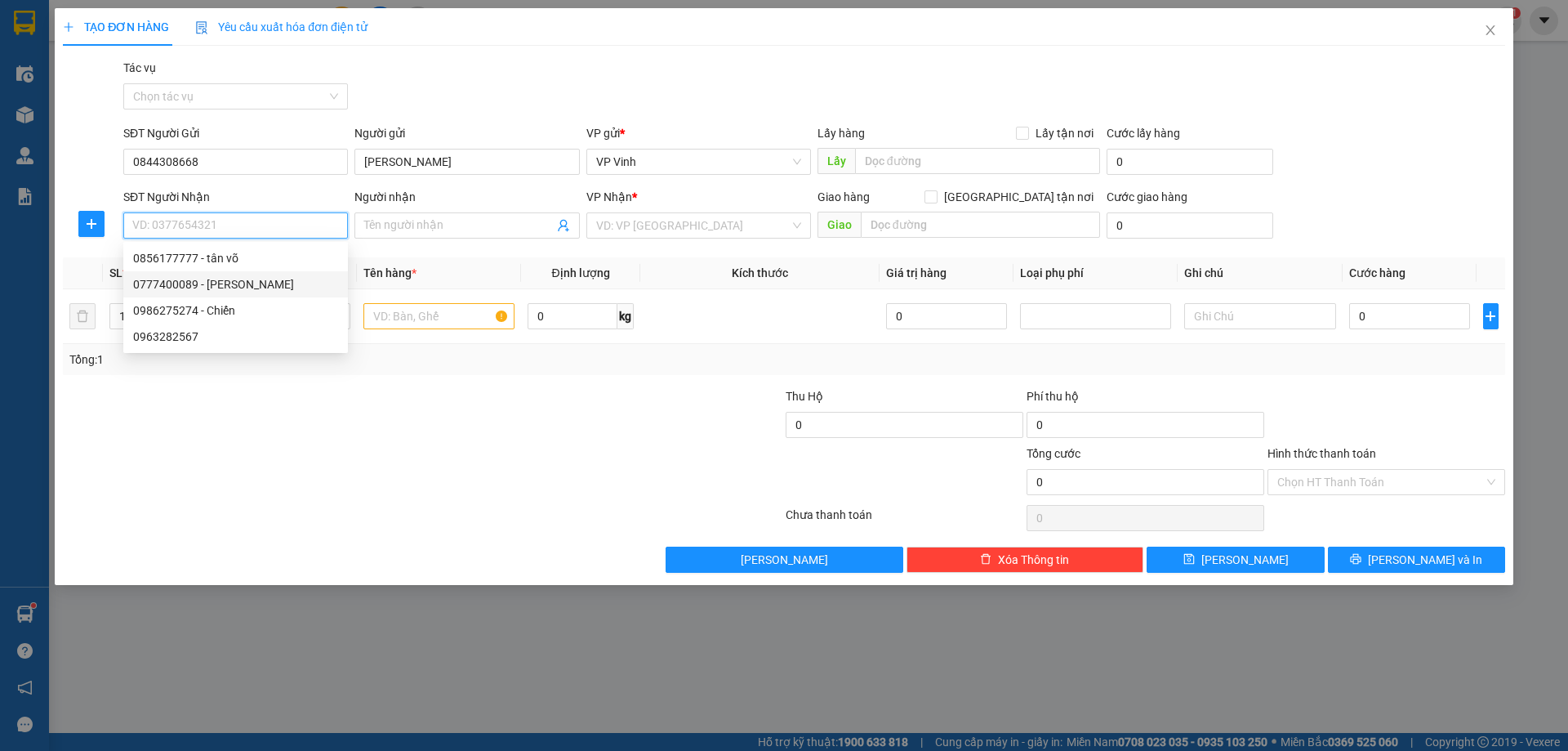
click at [229, 292] on div "0777400089 - [PERSON_NAME]" at bounding box center [235, 284] width 205 height 18
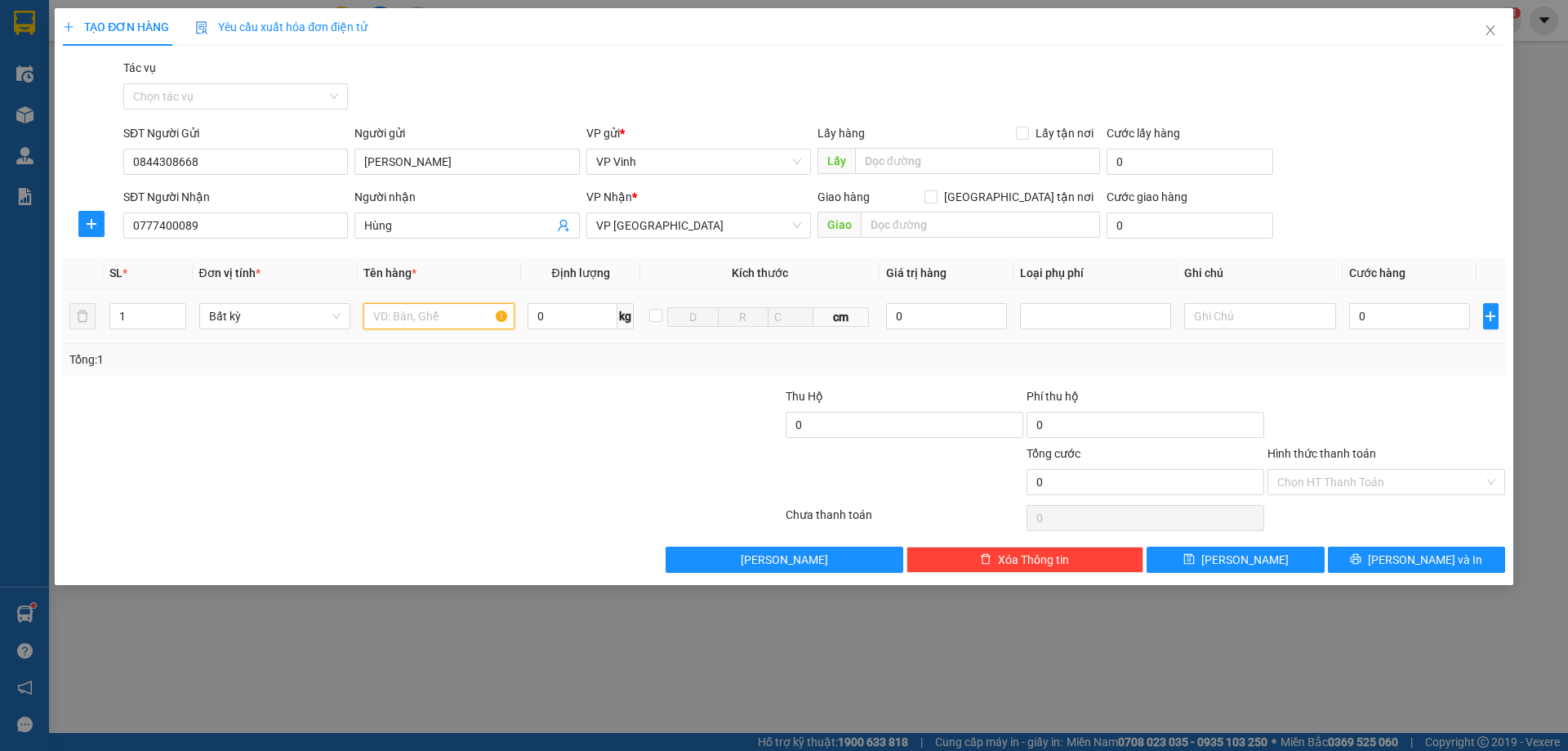
click at [443, 321] on input "text" at bounding box center [440, 316] width 151 height 26
click at [1407, 319] on input "0" at bounding box center [1410, 316] width 122 height 26
click at [1439, 548] on button "[PERSON_NAME] và In" at bounding box center [1417, 560] width 177 height 26
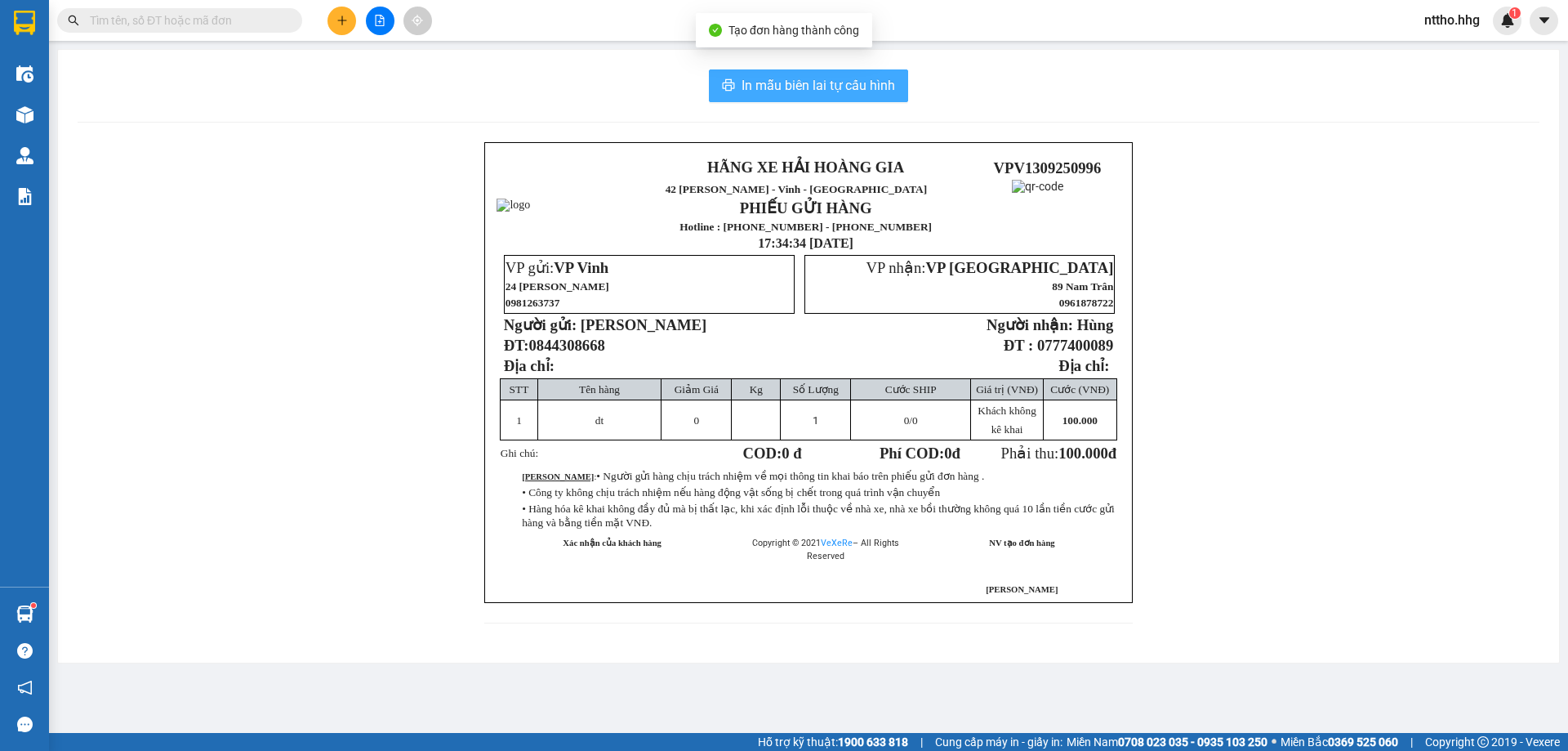
click at [850, 93] on span "In mẫu biên lai tự cấu hình" at bounding box center [818, 85] width 153 height 20
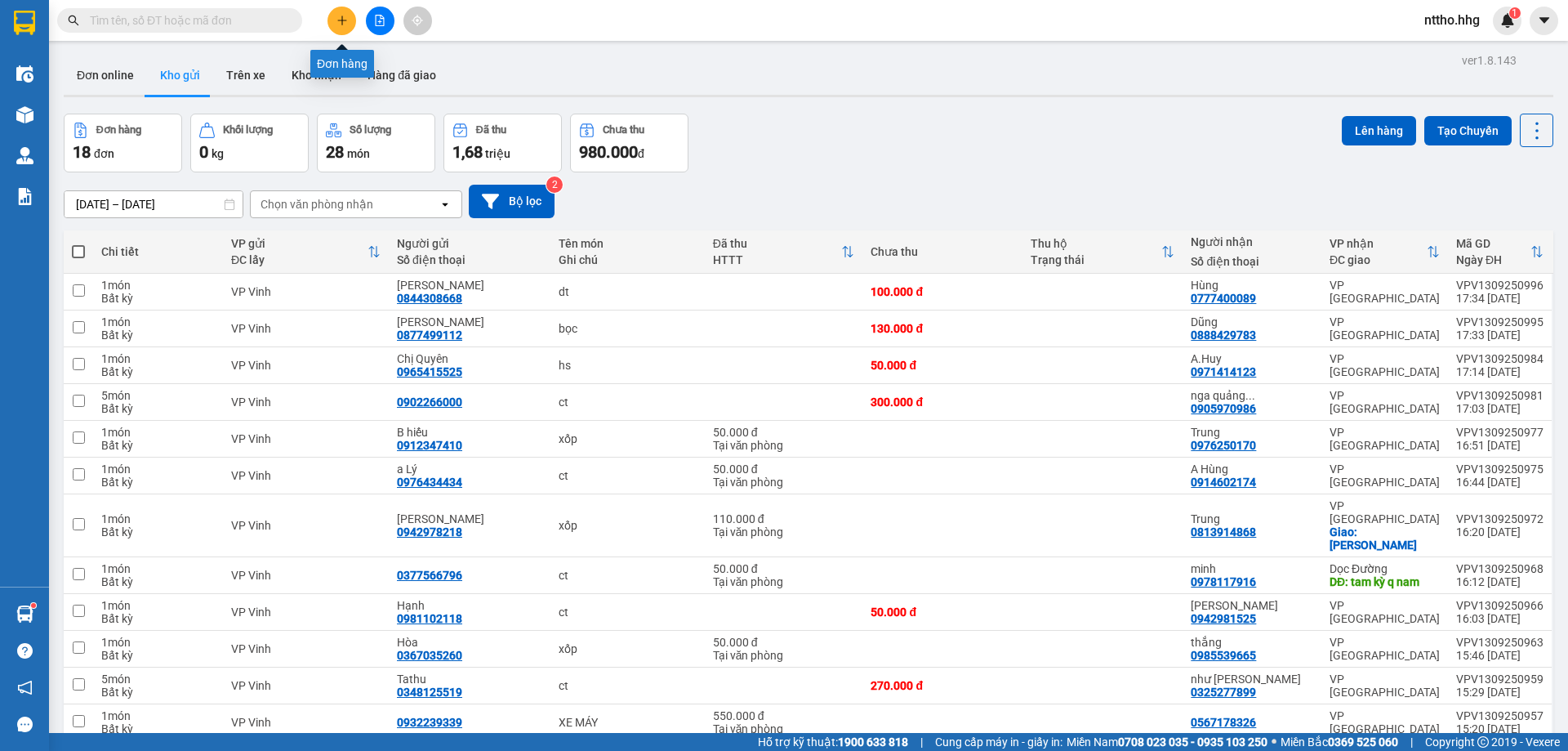
click at [350, 21] on button at bounding box center [342, 20] width 29 height 29
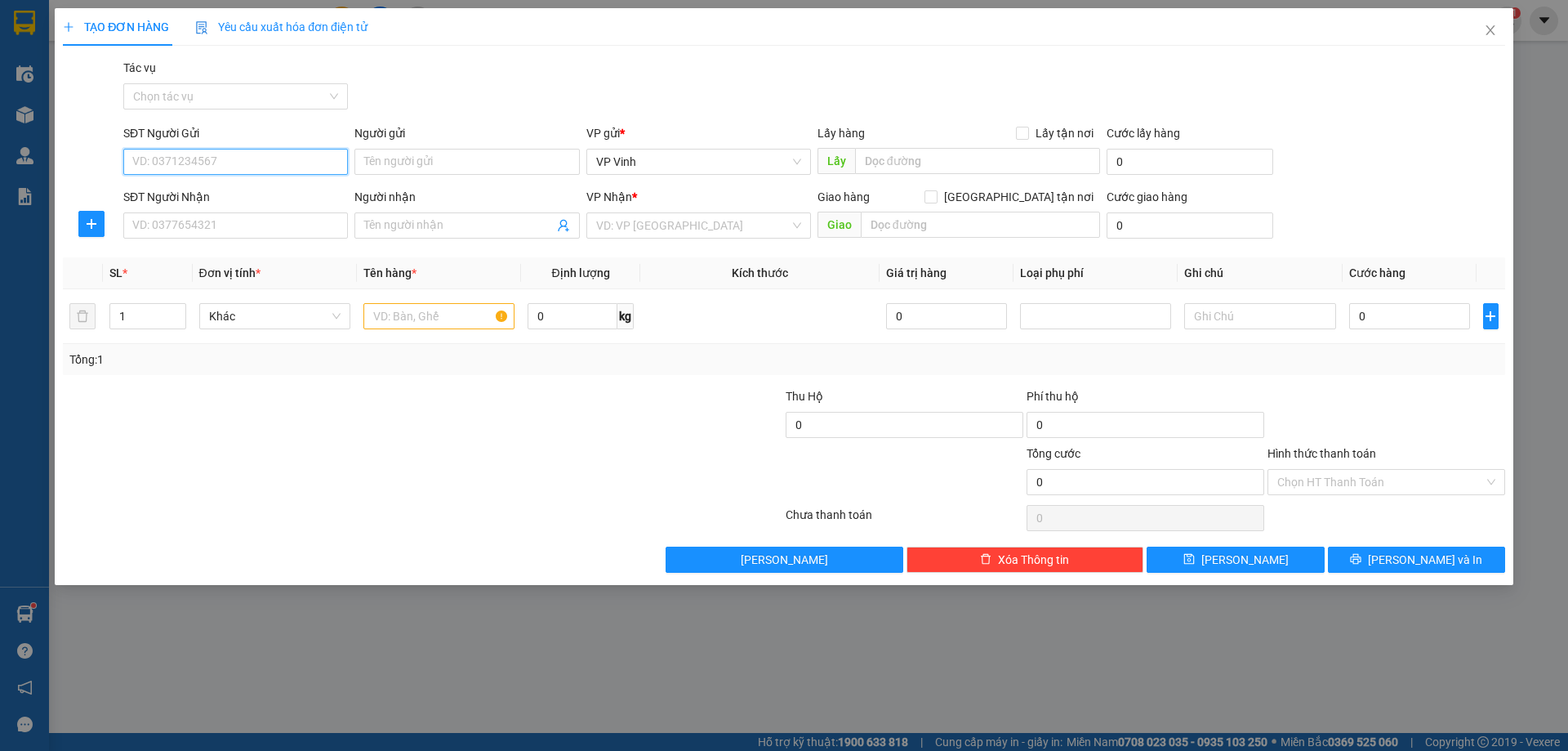
click at [228, 157] on input "SĐT Người Gửi" at bounding box center [235, 162] width 224 height 26
click at [157, 159] on input "09842202658" at bounding box center [235, 162] width 224 height 26
click at [153, 160] on input "09842202658" at bounding box center [235, 162] width 224 height 26
click at [223, 169] on input "0942202658" at bounding box center [235, 162] width 224 height 26
click at [241, 226] on input "SĐT Người Nhận" at bounding box center [235, 225] width 224 height 26
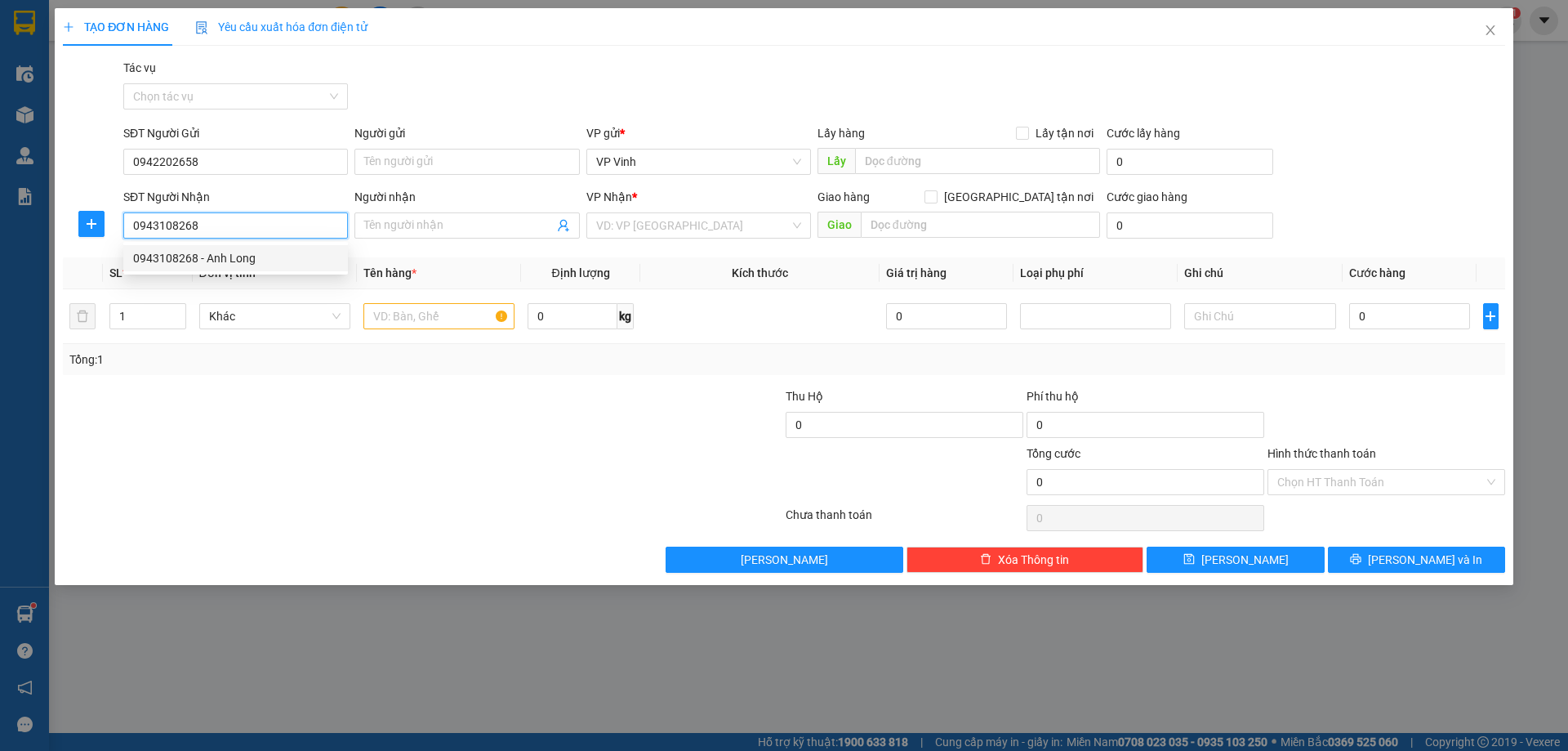
click at [271, 261] on div "0943108268 - Anh Long" at bounding box center [235, 258] width 205 height 18
click at [728, 227] on span "VP Vinh" at bounding box center [699, 225] width 205 height 25
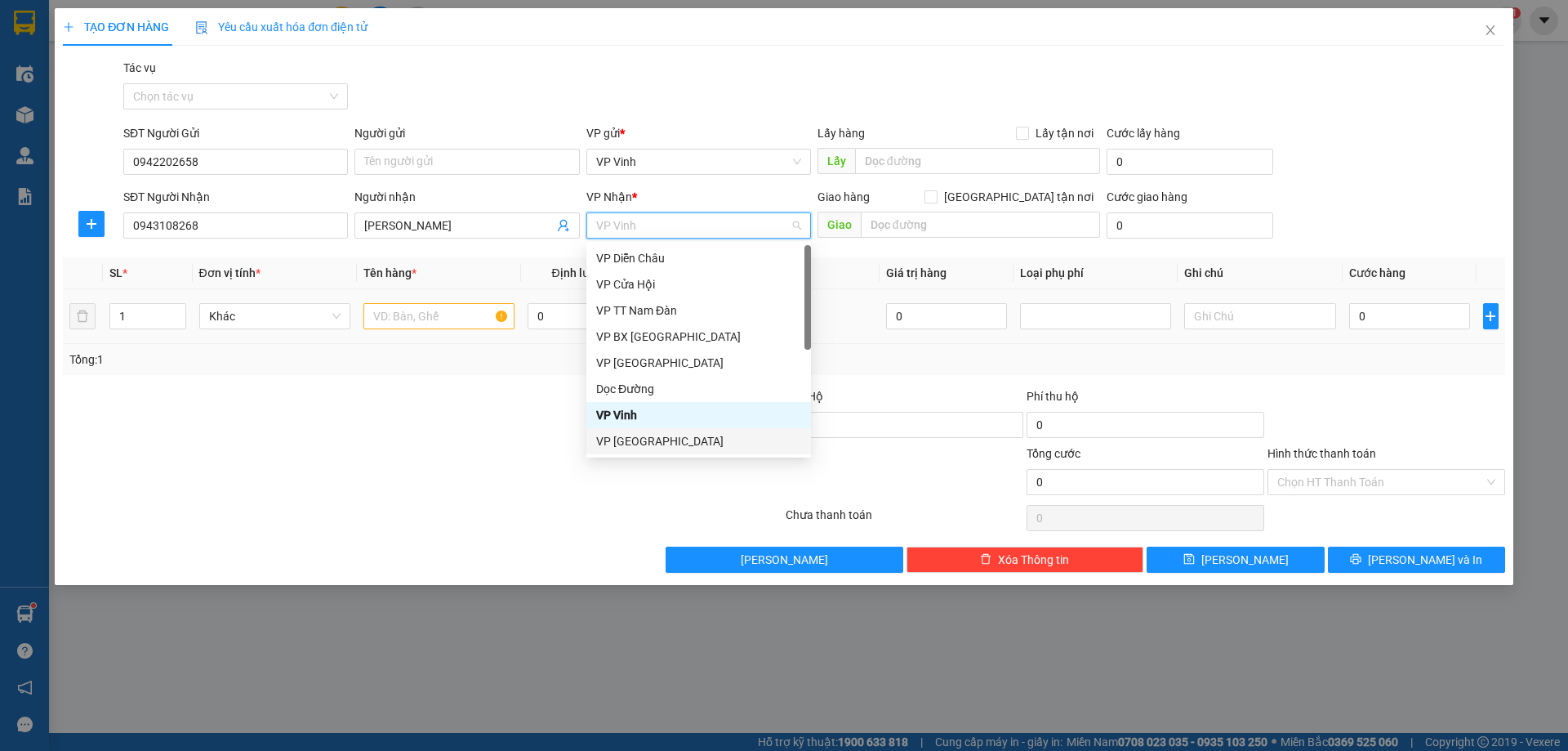
drag, startPoint x: 653, startPoint y: 442, endPoint x: 359, endPoint y: 337, distance: 312.2
click at [650, 442] on div "VP [GEOGRAPHIC_DATA]" at bounding box center [699, 441] width 205 height 18
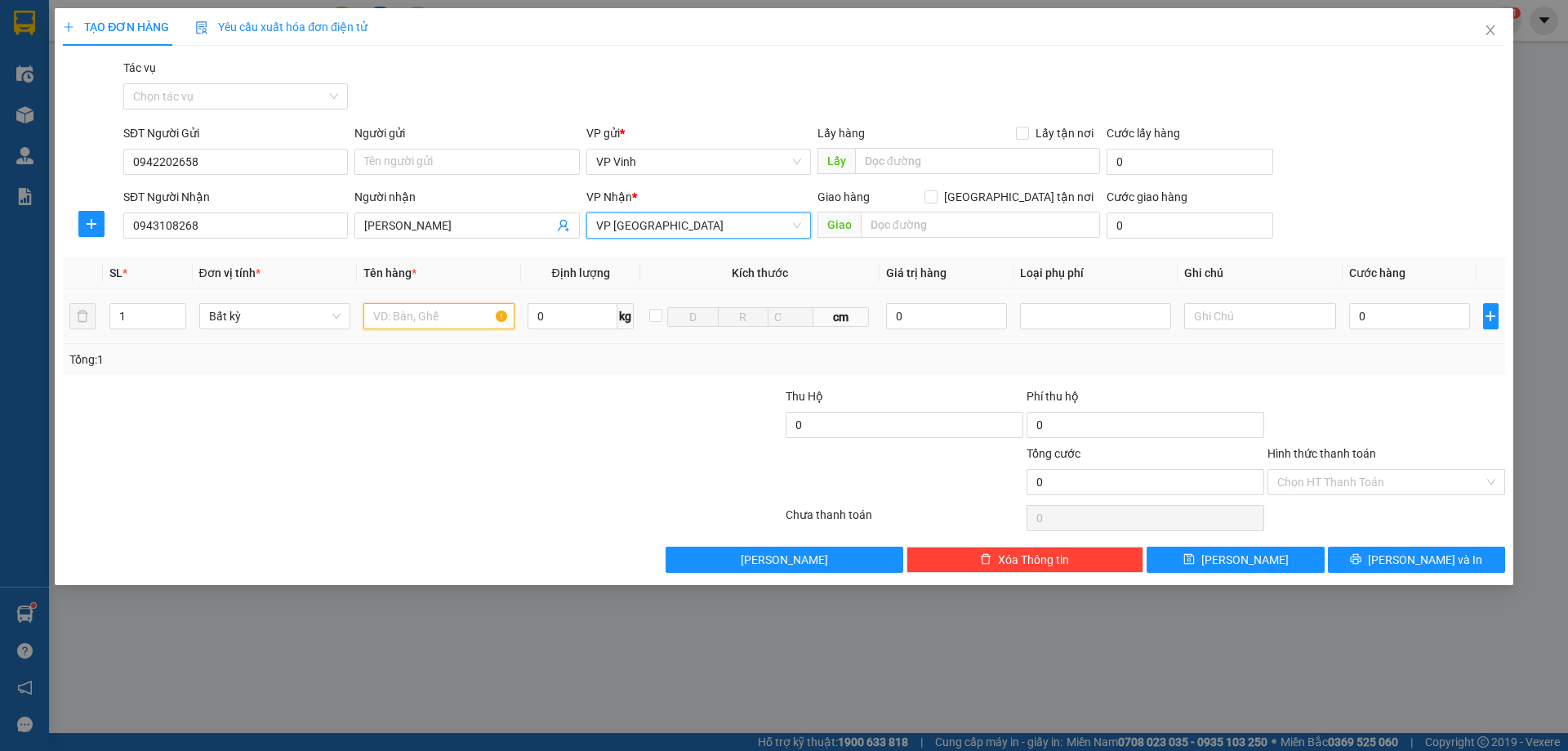
drag, startPoint x: 463, startPoint y: 305, endPoint x: 420, endPoint y: 321, distance: 45.9
click at [422, 319] on input "text" at bounding box center [440, 316] width 151 height 26
click at [447, 309] on input "text" at bounding box center [440, 316] width 151 height 26
click at [1403, 322] on input "0" at bounding box center [1410, 316] width 122 height 26
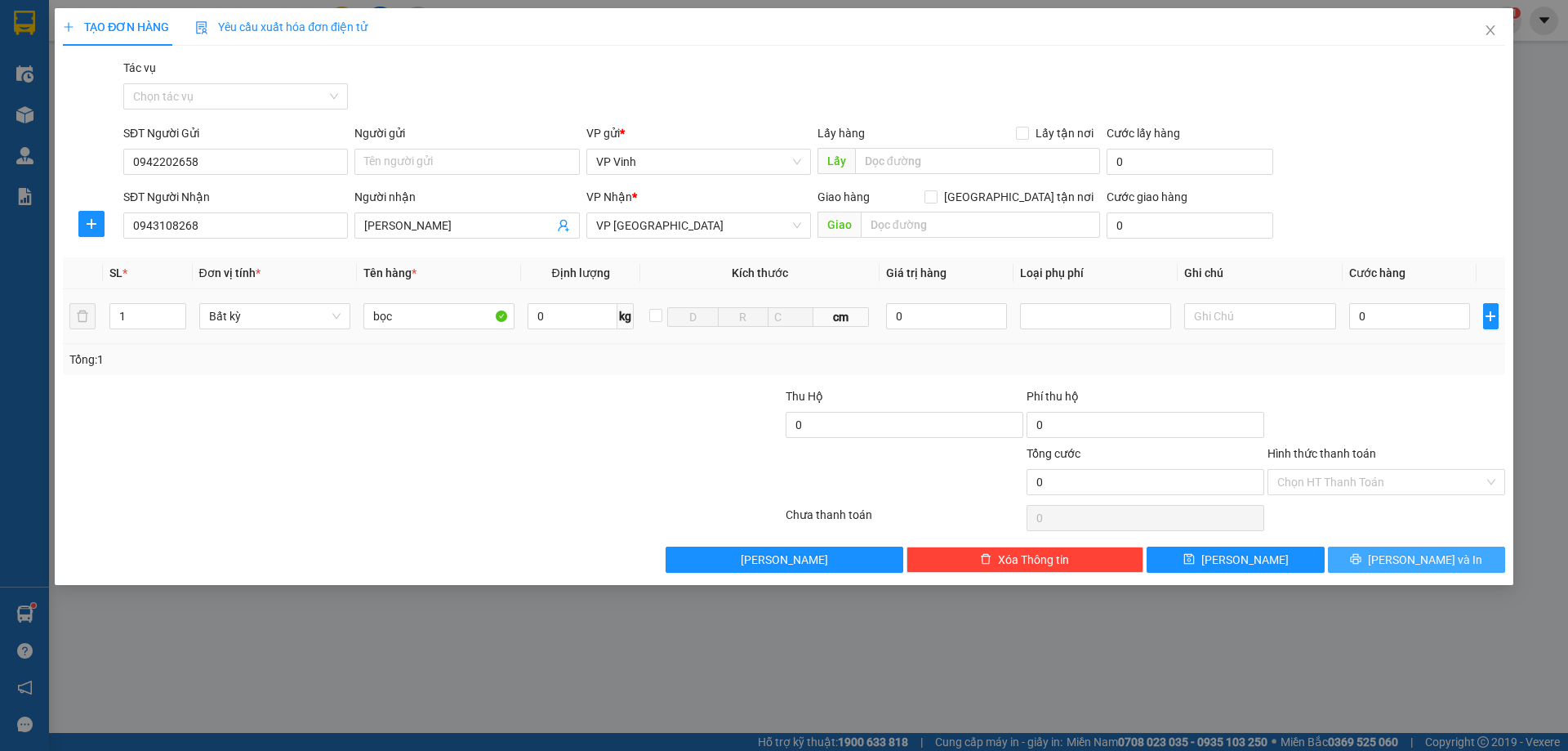
drag, startPoint x: 1395, startPoint y: 559, endPoint x: 1375, endPoint y: 336, distance: 223.9
click at [1388, 349] on div "Transit Pickup Surcharge Ids Transit Deliver Surcharge Ids Transit Deliver Surc…" at bounding box center [784, 316] width 1442 height 514
click at [1390, 319] on input "0" at bounding box center [1410, 316] width 122 height 26
click at [1424, 555] on div "Transit Pickup Surcharge Ids Transit Deliver Surcharge Ids Transit Deliver Surc…" at bounding box center [784, 316] width 1442 height 514
click at [1424, 561] on span "[PERSON_NAME] và In" at bounding box center [1425, 559] width 115 height 18
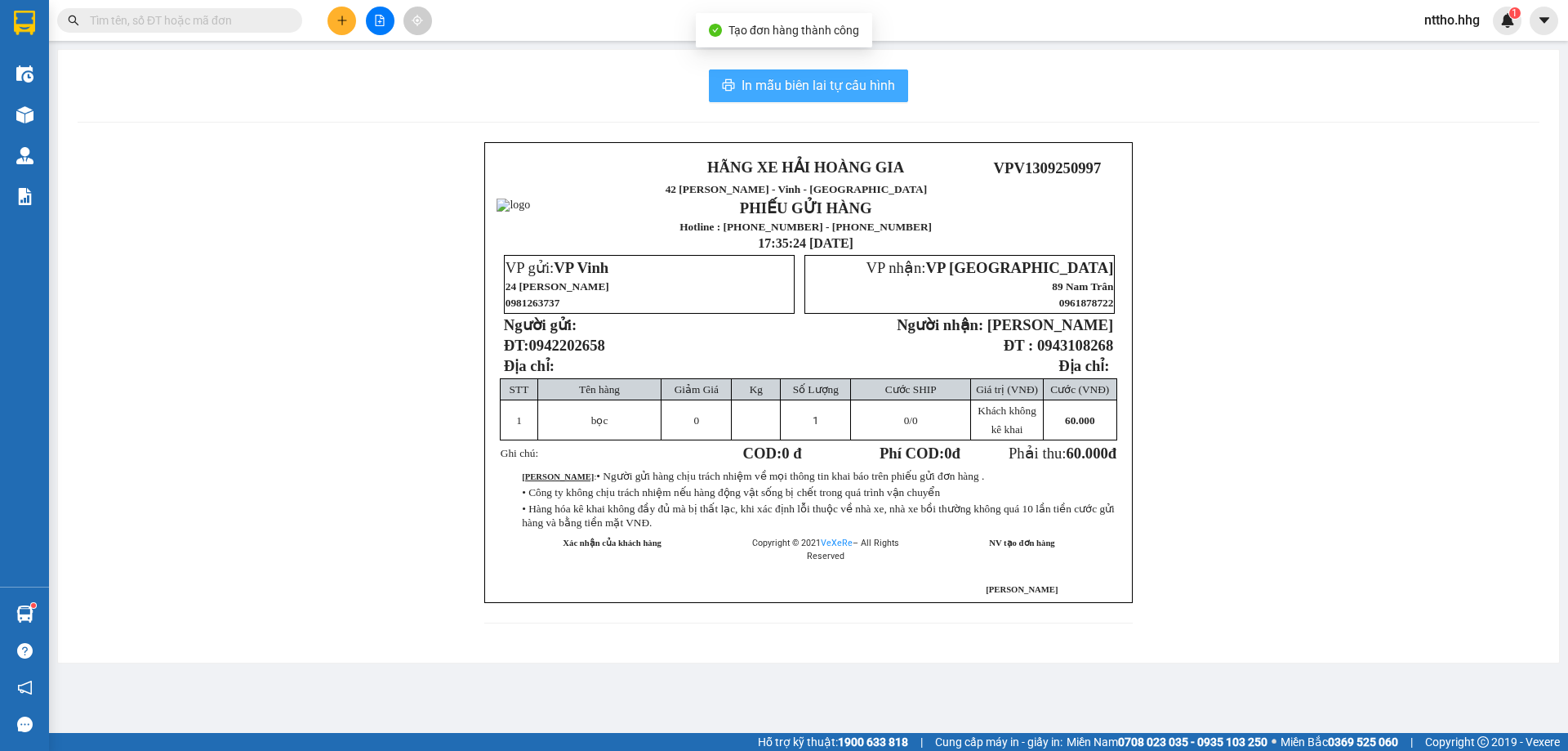
click at [829, 84] on span "In mẫu biên lai tự cấu hình" at bounding box center [818, 85] width 153 height 20
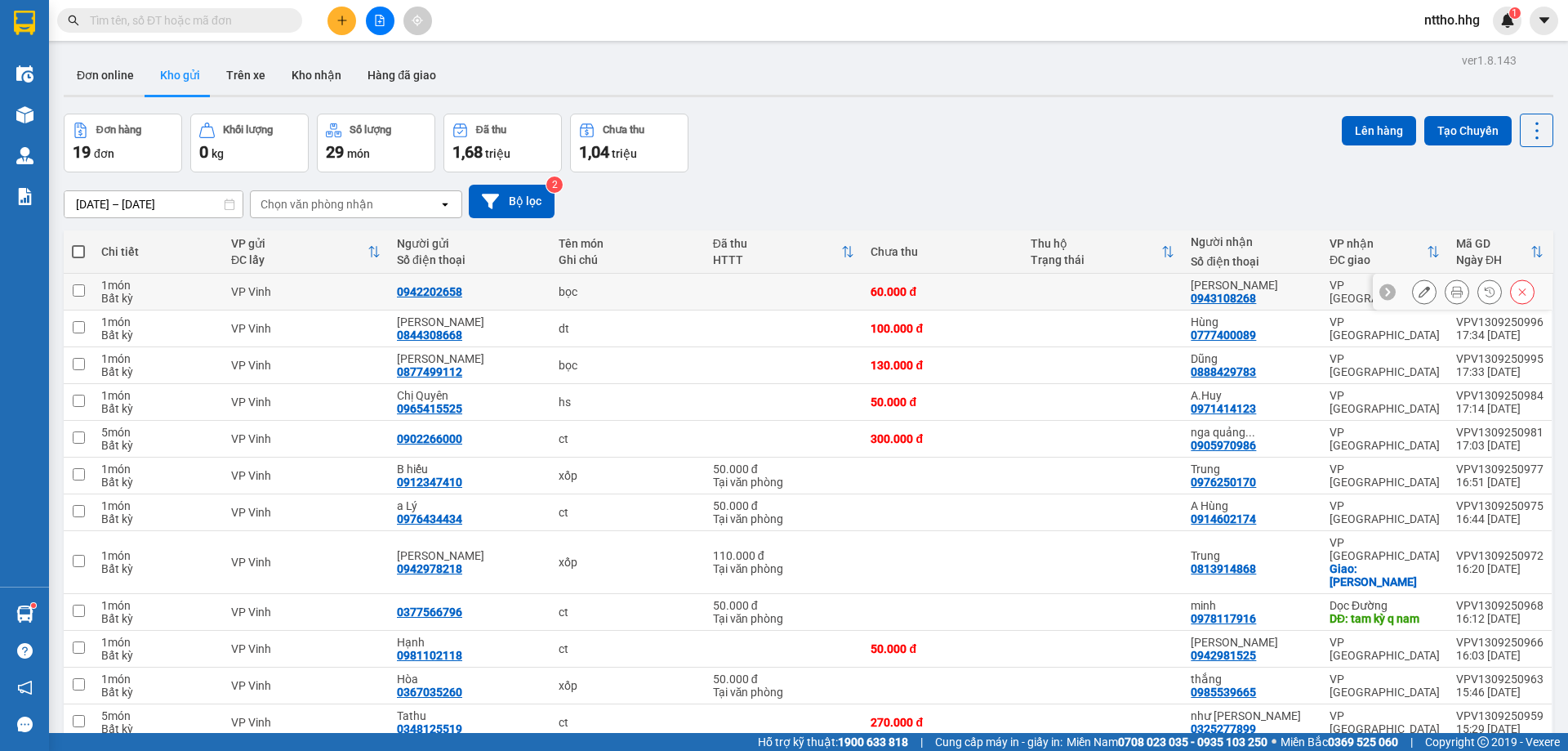
click at [1451, 294] on icon at bounding box center [1456, 291] width 11 height 11
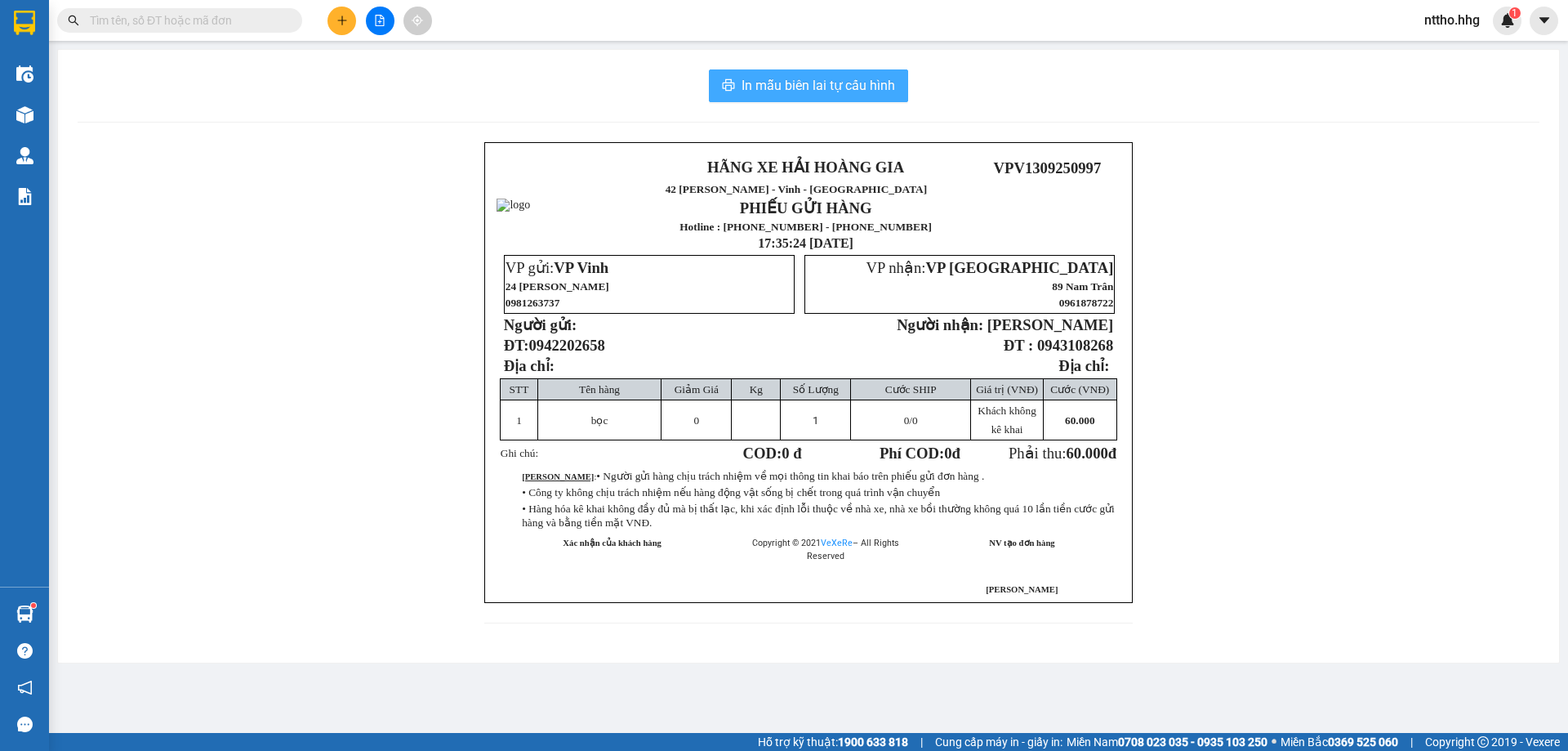
click at [856, 85] on span "In mẫu biên lai tự cấu hình" at bounding box center [818, 85] width 153 height 20
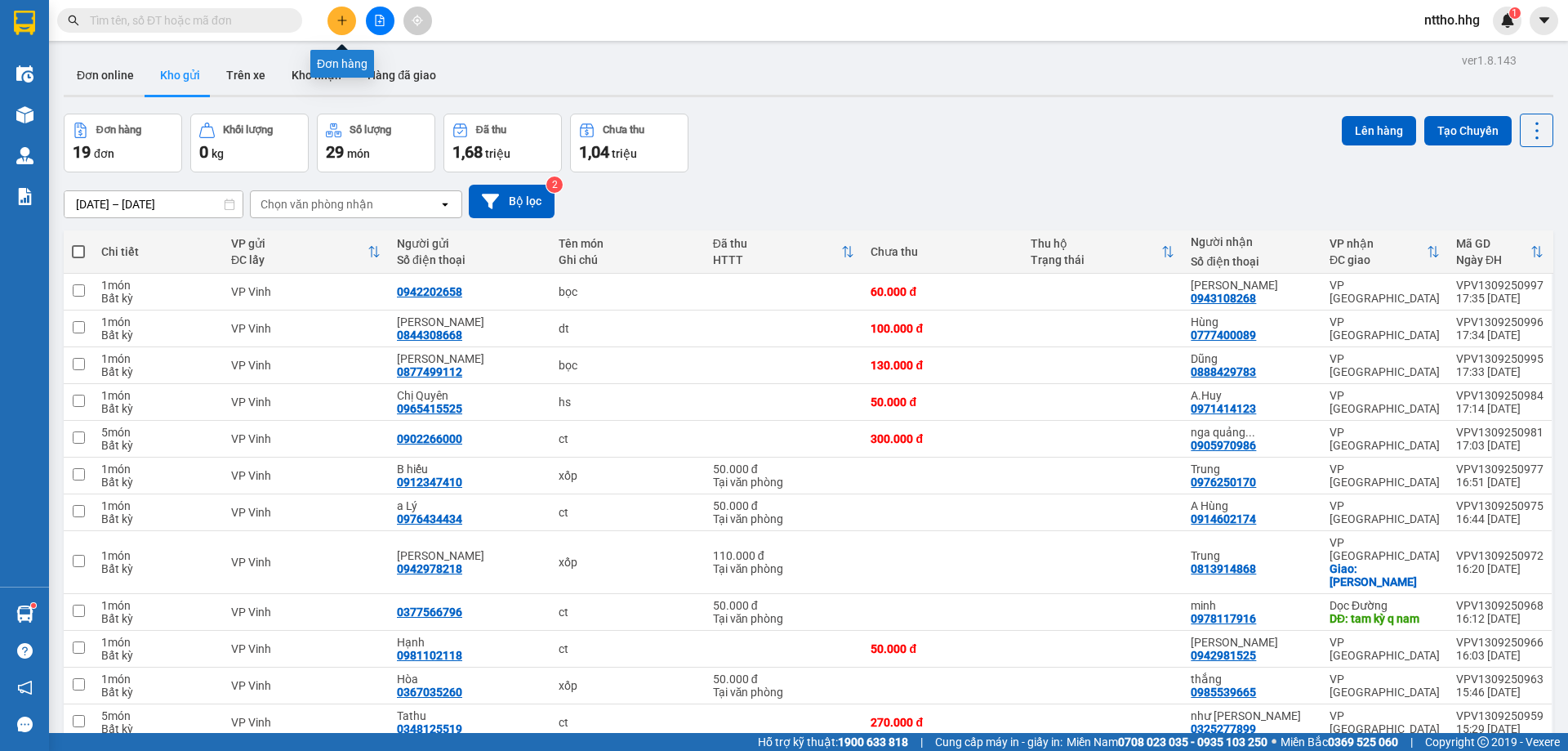
click at [342, 23] on icon "plus" at bounding box center [342, 20] width 11 height 11
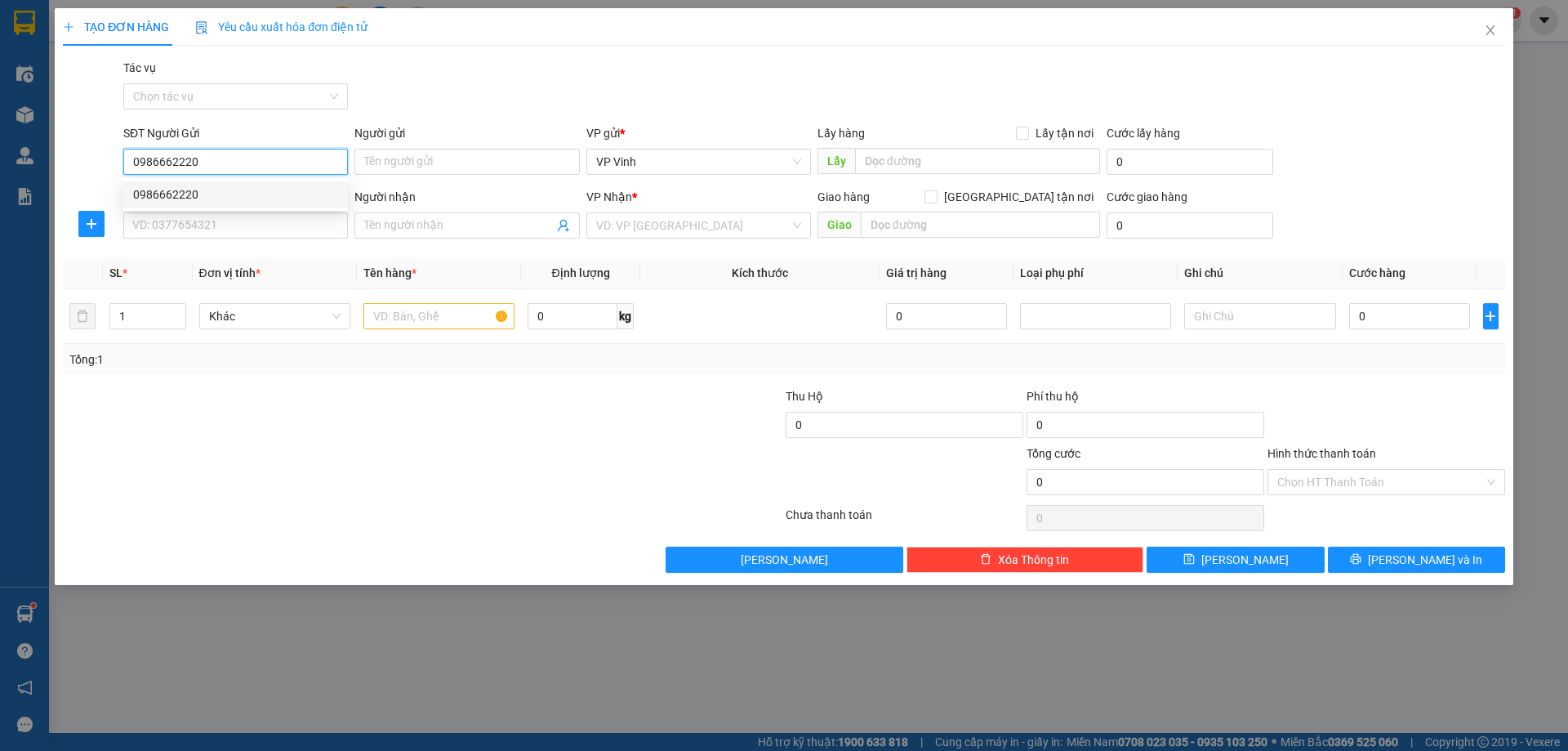
click at [165, 191] on div "0986662220" at bounding box center [235, 194] width 205 height 18
click at [172, 217] on input "SĐT Người Nhận" at bounding box center [235, 225] width 224 height 26
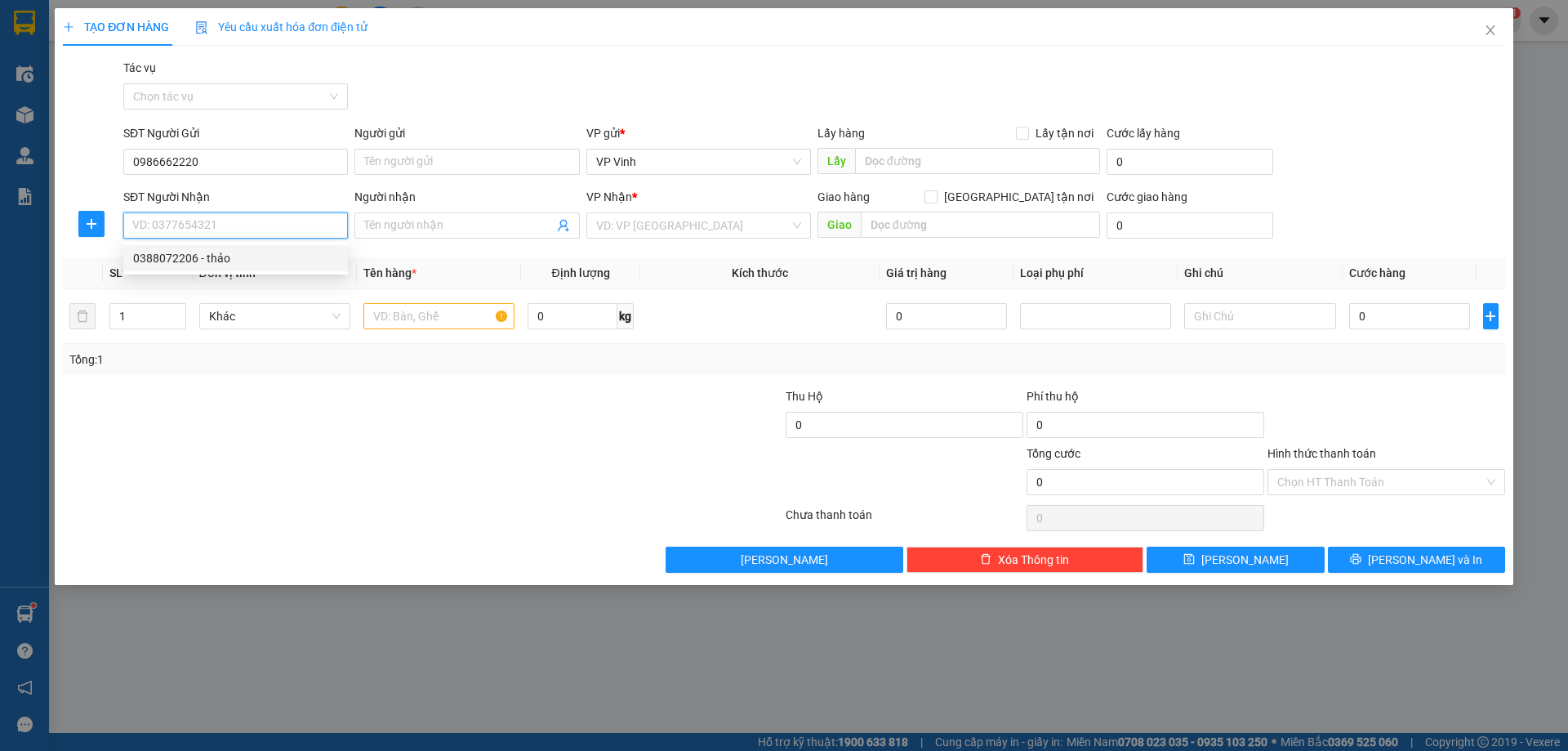
click at [223, 258] on div "0388072206 - thảo" at bounding box center [235, 258] width 205 height 18
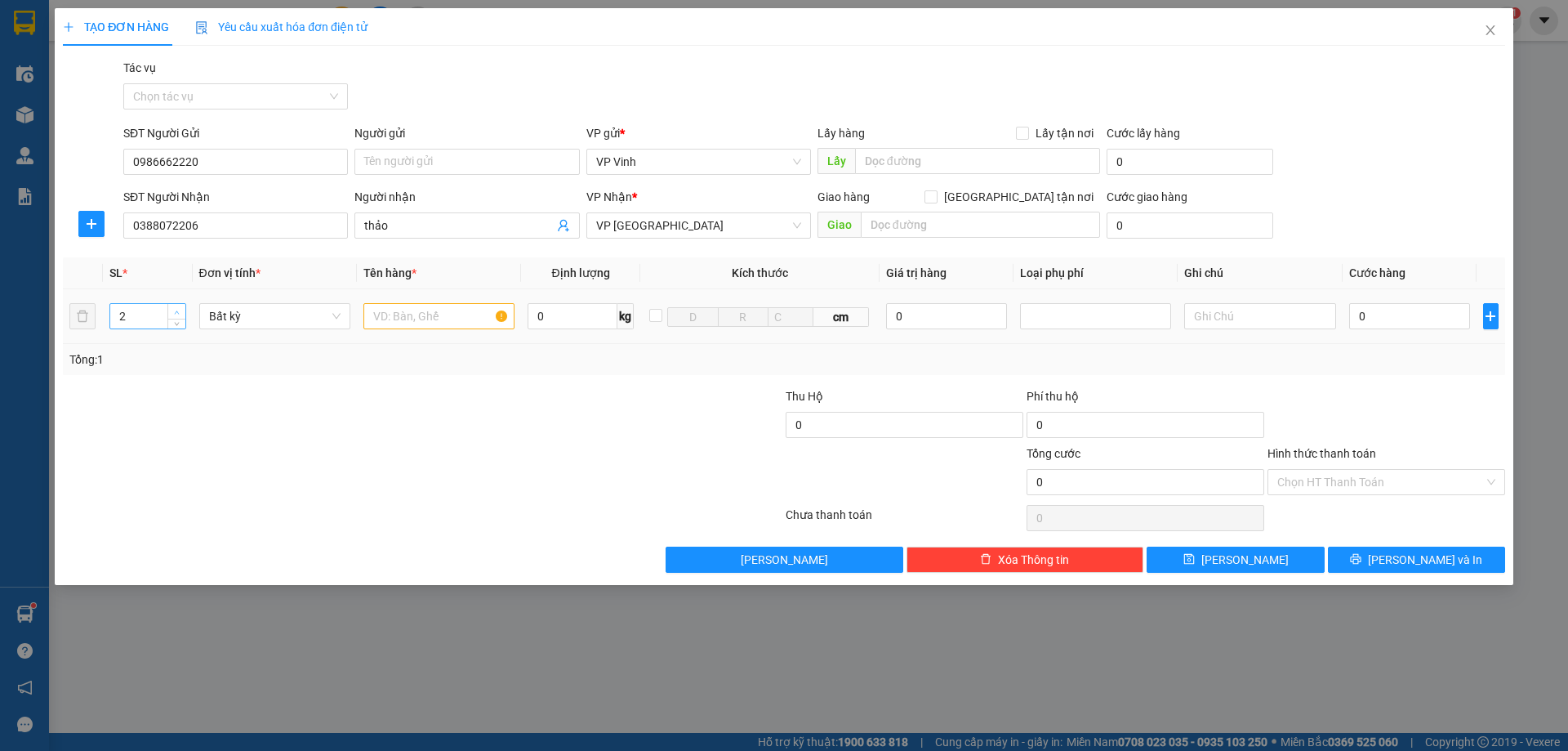
drag, startPoint x: 175, startPoint y: 309, endPoint x: 279, endPoint y: 307, distance: 104.0
click at [175, 309] on icon "up" at bounding box center [176, 310] width 6 height 6
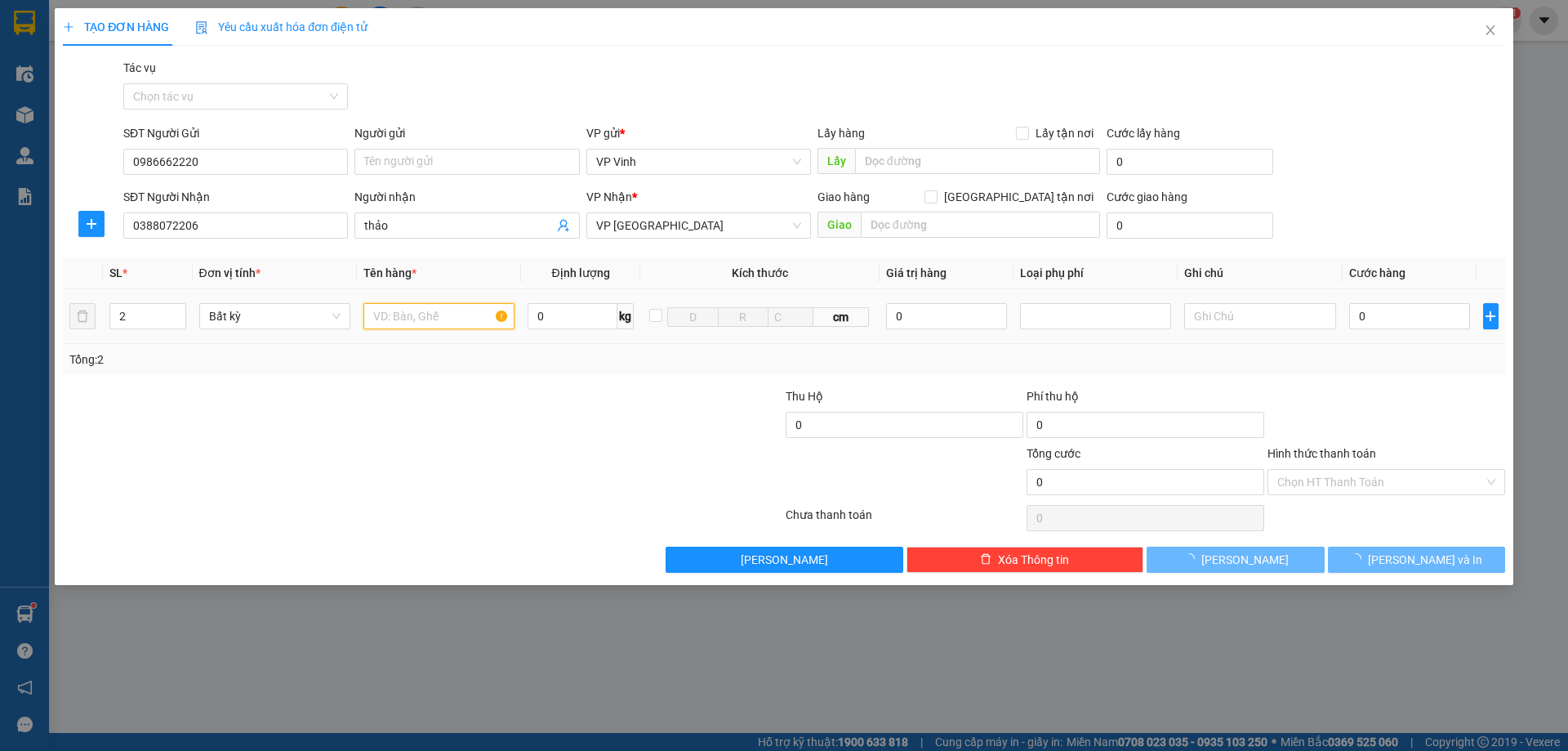
click at [452, 322] on input "text" at bounding box center [440, 316] width 151 height 26
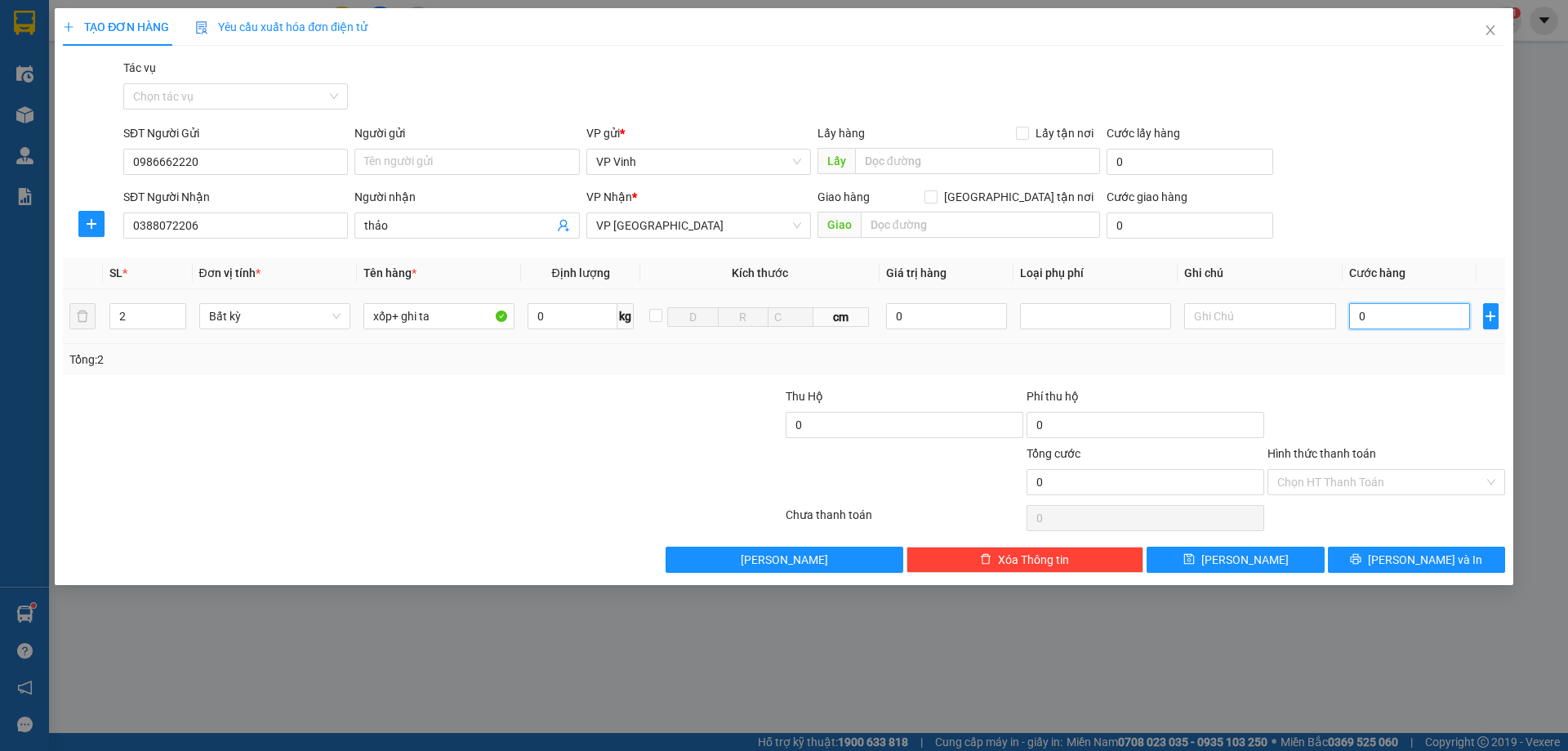
click at [1382, 311] on input "0" at bounding box center [1410, 316] width 122 height 26
click at [1361, 565] on span "printer" at bounding box center [1356, 560] width 11 height 13
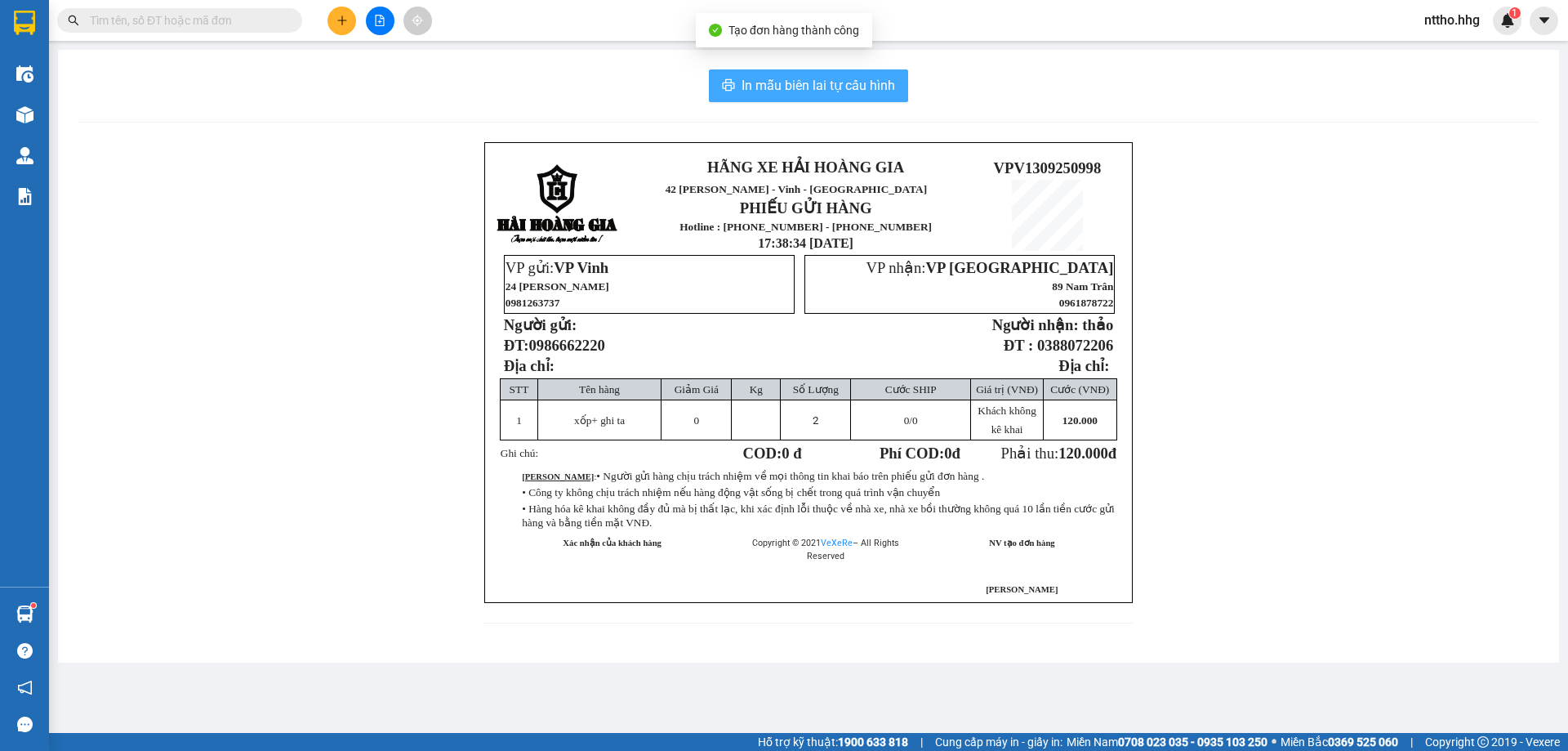
click at [795, 77] on span "In mẫu biên lai tự cấu hình" at bounding box center [818, 85] width 153 height 20
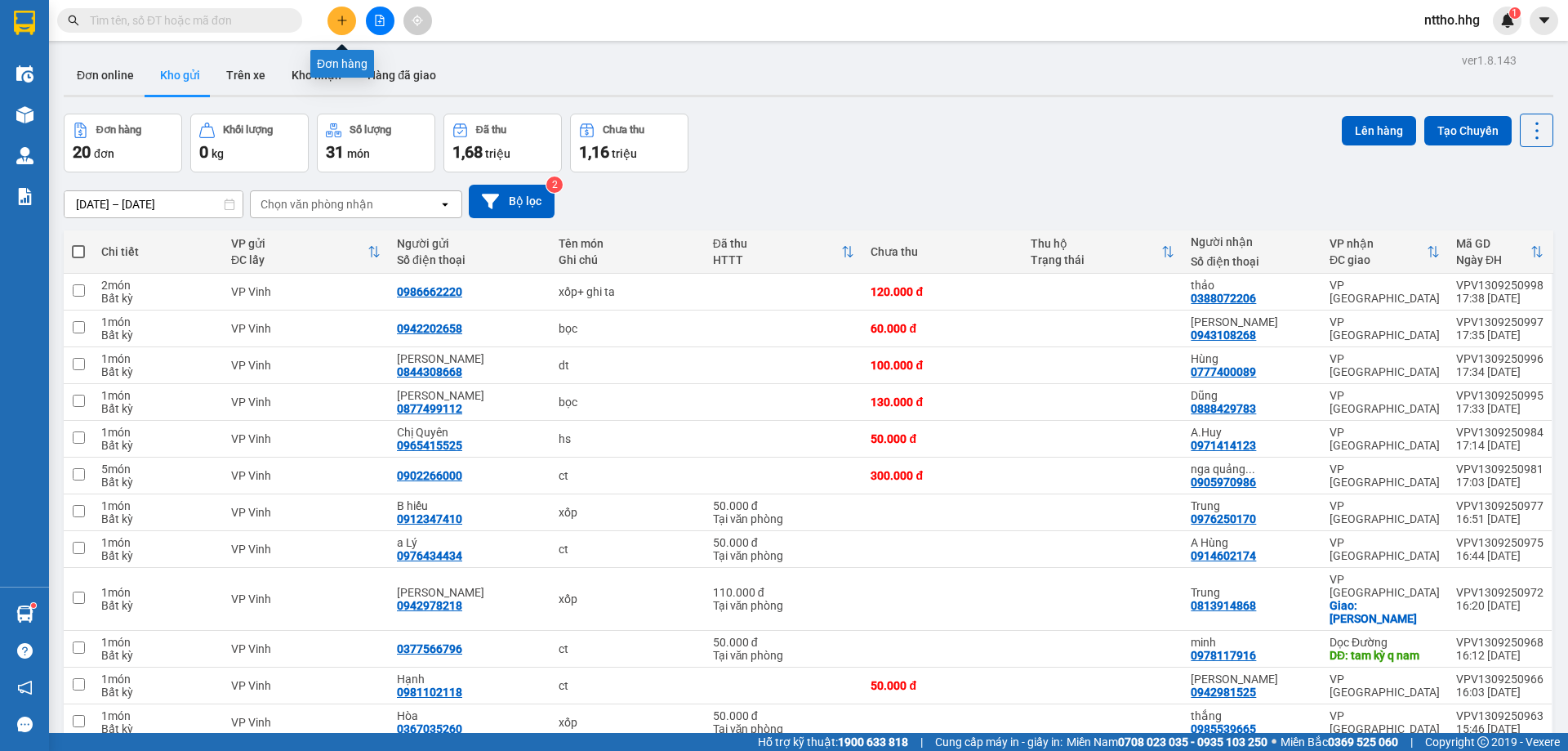
click at [346, 10] on button at bounding box center [342, 20] width 29 height 29
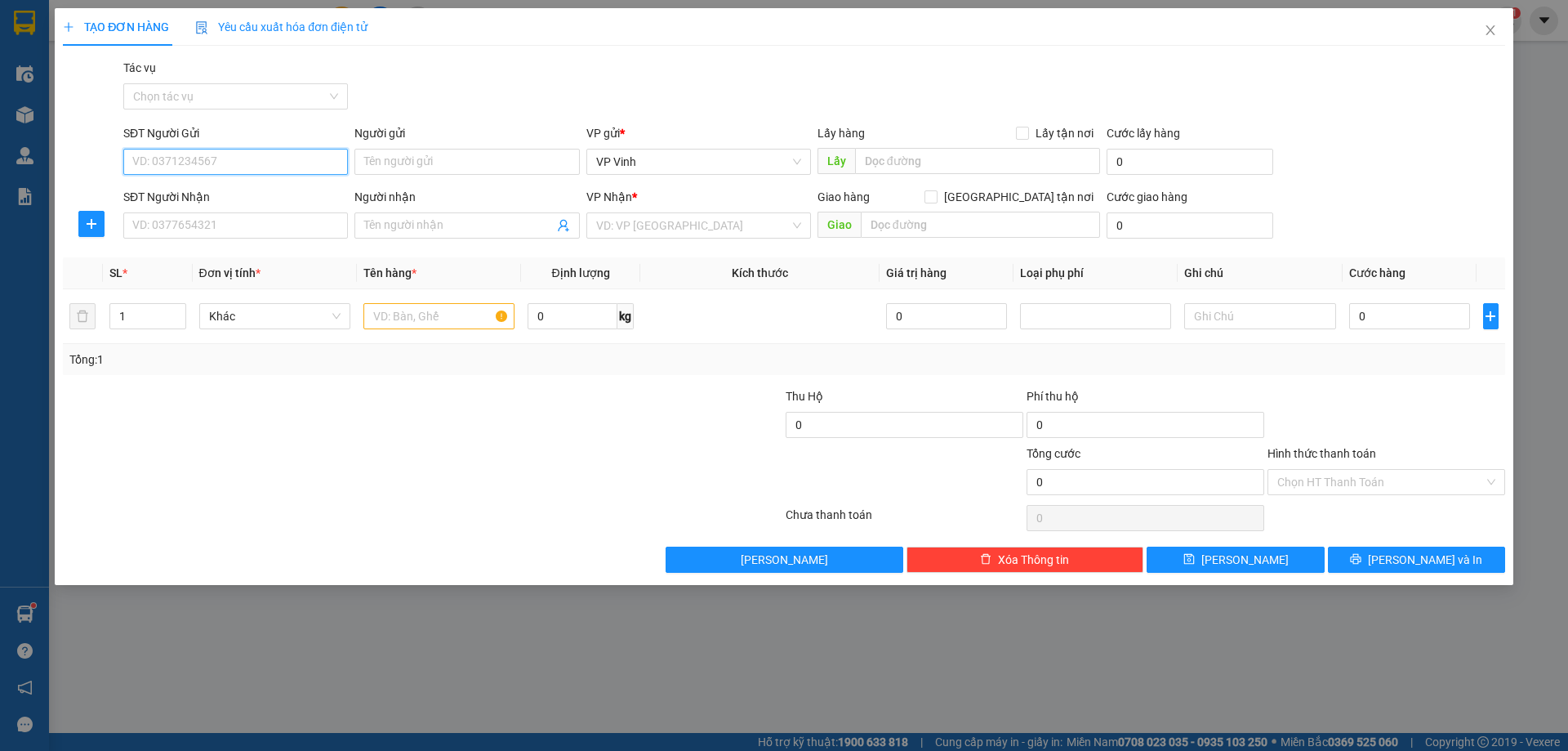
click at [182, 154] on input "SĐT Người Gửi" at bounding box center [235, 162] width 224 height 26
click at [208, 226] on input "SĐT Người Nhận" at bounding box center [235, 225] width 224 height 26
click at [700, 232] on input "search" at bounding box center [694, 225] width 194 height 25
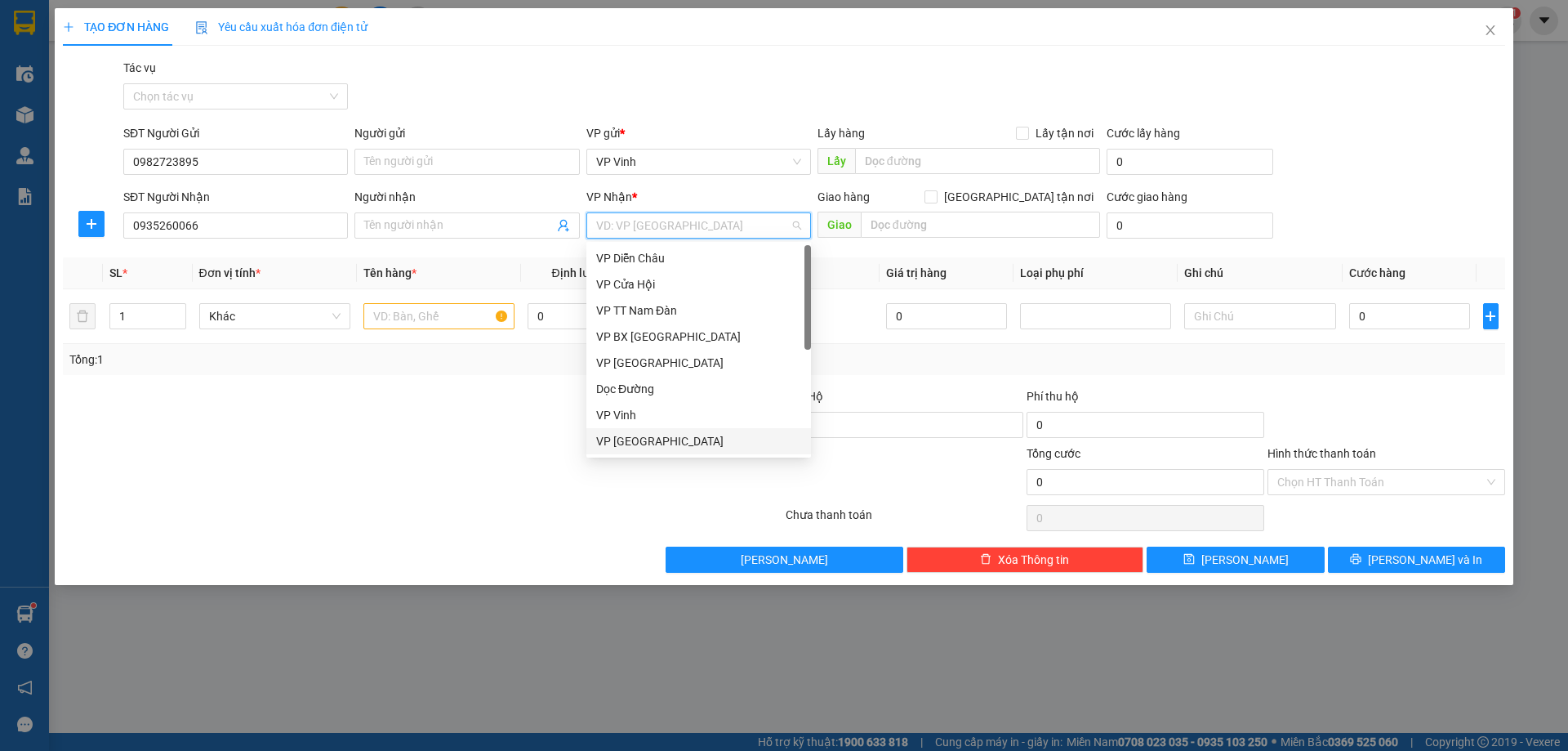
drag, startPoint x: 671, startPoint y: 446, endPoint x: 635, endPoint y: 446, distance: 36.0
click at [667, 446] on div "VP [GEOGRAPHIC_DATA]" at bounding box center [699, 441] width 205 height 18
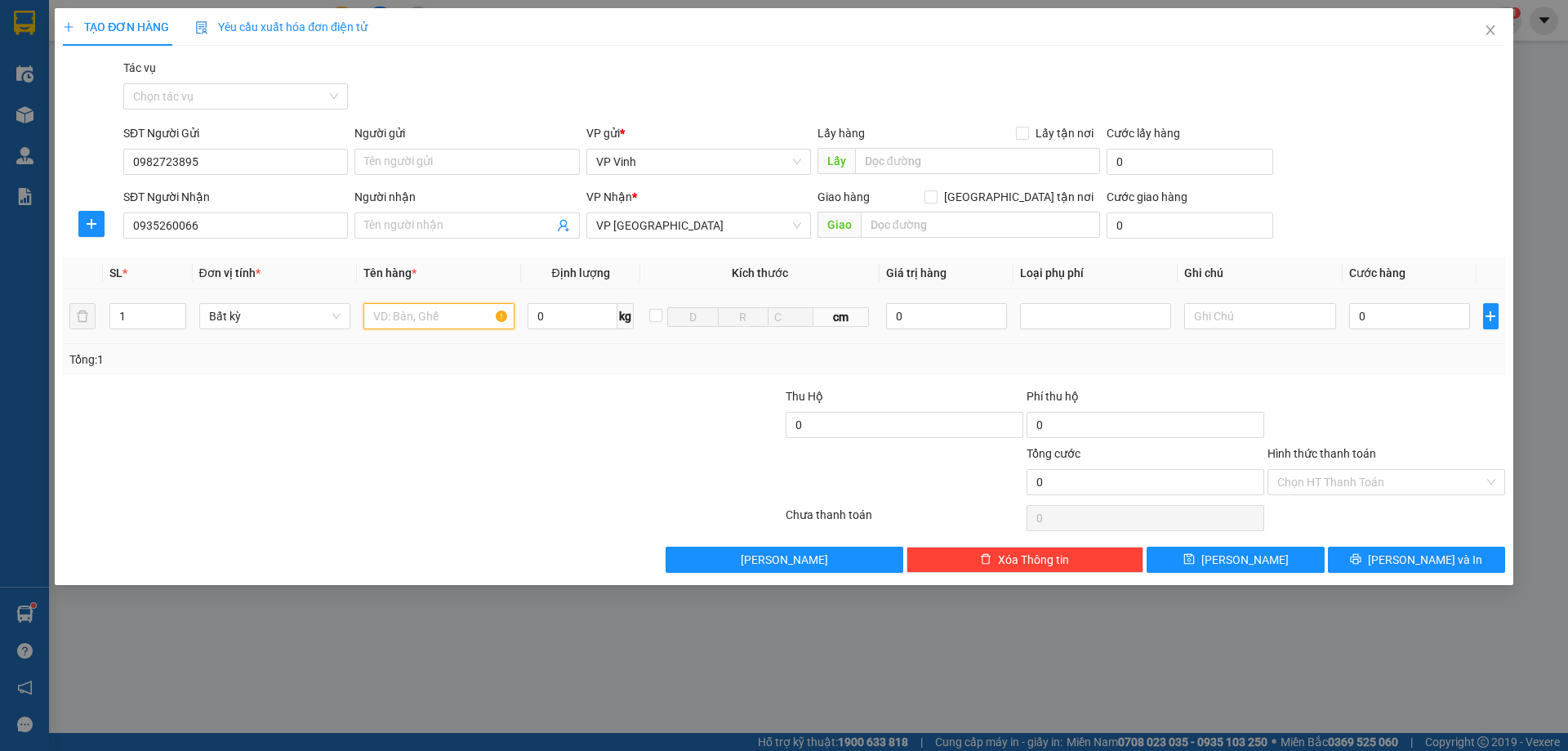
click at [404, 309] on input "text" at bounding box center [440, 316] width 151 height 26
click at [401, 317] on input "text" at bounding box center [440, 316] width 151 height 26
click at [1411, 561] on span "[PERSON_NAME] và In" at bounding box center [1425, 559] width 115 height 18
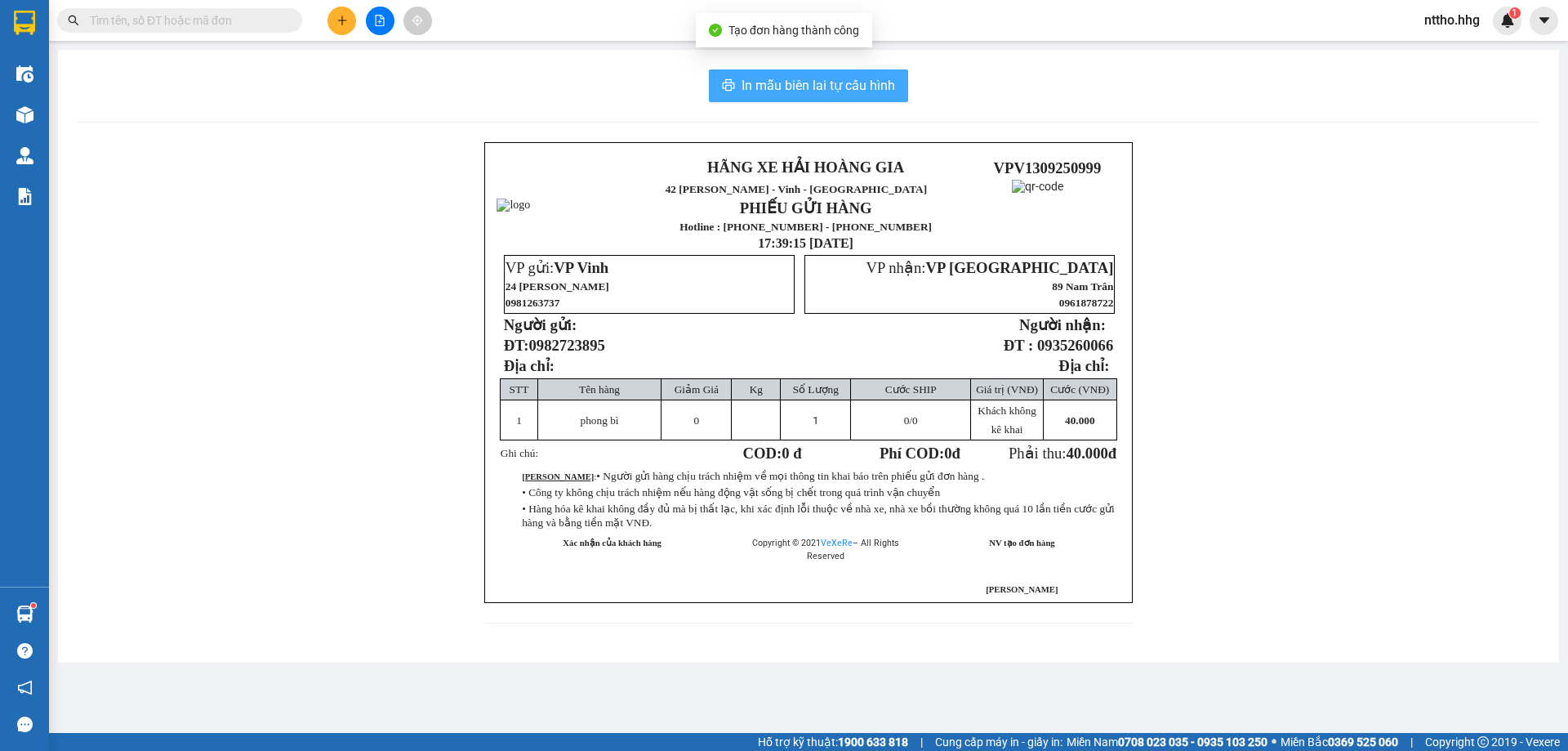
click at [808, 88] on span "In mẫu biên lai tự cấu hình" at bounding box center [818, 85] width 153 height 20
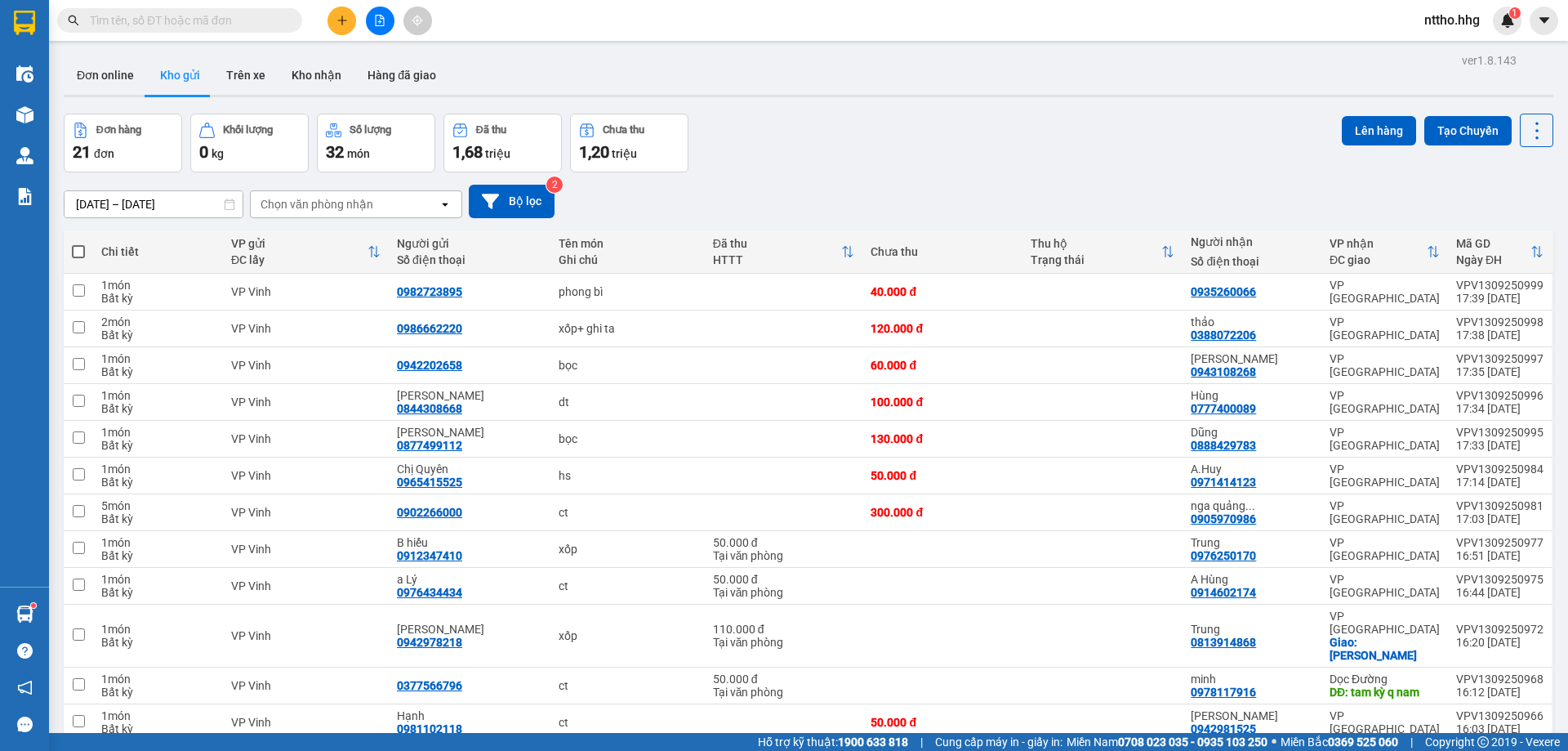
click at [340, 38] on div "Kết quả tìm kiếm ( 0 ) Bộ lọc No Data nttho.hhg 1" at bounding box center [784, 20] width 1568 height 41
click at [332, 16] on button at bounding box center [342, 20] width 29 height 29
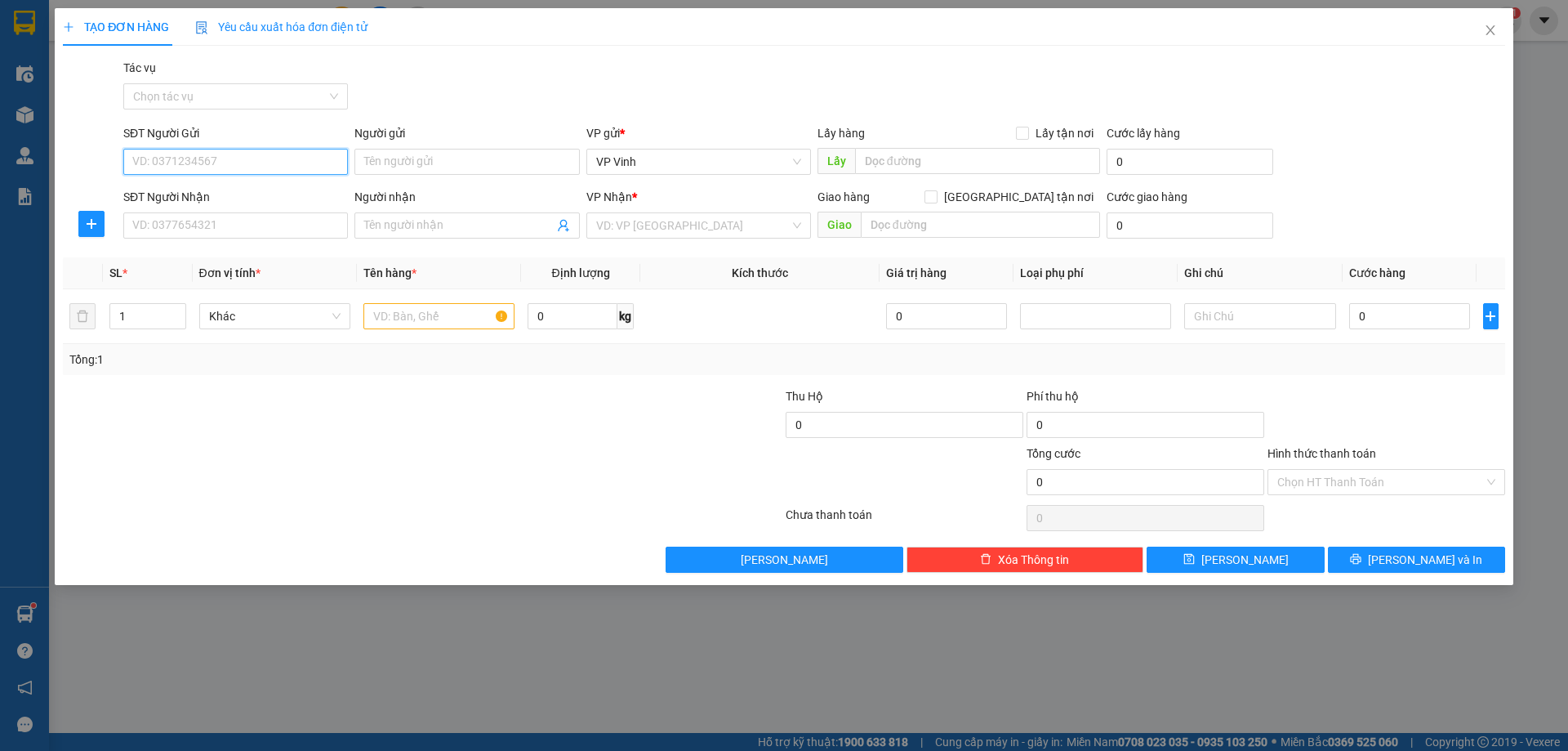
click at [195, 164] on input "SĐT Người Gửi" at bounding box center [235, 162] width 224 height 26
drag, startPoint x: 236, startPoint y: 229, endPoint x: 223, endPoint y: 225, distance: 13.6
click at [223, 225] on input "SĐT Người Nhận" at bounding box center [235, 225] width 224 height 26
click at [158, 224] on input "09715557858" at bounding box center [235, 225] width 224 height 26
click at [243, 223] on input "09775557858" at bounding box center [235, 225] width 224 height 26
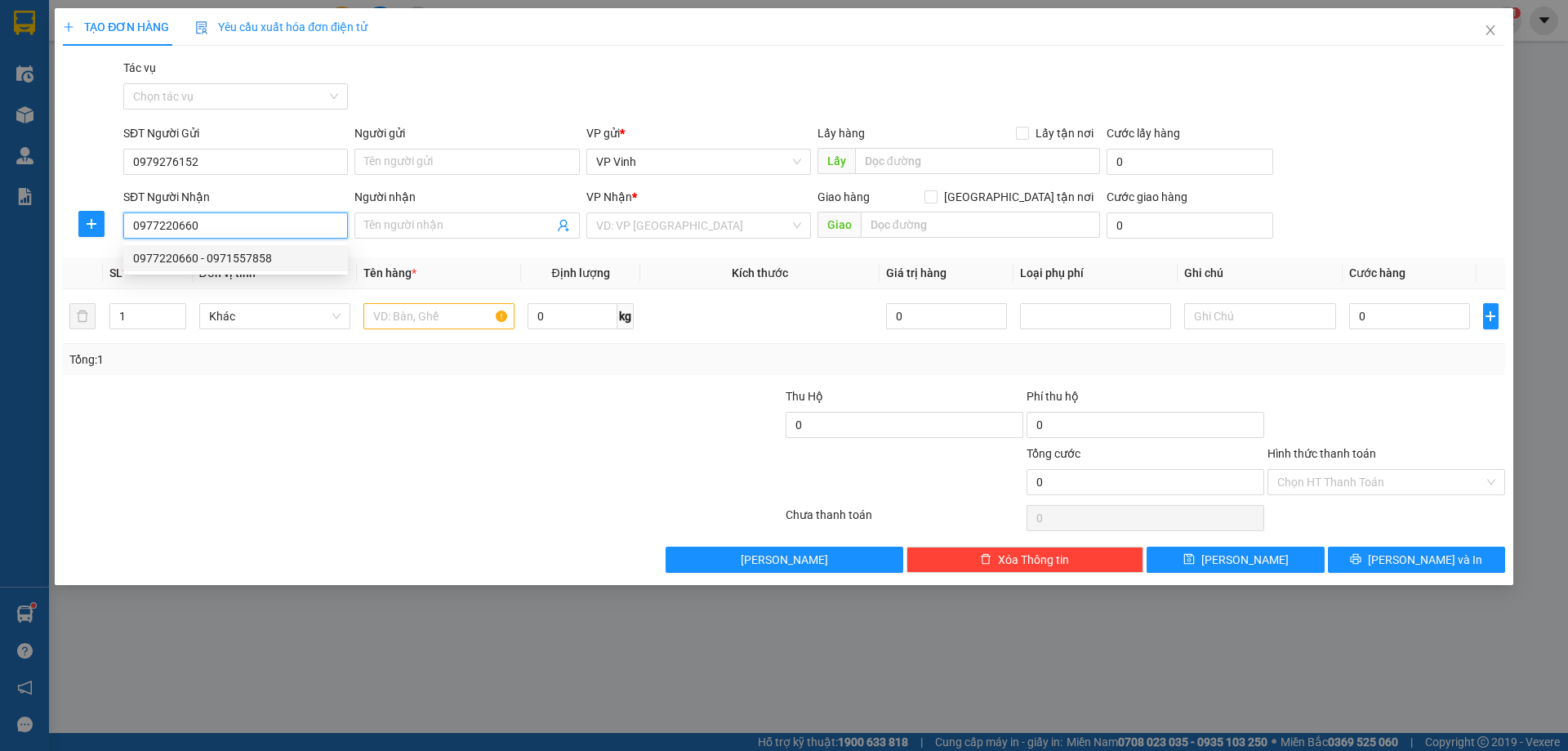
click at [196, 262] on div "0977220660 - 0971557858" at bounding box center [235, 258] width 205 height 18
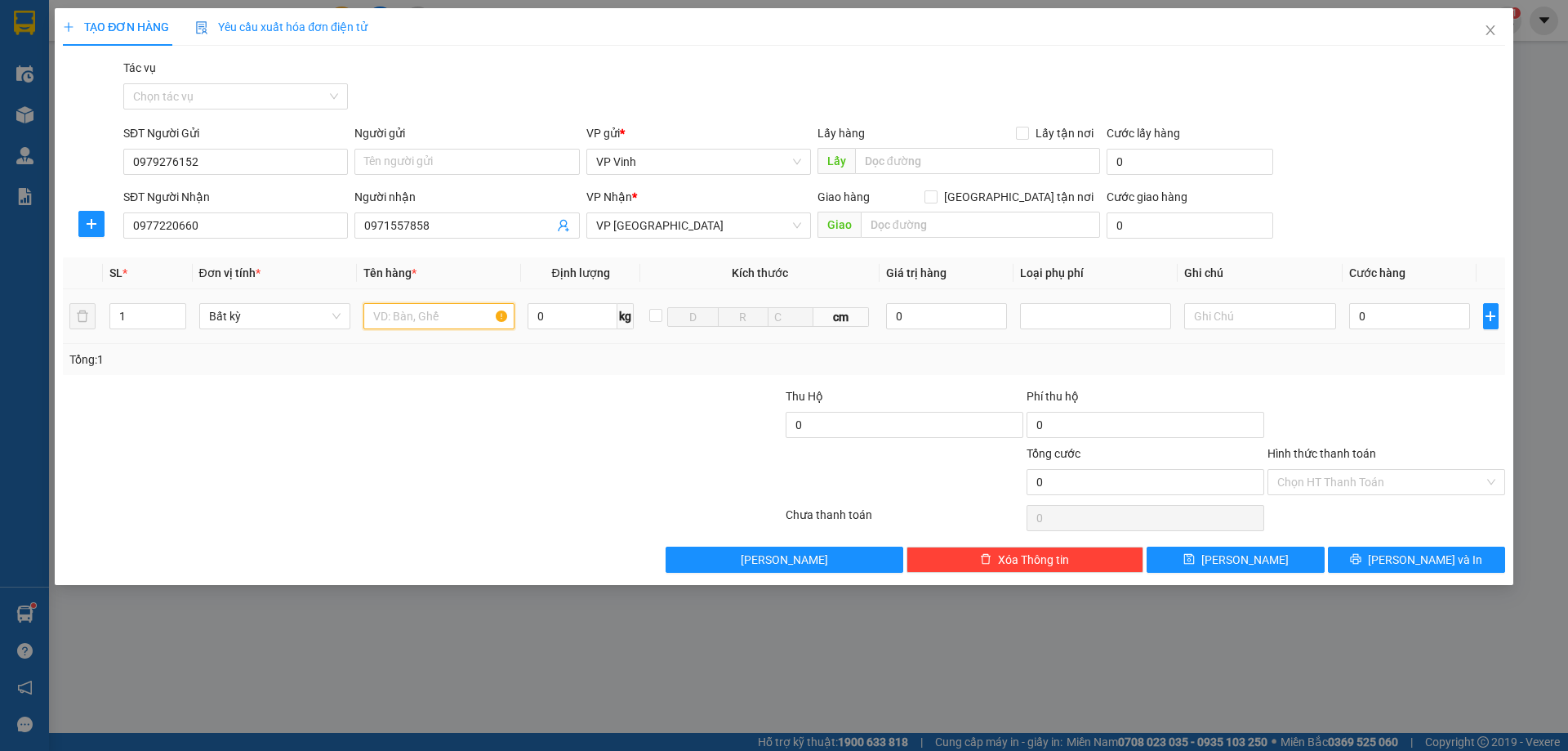
click at [387, 308] on input "text" at bounding box center [440, 316] width 151 height 26
click at [1398, 308] on input "0" at bounding box center [1410, 316] width 122 height 26
click at [1422, 565] on span "[PERSON_NAME] và In" at bounding box center [1425, 559] width 115 height 18
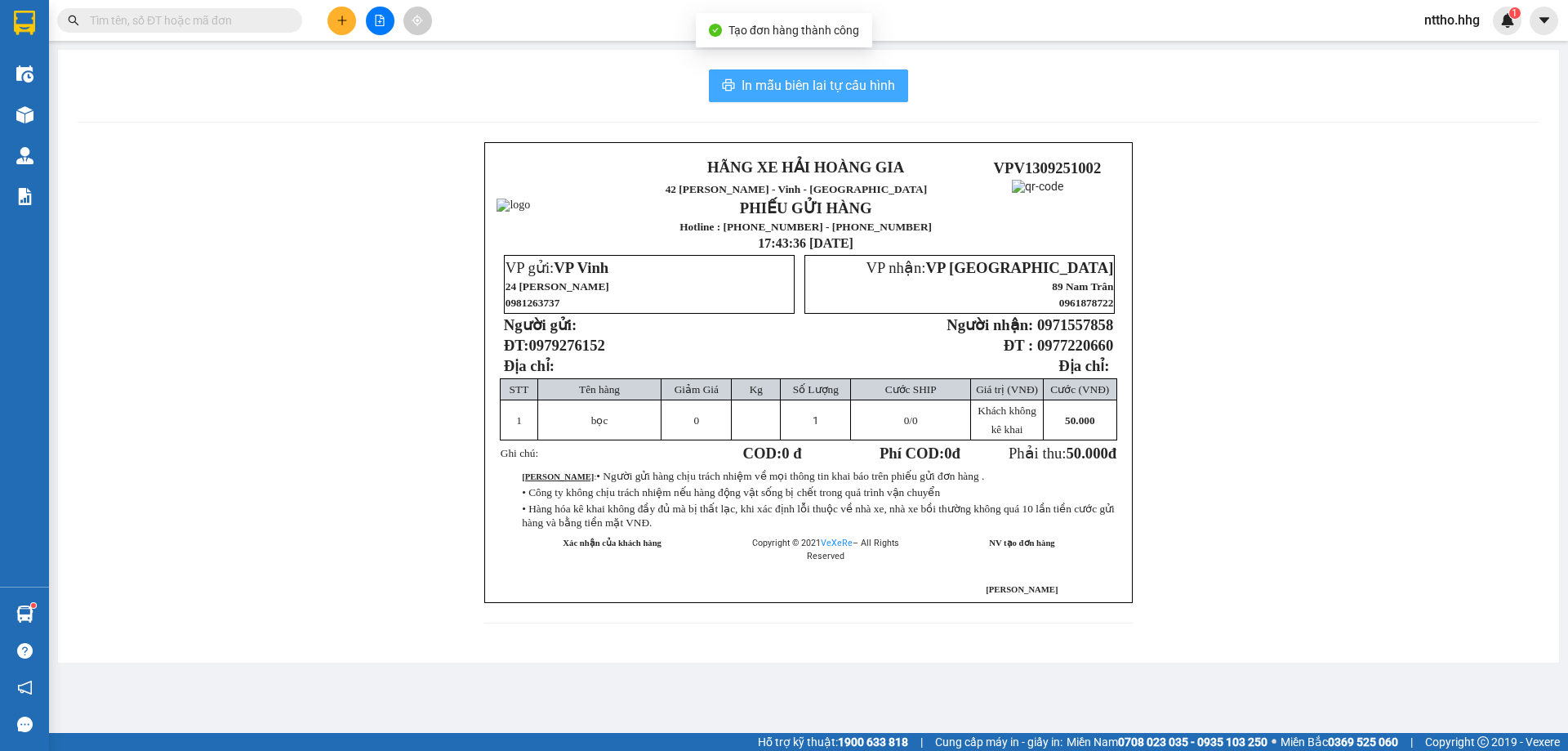
drag, startPoint x: 765, startPoint y: 84, endPoint x: 934, endPoint y: 107, distance: 170.6
click at [766, 84] on span "In mẫu biên lai tự cấu hình" at bounding box center [818, 85] width 153 height 20
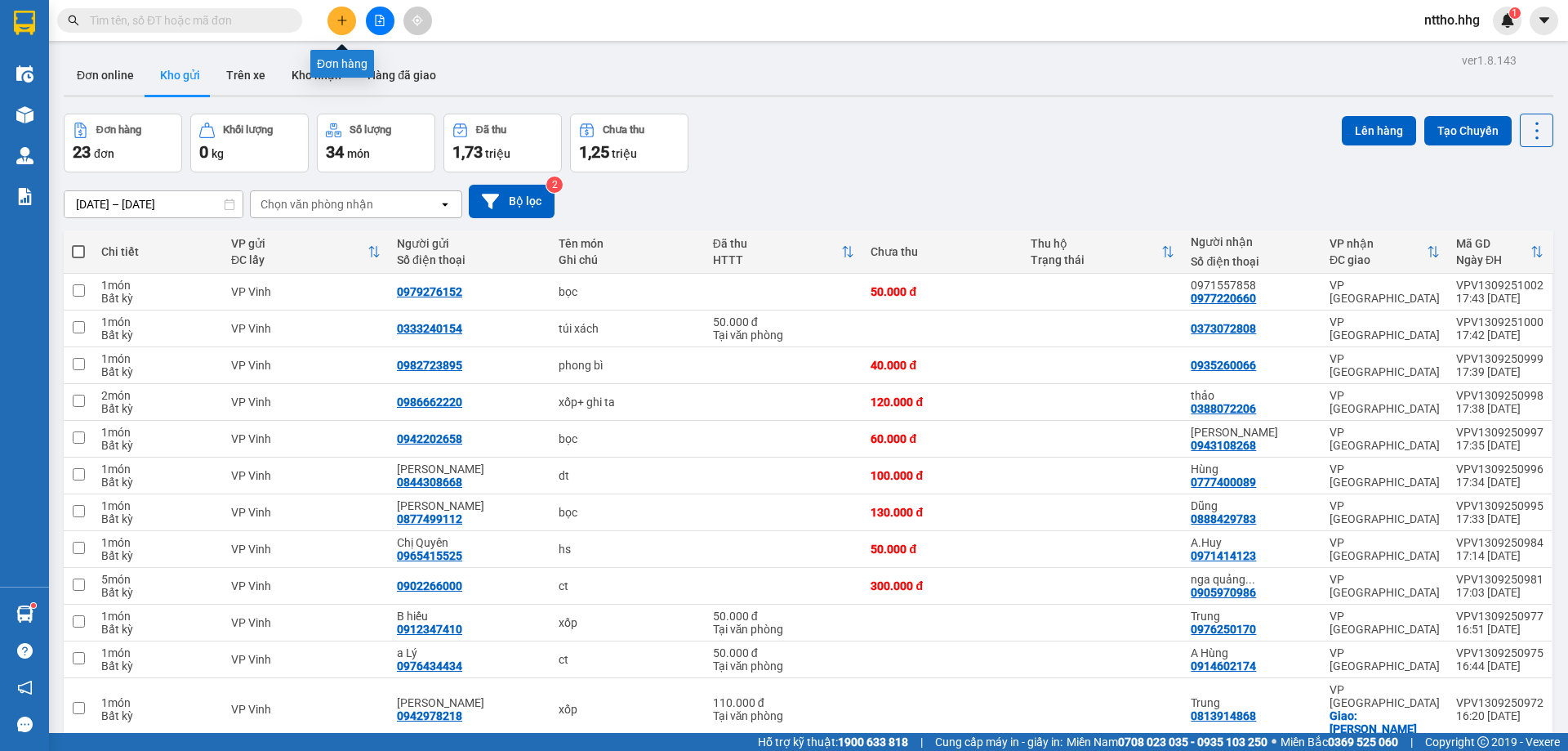
click at [343, 24] on icon "plus" at bounding box center [342, 20] width 1 height 9
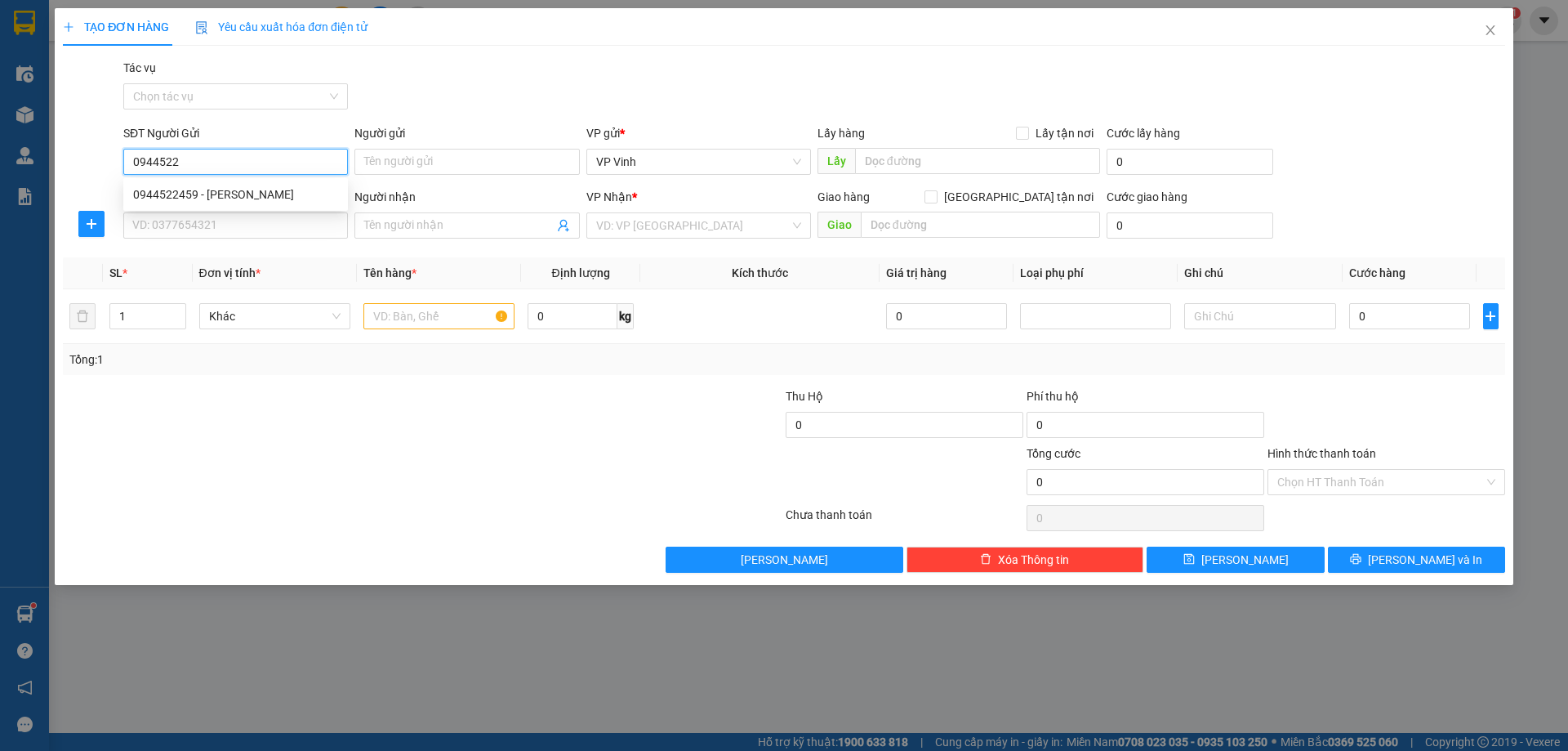
click at [279, 207] on div "0944522459 - [PERSON_NAME]" at bounding box center [235, 194] width 224 height 26
click at [194, 227] on input "SĐT Người Nhận" at bounding box center [235, 225] width 224 height 26
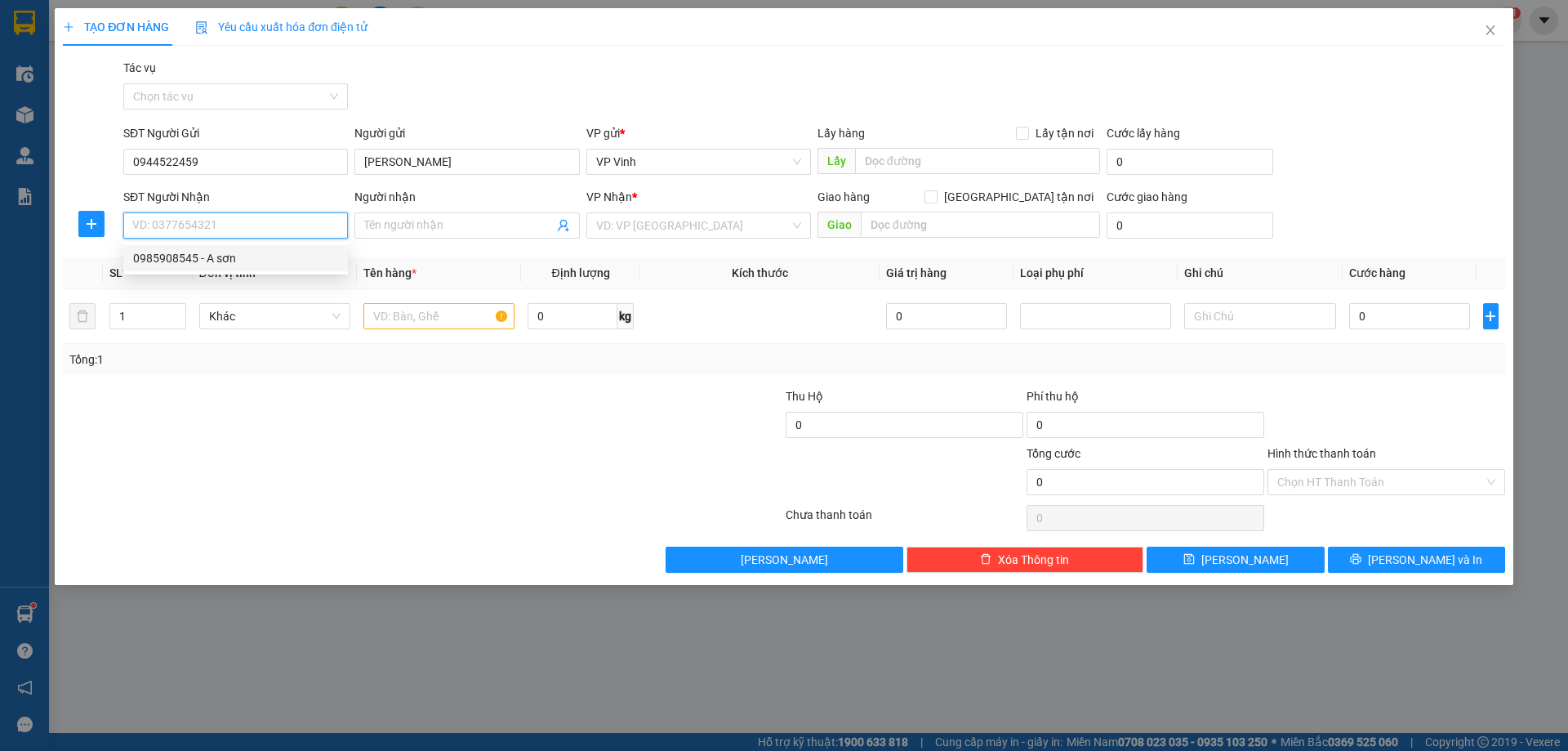
click at [222, 271] on div "0985908545 - A sơn" at bounding box center [235, 258] width 224 height 26
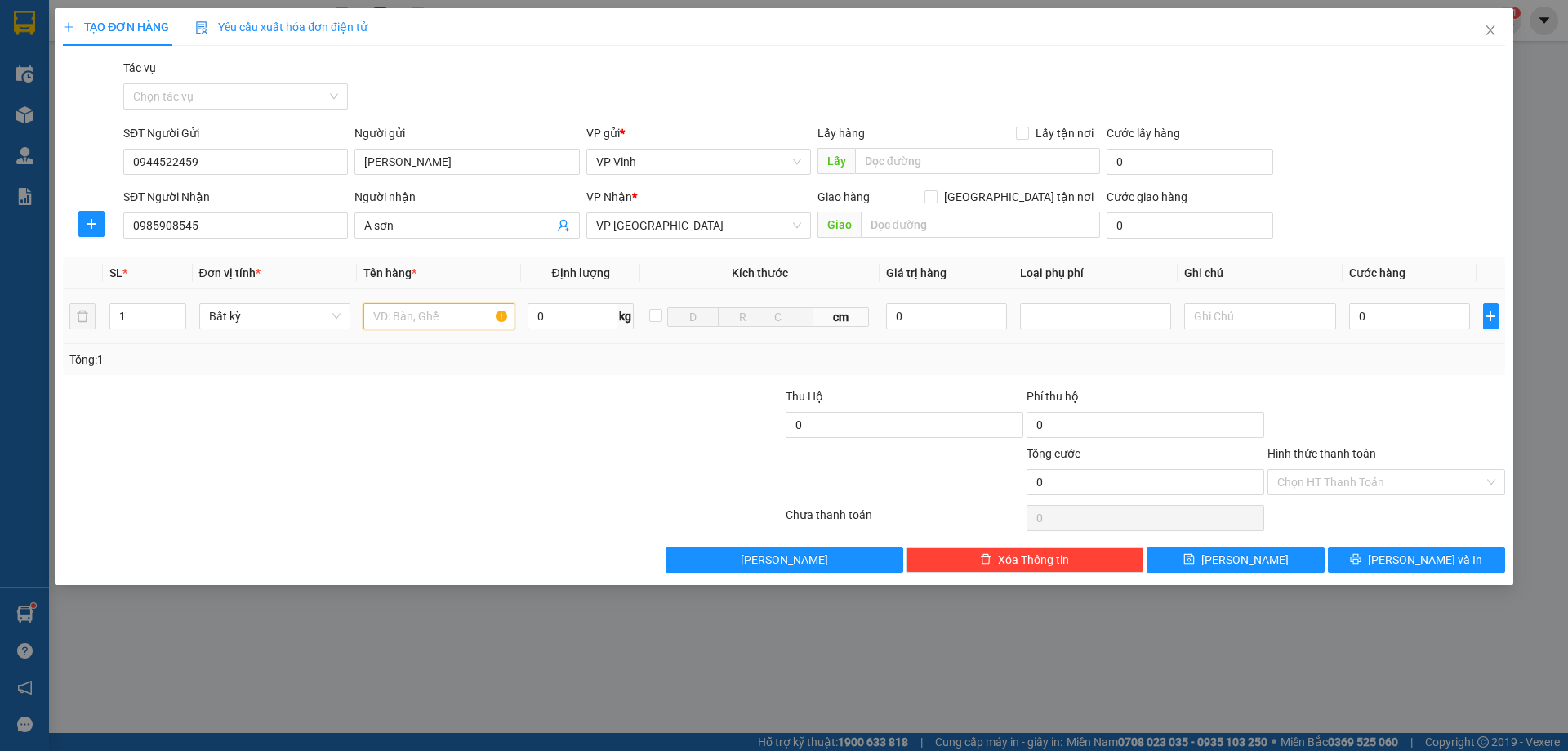
click at [463, 316] on input "text" at bounding box center [440, 316] width 151 height 26
click at [1413, 562] on span "[PERSON_NAME] và In" at bounding box center [1425, 559] width 115 height 18
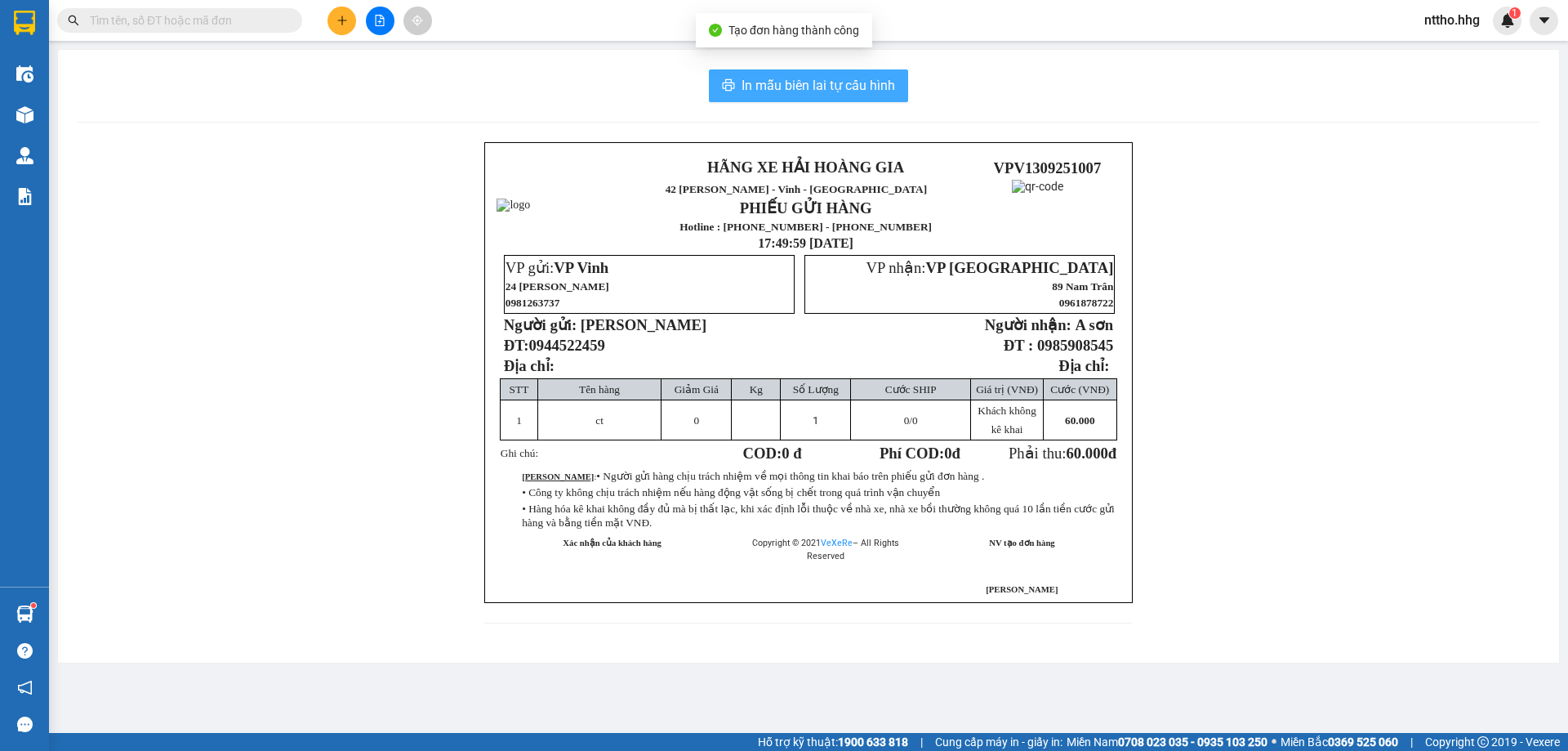
drag, startPoint x: 808, startPoint y: 76, endPoint x: 890, endPoint y: 250, distance: 192.4
click at [809, 76] on span "In mẫu biên lai tự cấu hình" at bounding box center [818, 85] width 153 height 20
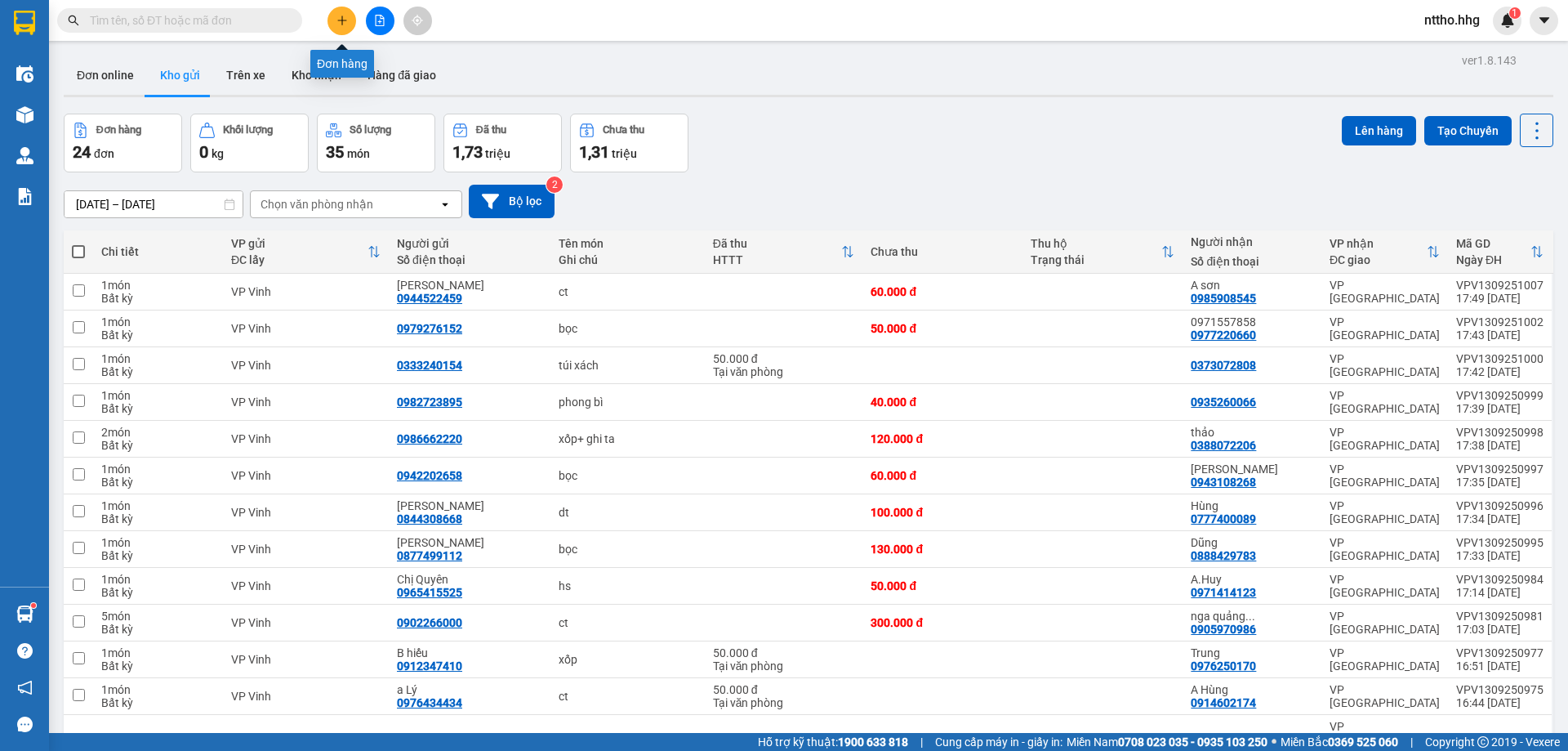
click at [343, 30] on button at bounding box center [342, 20] width 29 height 29
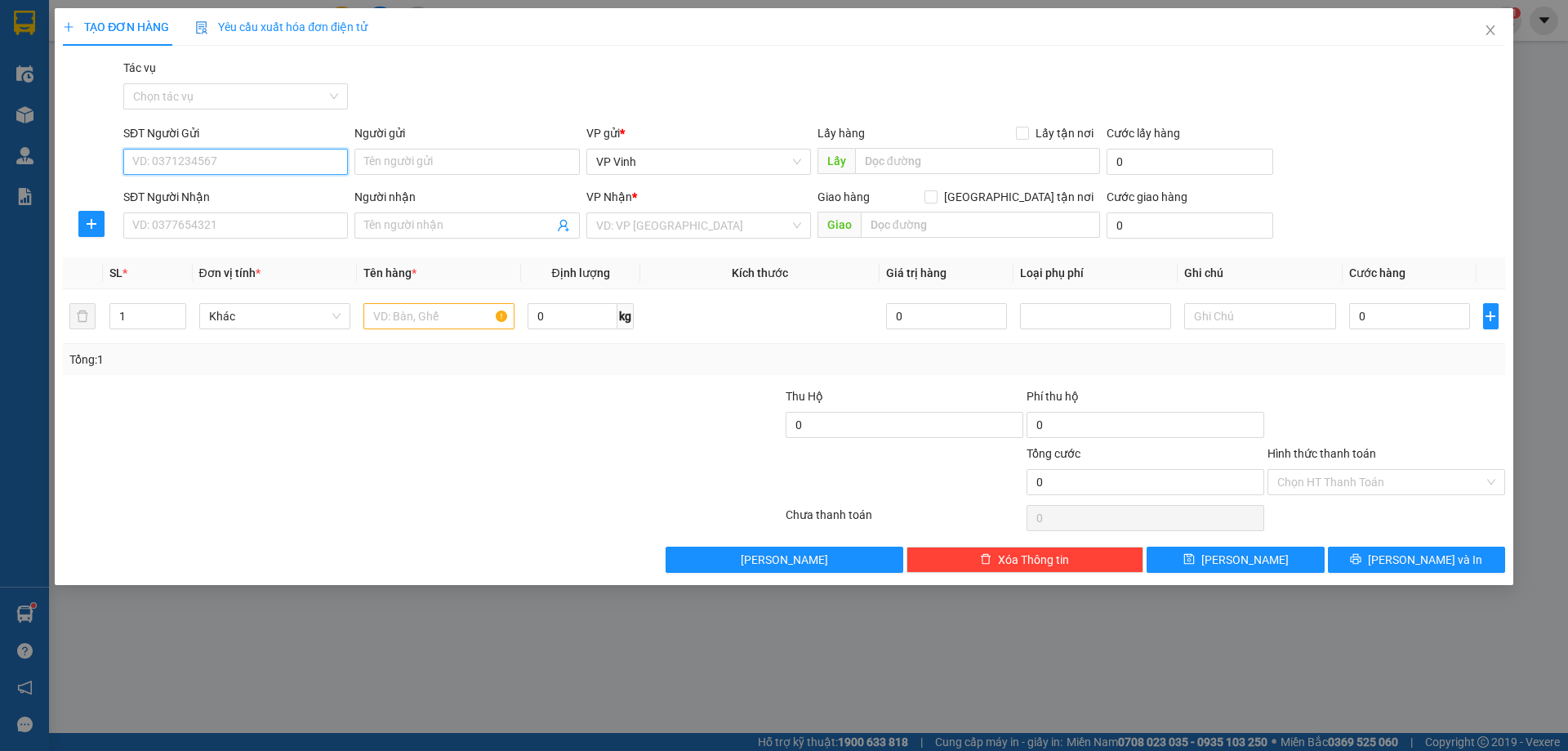
click at [224, 159] on input "SĐT Người Gửi" at bounding box center [235, 162] width 224 height 26
click at [195, 194] on div "0367338282 - VC [PERSON_NAME]" at bounding box center [235, 194] width 205 height 18
click at [193, 227] on input "SĐT Người Nhận" at bounding box center [235, 225] width 224 height 26
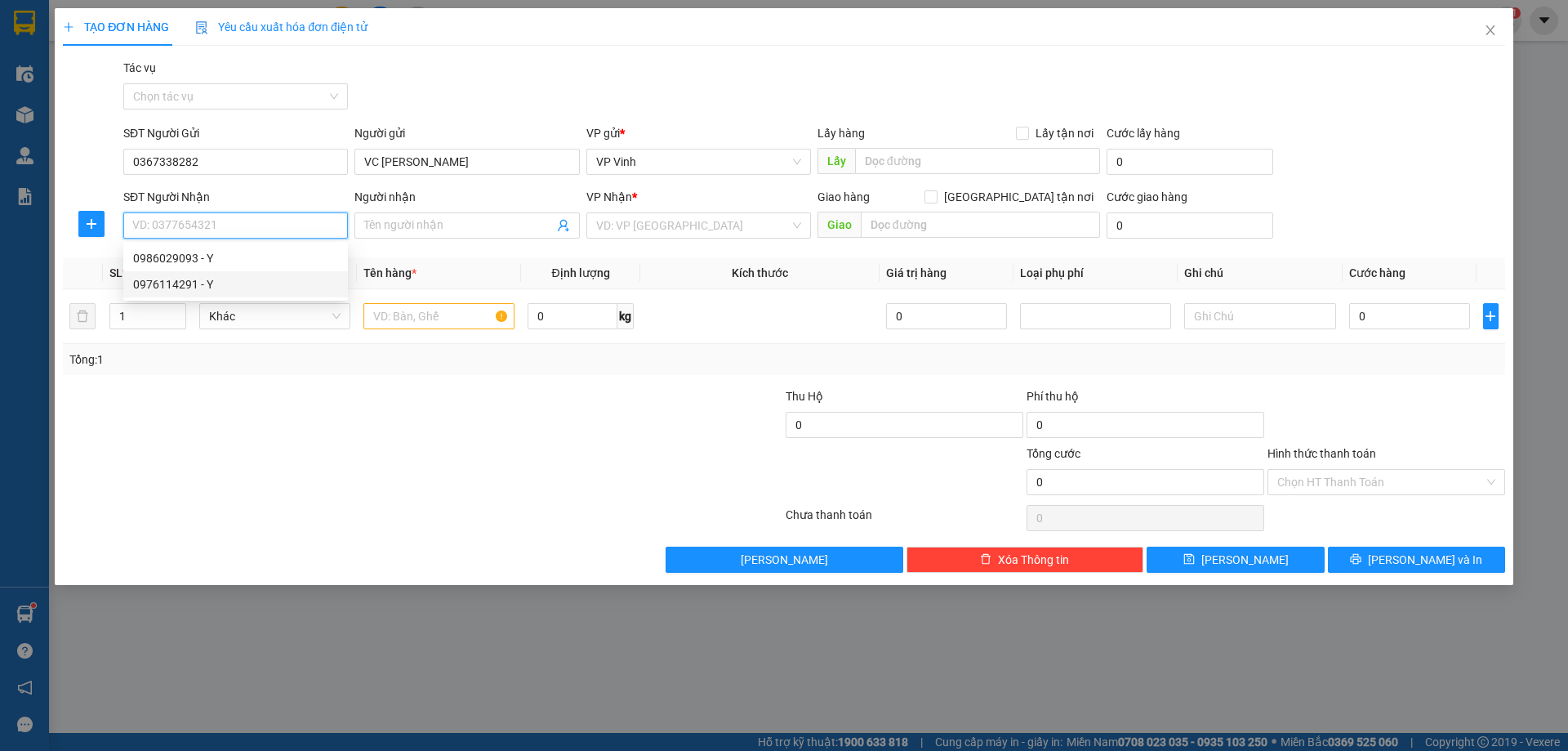
click at [199, 285] on div "0976114291 - Y" at bounding box center [235, 284] width 205 height 18
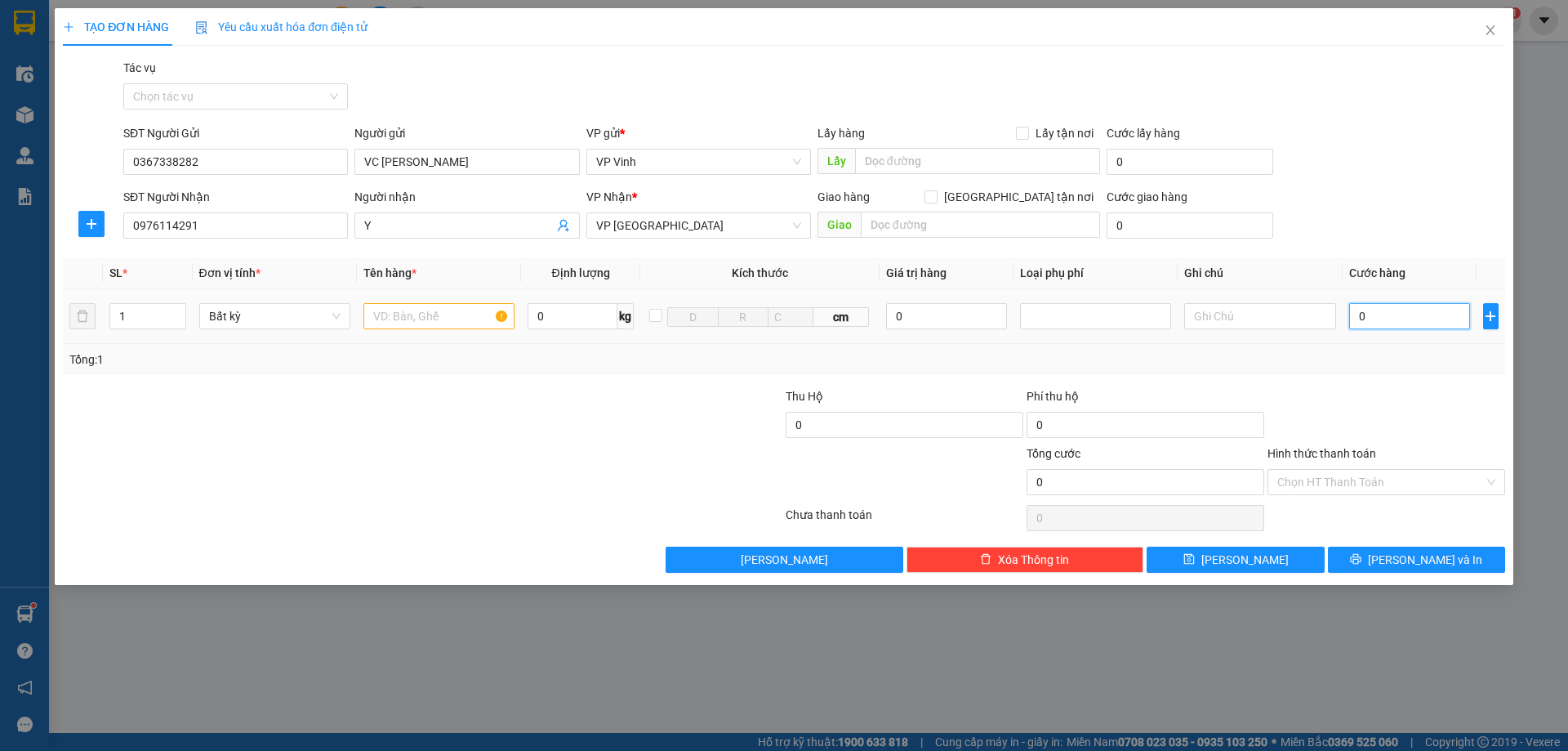
click at [1424, 321] on input "0" at bounding box center [1410, 316] width 122 height 26
click at [1373, 482] on input "Hình thức thanh toán" at bounding box center [1381, 481] width 207 height 25
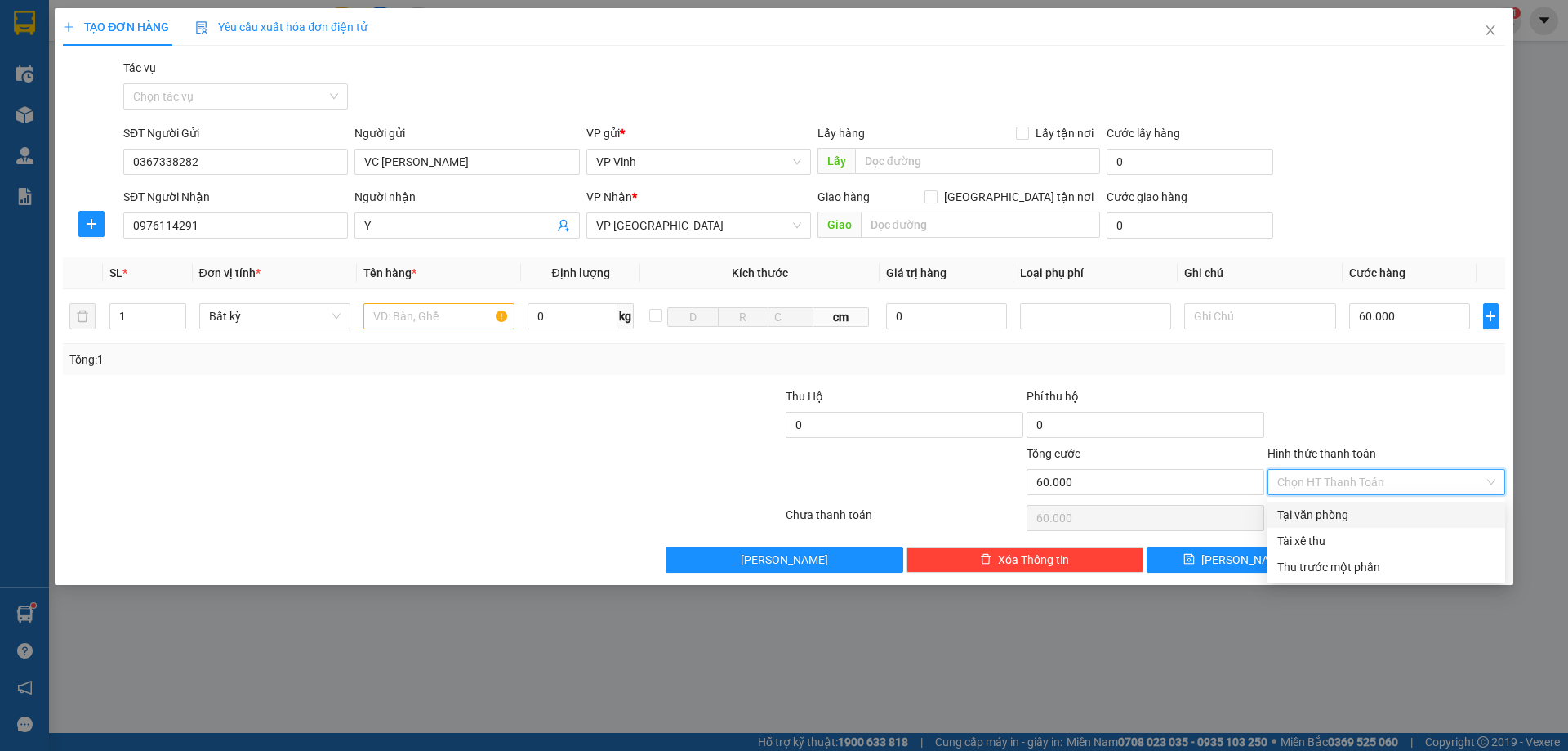
click at [1333, 521] on div "Tại văn phòng" at bounding box center [1386, 514] width 218 height 18
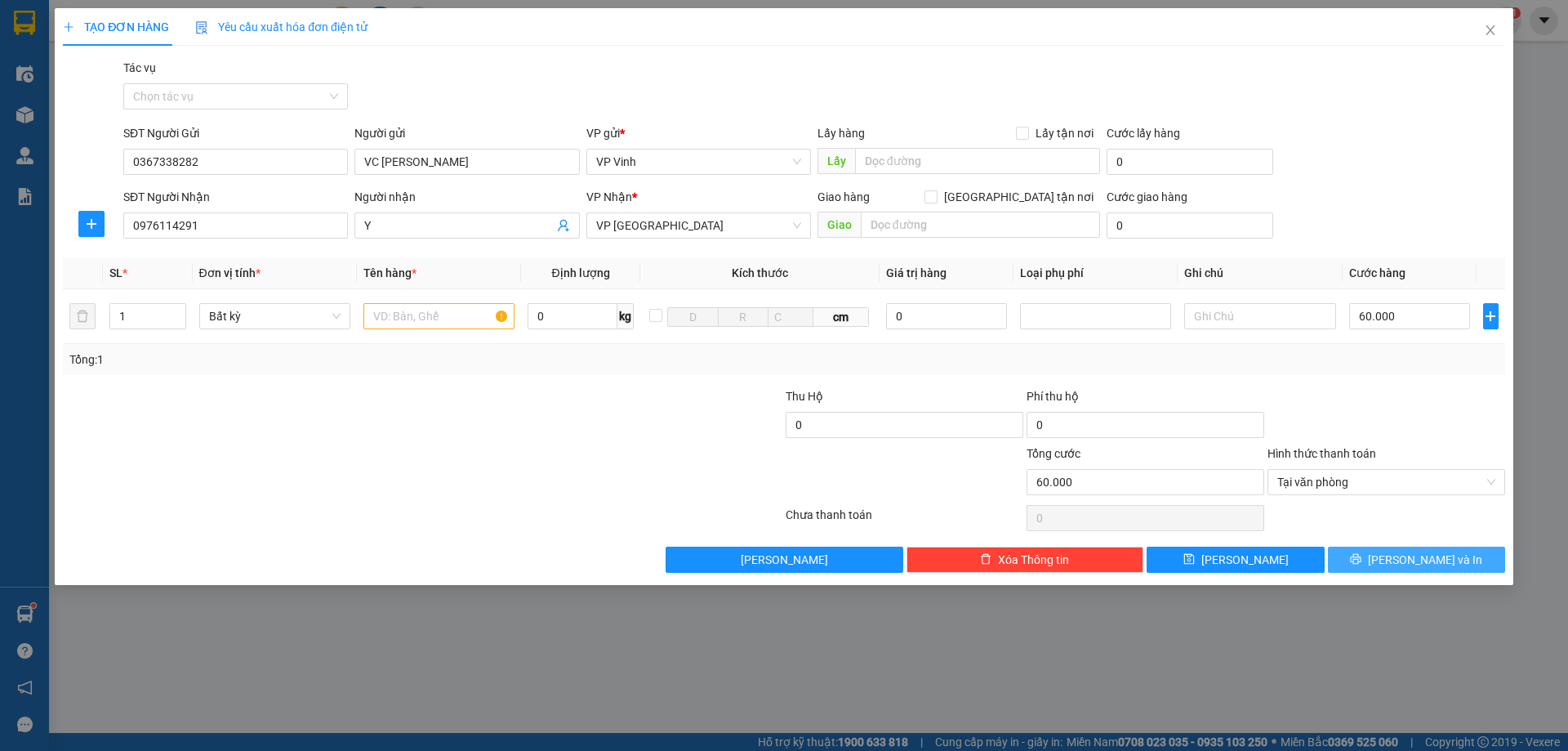
click at [1405, 563] on span "[PERSON_NAME] và In" at bounding box center [1425, 559] width 115 height 18
click at [455, 316] on input "text" at bounding box center [440, 316] width 151 height 26
click at [1455, 554] on button "[PERSON_NAME] và In" at bounding box center [1417, 560] width 177 height 26
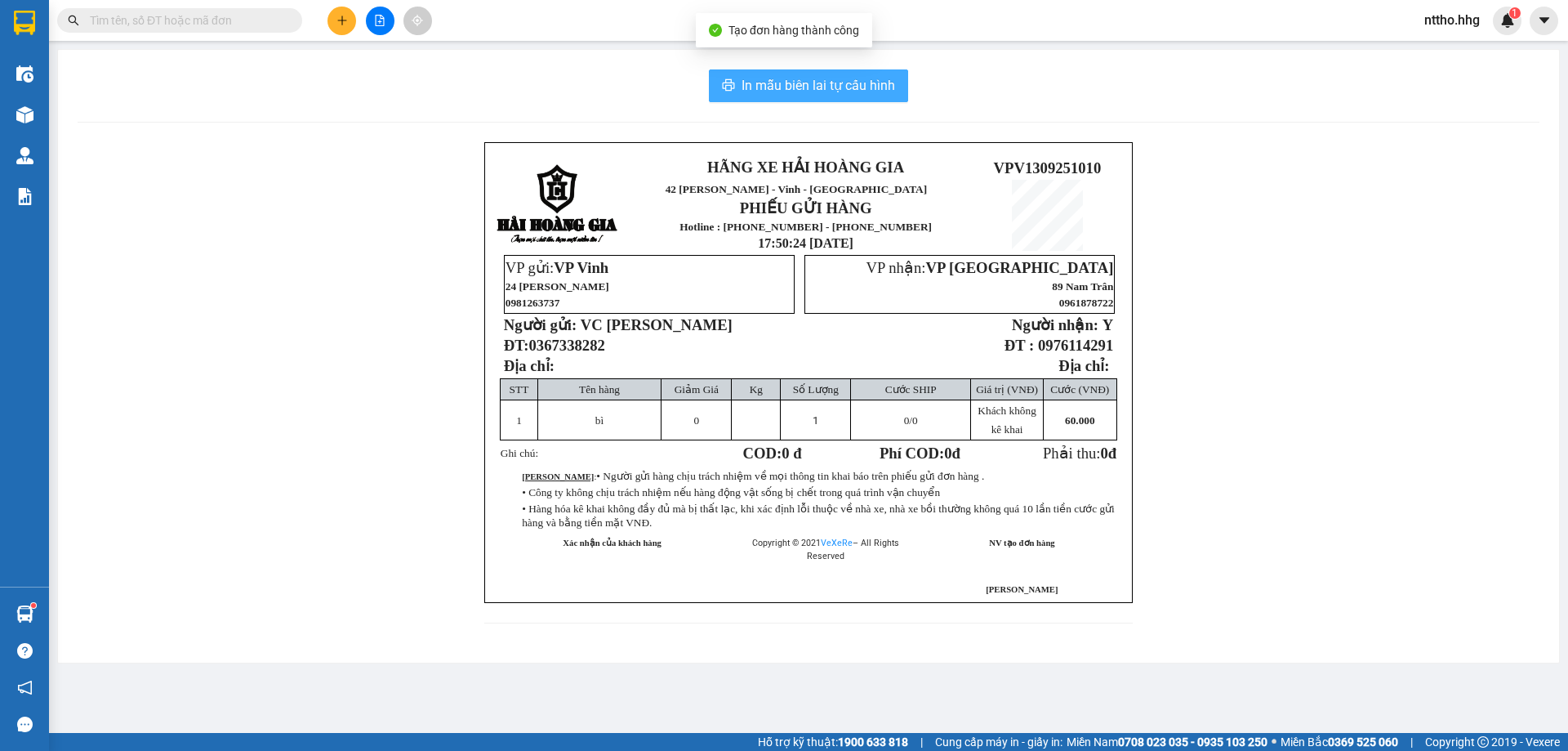
click at [845, 78] on span "In mẫu biên lai tự cấu hình" at bounding box center [818, 85] width 153 height 20
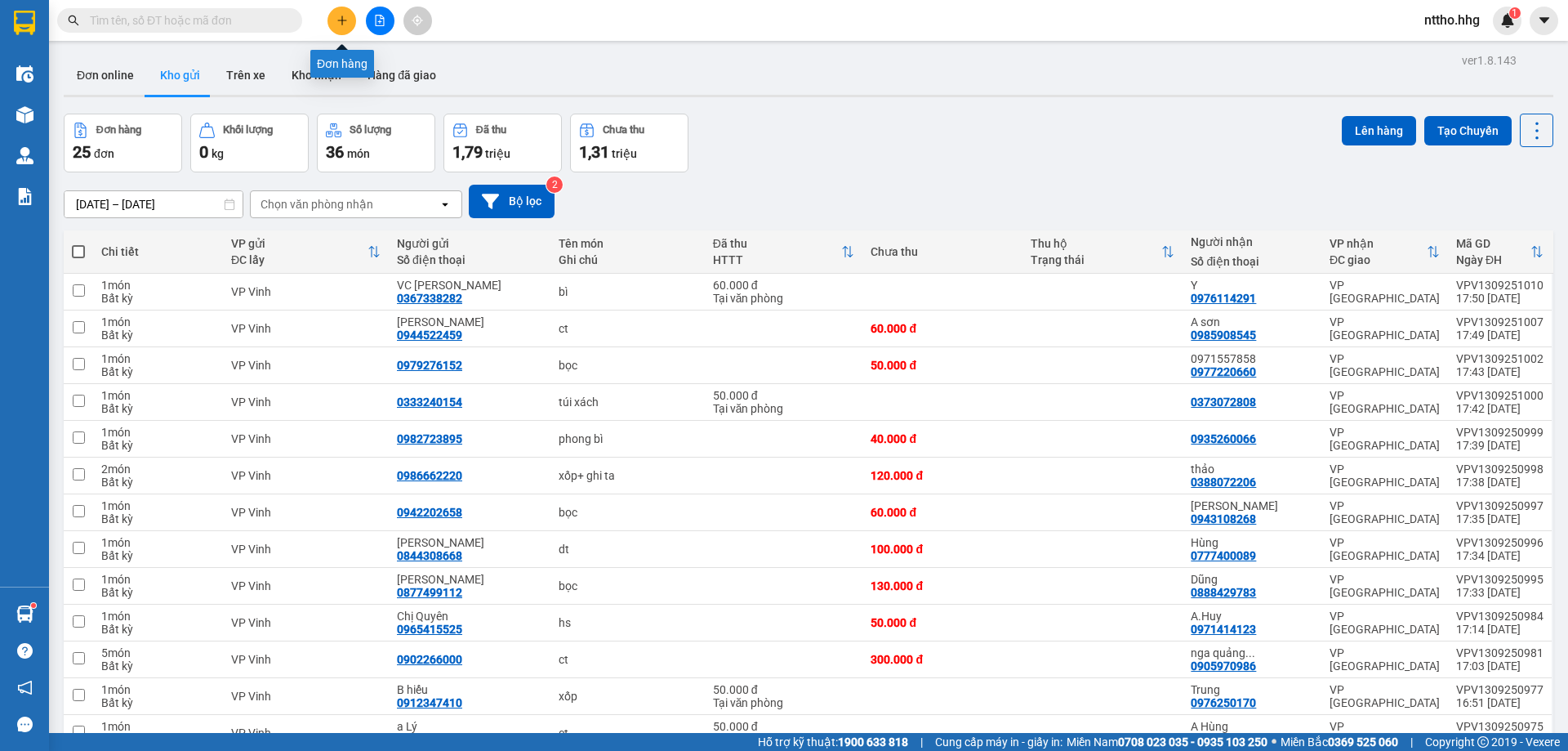
click at [346, 27] on button at bounding box center [342, 20] width 29 height 29
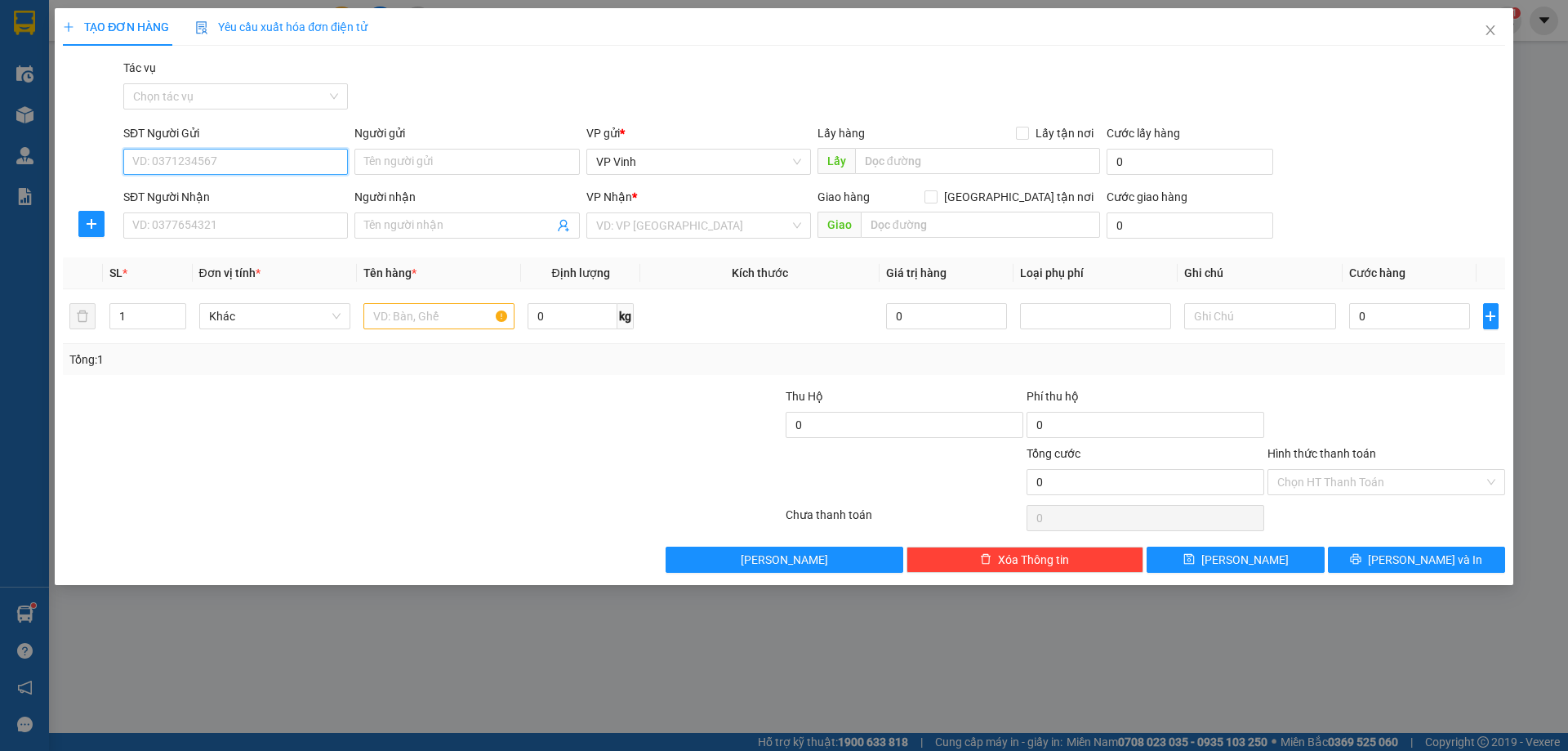
click at [205, 161] on input "SĐT Người Gửi" at bounding box center [235, 162] width 224 height 26
drag, startPoint x: 151, startPoint y: 194, endPoint x: 208, endPoint y: 207, distance: 58.5
click at [151, 194] on div "0912923240" at bounding box center [235, 194] width 205 height 18
click at [216, 215] on input "SĐT Người Nhận" at bounding box center [235, 225] width 224 height 26
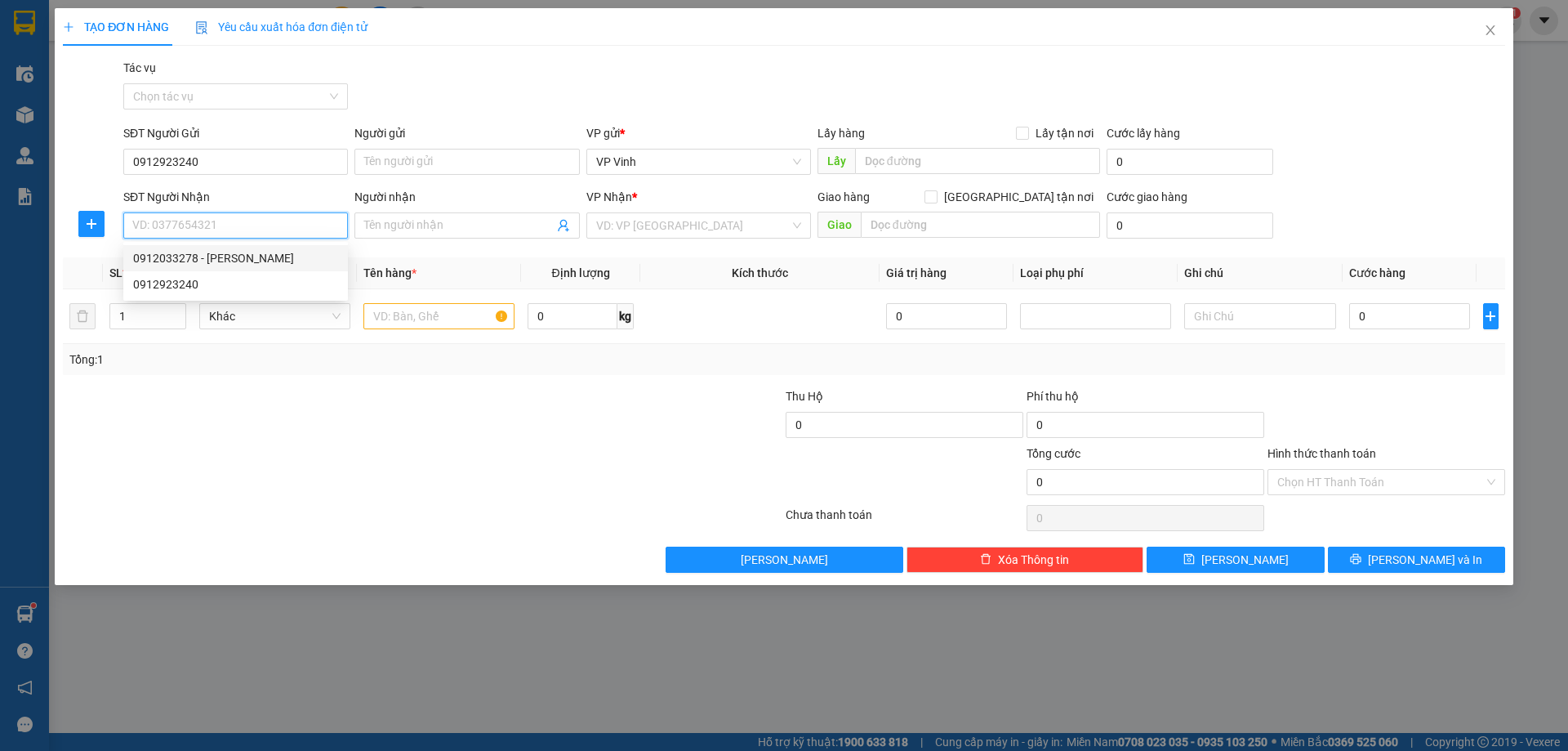
click at [225, 263] on div "0912033278 - [PERSON_NAME]" at bounding box center [235, 258] width 205 height 18
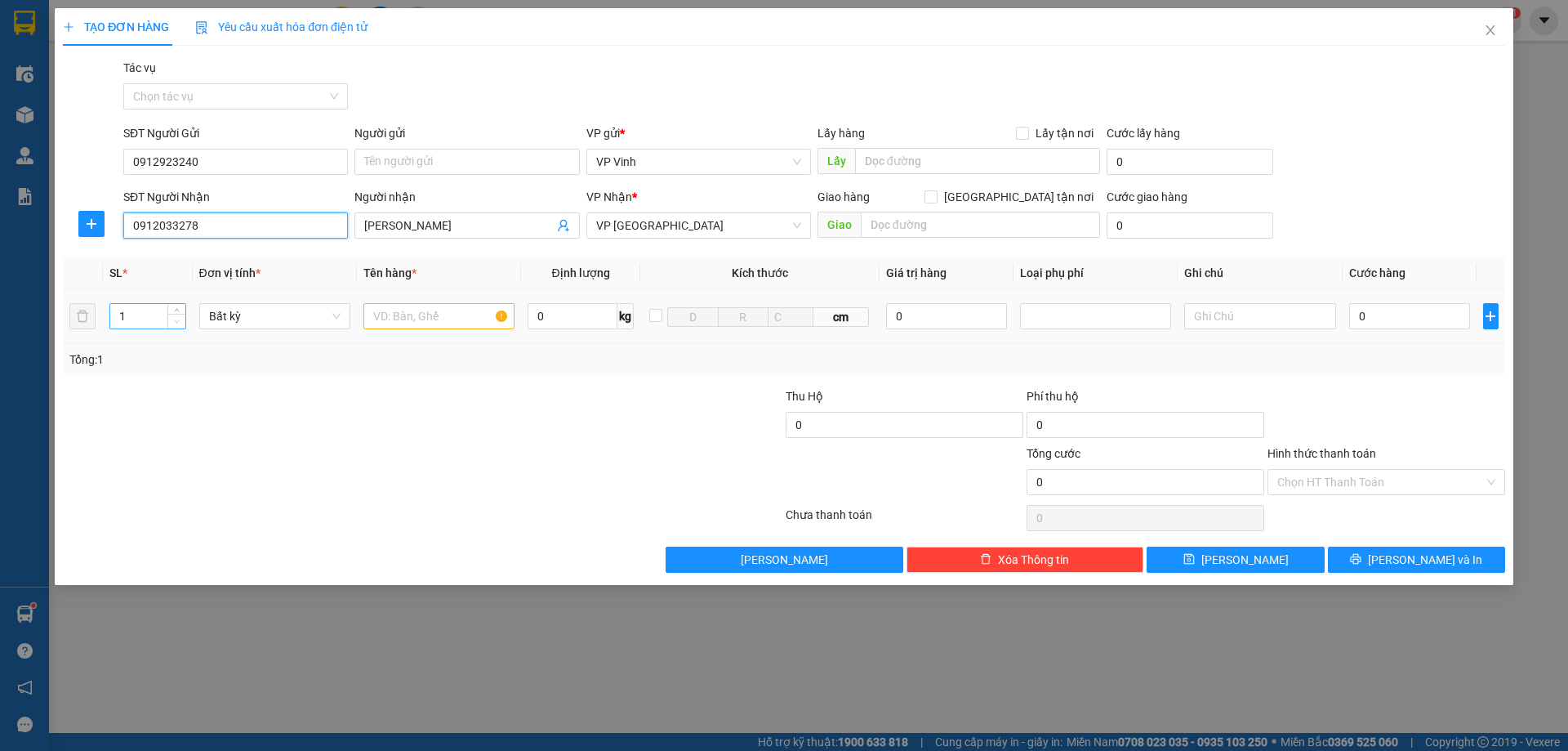
click at [175, 314] on span "Decrease Value" at bounding box center [175, 321] width 18 height 15
click at [177, 308] on span "up" at bounding box center [177, 311] width 10 height 10
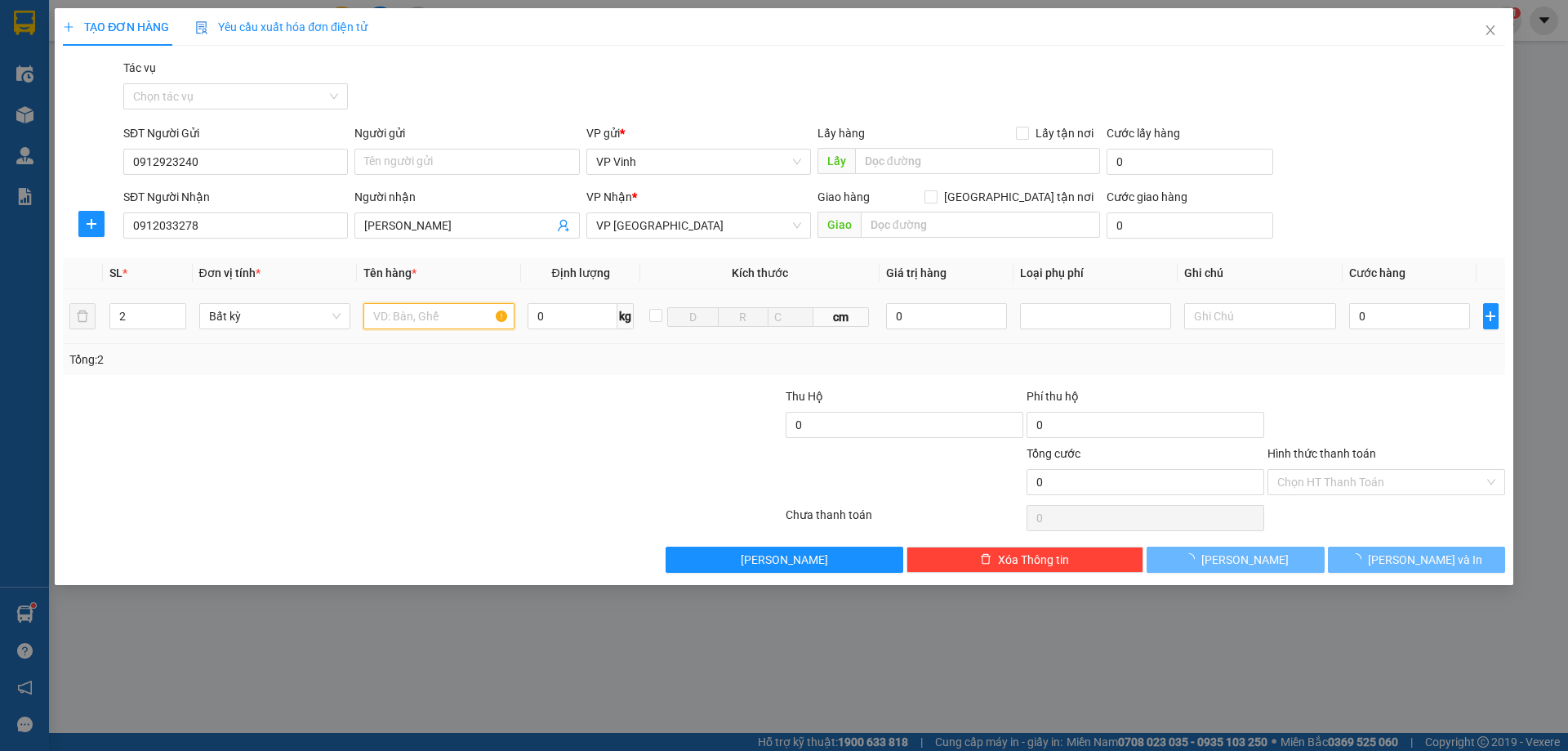
click at [470, 312] on input "text" at bounding box center [440, 316] width 151 height 26
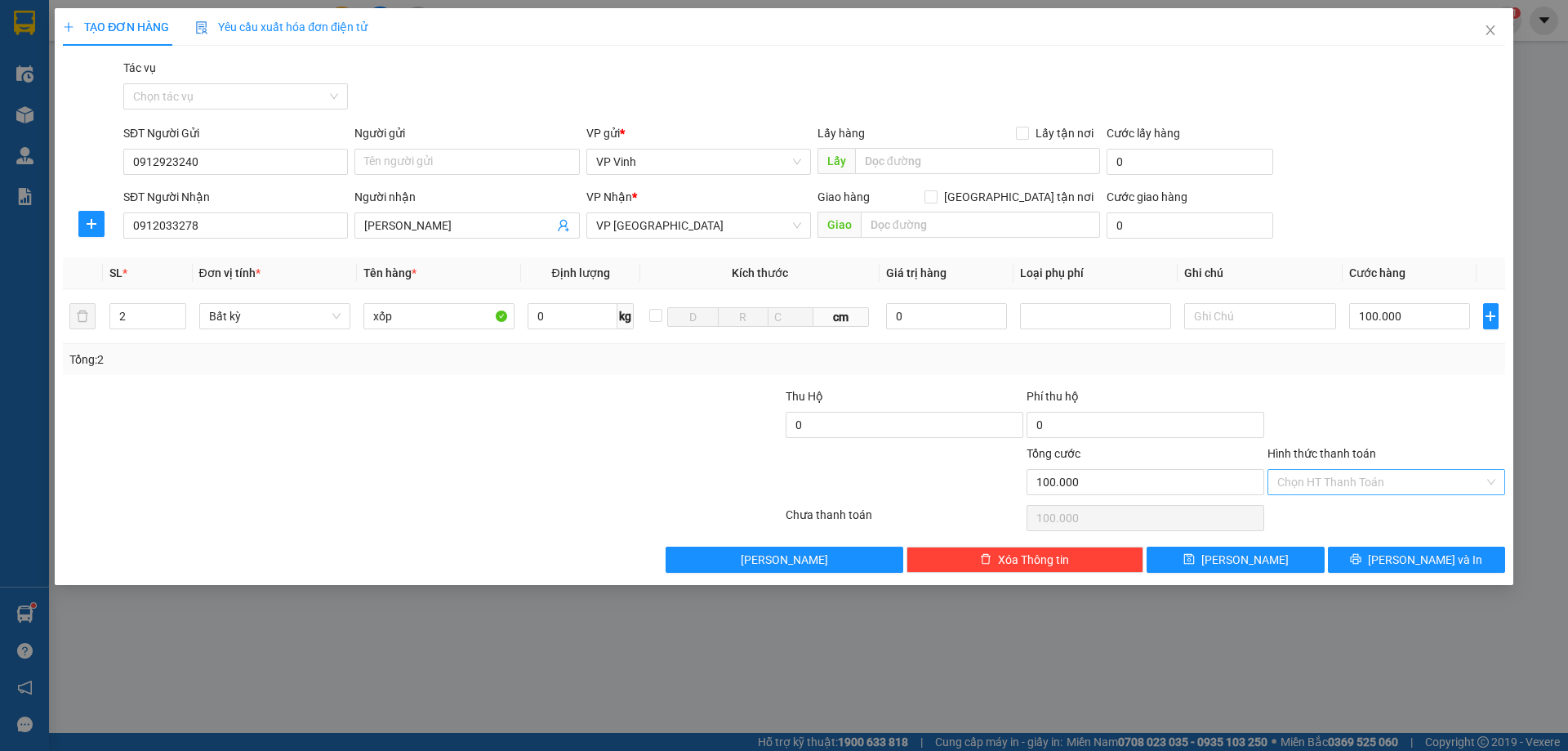
click at [1366, 482] on input "Hình thức thanh toán" at bounding box center [1381, 481] width 207 height 25
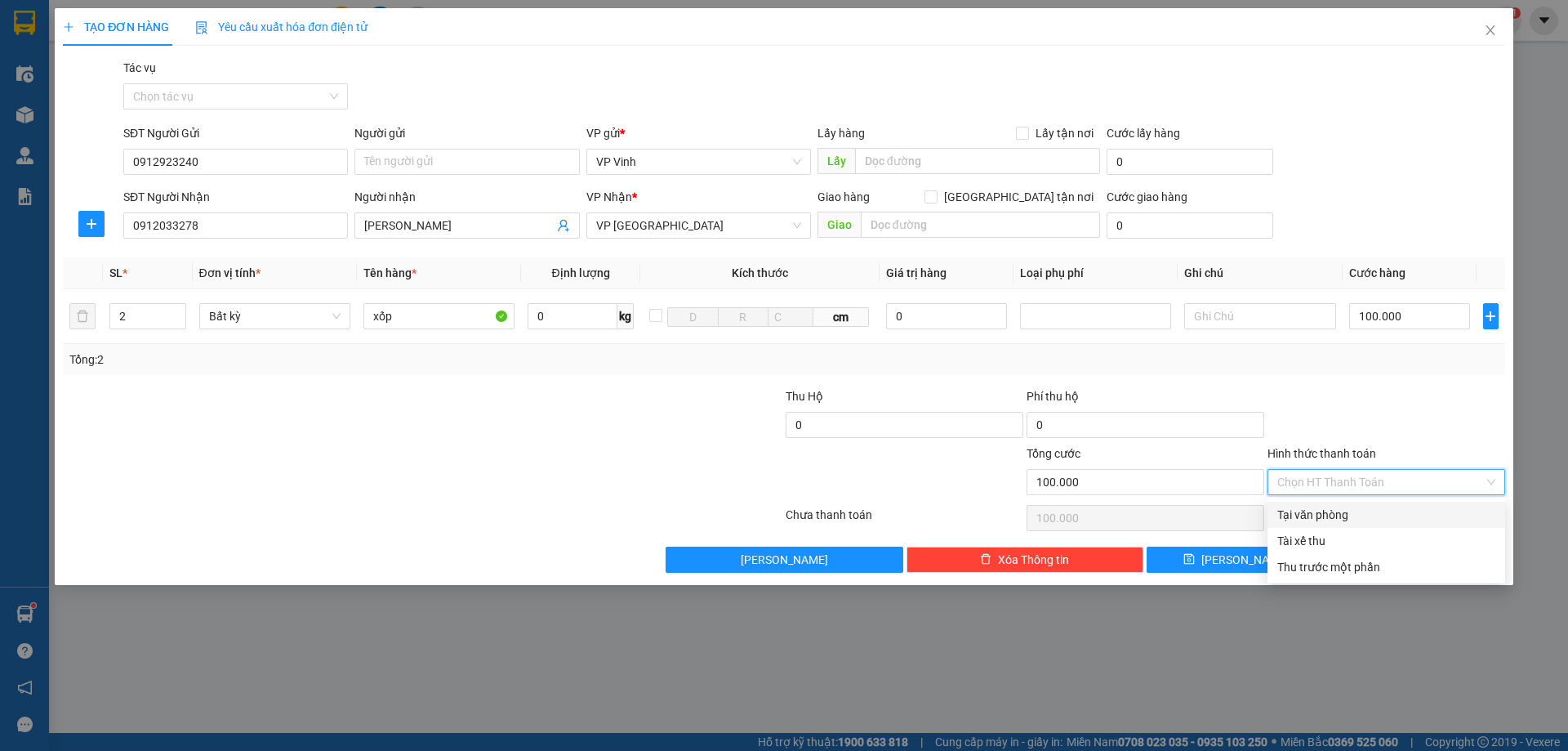
drag, startPoint x: 1326, startPoint y: 517, endPoint x: 1355, endPoint y: 518, distance: 29.0
click at [1326, 518] on div "Tại văn phòng" at bounding box center [1386, 514] width 218 height 18
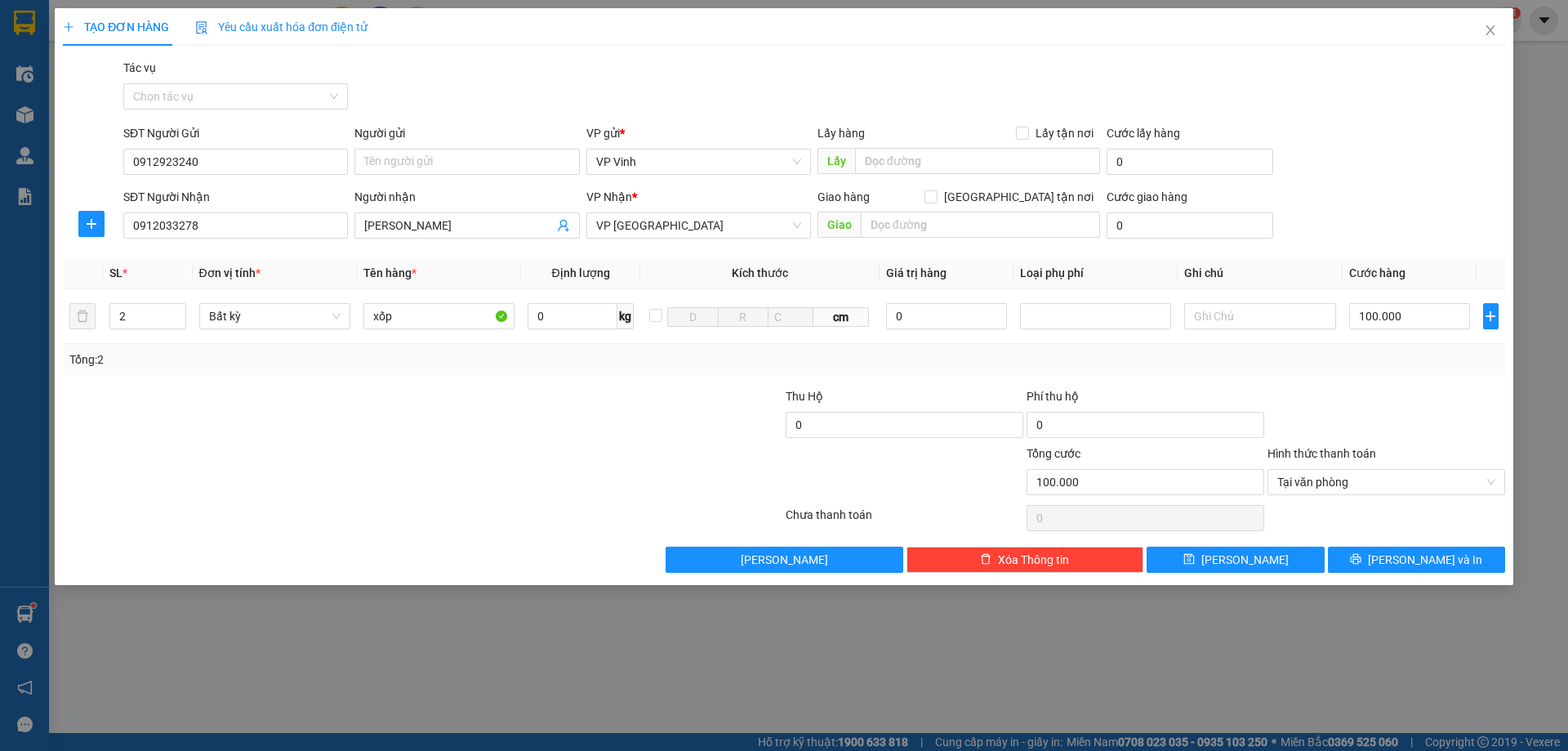
click at [1427, 581] on div "TẠO ĐƠN HÀNG Yêu cầu xuất hóa đơn điện tử Transit Pickup Surcharge Ids Transit …" at bounding box center [783, 297] width 1458 height 576
click at [1429, 557] on span "[PERSON_NAME] và In" at bounding box center [1425, 559] width 115 height 18
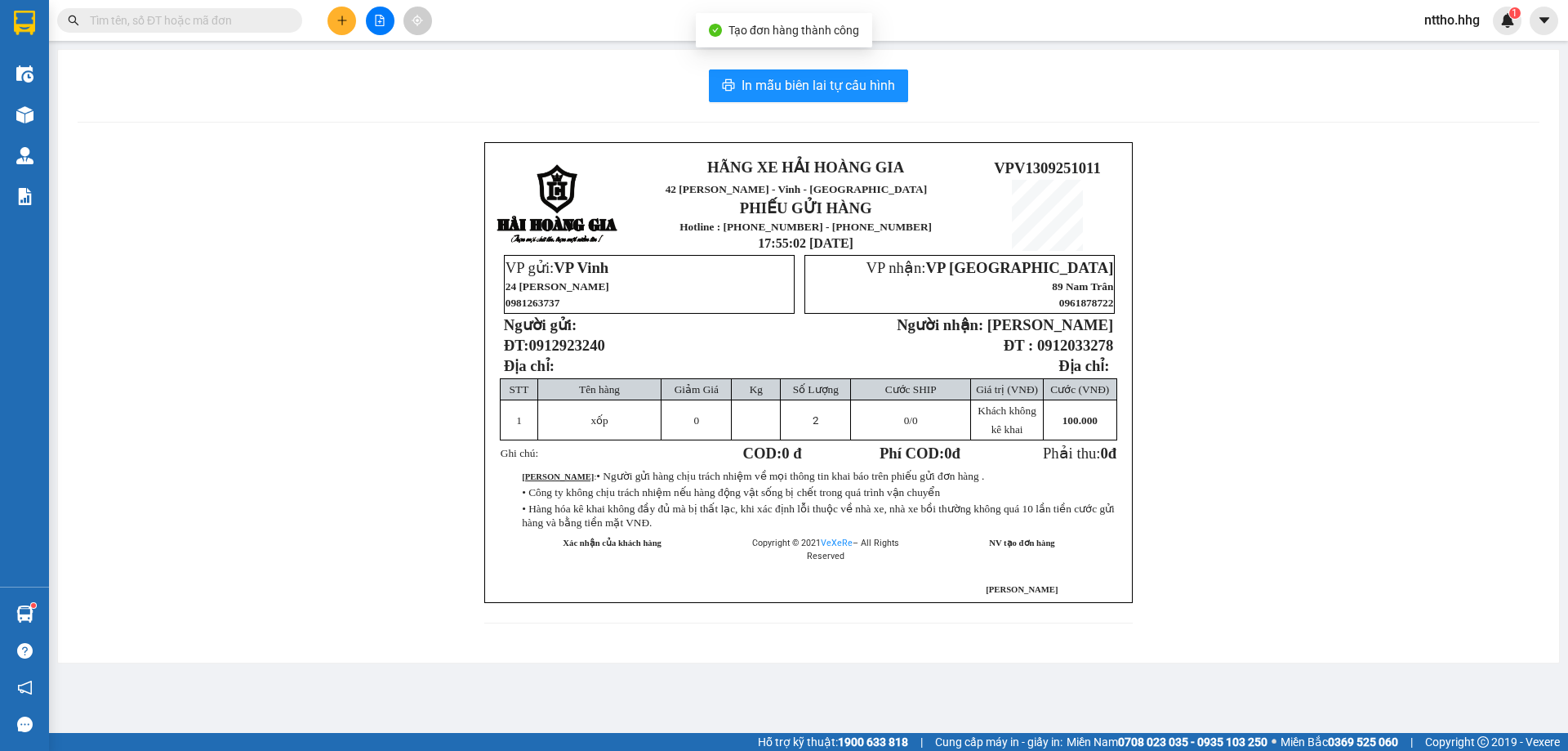
drag, startPoint x: 775, startPoint y: 70, endPoint x: 828, endPoint y: 107, distance: 64.6
click at [782, 74] on div "In mẫu biên lai tự cấu hình HÃNG XE HẢI HOÀNG GIA 42 [PERSON_NAME] - Vinh - Ngh…" at bounding box center [808, 356] width 1501 height 612
drag, startPoint x: 791, startPoint y: 80, endPoint x: 902, endPoint y: 80, distance: 111.0
click at [792, 80] on span "In mẫu biên lai tự cấu hình" at bounding box center [818, 85] width 153 height 20
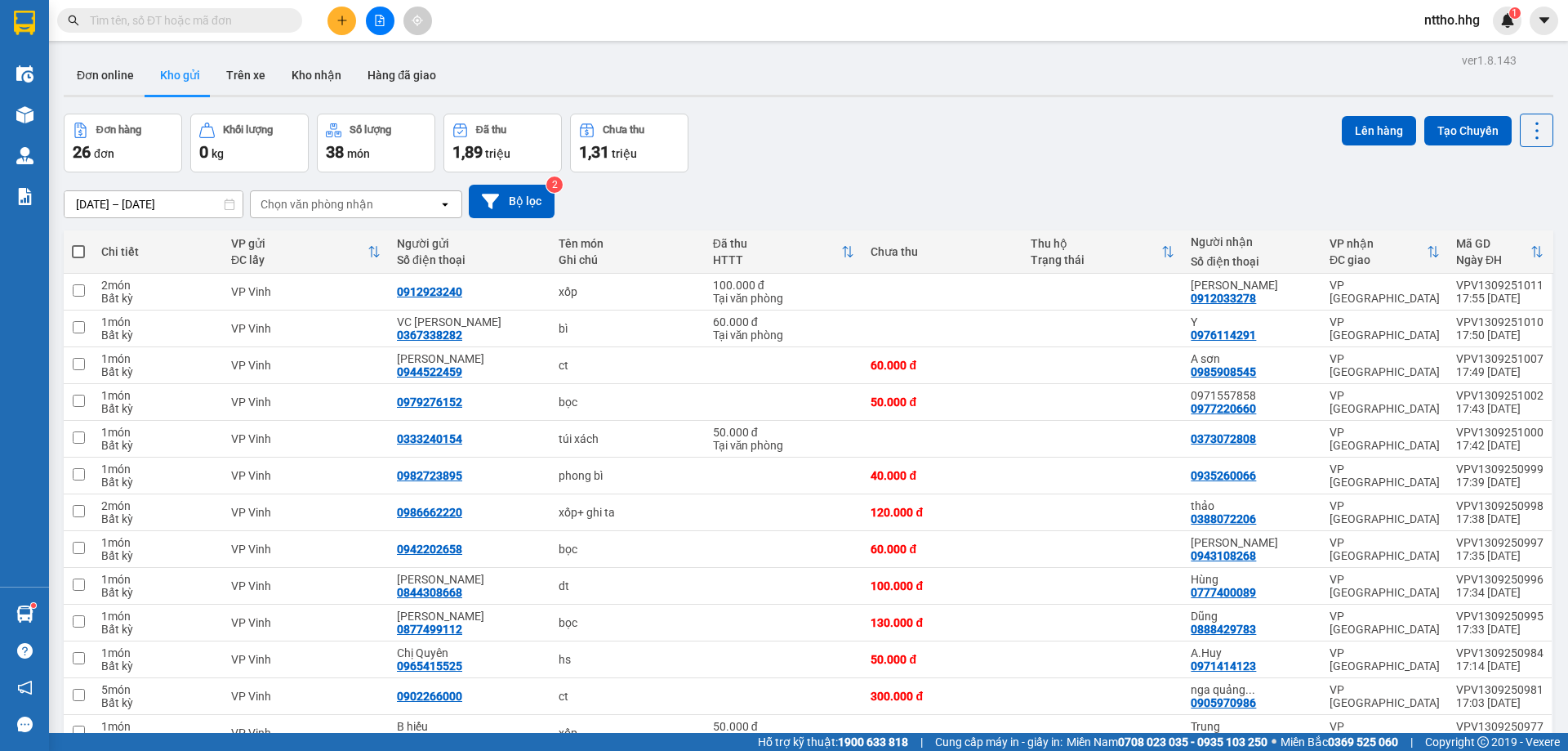
click at [340, 13] on button at bounding box center [342, 20] width 29 height 29
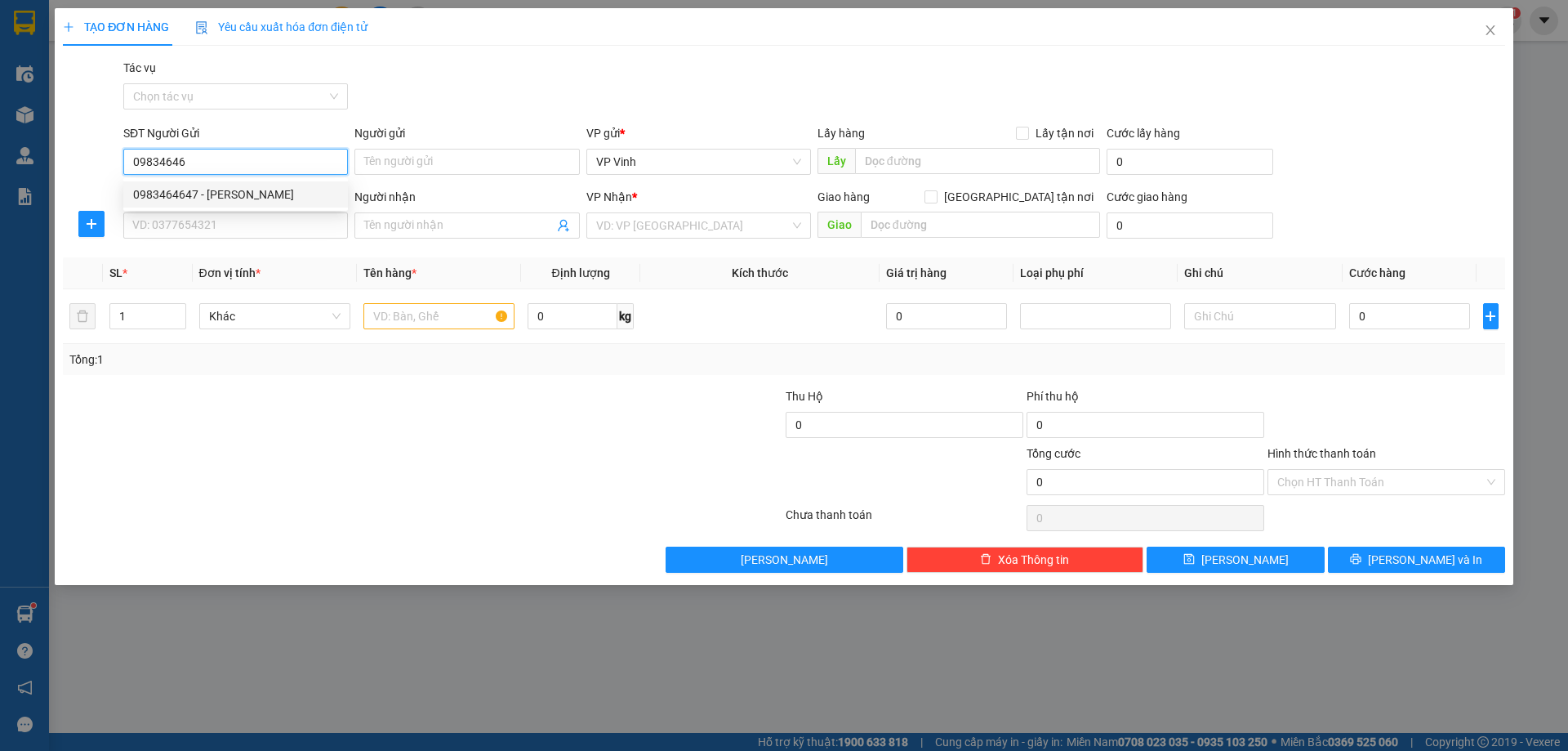
click at [250, 196] on div "0983464647 - [PERSON_NAME]" at bounding box center [235, 194] width 205 height 18
click at [176, 223] on input "SĐT Người Nhận" at bounding box center [235, 225] width 224 height 26
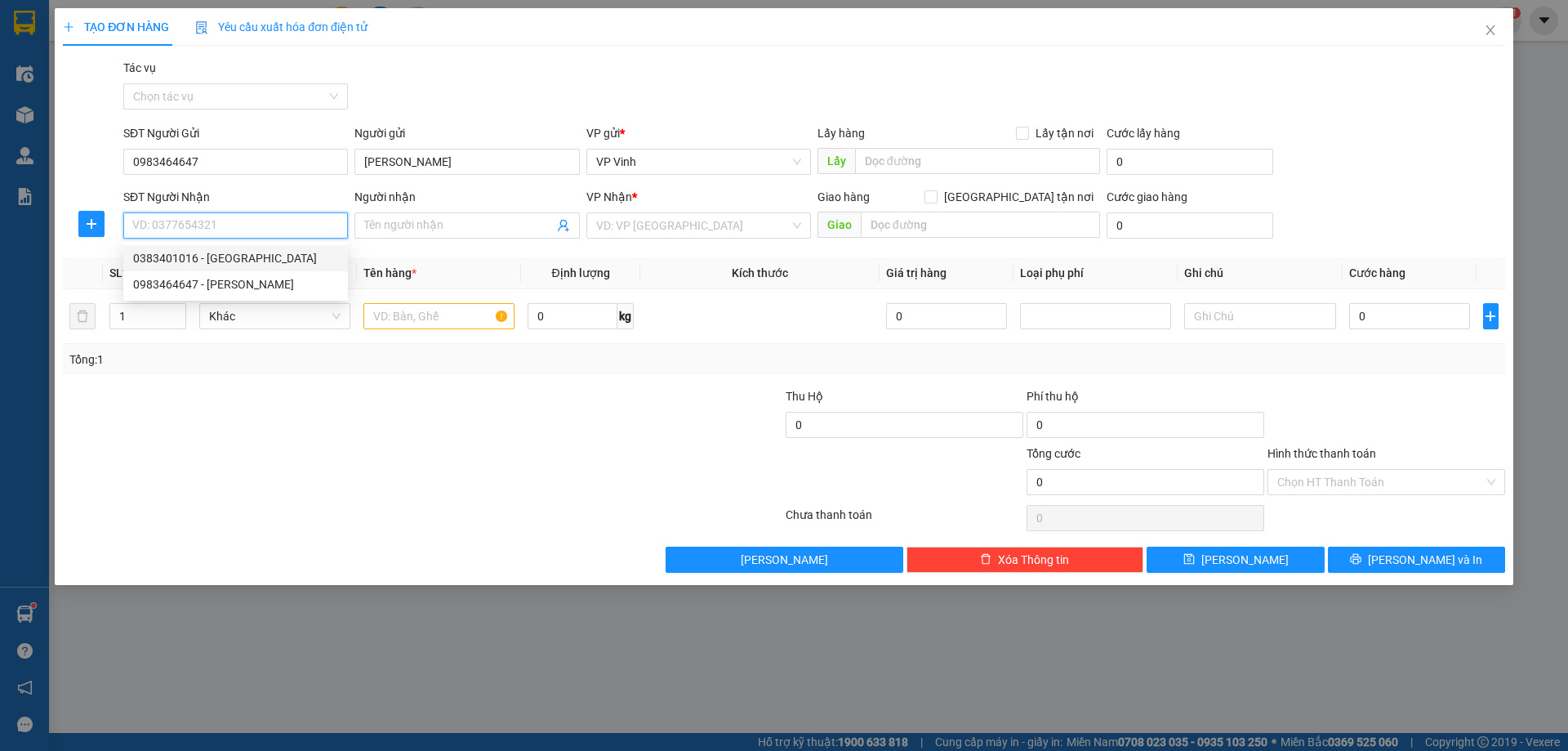
click at [220, 258] on div "0383401016 - [GEOGRAPHIC_DATA]" at bounding box center [235, 258] width 205 height 18
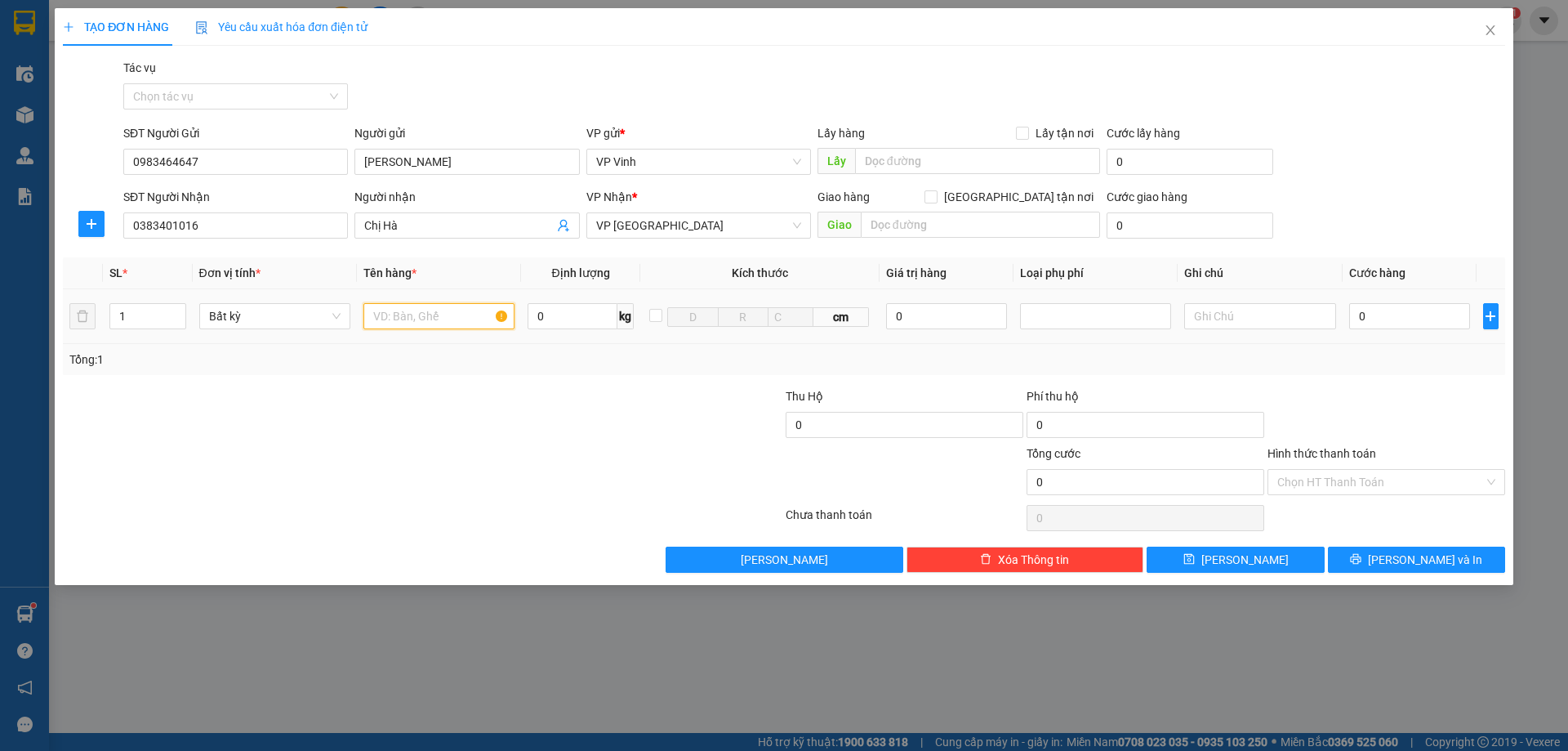
click at [430, 323] on input "text" at bounding box center [440, 316] width 151 height 26
click at [1441, 321] on input "0" at bounding box center [1410, 316] width 122 height 26
click at [1422, 490] on input "Hình thức thanh toán" at bounding box center [1381, 481] width 207 height 25
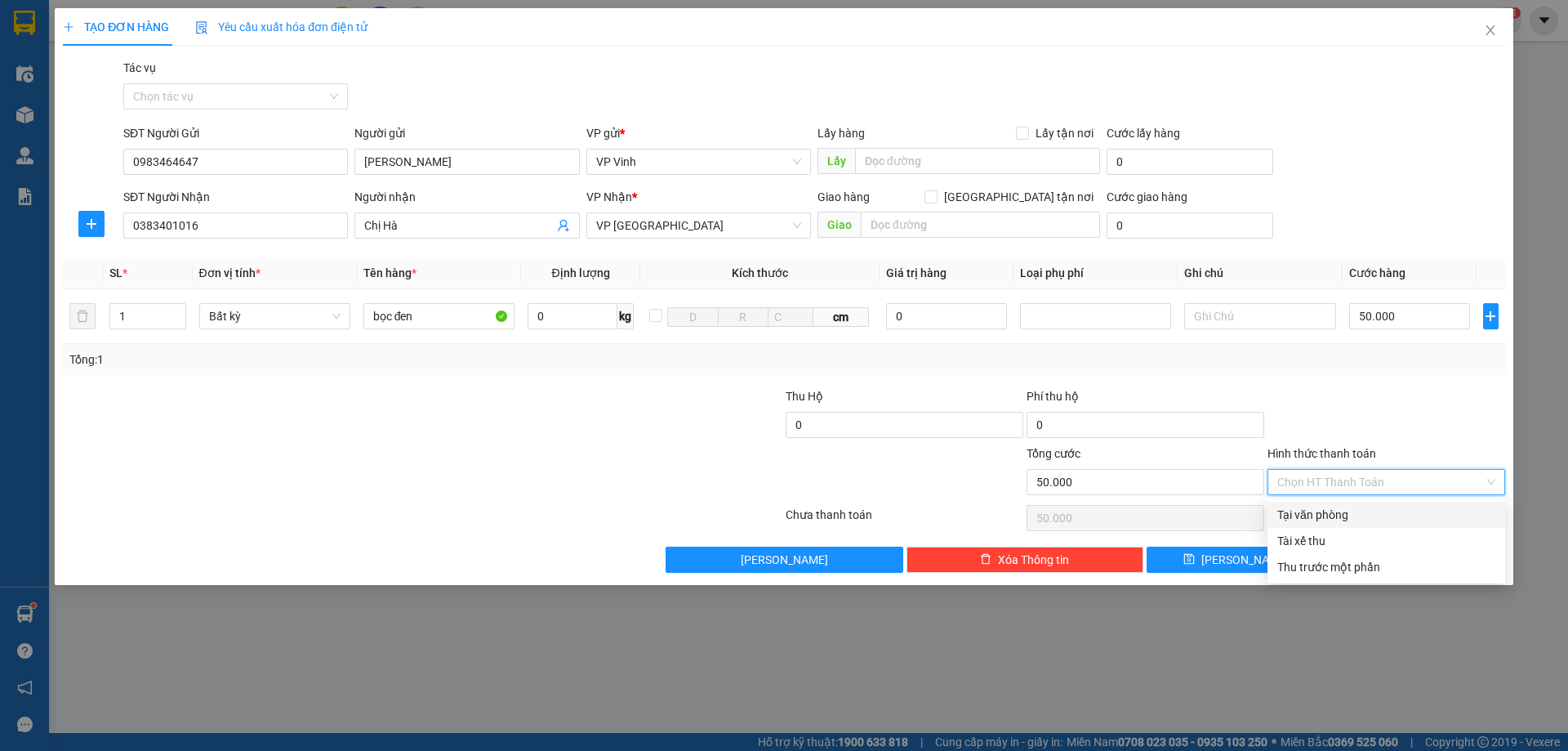
click at [1369, 518] on div "Tại văn phòng" at bounding box center [1386, 514] width 218 height 18
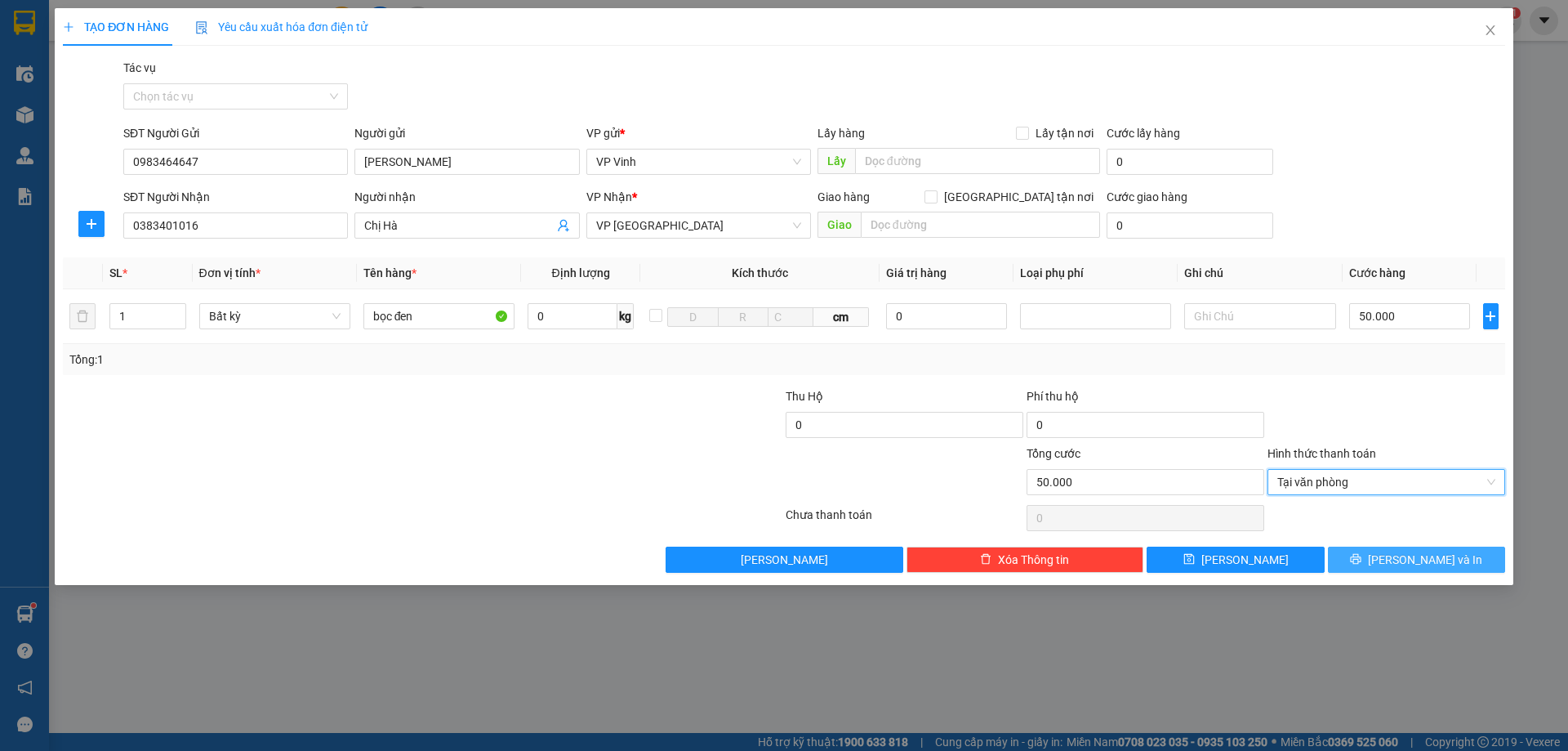
click at [1416, 555] on span "[PERSON_NAME] và In" at bounding box center [1425, 559] width 115 height 18
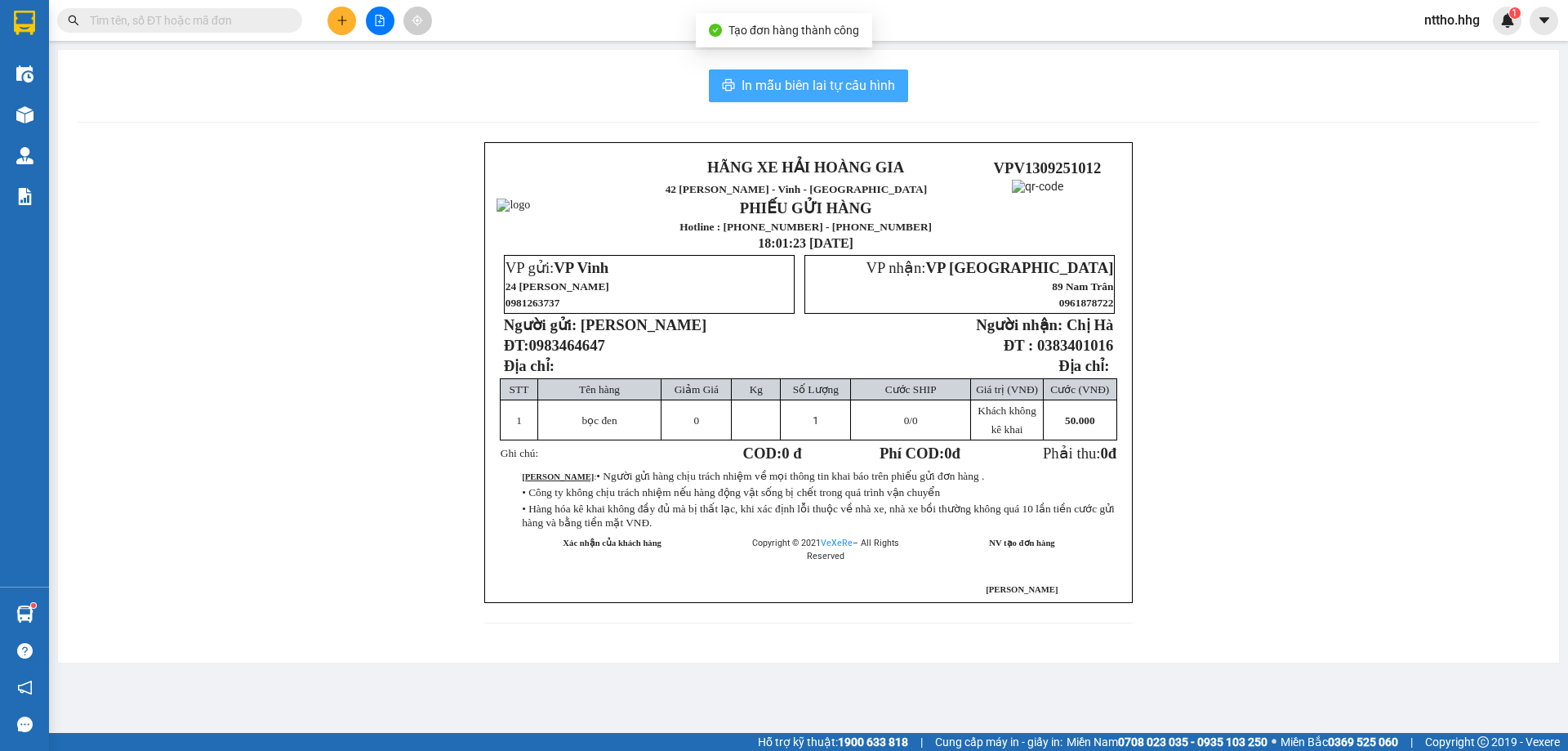
click at [840, 100] on button "In mẫu biên lai tự cấu hình" at bounding box center [809, 85] width 199 height 32
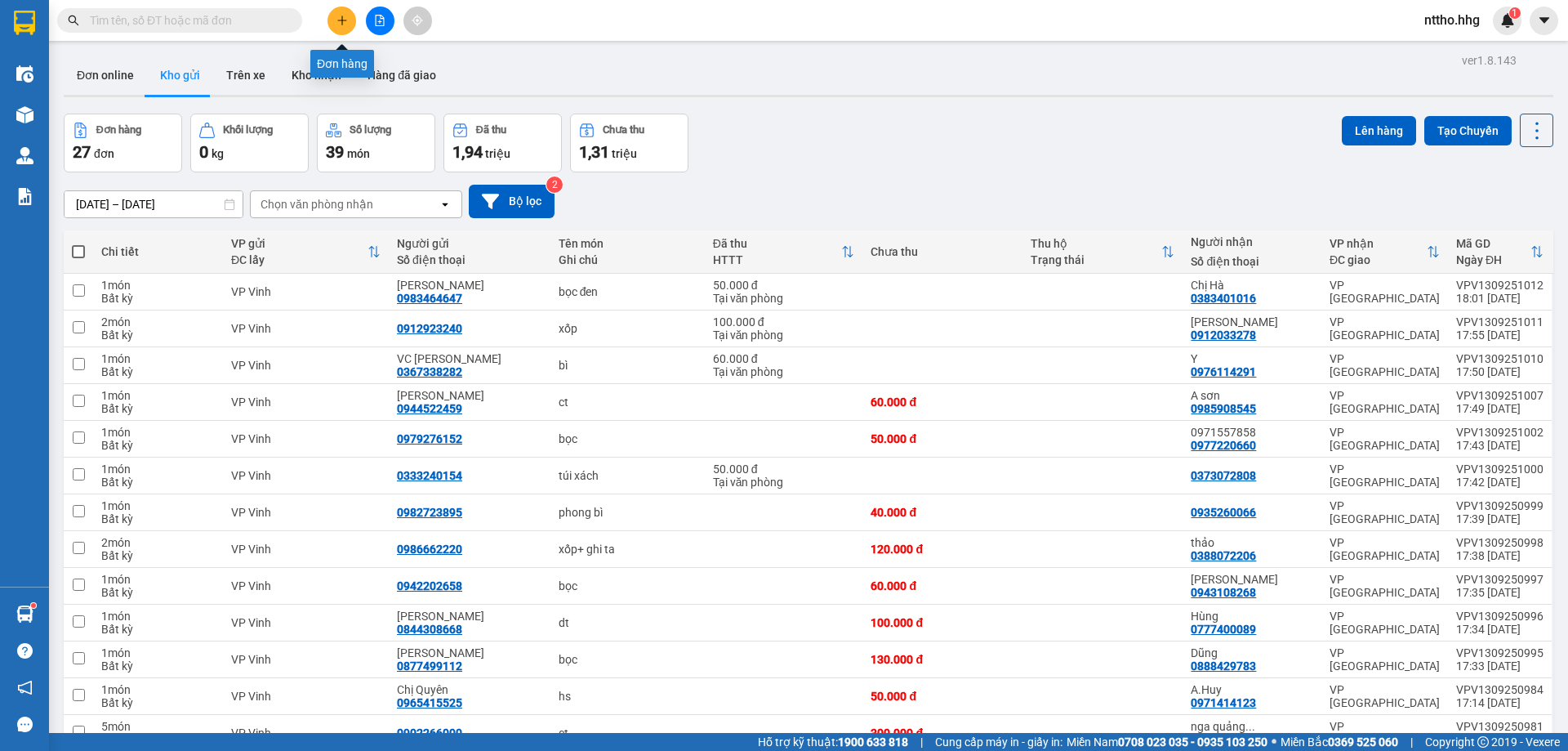
click at [348, 24] on button at bounding box center [342, 20] width 29 height 29
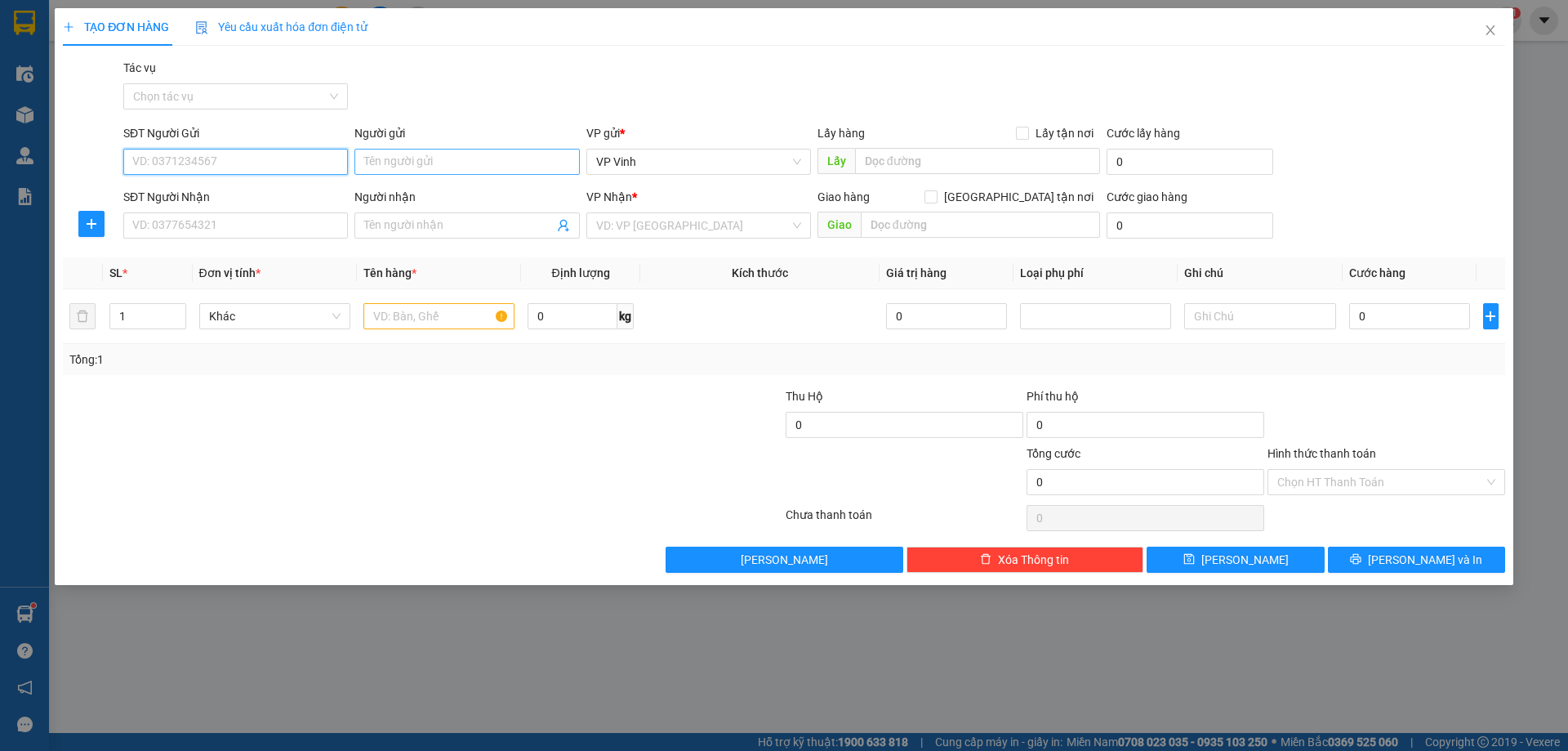
drag, startPoint x: 233, startPoint y: 164, endPoint x: 549, endPoint y: 171, distance: 316.1
click at [245, 164] on input "SĐT Người Gửi" at bounding box center [235, 162] width 224 height 26
click at [224, 192] on div "0973918095 - A khánh" at bounding box center [235, 194] width 205 height 18
click at [186, 212] on div "SĐT Người Nhận" at bounding box center [235, 200] width 224 height 25
click at [199, 228] on input "SĐT Người Nhận" at bounding box center [235, 225] width 224 height 26
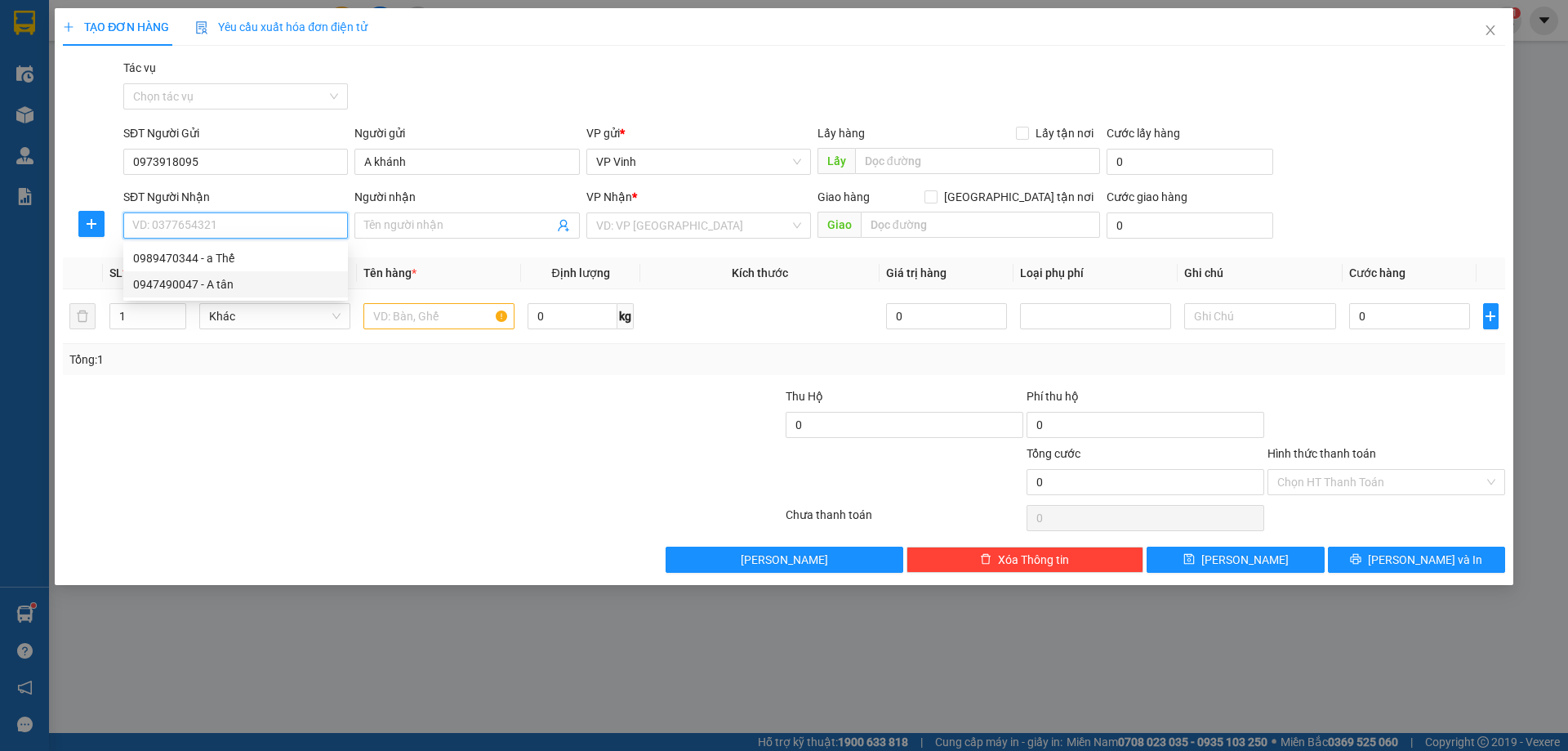
click at [229, 287] on div "0947490047 - A tân" at bounding box center [235, 284] width 205 height 18
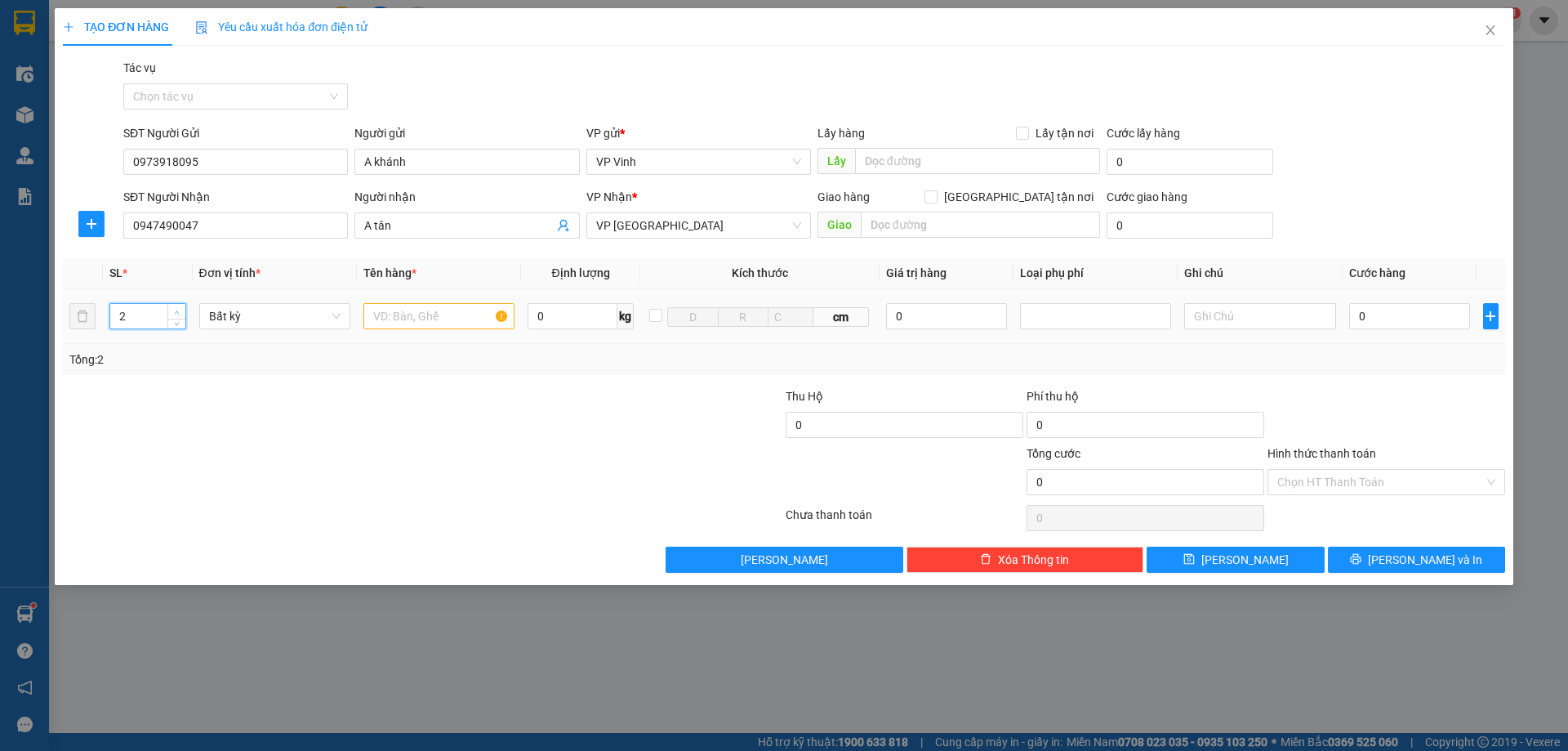
click at [181, 308] on span "up" at bounding box center [177, 311] width 10 height 10
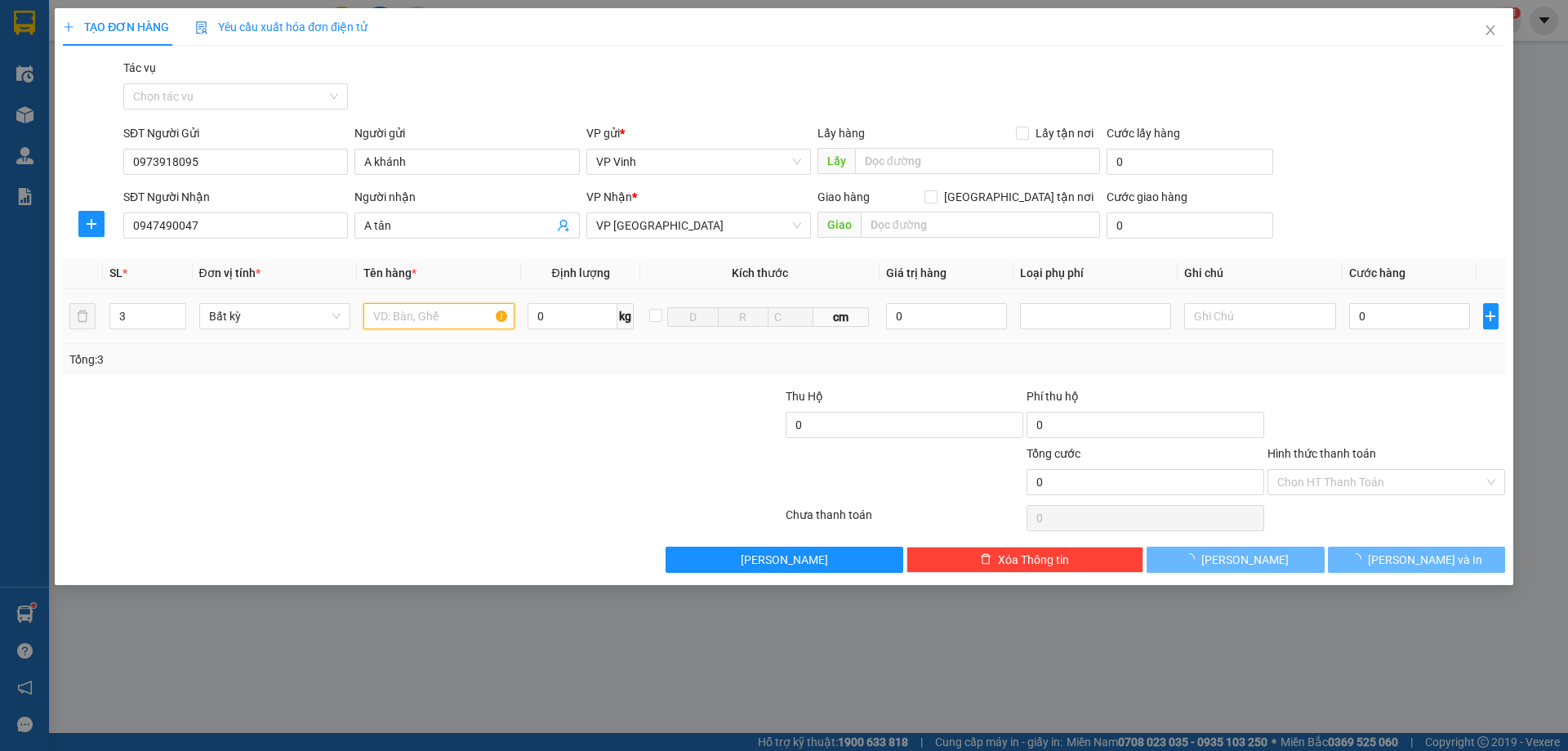
click at [427, 321] on input "text" at bounding box center [440, 316] width 151 height 26
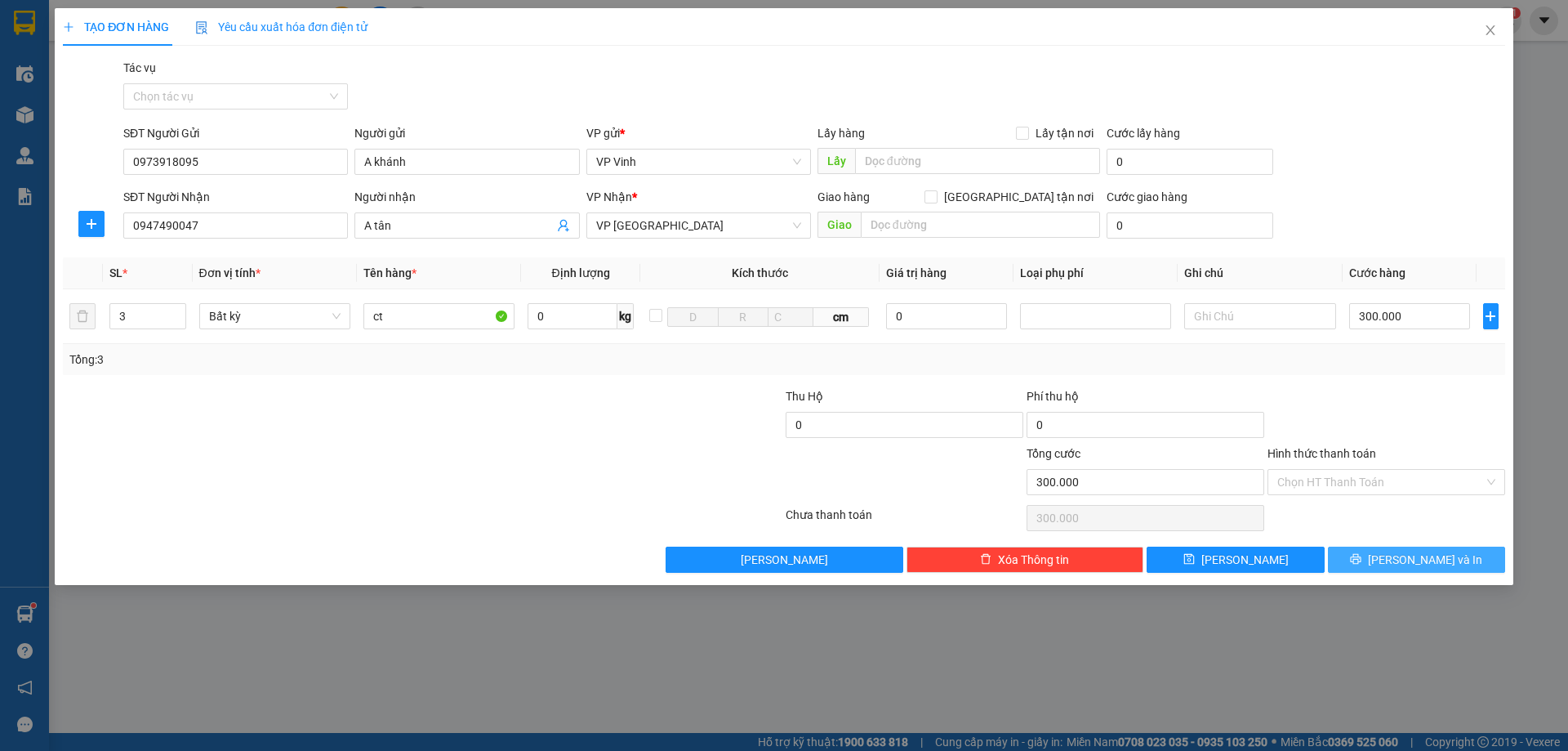
click at [1428, 561] on span "[PERSON_NAME] và In" at bounding box center [1425, 559] width 115 height 18
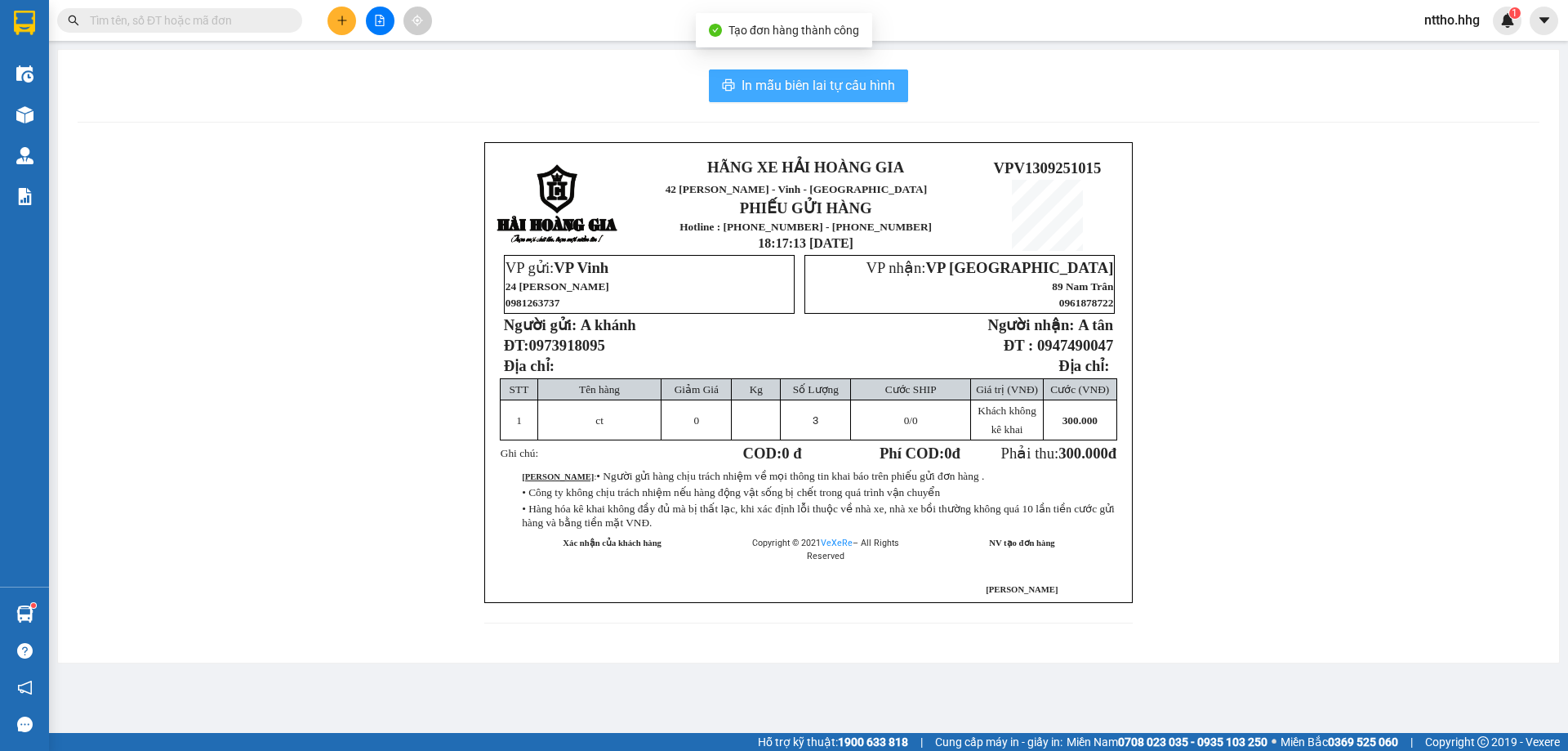
click at [845, 85] on span "In mẫu biên lai tự cấu hình" at bounding box center [818, 85] width 153 height 20
